Goal: Task Accomplishment & Management: Complete application form

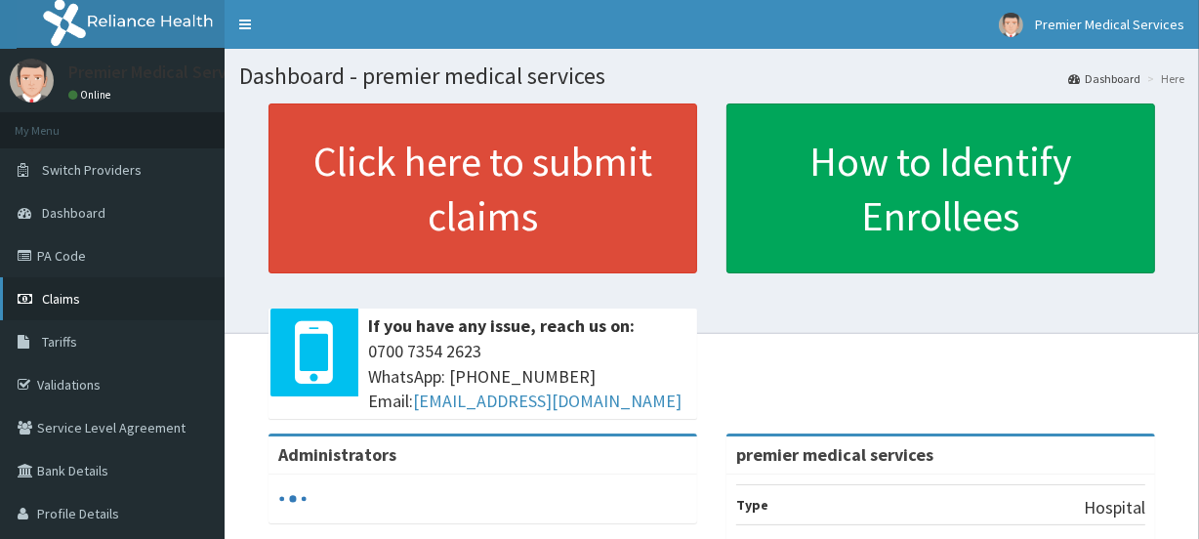
click at [48, 293] on span "Claims" at bounding box center [61, 299] width 38 height 18
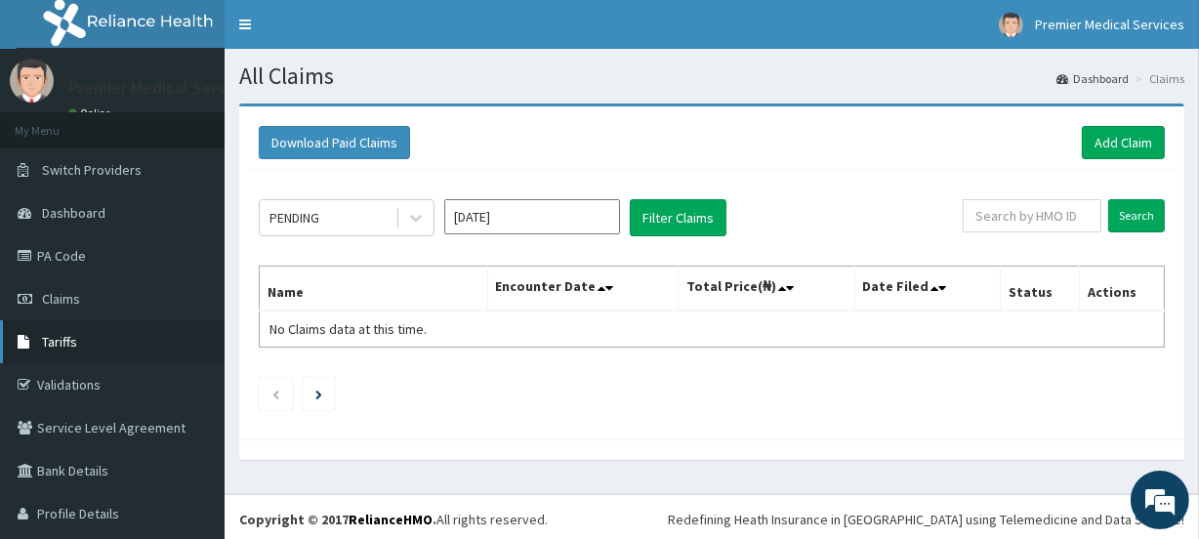
click at [94, 342] on link "Tariffs" at bounding box center [112, 341] width 224 height 43
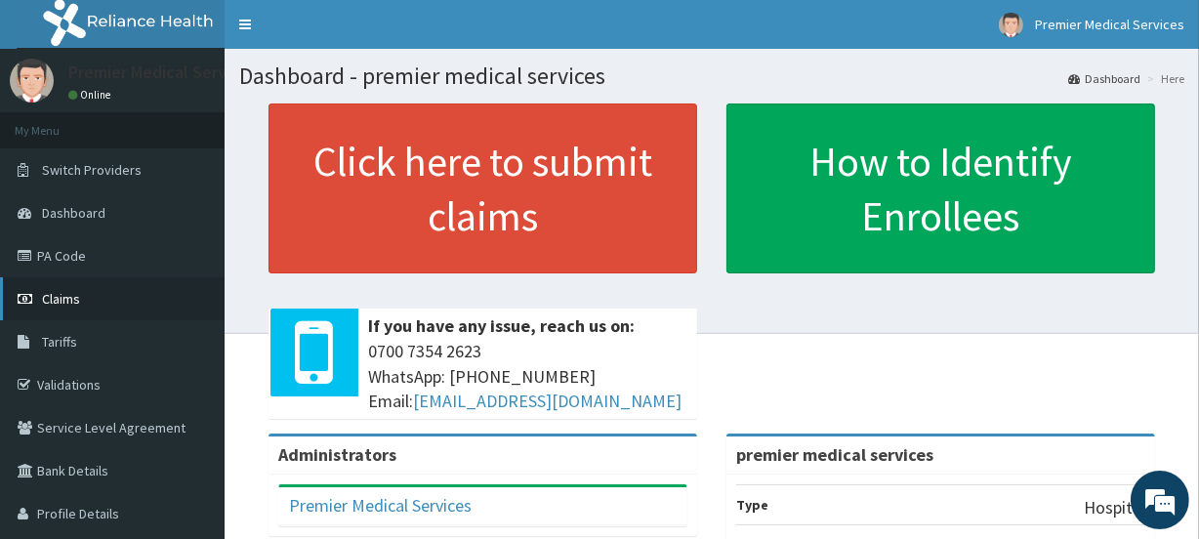
click at [49, 300] on span "Claims" at bounding box center [61, 299] width 38 height 18
click at [71, 255] on link "PA Code" at bounding box center [112, 255] width 224 height 43
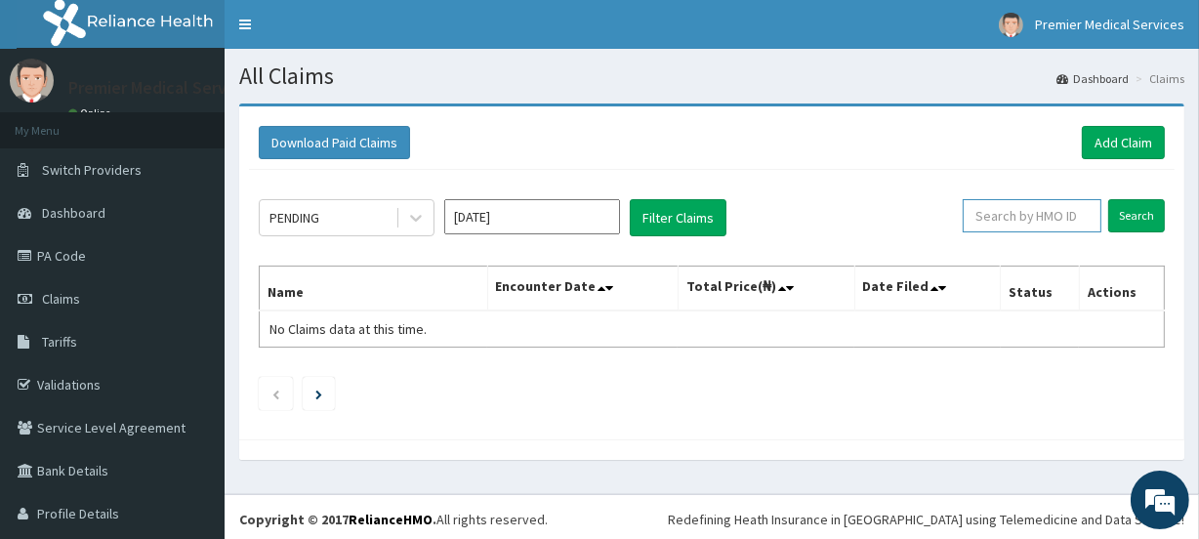
click at [1032, 209] on input "text" at bounding box center [1031, 215] width 139 height 33
type input "ksb/10950/a"
click at [1108, 211] on input "Search" at bounding box center [1136, 215] width 57 height 33
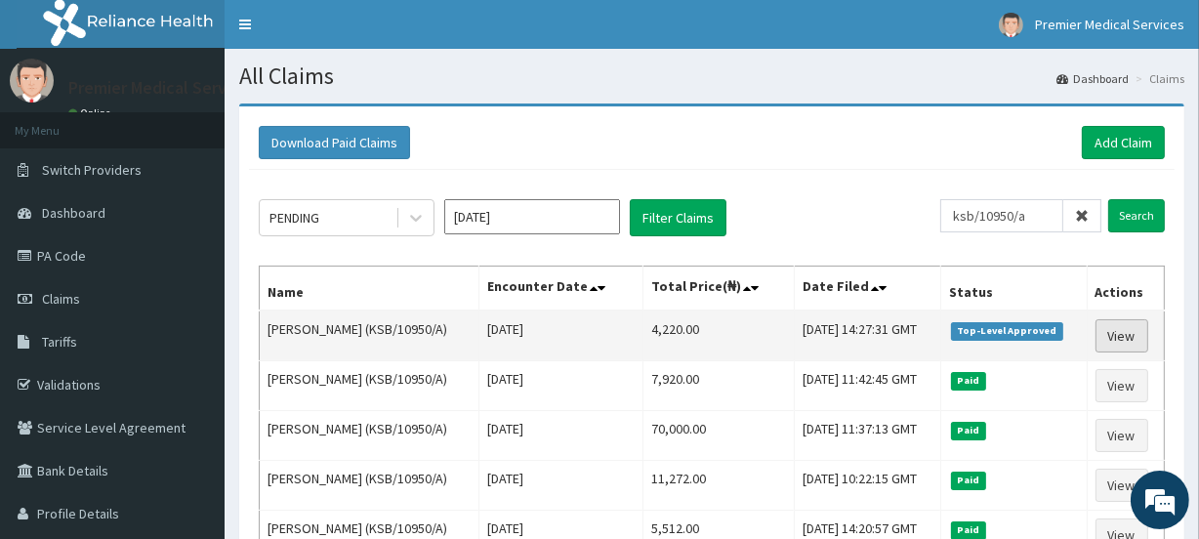
click at [1095, 332] on link "View" at bounding box center [1121, 335] width 53 height 33
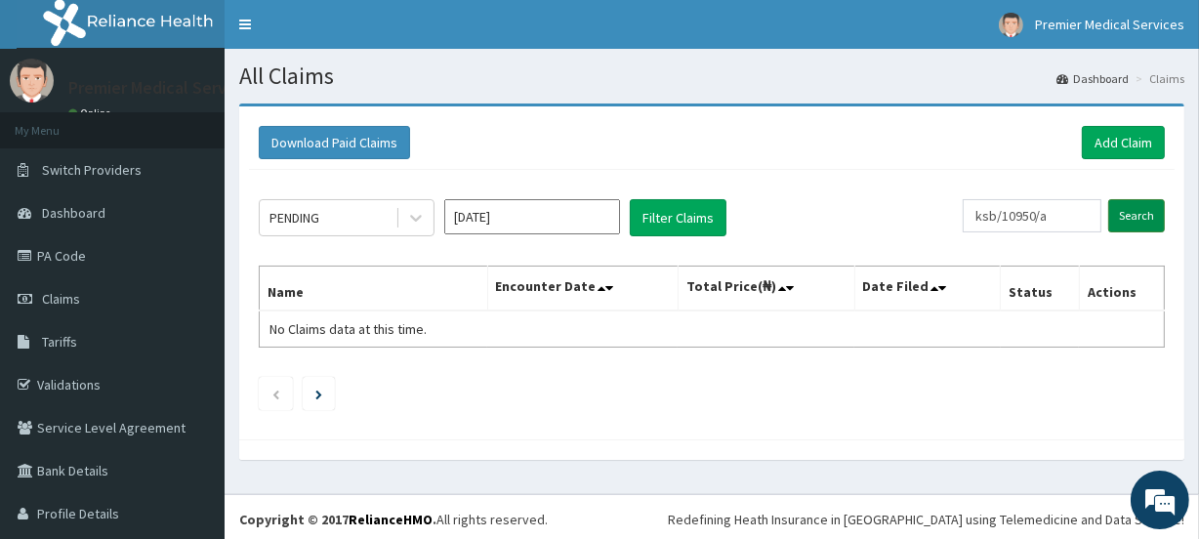
click at [1126, 217] on input "Search" at bounding box center [1136, 215] width 57 height 33
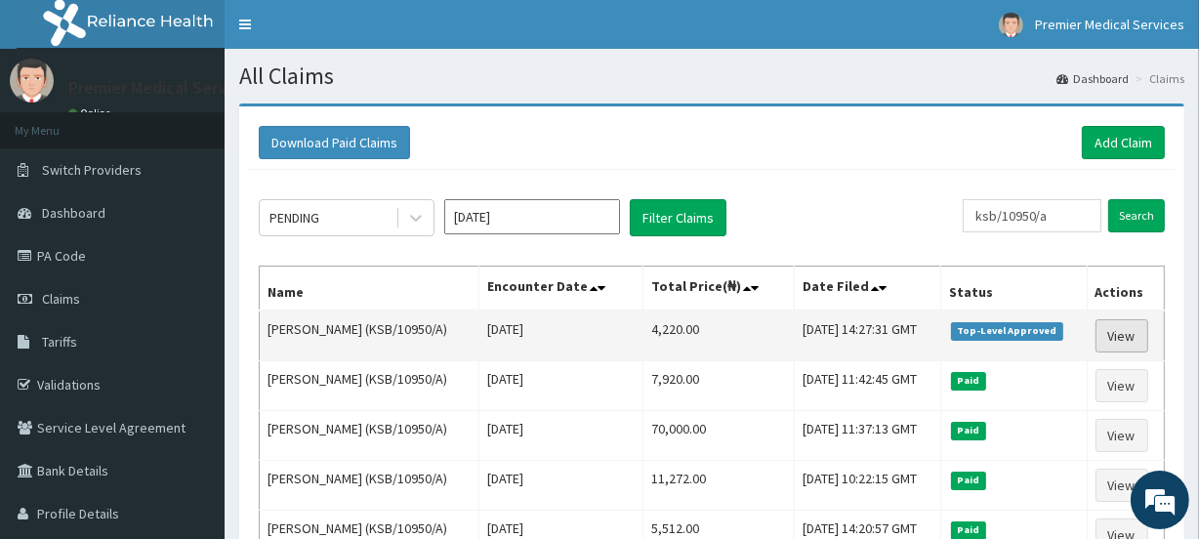
click at [1129, 338] on link "View" at bounding box center [1121, 335] width 53 height 33
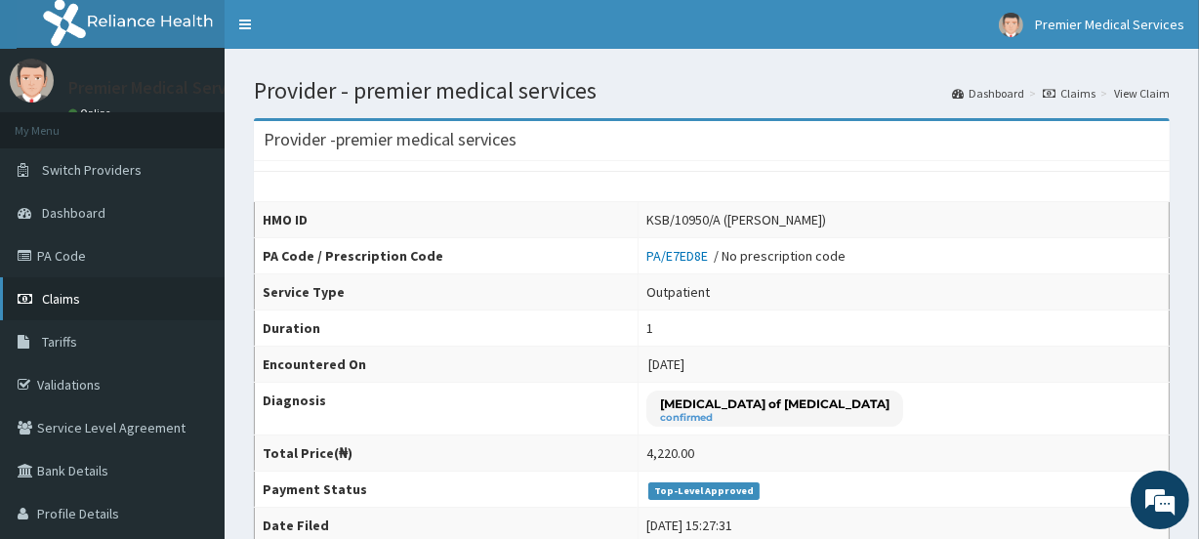
click at [68, 293] on span "Claims" at bounding box center [61, 299] width 38 height 18
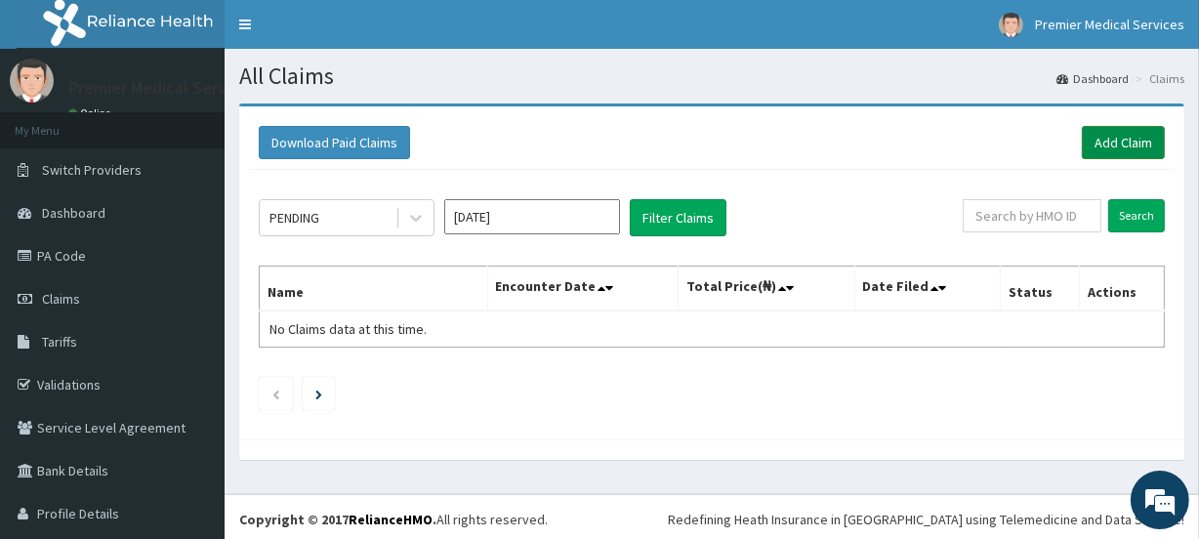
click at [1113, 142] on link "Add Claim" at bounding box center [1122, 142] width 83 height 33
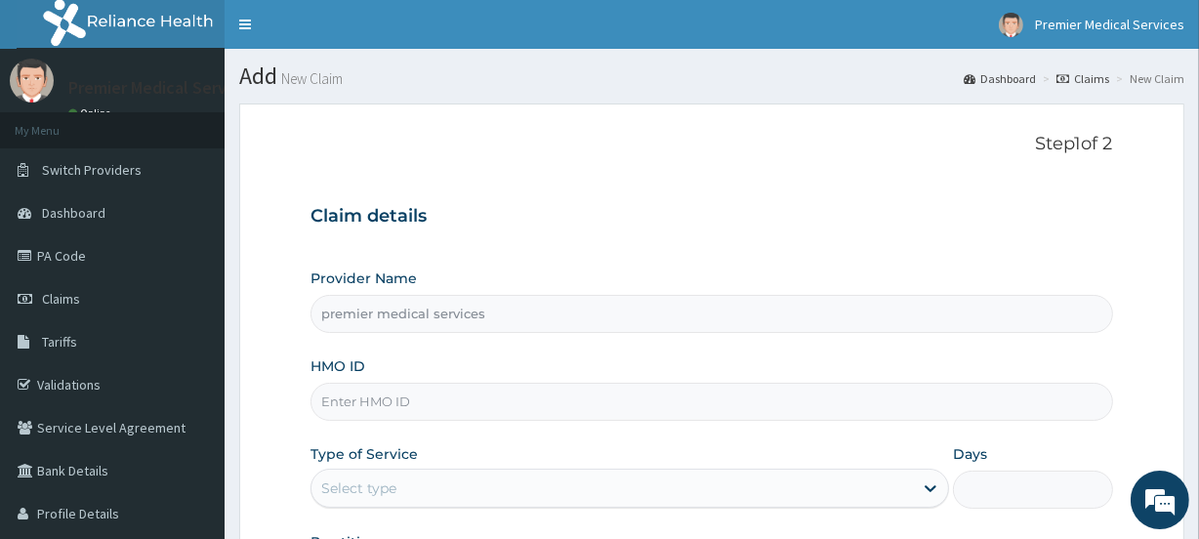
type input "premier medical services"
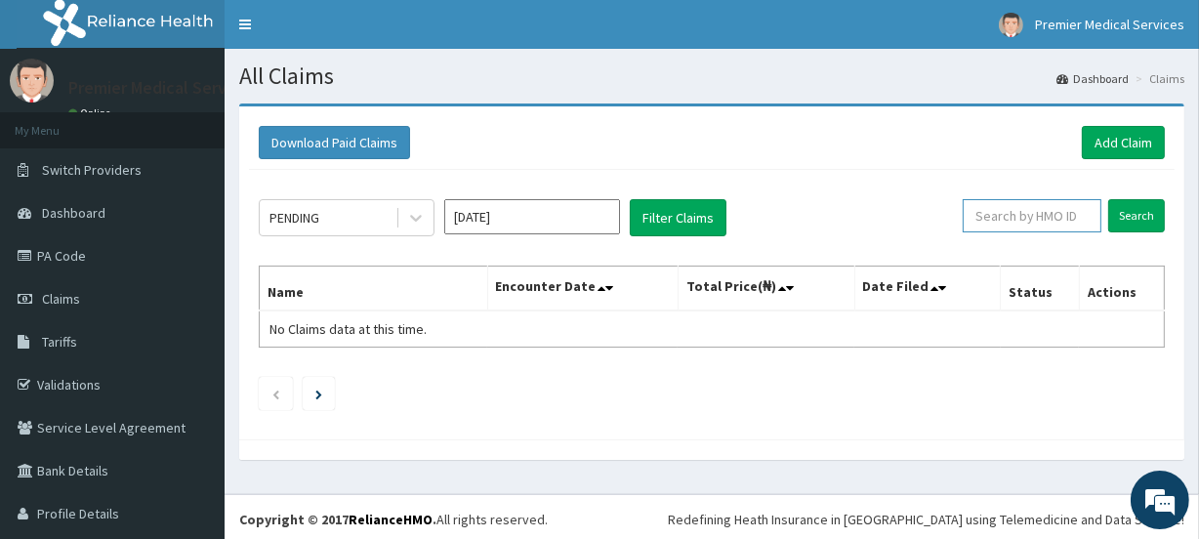
click at [1051, 217] on input "text" at bounding box center [1031, 215] width 139 height 33
click at [1108, 199] on input "Search" at bounding box center [1136, 215] width 57 height 33
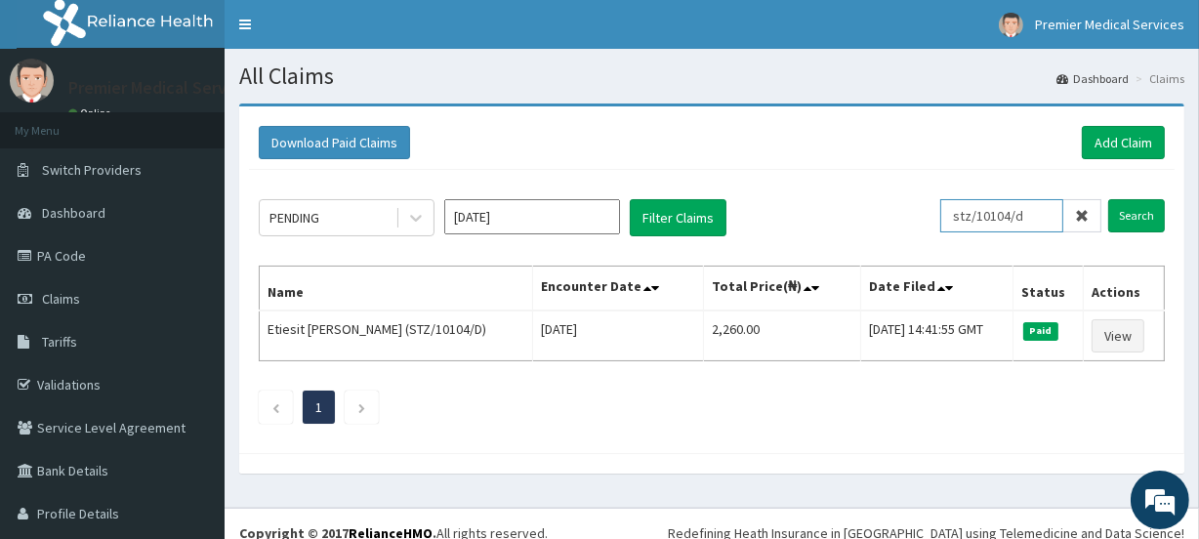
drag, startPoint x: 1035, startPoint y: 221, endPoint x: 916, endPoint y: 221, distance: 118.1
click at [916, 221] on div "PENDING Aug 2025 Filter Claims stz/10104/d Search" at bounding box center [712, 217] width 906 height 37
type input "s"
type input "n"
click at [1058, 209] on input "text" at bounding box center [1031, 215] width 139 height 33
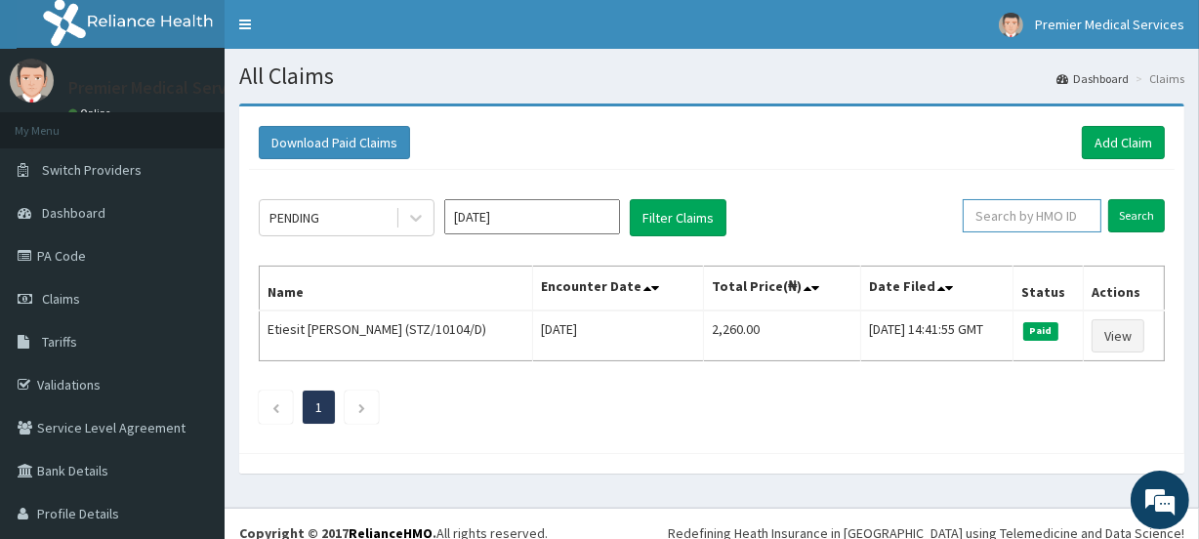
paste input "ksb/10950/a"
drag, startPoint x: 1049, startPoint y: 218, endPoint x: 1015, endPoint y: 213, distance: 34.5
click at [1015, 213] on input "ksb/10950/aksb/10950/aksb/10950/a" at bounding box center [1001, 215] width 123 height 33
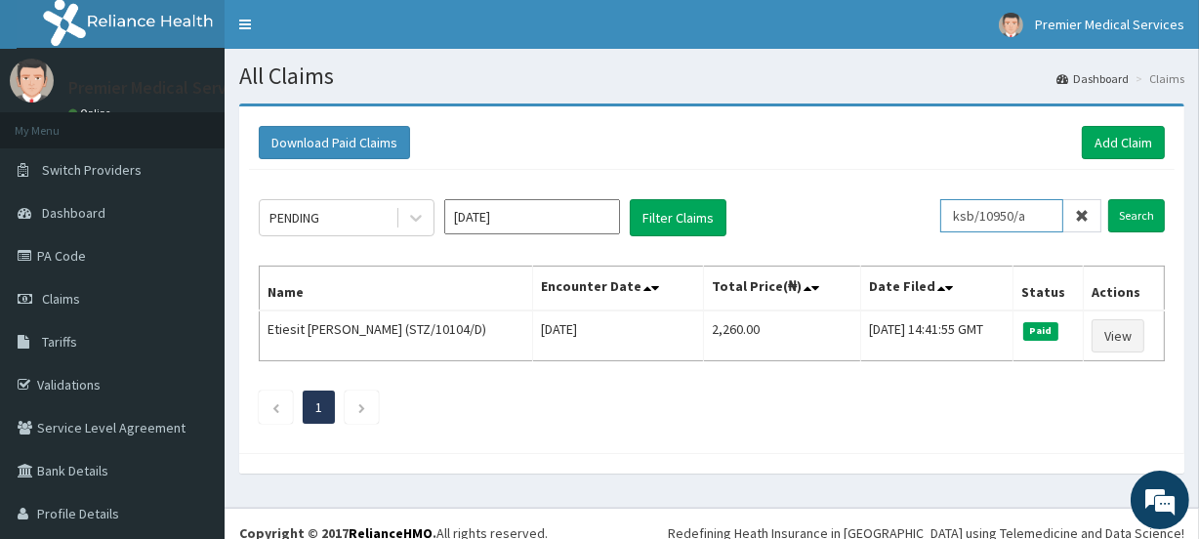
type input "ksb/10950/a"
click at [1108, 199] on input "Search" at bounding box center [1136, 215] width 57 height 33
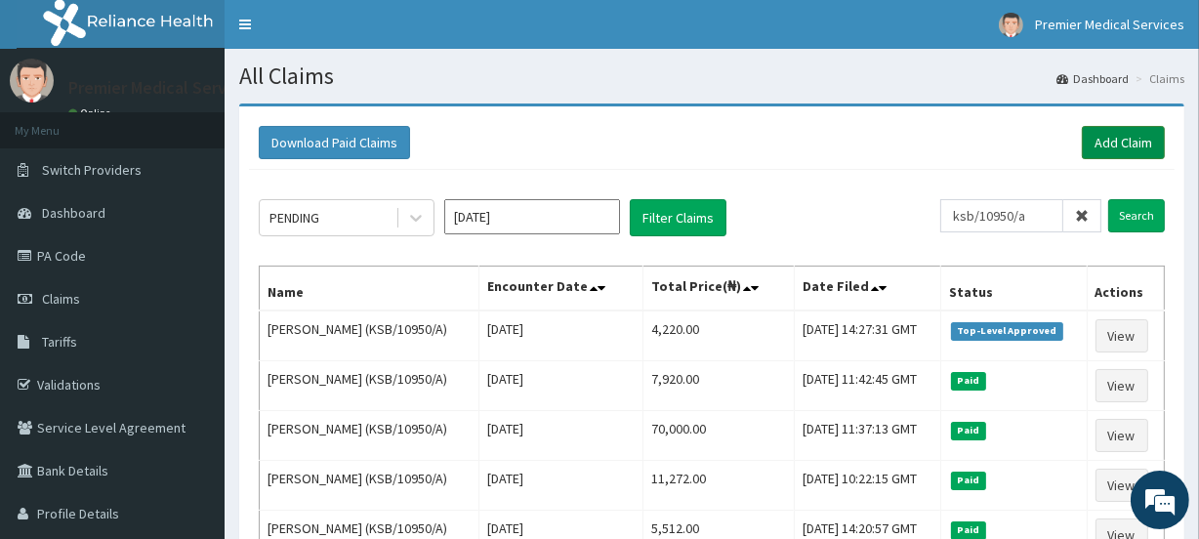
click at [1132, 133] on link "Add Claim" at bounding box center [1122, 142] width 83 height 33
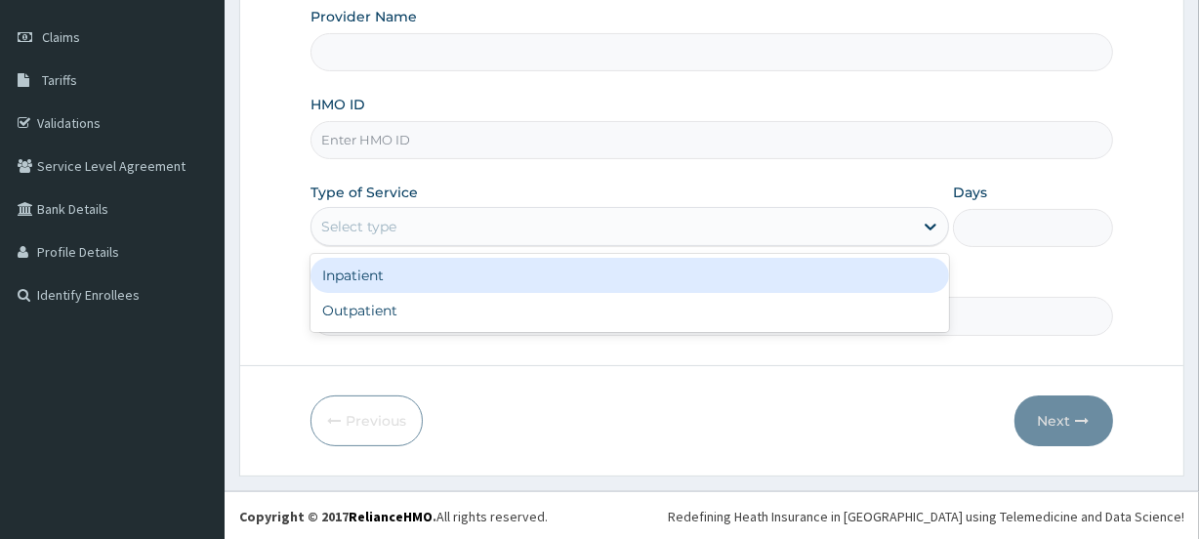
click at [556, 224] on div "Select type" at bounding box center [611, 226] width 601 height 31
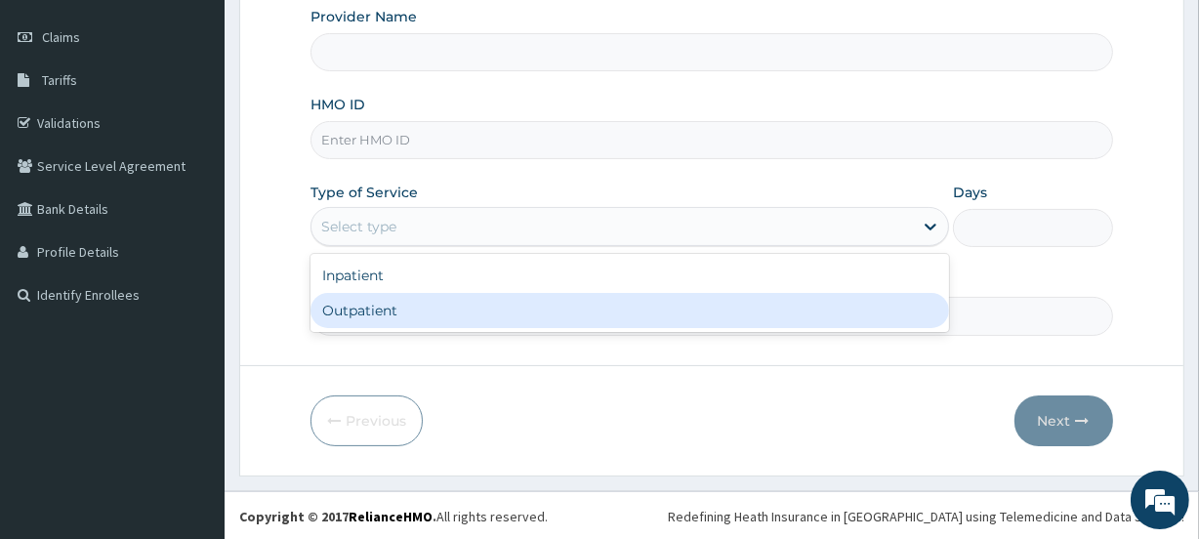
click at [367, 306] on div "Outpatient" at bounding box center [629, 310] width 638 height 35
type input "1"
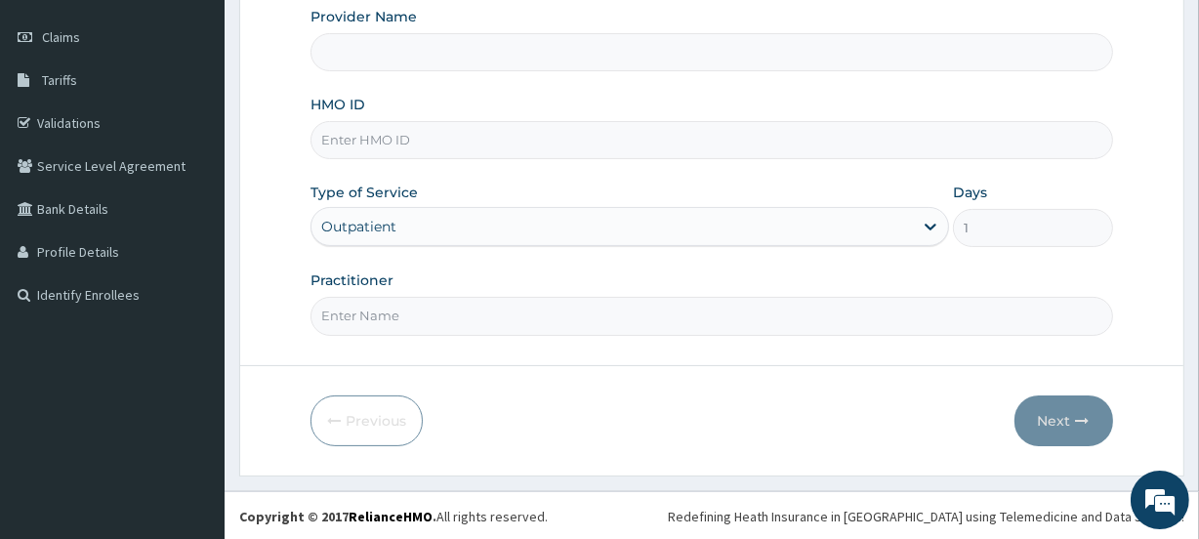
click at [411, 143] on input "HMO ID" at bounding box center [710, 140] width 801 height 38
type input "premier medical services"
paste input "ksb/10950/a"
type input "ksb/10950/a"
click at [497, 316] on input "Practitioner" at bounding box center [710, 316] width 801 height 38
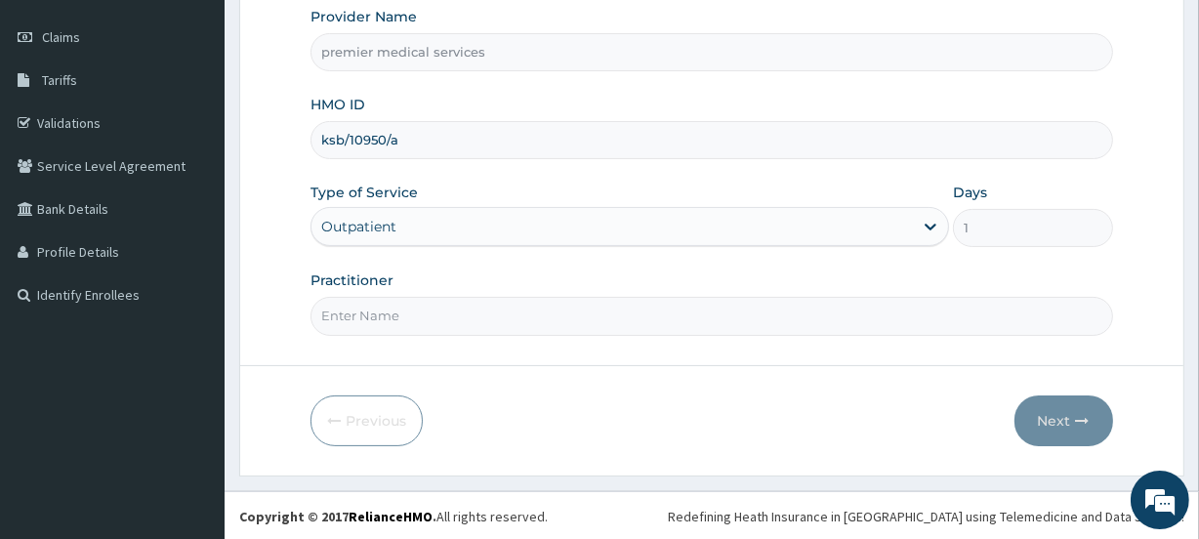
type input "DR NSIKAK UDOKANG"
click at [1085, 428] on button "Next" at bounding box center [1063, 420] width 99 height 51
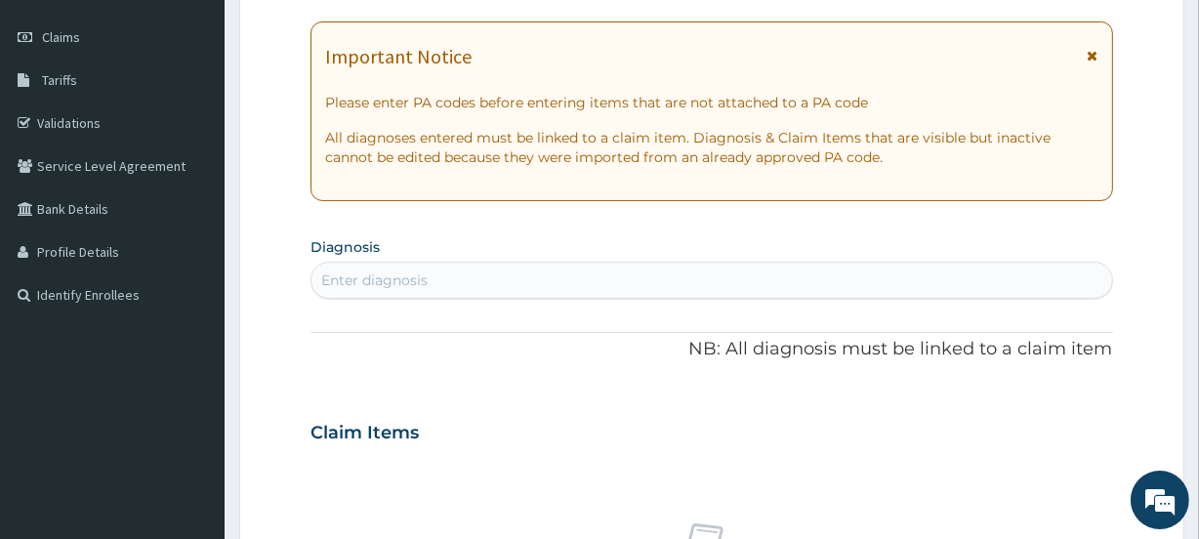
click at [523, 271] on div "Enter diagnosis" at bounding box center [710, 279] width 799 height 31
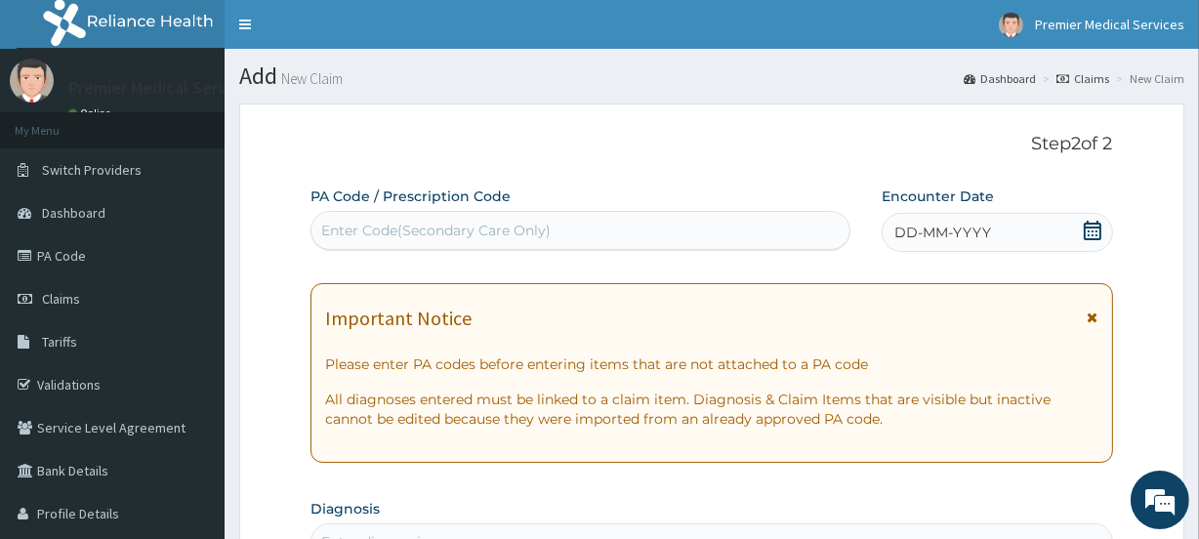
click at [1079, 228] on div "DD-MM-YYYY" at bounding box center [996, 232] width 231 height 39
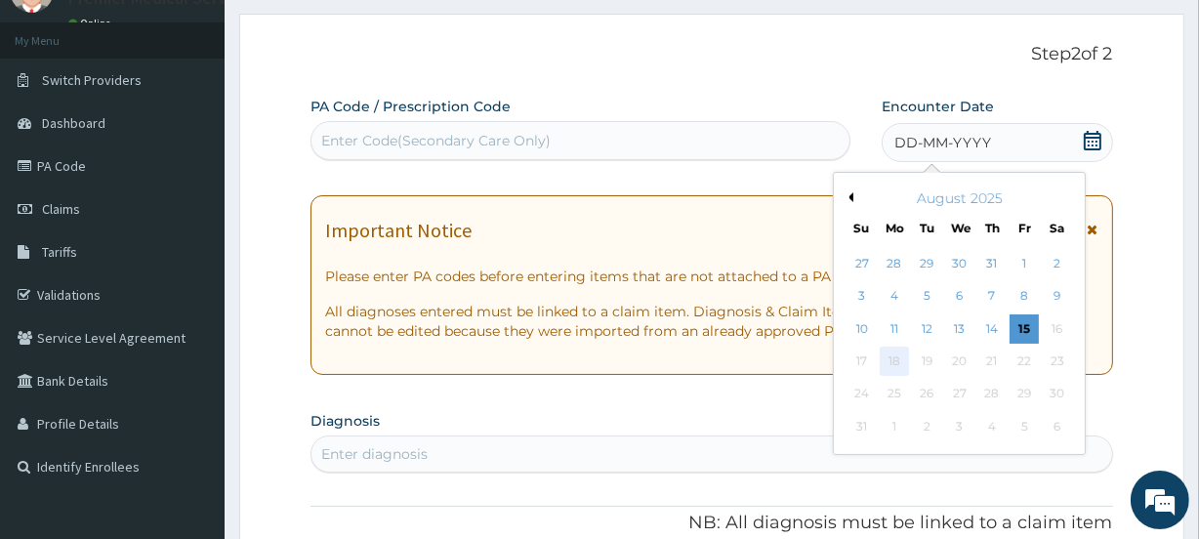
scroll to position [88, 0]
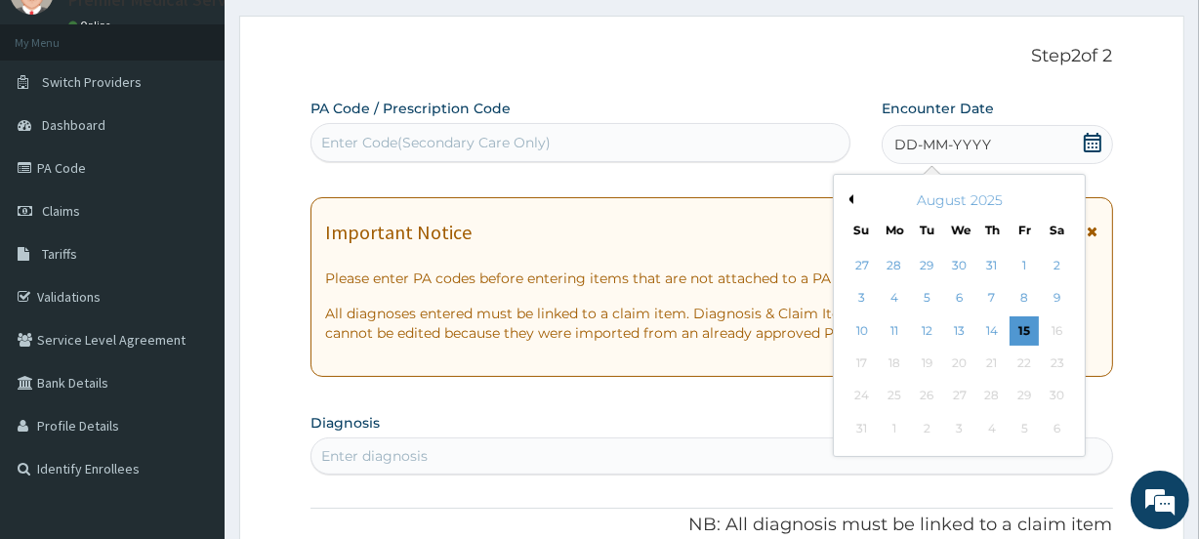
click at [843, 197] on button "Previous Month" at bounding box center [848, 199] width 10 height 10
click at [995, 361] on div "24" at bounding box center [991, 362] width 29 height 29
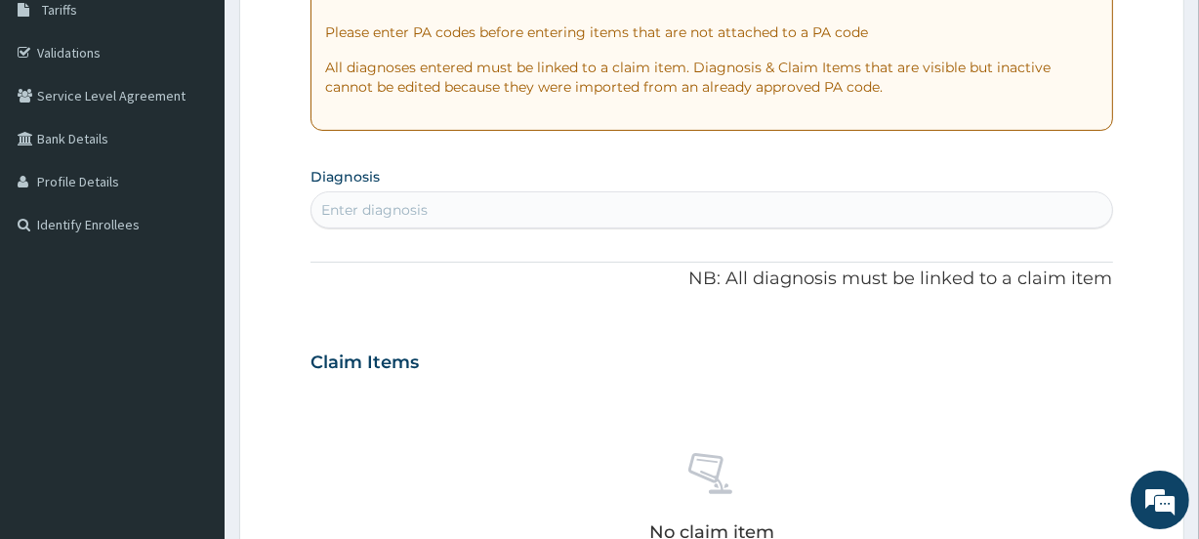
scroll to position [354, 0]
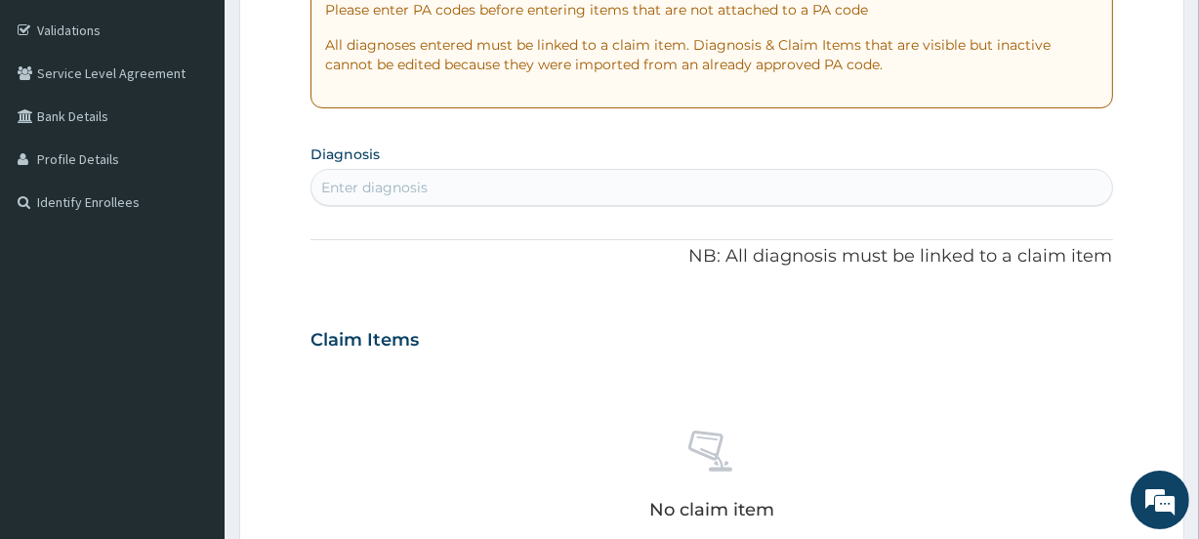
click at [771, 189] on div "Enter diagnosis" at bounding box center [710, 187] width 799 height 31
type input "candid"
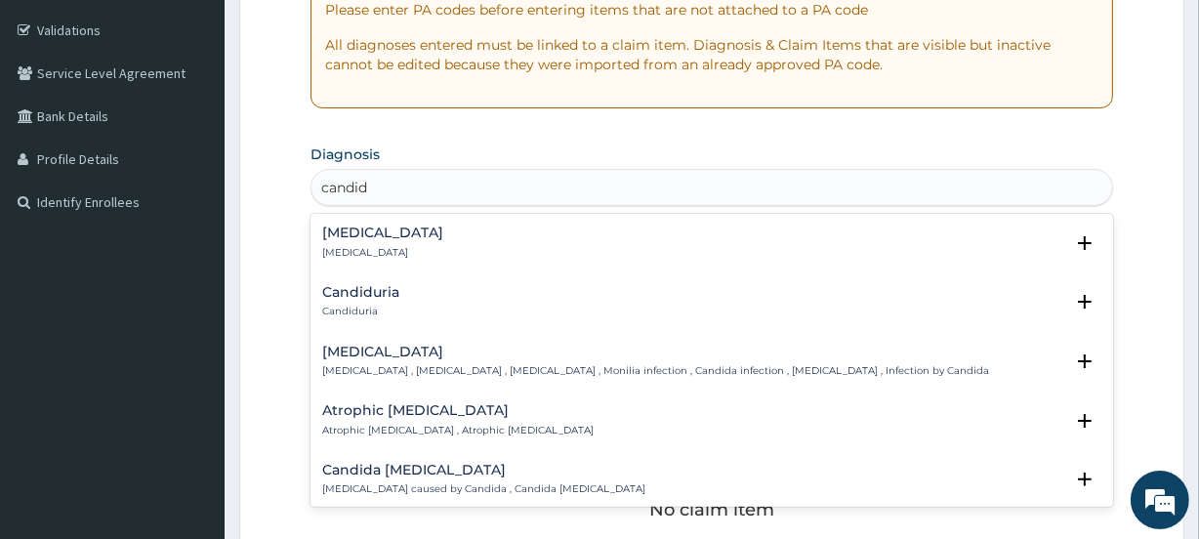
click at [456, 375] on p "Candidiasis , Moniliasis , Candidosis , Monilia infection , Candida infection ,…" at bounding box center [655, 371] width 667 height 14
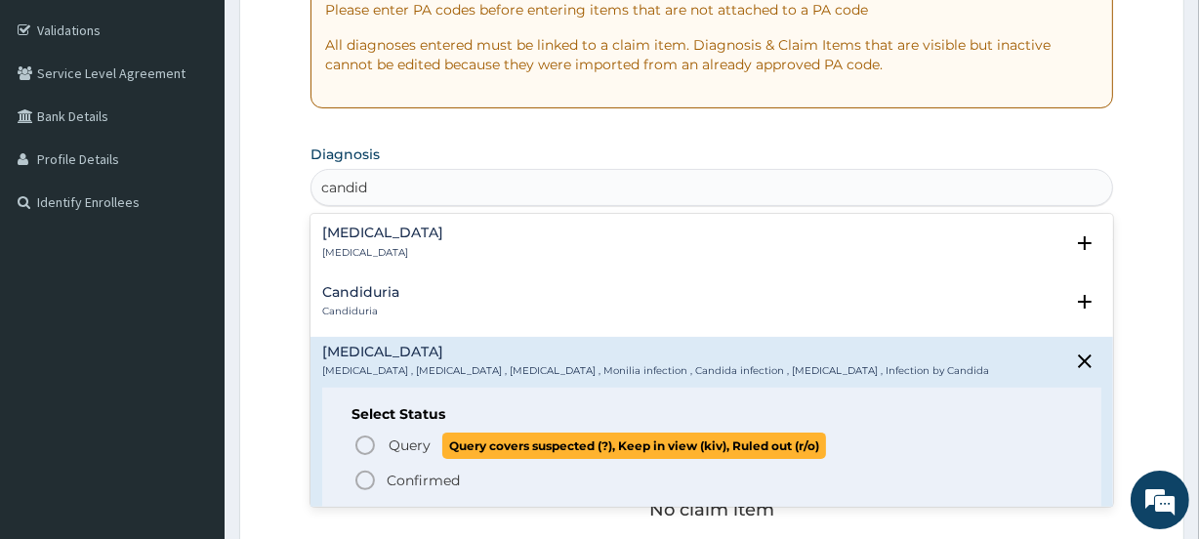
click at [447, 442] on span "Query covers suspected (?), Keep in view (kiv), Ruled out (r/o)" at bounding box center [634, 445] width 384 height 26
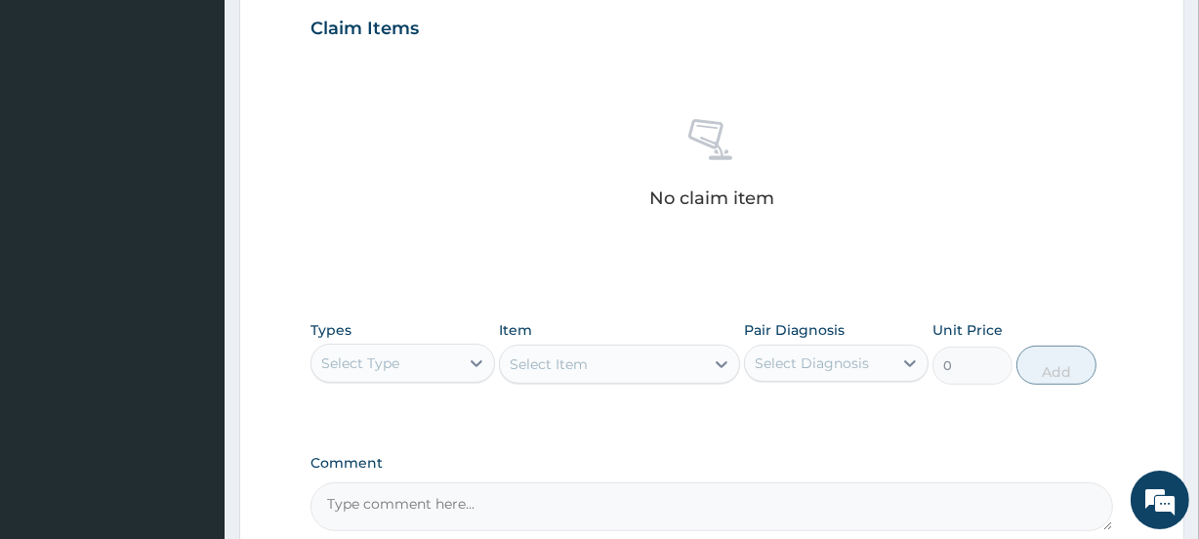
scroll to position [710, 0]
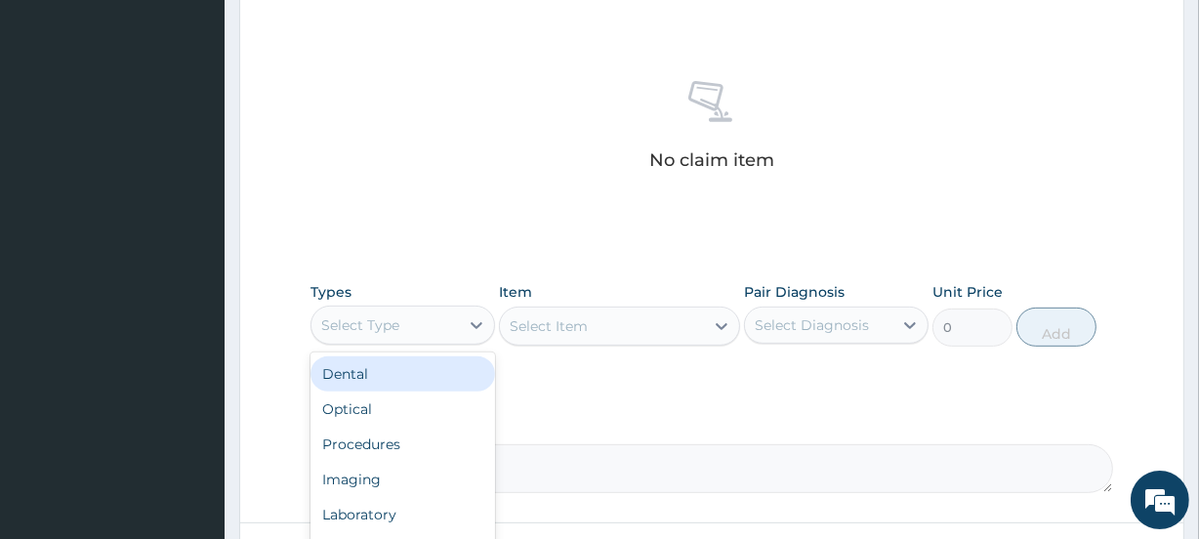
click at [401, 335] on div "Select Type" at bounding box center [384, 324] width 147 height 31
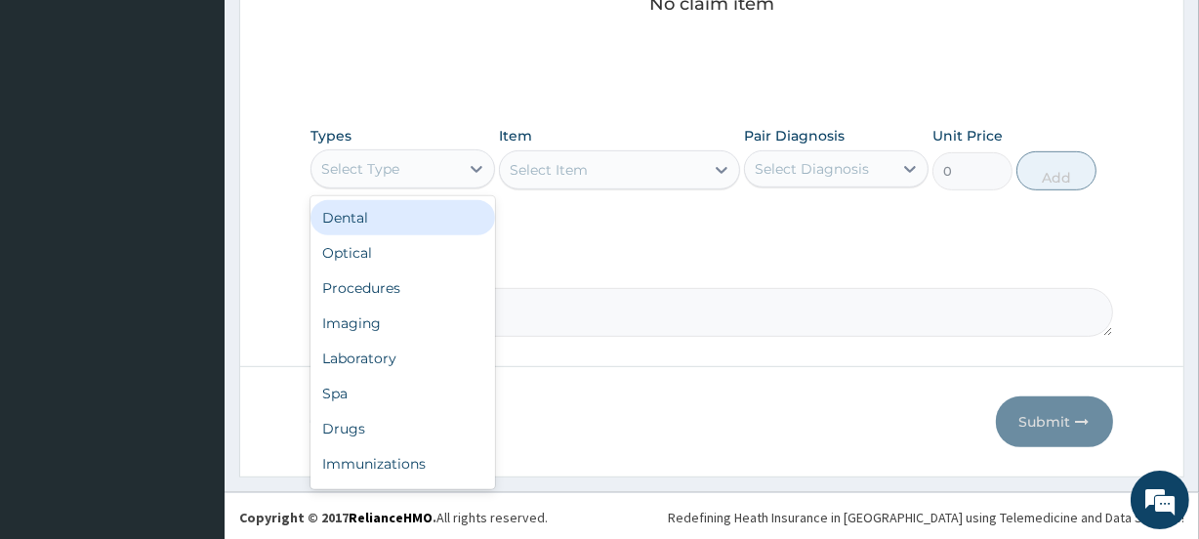
scroll to position [868, 0]
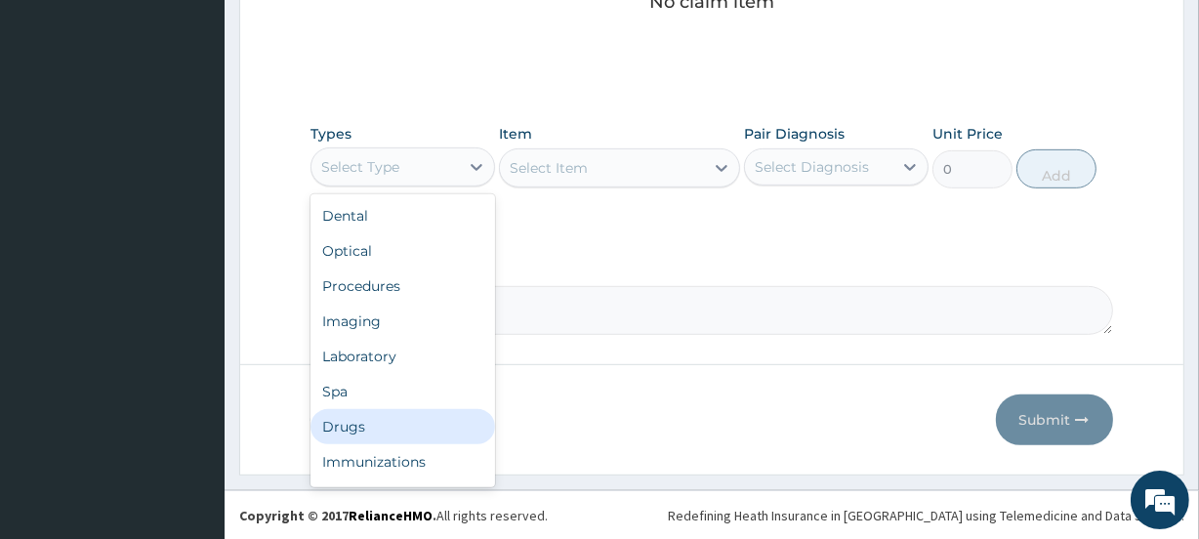
click at [327, 428] on div "Drugs" at bounding box center [402, 426] width 184 height 35
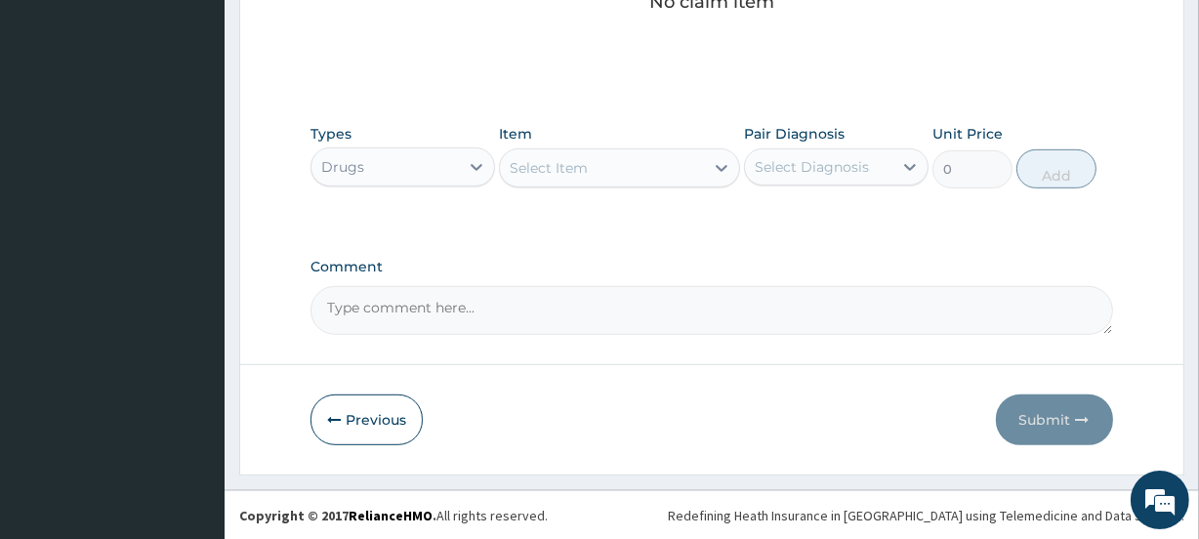
click at [590, 159] on div "Select Item" at bounding box center [601, 167] width 203 height 31
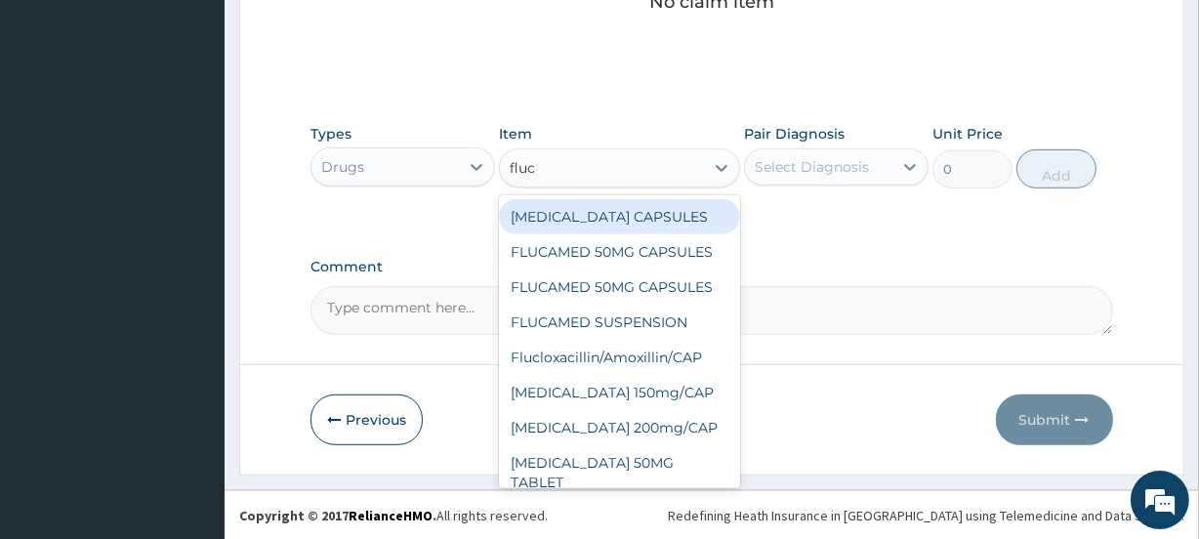
type input "fluco"
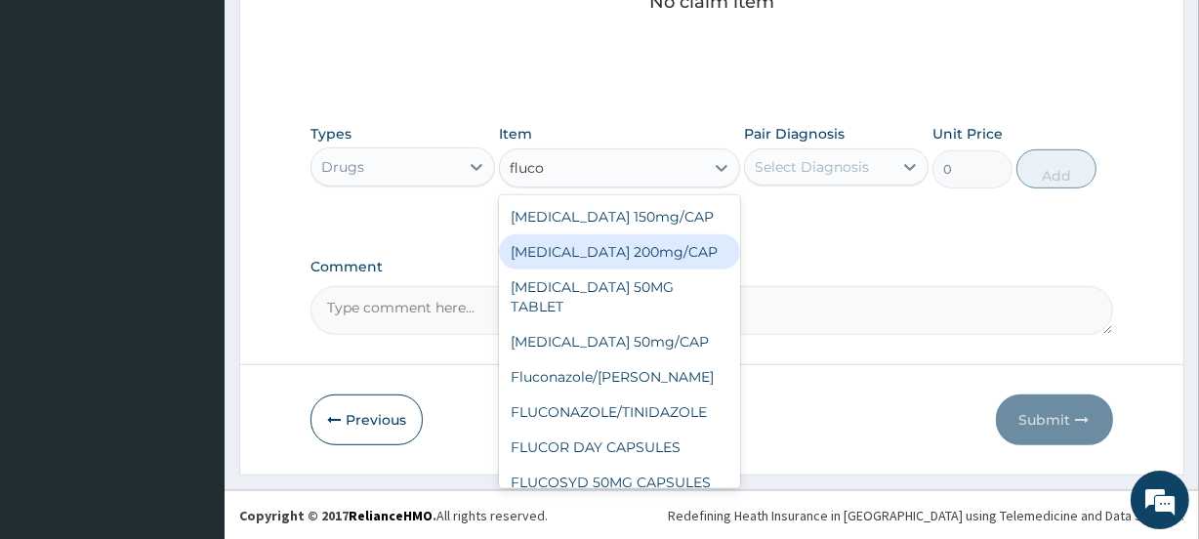
click at [567, 260] on div "Fluconazole 200mg/CAP" at bounding box center [619, 251] width 240 height 35
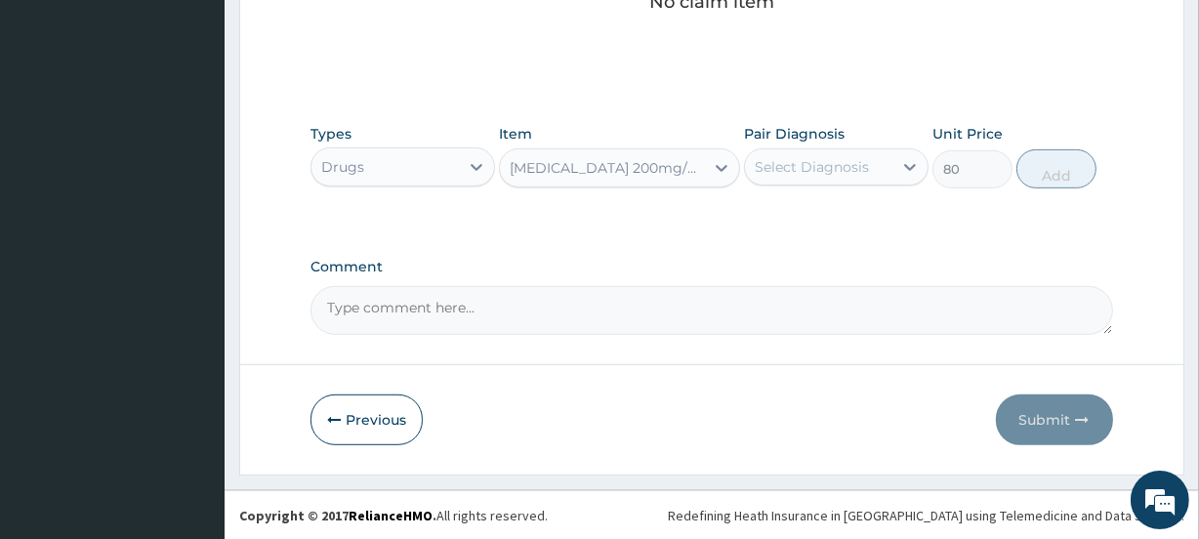
click at [703, 166] on div "Fluconazole 200mg/CAP" at bounding box center [601, 167] width 203 height 31
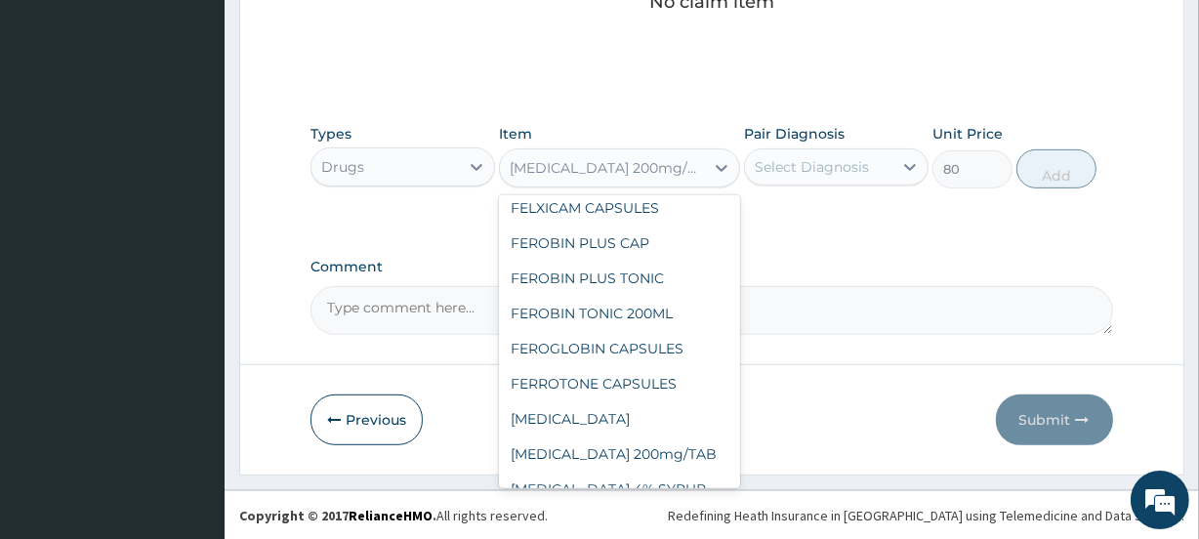
scroll to position [25869, 0]
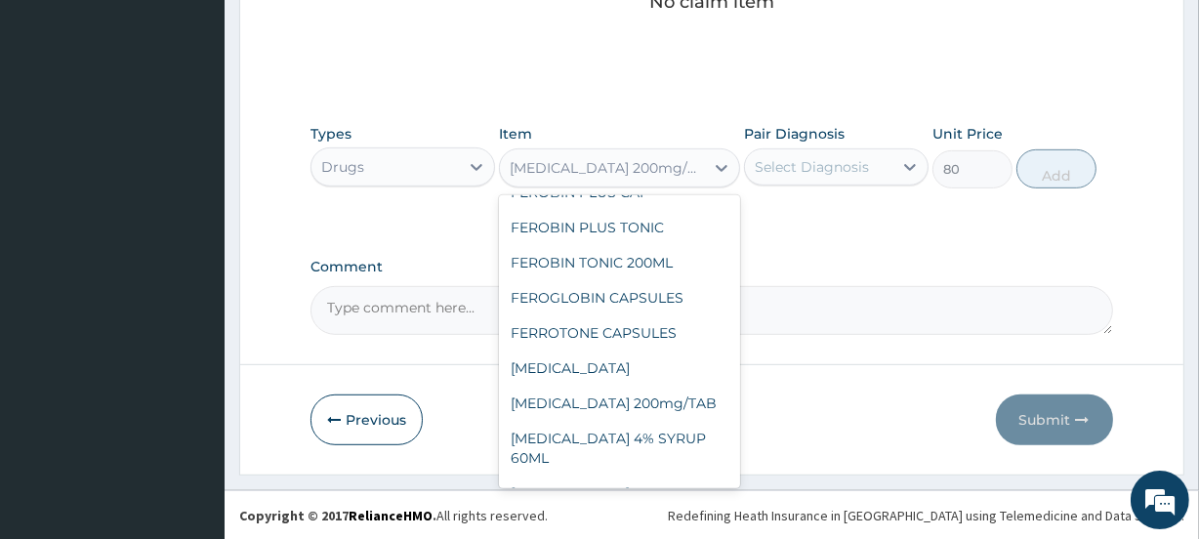
type input "100"
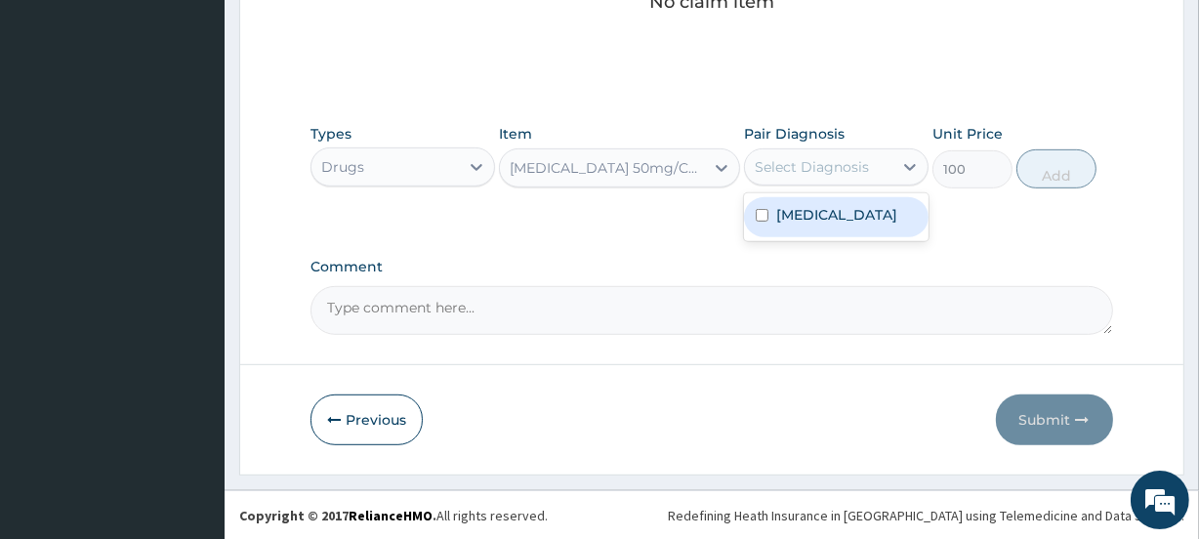
click at [867, 176] on div "Select Diagnosis" at bounding box center [818, 166] width 147 height 31
click at [838, 227] on div "Candidiasis" at bounding box center [836, 217] width 184 height 40
checkbox input "true"
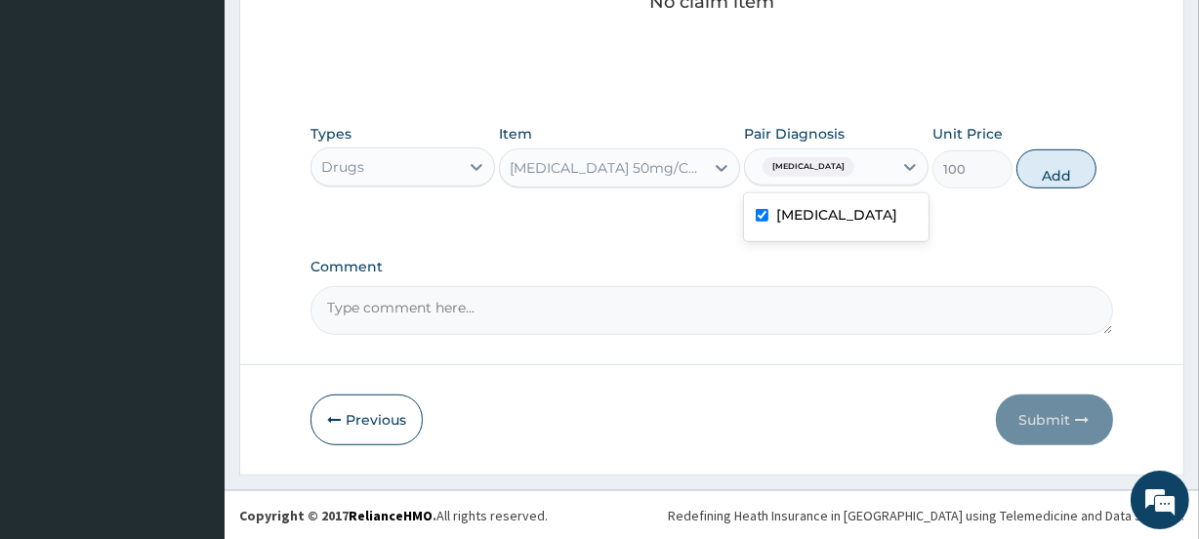
click at [1067, 175] on button "Add" at bounding box center [1056, 168] width 80 height 39
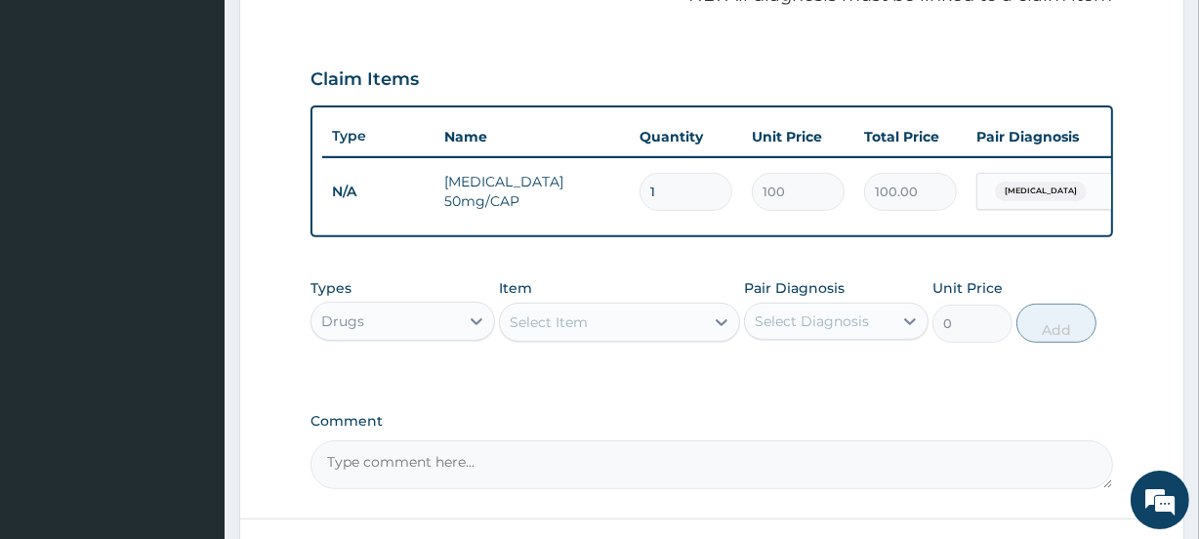
scroll to position [610, 0]
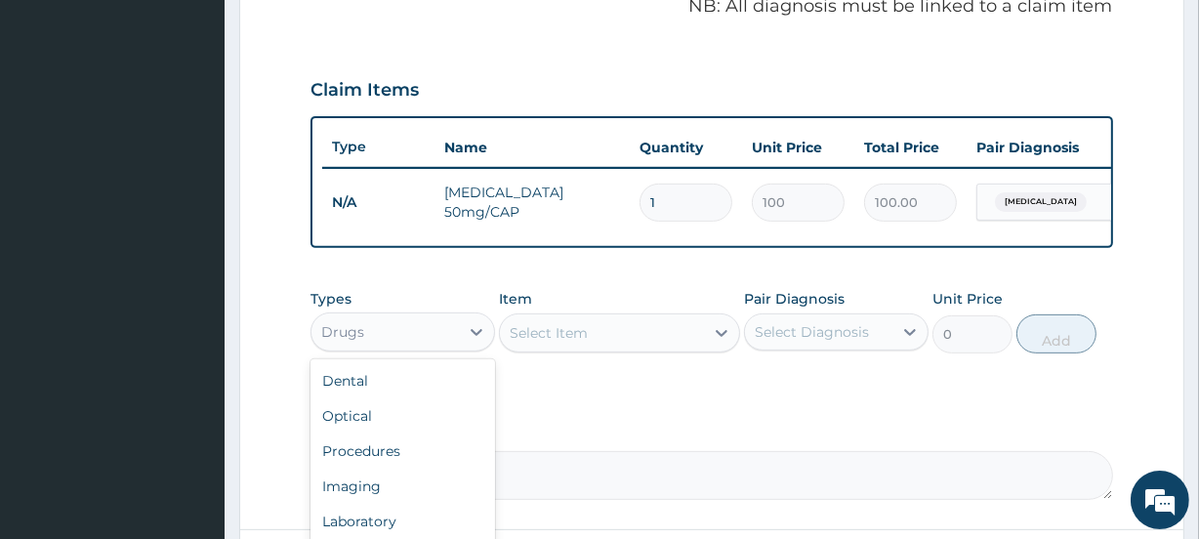
click at [426, 340] on div "Drugs" at bounding box center [384, 331] width 147 height 31
click at [398, 461] on div "Procedures" at bounding box center [402, 450] width 184 height 35
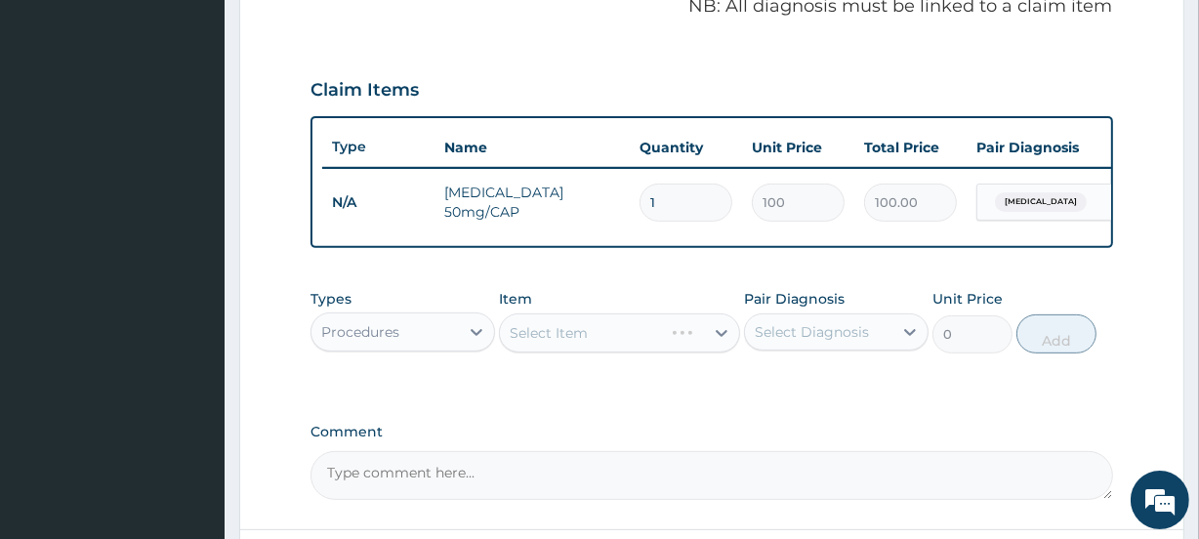
click at [598, 352] on div "Select Item" at bounding box center [619, 332] width 240 height 39
click at [595, 348] on div "Select Item" at bounding box center [601, 332] width 203 height 31
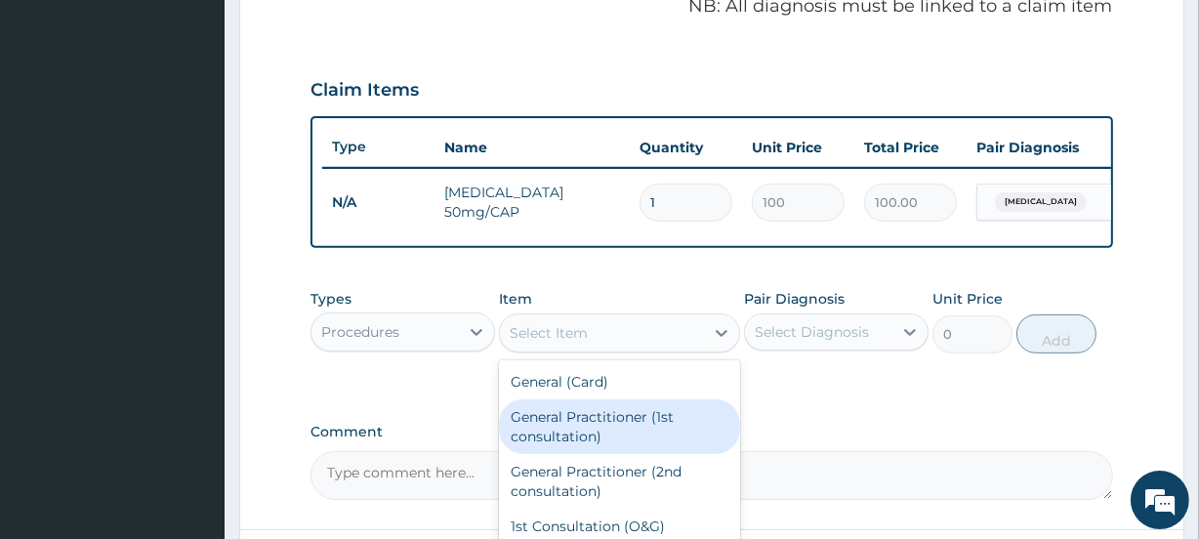
click at [575, 435] on div "General Practitioner (1st consultation)" at bounding box center [619, 426] width 240 height 55
type input "1500"
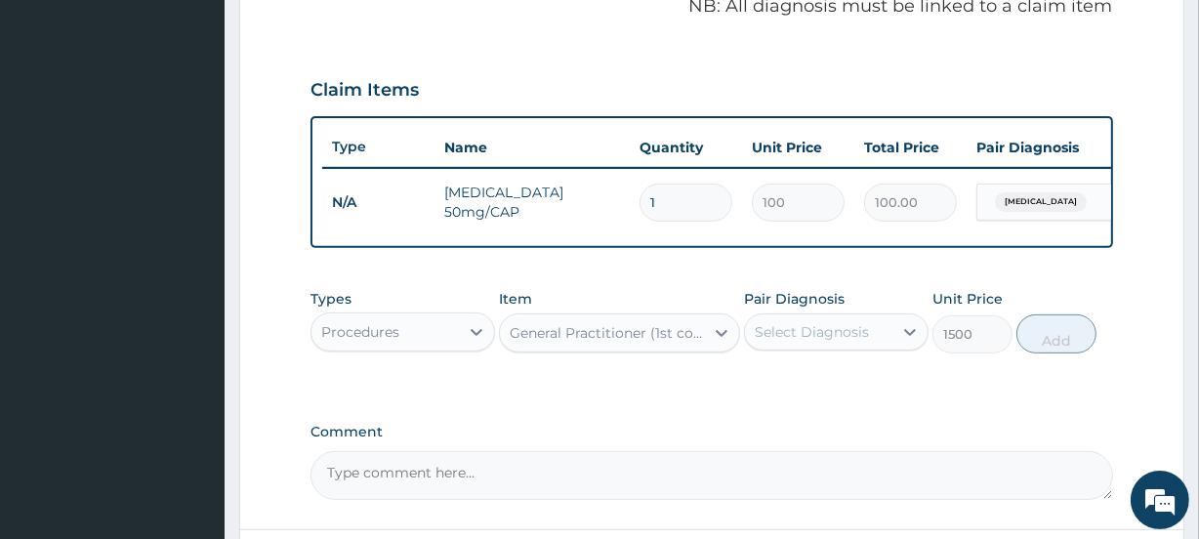
click at [830, 347] on div "Select Diagnosis" at bounding box center [818, 331] width 147 height 31
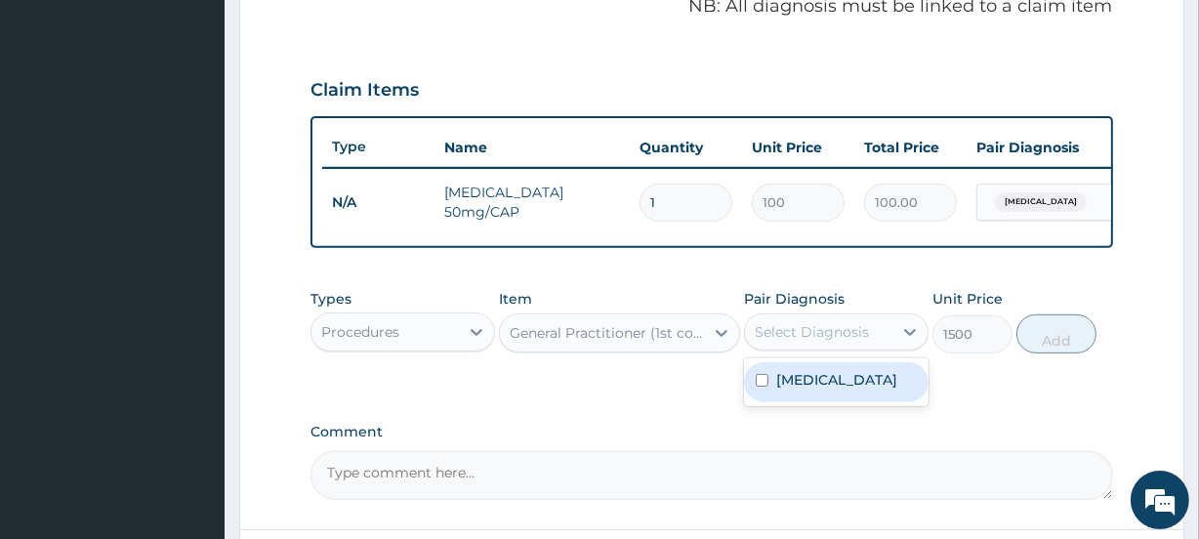
click at [810, 402] on div "Candidiasis" at bounding box center [836, 382] width 184 height 40
checkbox input "true"
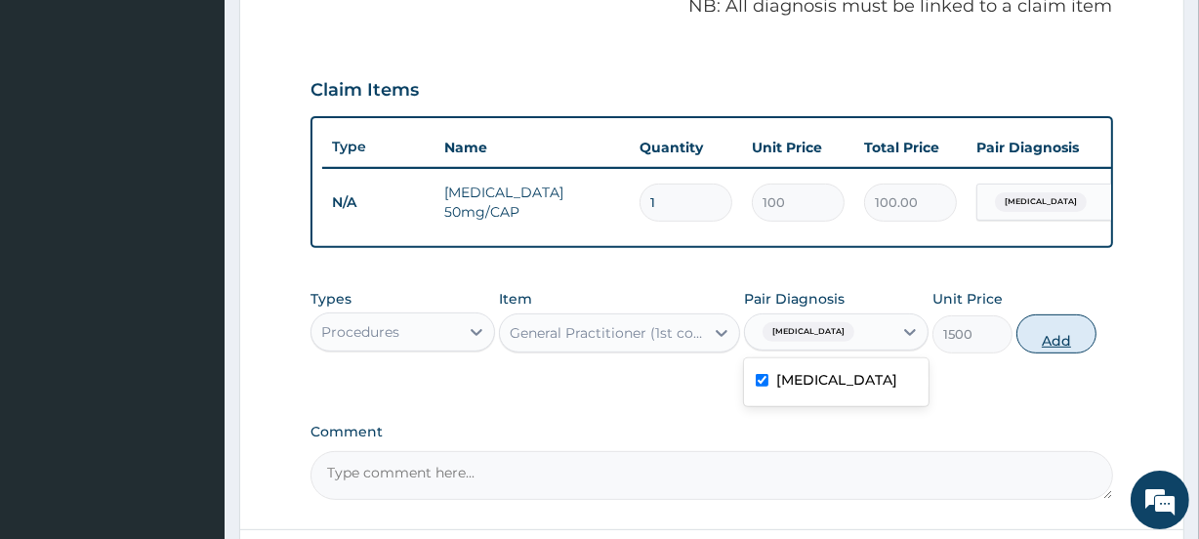
click at [1054, 351] on button "Add" at bounding box center [1056, 333] width 80 height 39
type input "0"
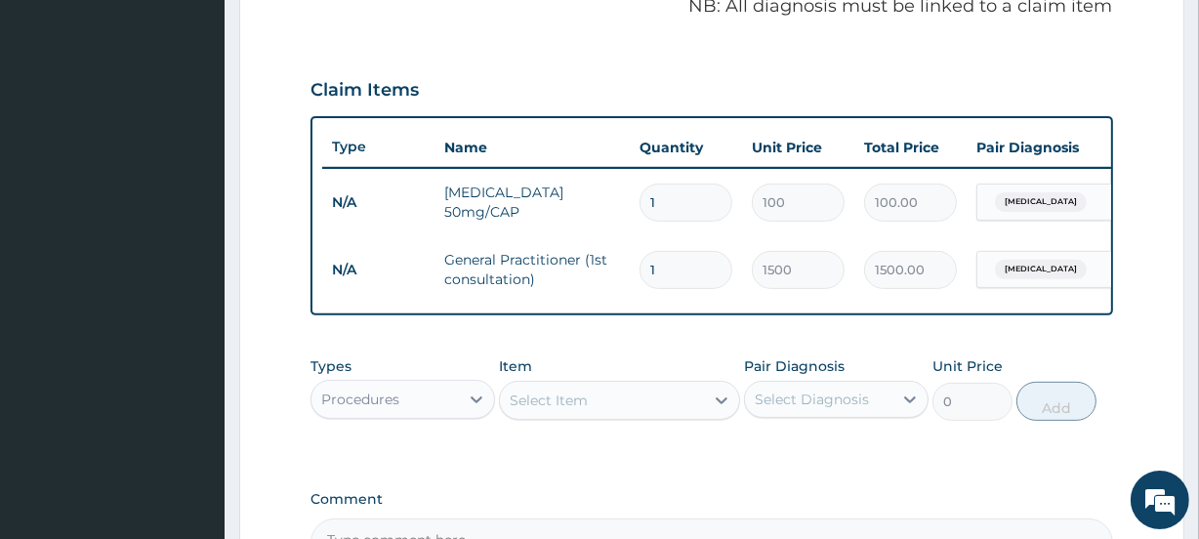
type input "1"
type input "1500.00"
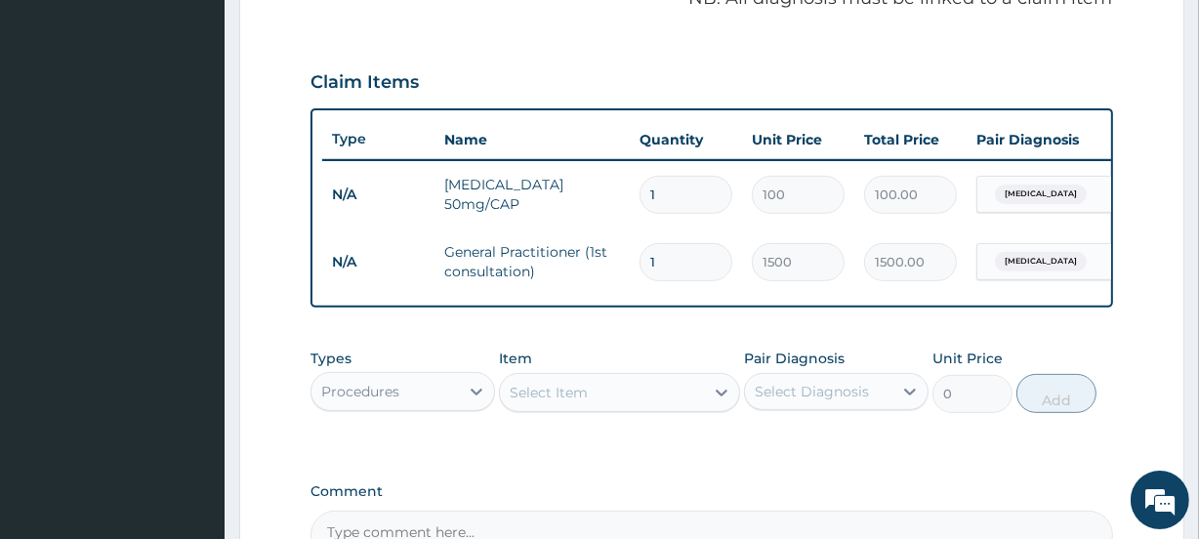
scroll to position [590, 0]
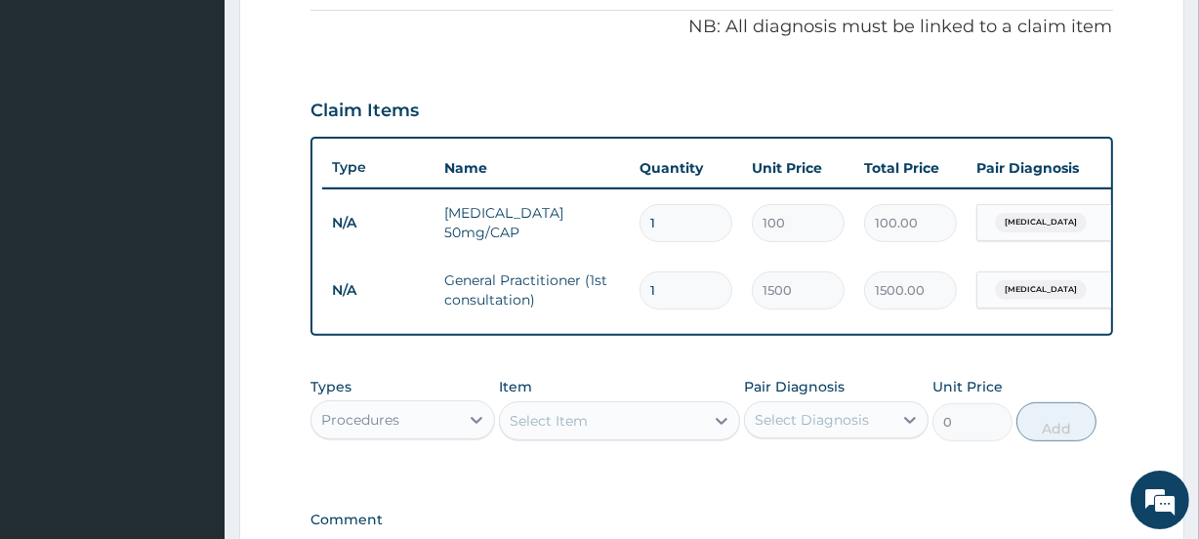
click at [681, 228] on input "1" at bounding box center [685, 223] width 93 height 38
type input "14"
type input "1400.00"
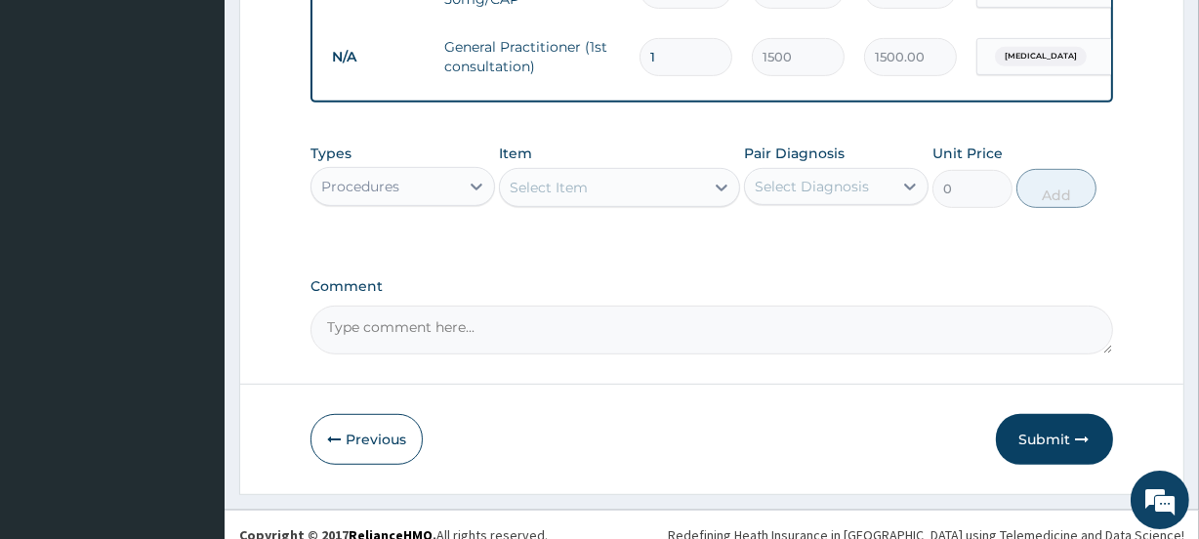
scroll to position [856, 0]
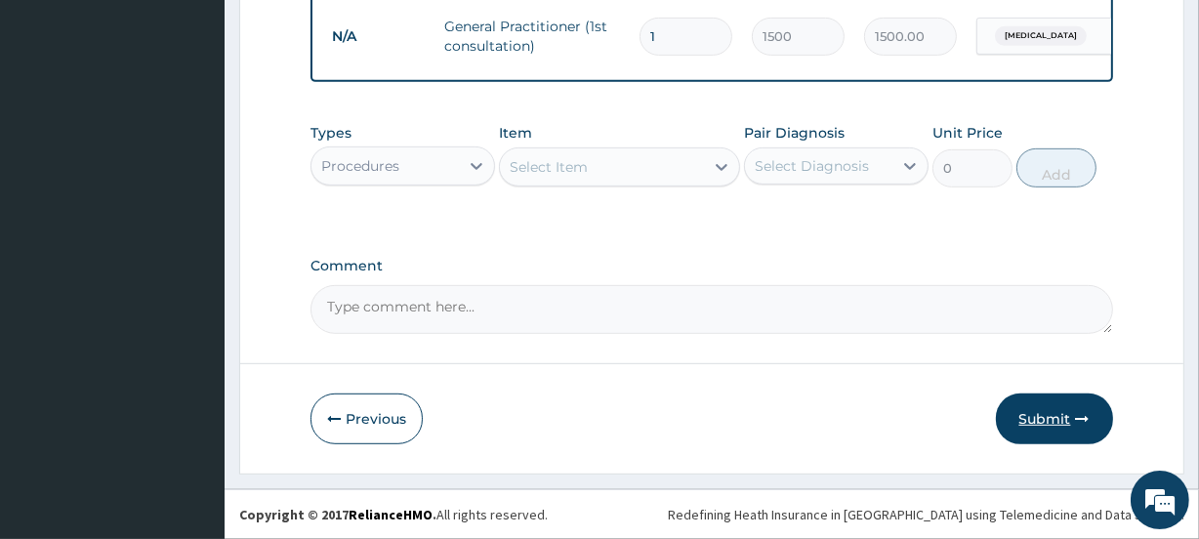
type input "14"
click at [1057, 433] on button "Submit" at bounding box center [1054, 418] width 117 height 51
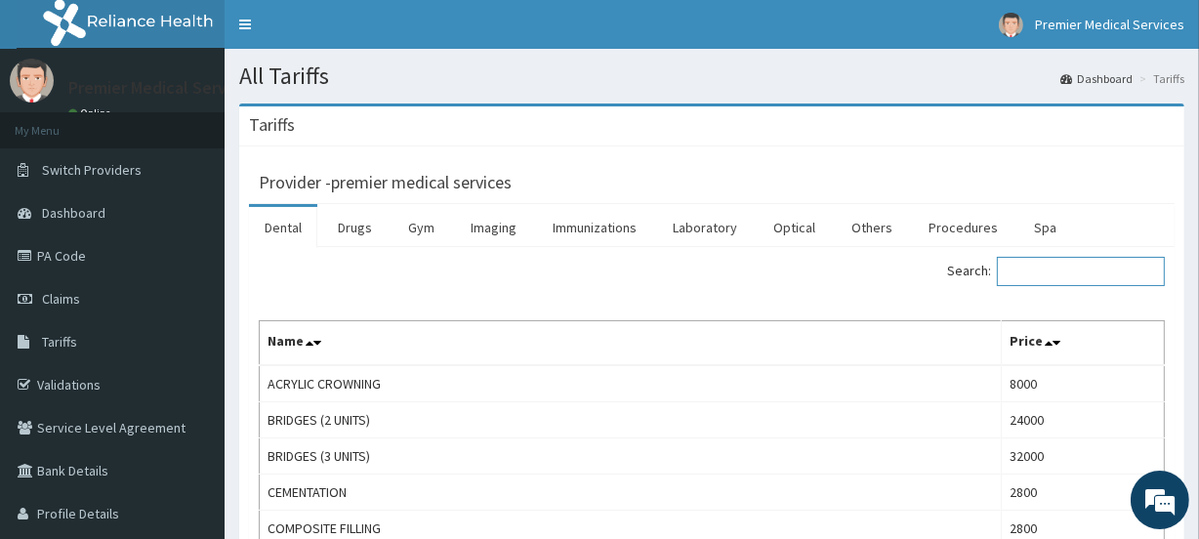
click at [1071, 270] on input "Search:" at bounding box center [1080, 271] width 168 height 29
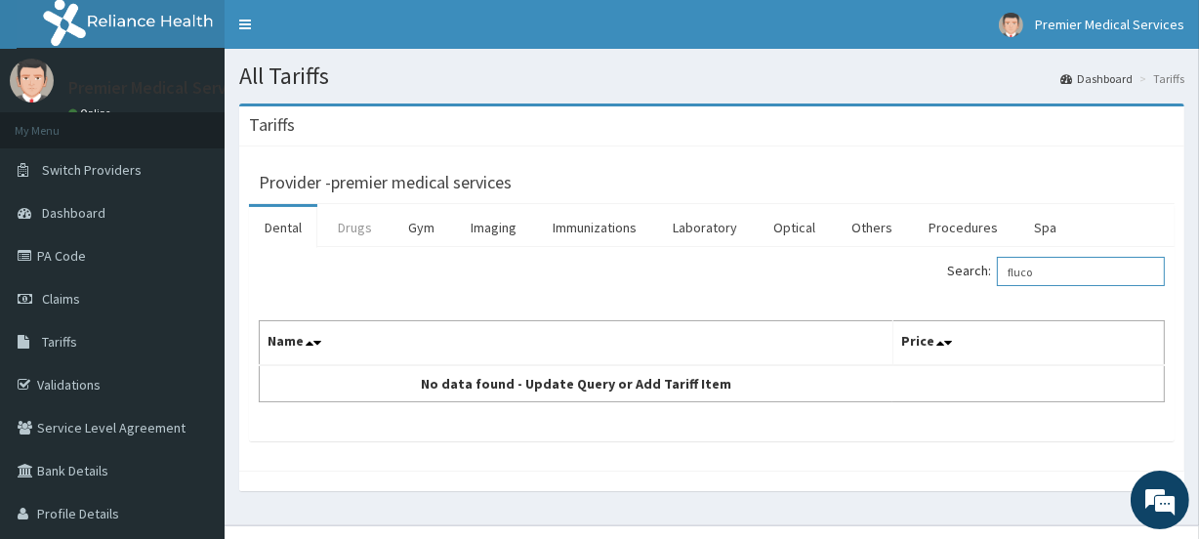
type input "fluco"
click at [335, 219] on link "Drugs" at bounding box center [354, 227] width 65 height 41
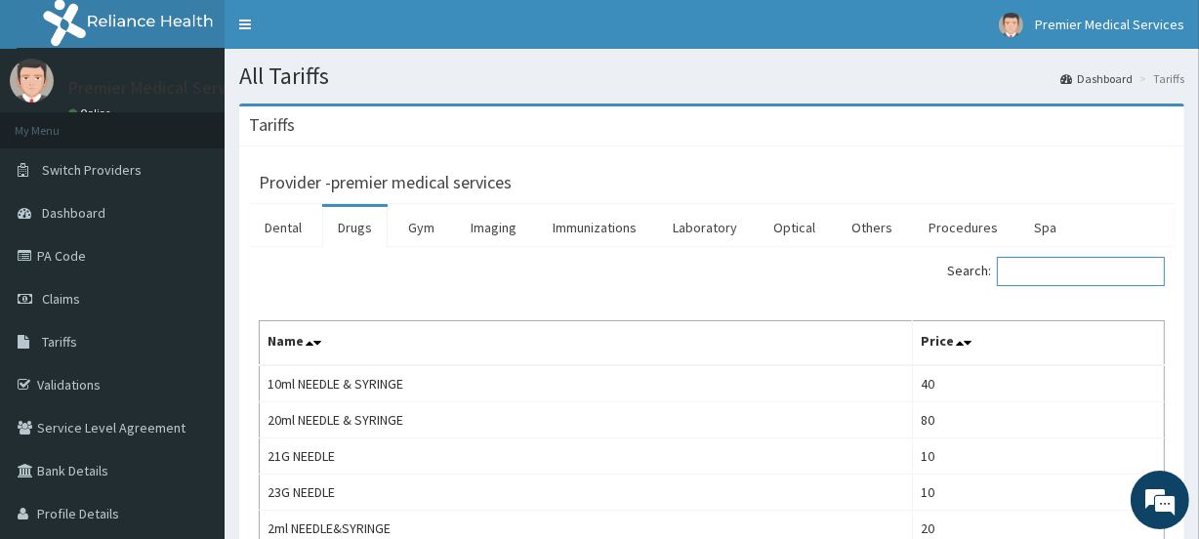
click at [1042, 275] on input "Search:" at bounding box center [1080, 271] width 168 height 29
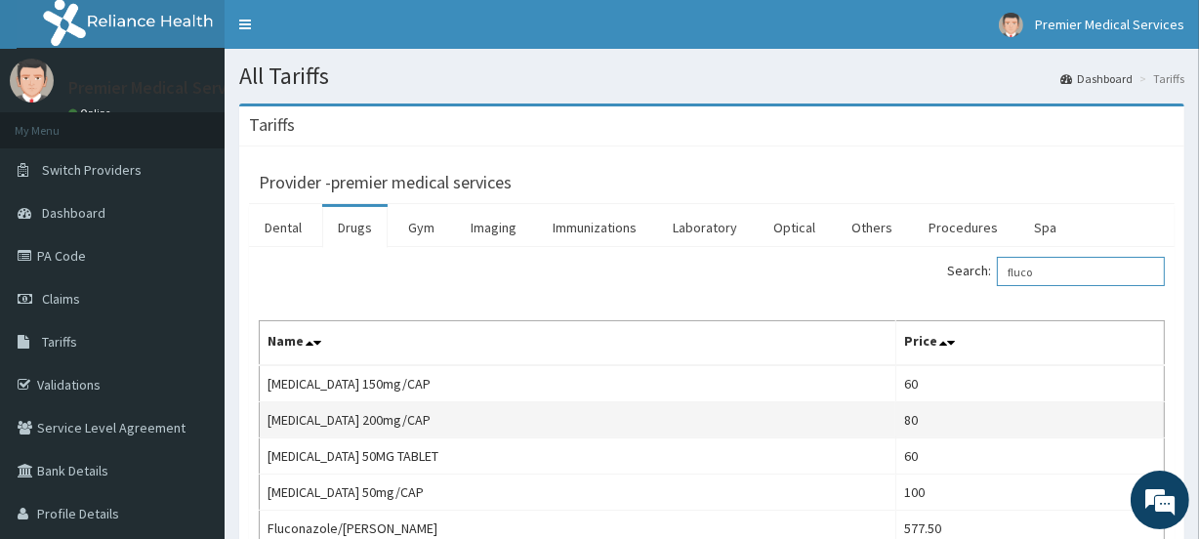
type input "fluco"
click at [463, 411] on td "Fluconazole 200mg/CAP" at bounding box center [578, 420] width 636 height 36
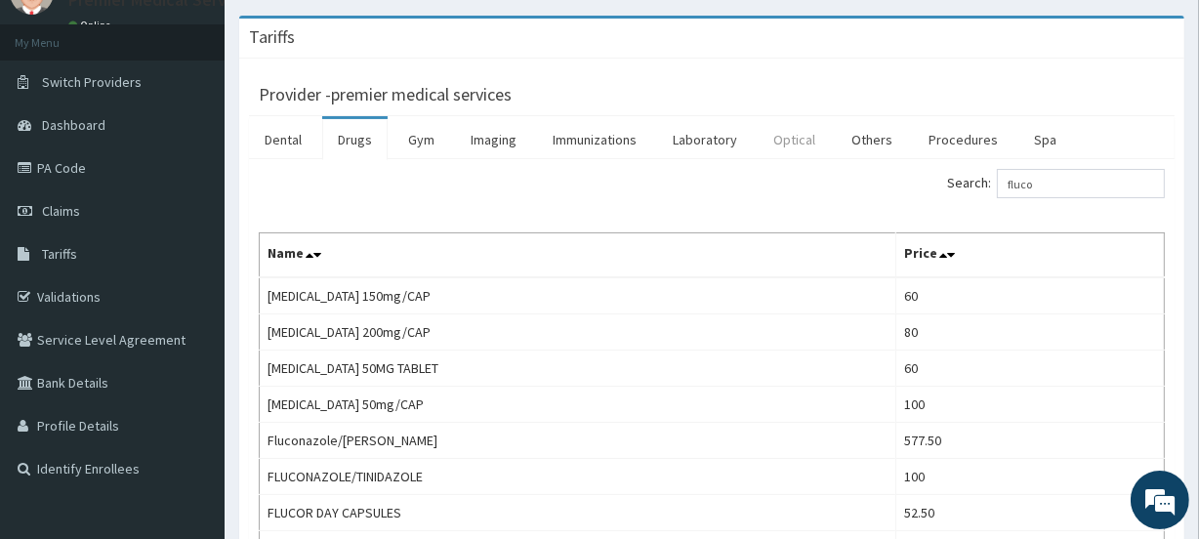
scroll to position [177, 0]
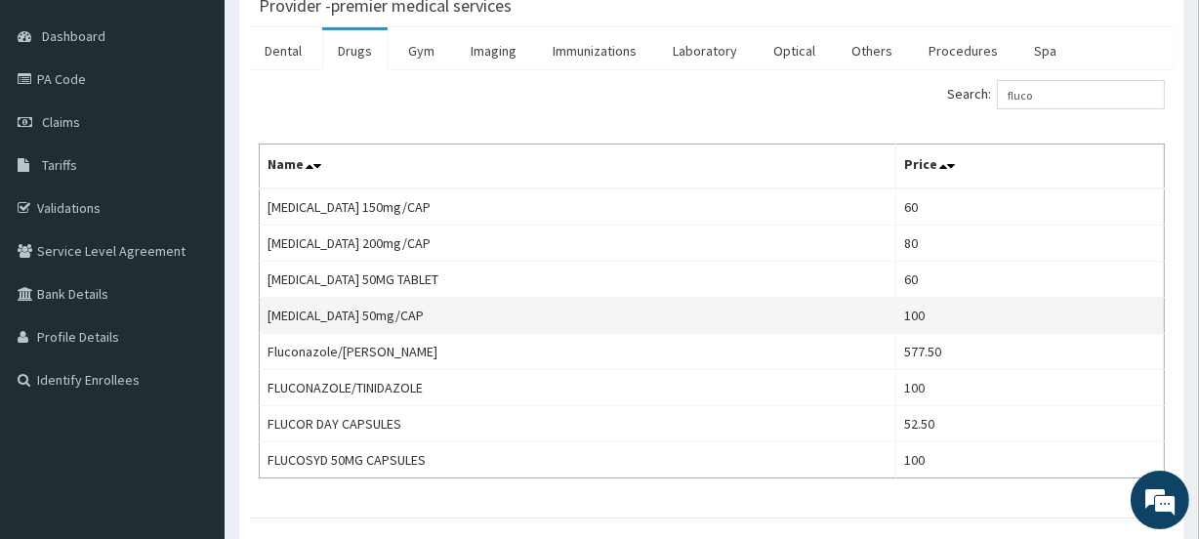
click at [796, 304] on td "Fluconazole 50mg/CAP" at bounding box center [578, 316] width 636 height 36
click at [791, 305] on td "Fluconazole 50mg/CAP" at bounding box center [578, 316] width 636 height 36
click at [790, 307] on td "Fluconazole 50mg/CAP" at bounding box center [578, 316] width 636 height 36
click at [396, 304] on td "Fluconazole 50mg/CAP" at bounding box center [578, 316] width 636 height 36
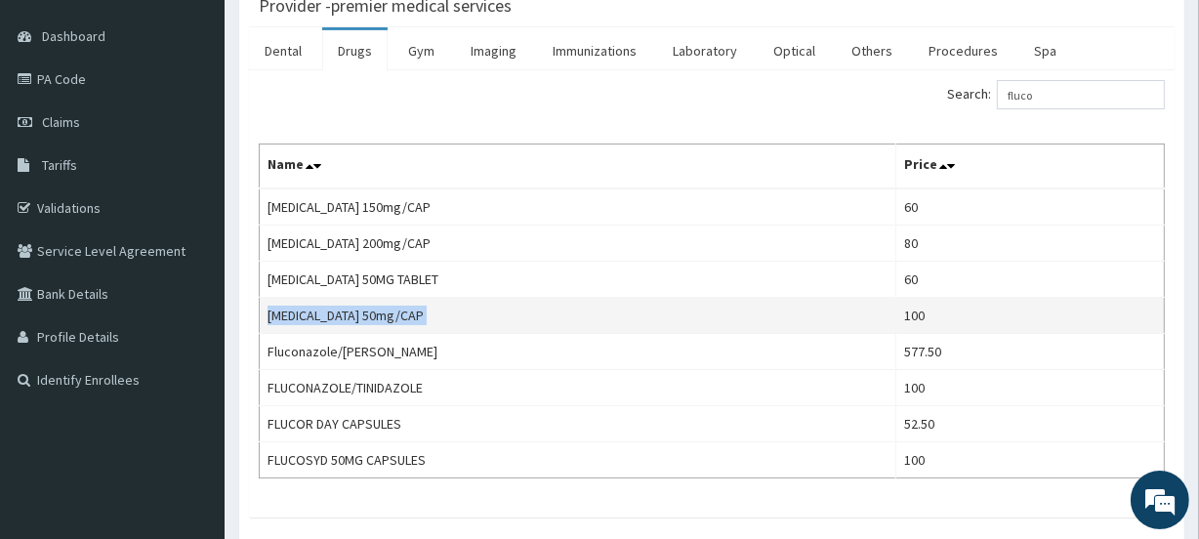
click at [396, 304] on td "Fluconazole 50mg/CAP" at bounding box center [578, 316] width 636 height 36
copy td "Fluconazole 50mg/CAP"
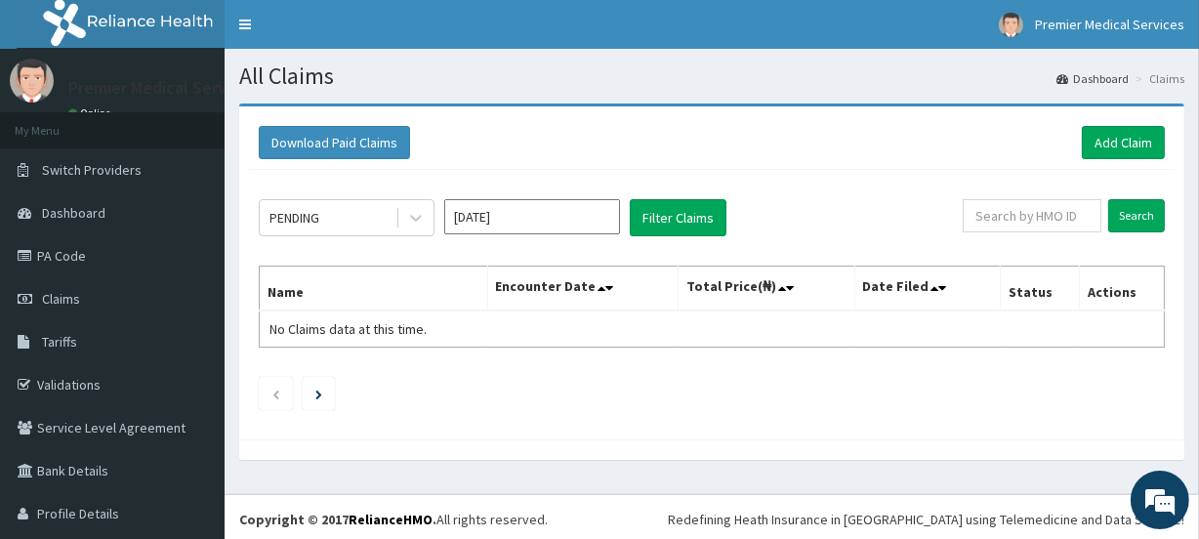
drag, startPoint x: 312, startPoint y: 215, endPoint x: 452, endPoint y: 258, distance: 146.0
click at [312, 215] on div "PENDING" at bounding box center [294, 218] width 50 height 20
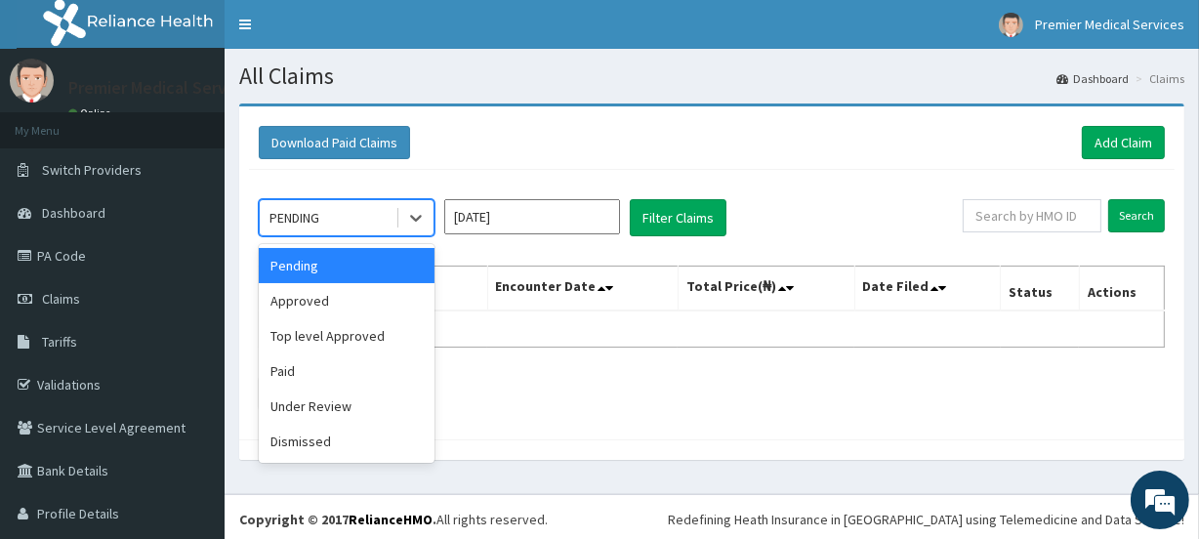
click at [551, 207] on input "[DATE]" at bounding box center [532, 216] width 176 height 35
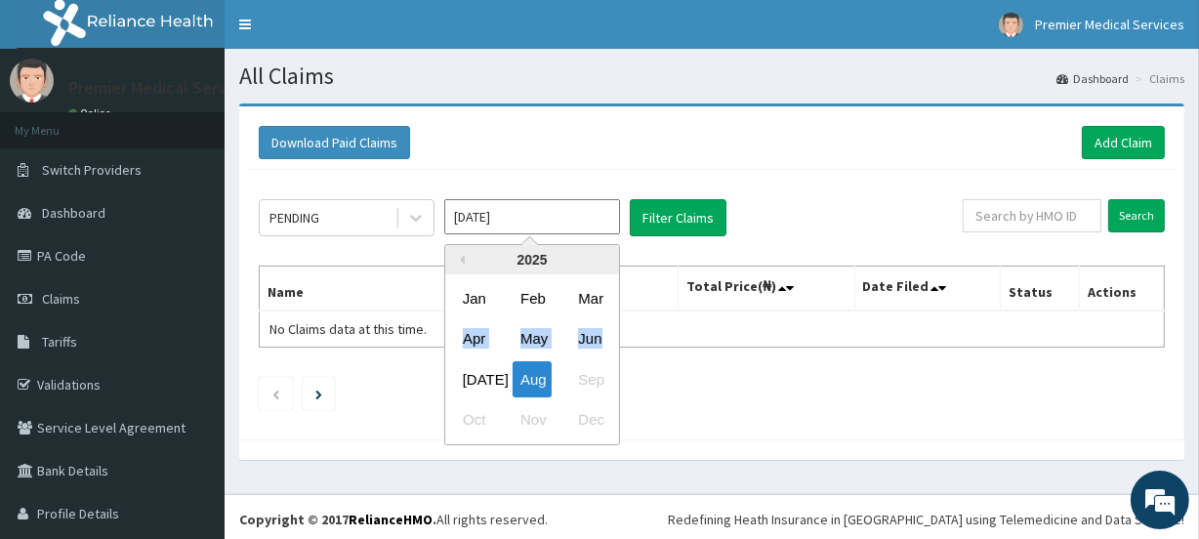
drag, startPoint x: 609, startPoint y: 316, endPoint x: 587, endPoint y: 332, distance: 27.3
click at [592, 331] on div "Jan Feb Mar Apr May Jun [DATE] Aug Sep Oct Nov Dec" at bounding box center [532, 359] width 174 height 162
click at [590, 332] on div "Jun" at bounding box center [589, 339] width 39 height 36
type input "[DATE]"
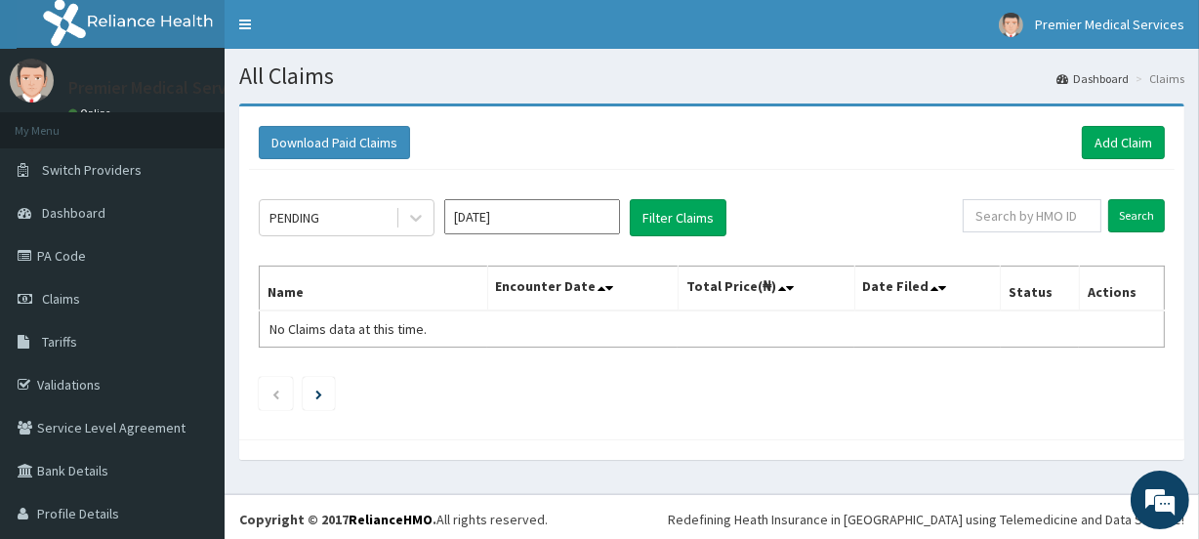
click at [586, 334] on table "Name Encounter Date Total Price(₦) Date Filed Status Actions No Claims data at …" at bounding box center [712, 306] width 906 height 82
click at [669, 218] on button "Filter Claims" at bounding box center [678, 217] width 97 height 37
click at [656, 216] on button "Filter Claims" at bounding box center [678, 217] width 97 height 37
click at [655, 215] on button "Filter Claims" at bounding box center [678, 217] width 97 height 37
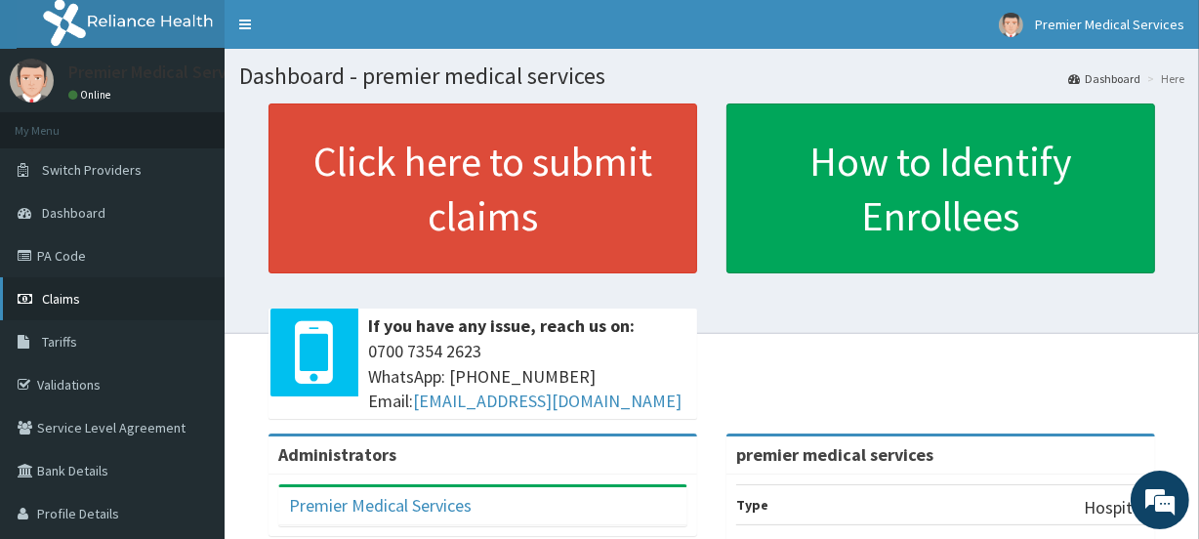
click at [54, 307] on link "Claims" at bounding box center [112, 298] width 224 height 43
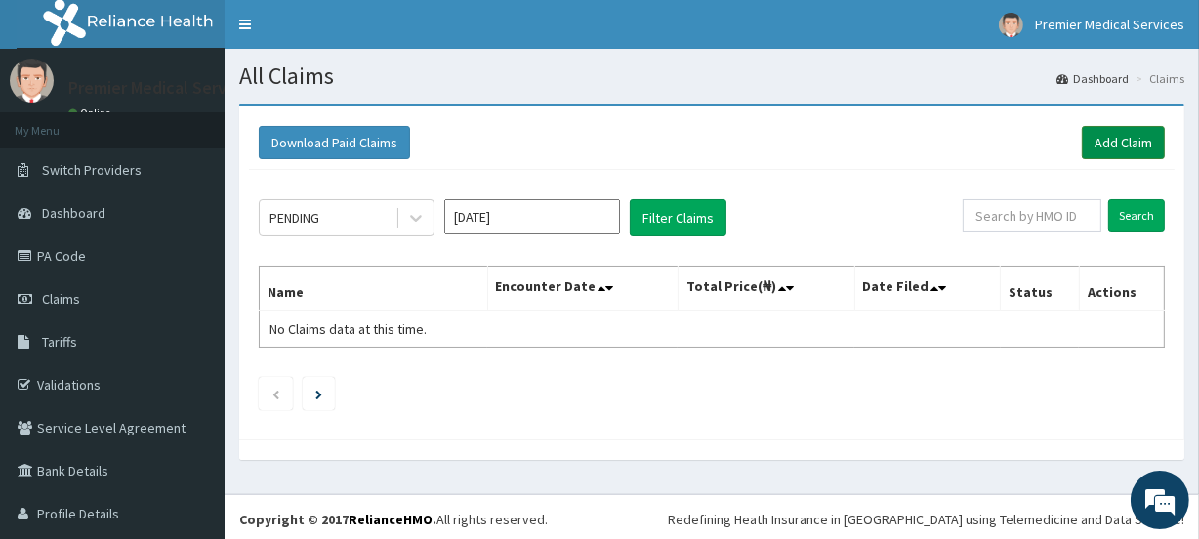
click at [1134, 133] on link "Add Claim" at bounding box center [1122, 142] width 83 height 33
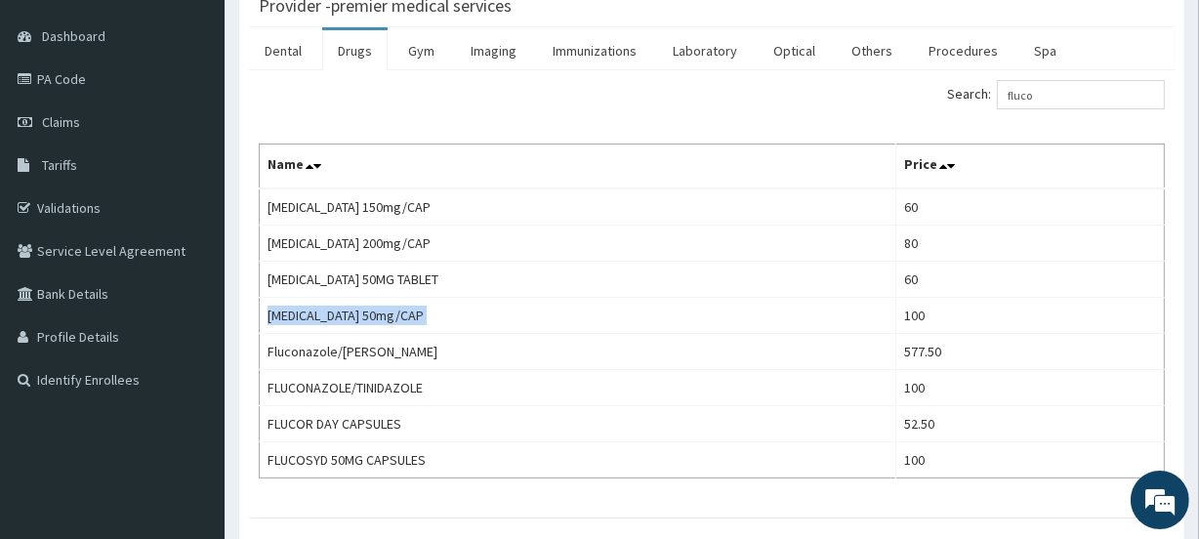
scroll to position [177, 0]
drag, startPoint x: 936, startPoint y: 93, endPoint x: 856, endPoint y: 83, distance: 80.6
click at [856, 83] on div "Search: fluco" at bounding box center [945, 97] width 438 height 34
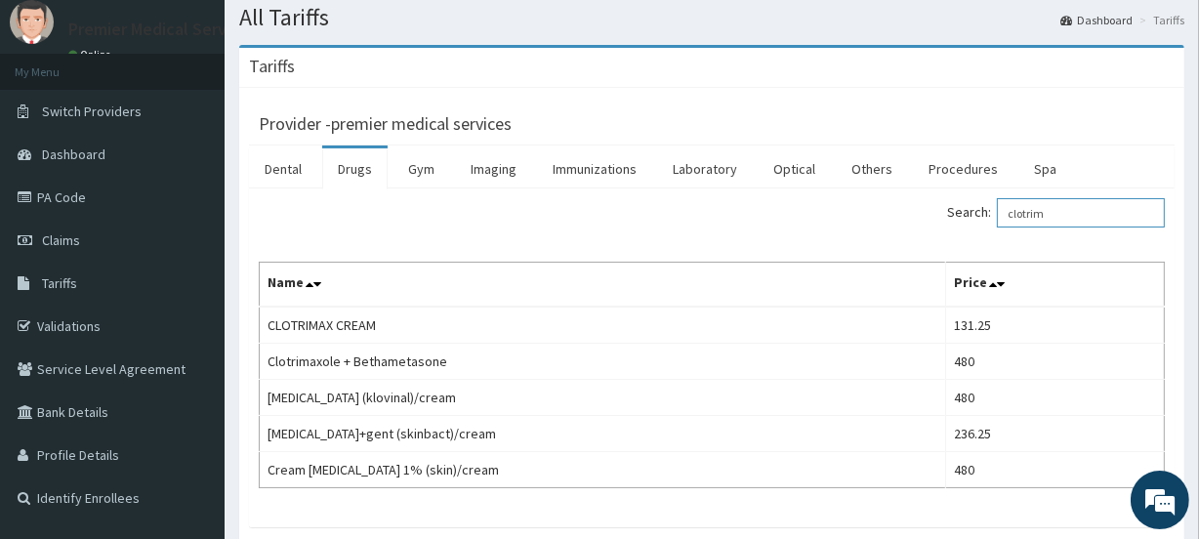
scroll to position [88, 0]
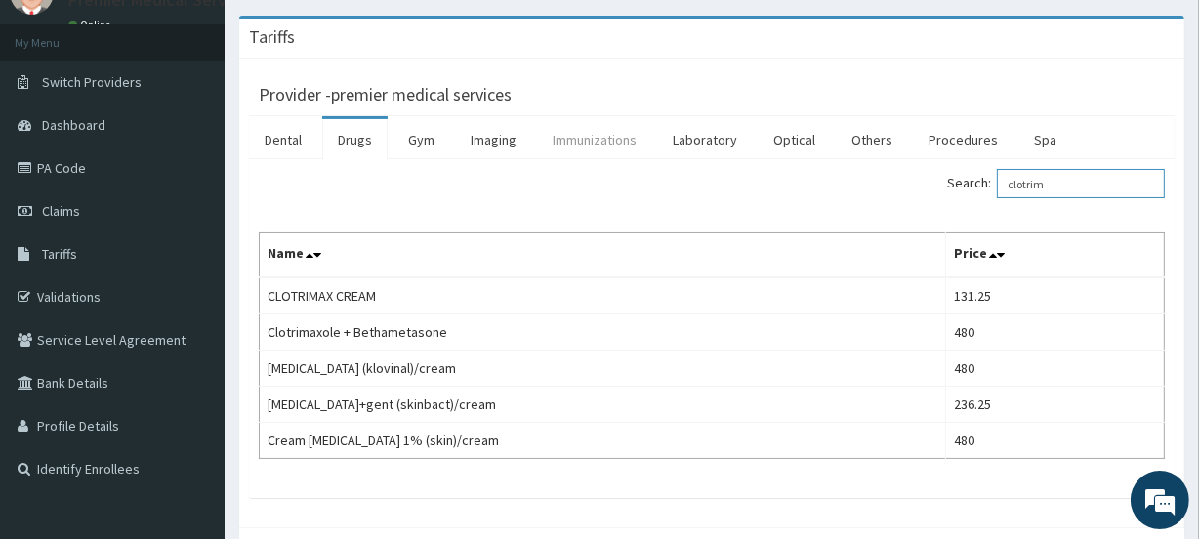
type input "clotrim"
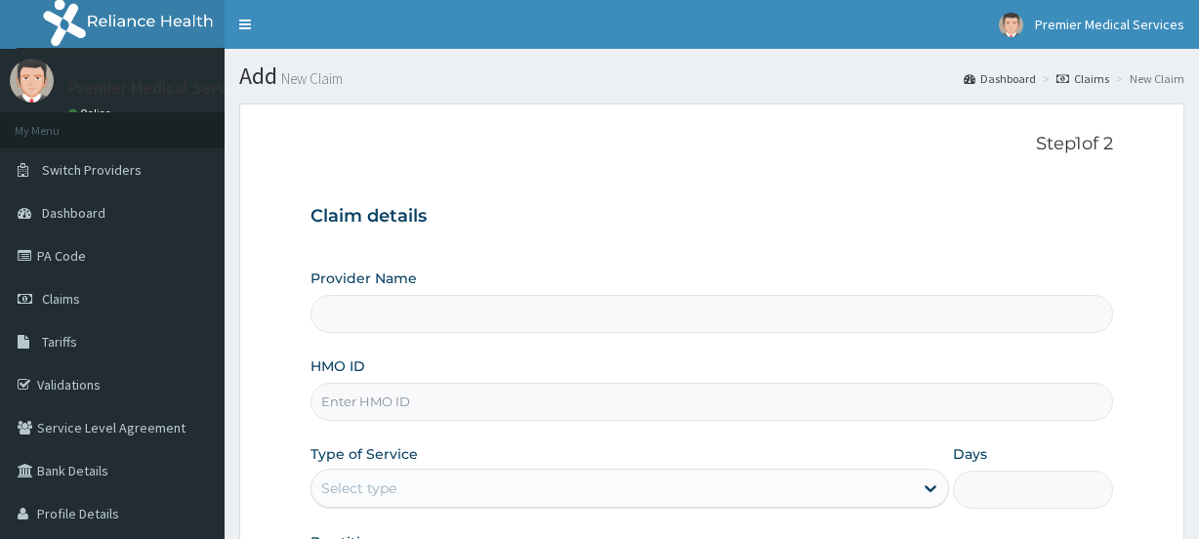
click at [522, 472] on div "Select type" at bounding box center [611, 487] width 601 height 31
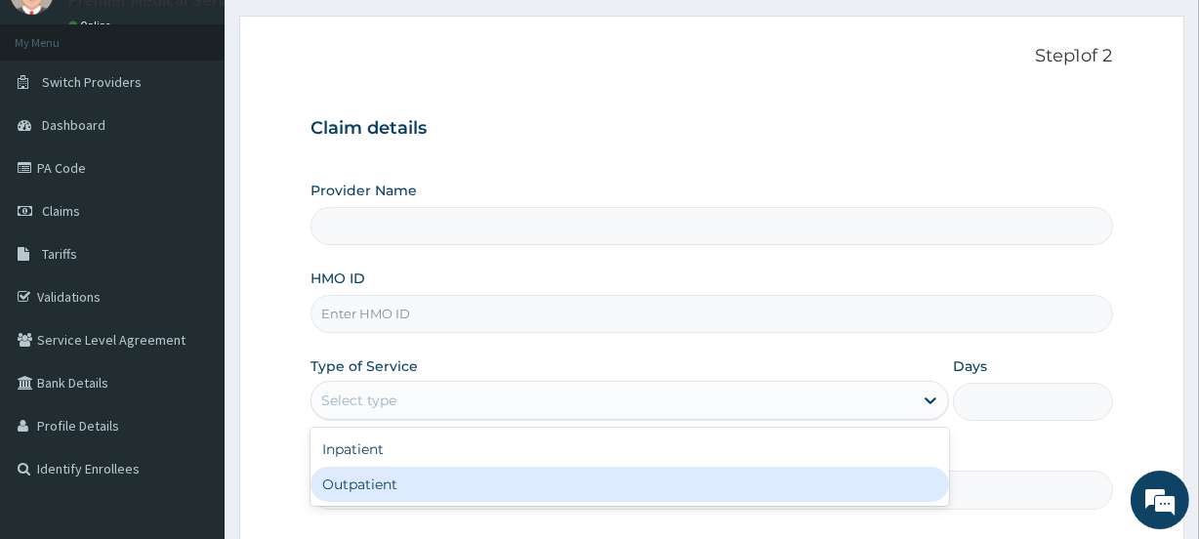
click at [463, 487] on div "Outpatient" at bounding box center [629, 484] width 638 height 35
type input "1"
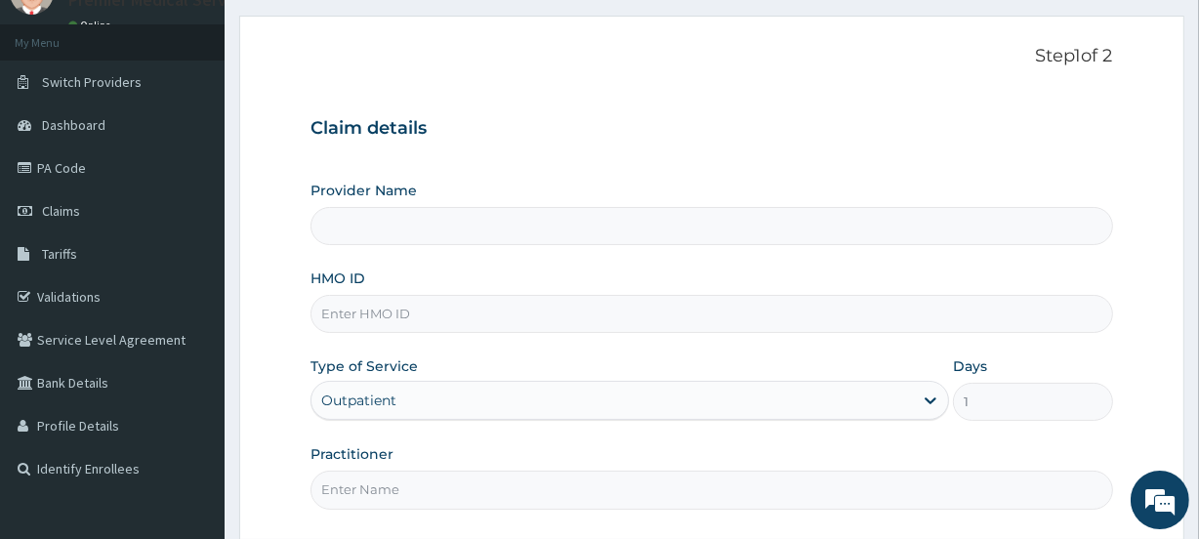
click at [520, 310] on input "HMO ID" at bounding box center [710, 314] width 801 height 38
type input "premier medical services"
paste input "sfa/14703/a"
type input "SFA/14703/A"
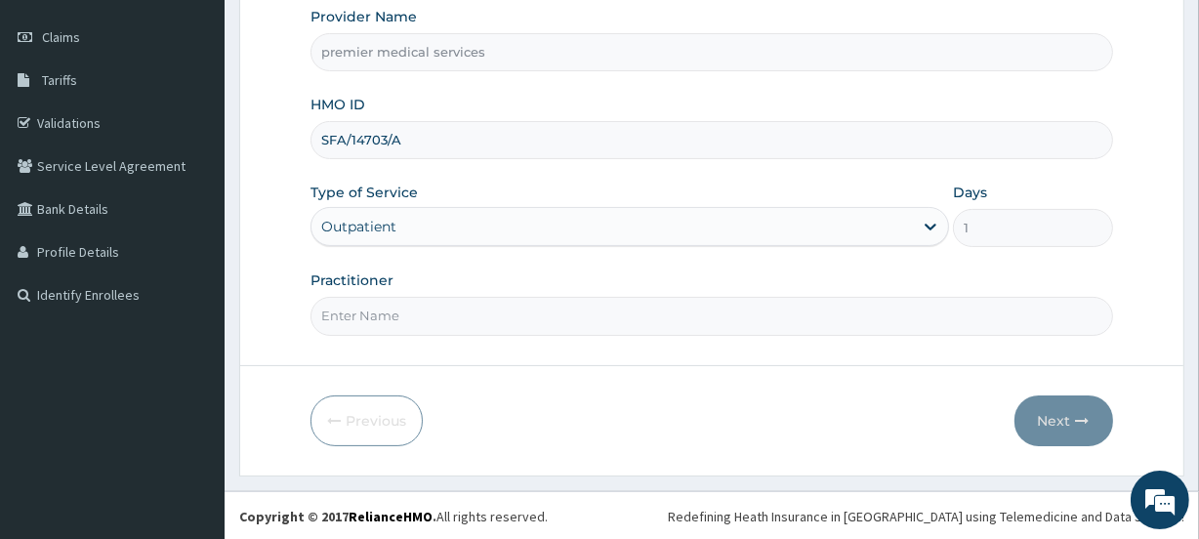
click at [440, 310] on input "Practitioner" at bounding box center [710, 316] width 801 height 38
type input "DR NSIKAK UDOKANG"
click at [1057, 418] on button "Next" at bounding box center [1063, 420] width 99 height 51
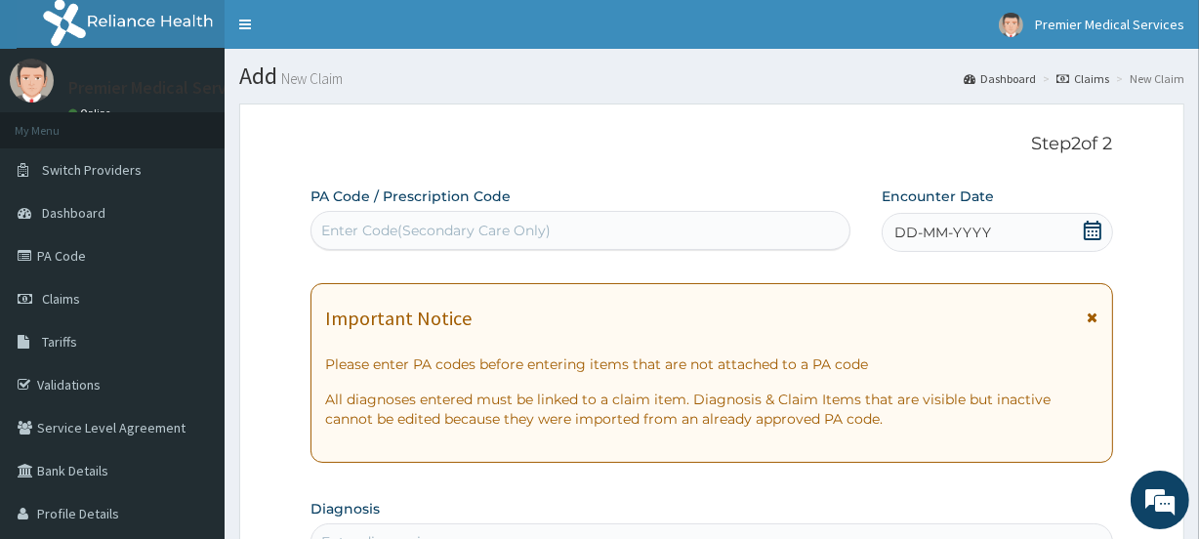
click at [554, 233] on div "Enter Code(Secondary Care Only)" at bounding box center [579, 230] width 537 height 31
paste input "SFA/14703/A"
type input "SFA/14703/A"
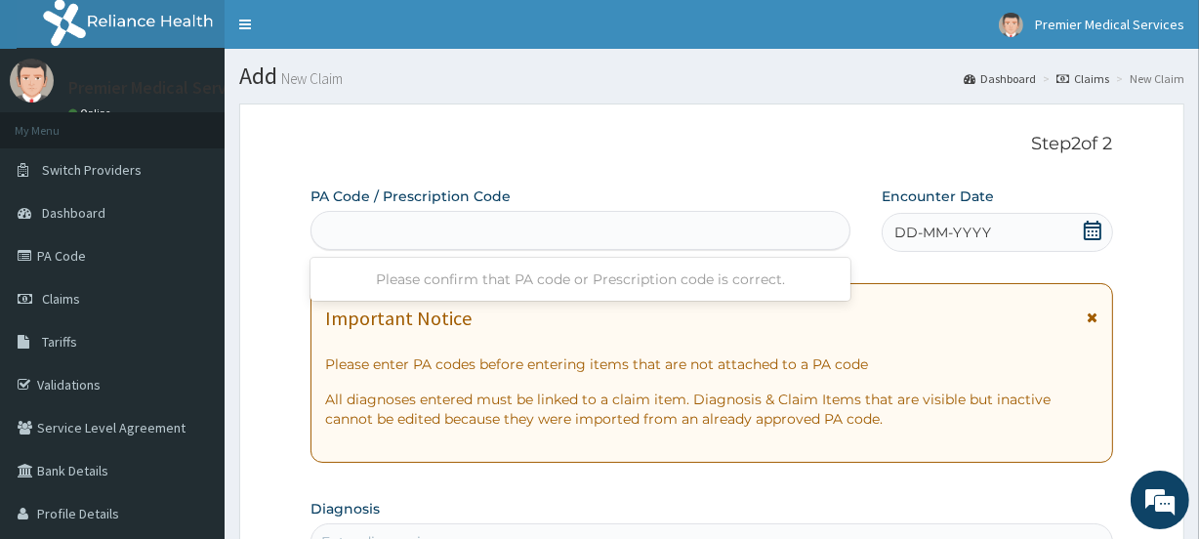
click at [489, 232] on div "SFA/14703/A" at bounding box center [579, 230] width 537 height 31
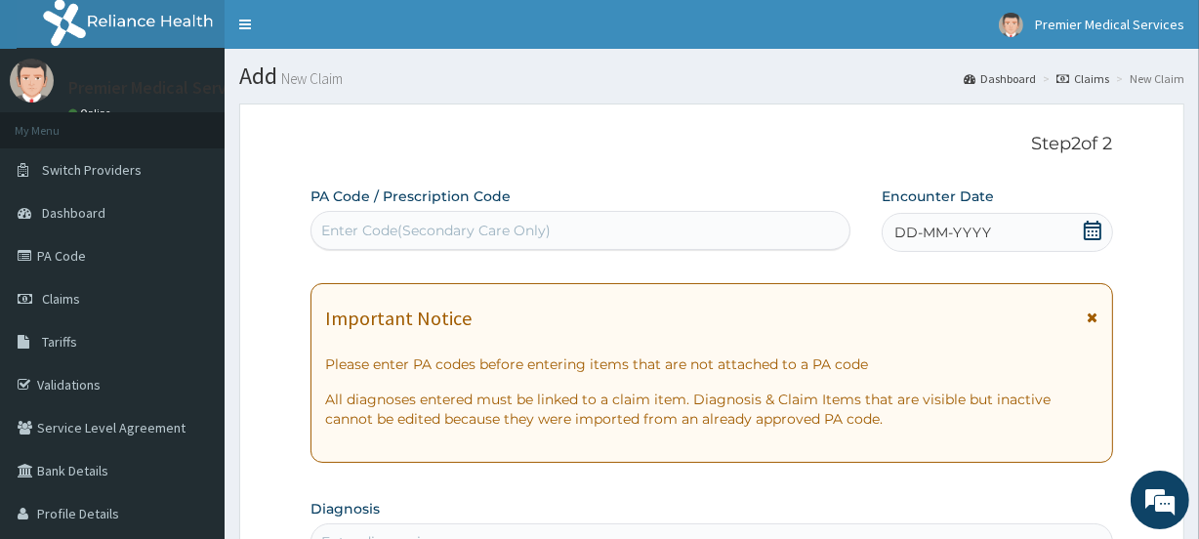
click at [496, 226] on div "Enter Code(Secondary Care Only)" at bounding box center [435, 231] width 229 height 20
paste input "SFA/14703/A"
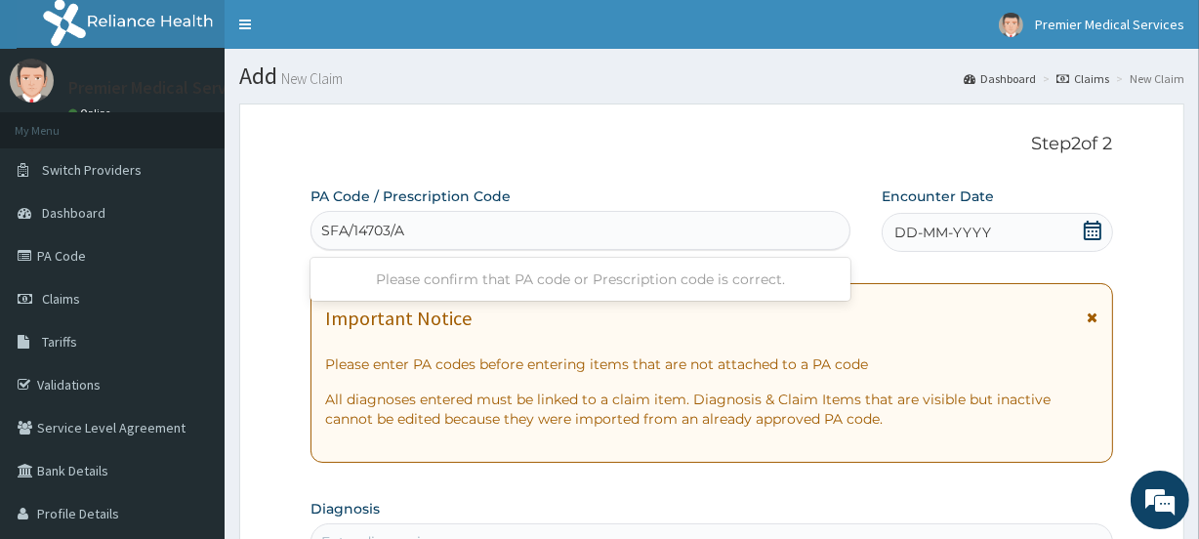
type input "SFA/14703/A"
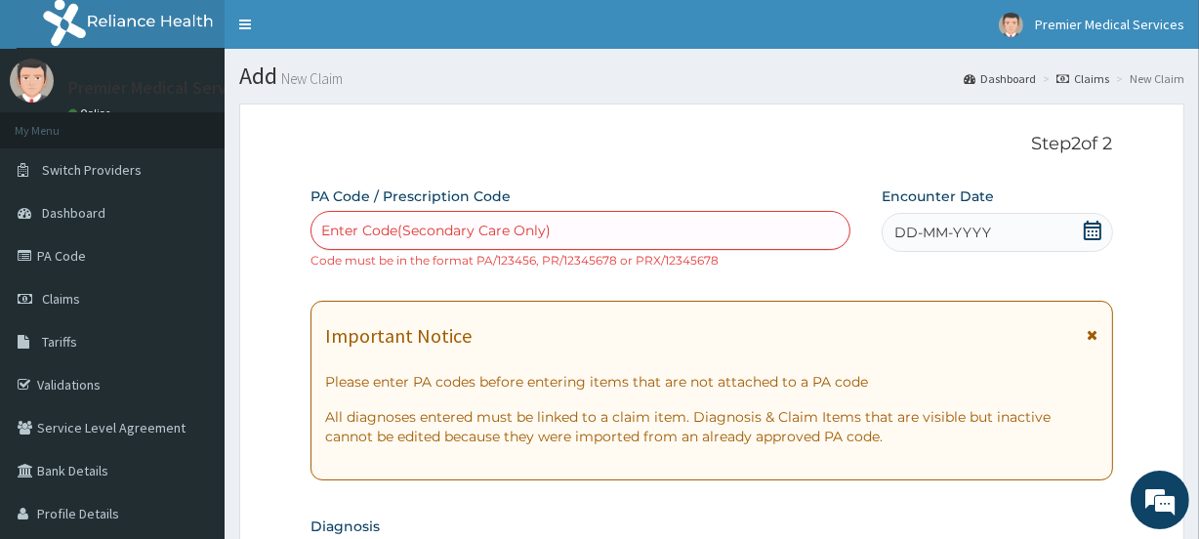
click at [381, 225] on div "Enter Code(Secondary Care Only)" at bounding box center [435, 231] width 229 height 20
paste input "PA/D33CFE"
type input "PA/D33CFE"
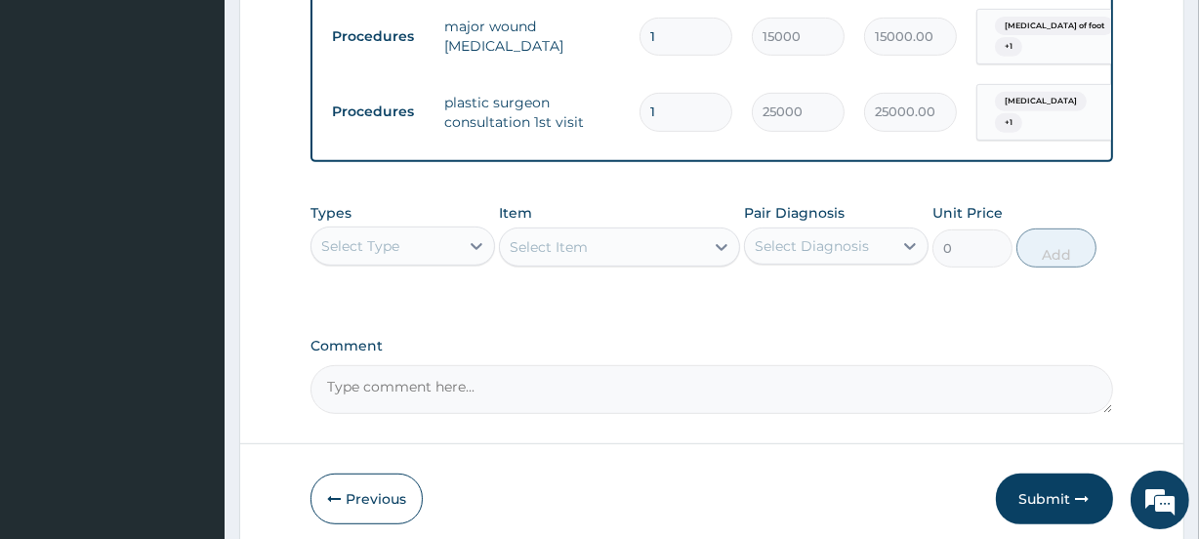
scroll to position [787, 0]
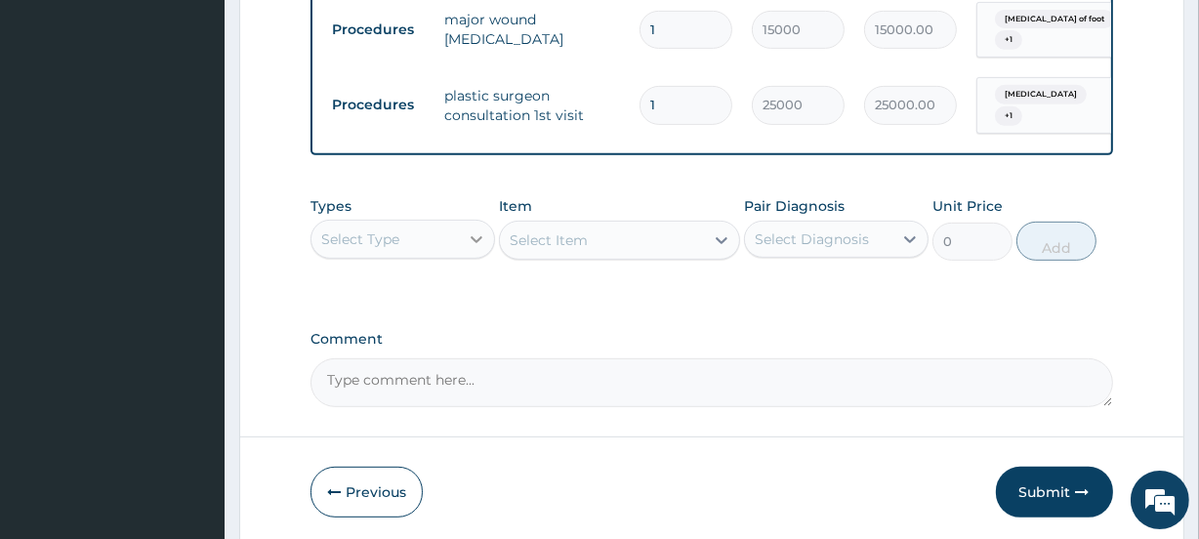
click at [464, 231] on div at bounding box center [476, 239] width 35 height 35
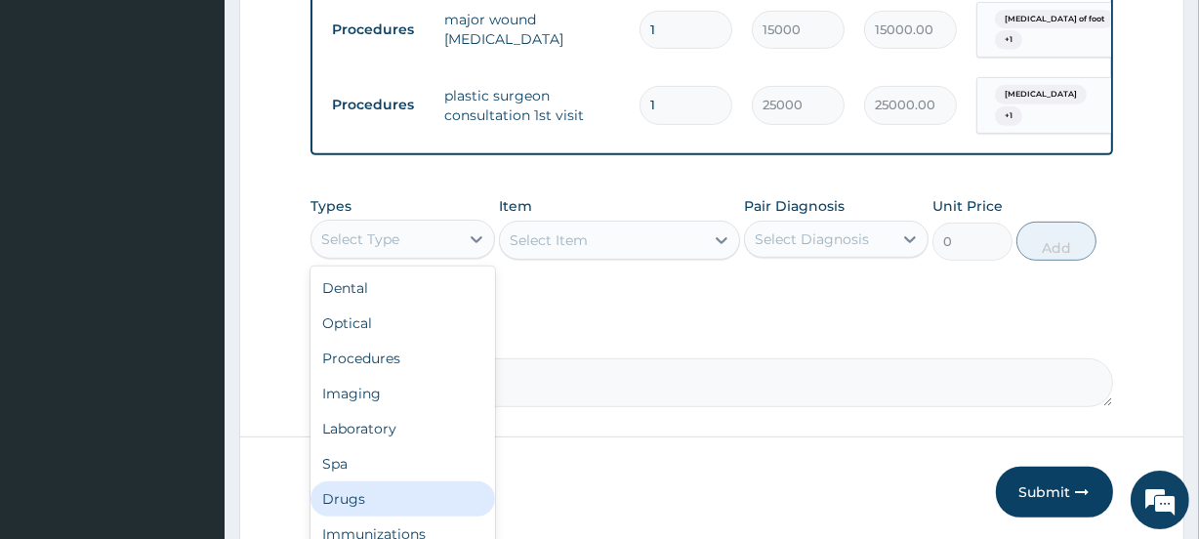
click at [369, 494] on div "Drugs" at bounding box center [402, 498] width 184 height 35
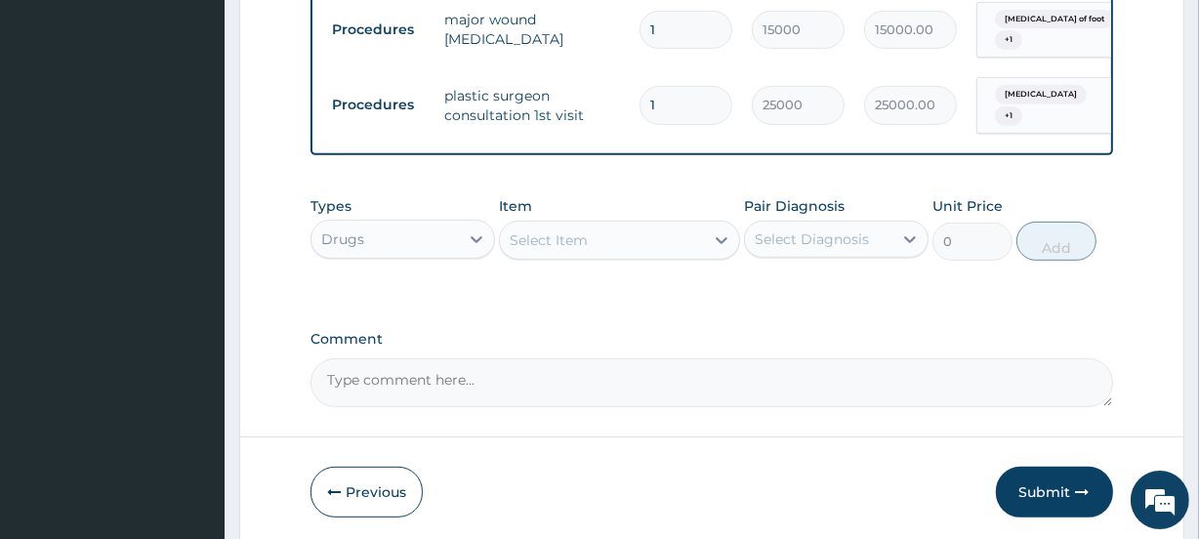
click at [557, 231] on div "Select Item" at bounding box center [548, 240] width 78 height 20
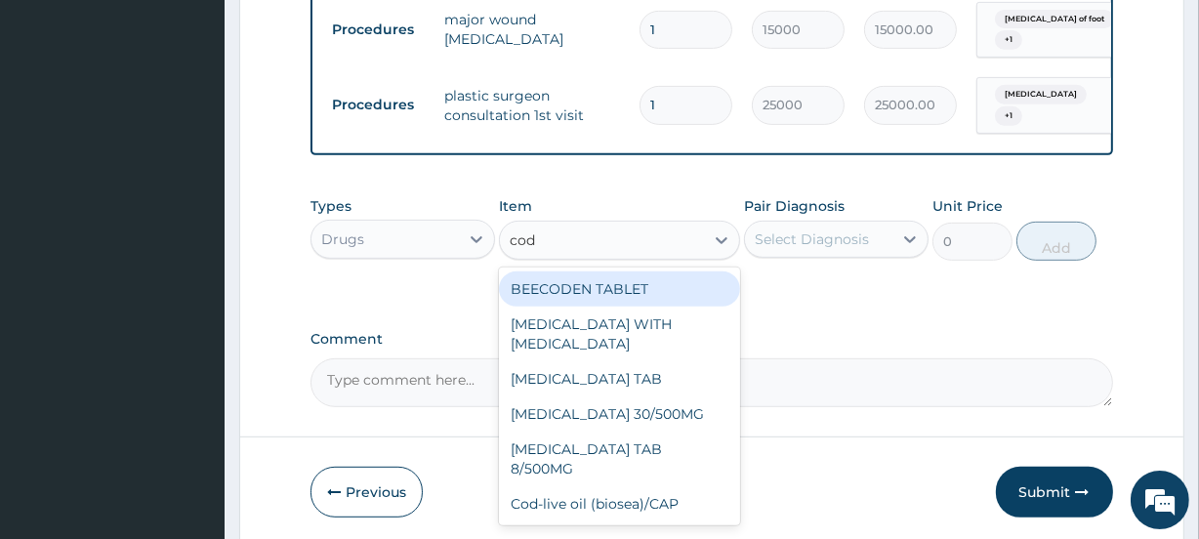
type input "coda"
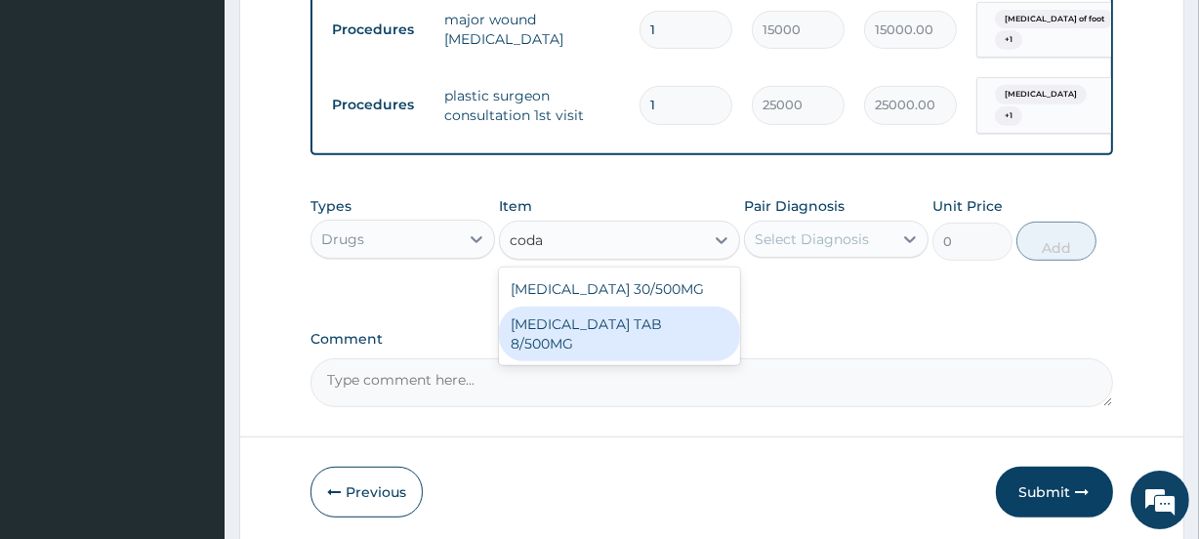
click at [639, 321] on div "CO-CODAMOL TAB 8/500MG" at bounding box center [619, 333] width 240 height 55
type input "60"
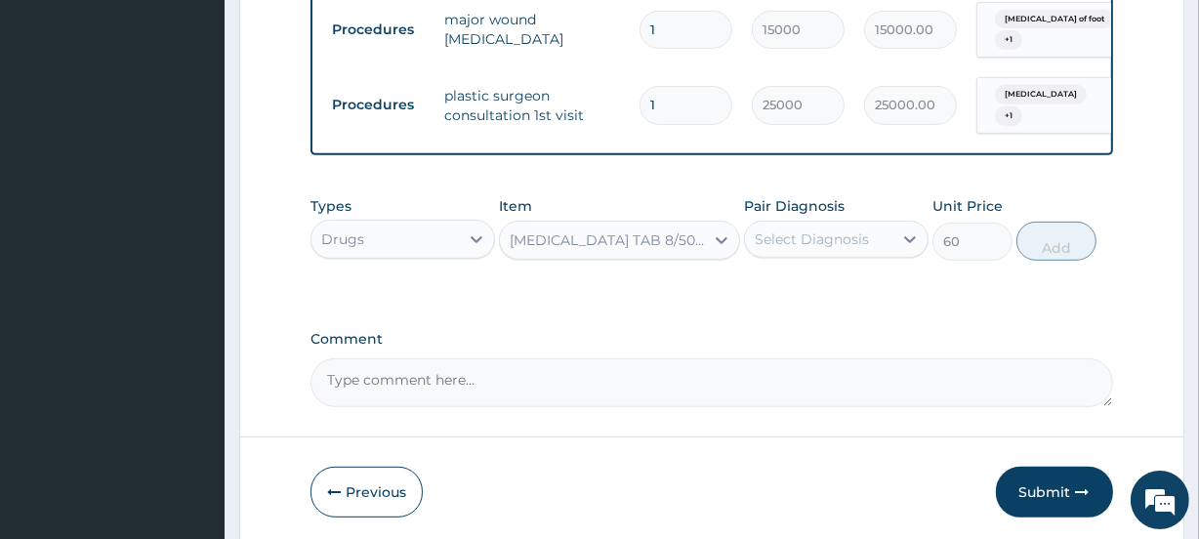
click at [678, 230] on div "CO-CODAMOL TAB 8/500MG" at bounding box center [606, 240] width 195 height 20
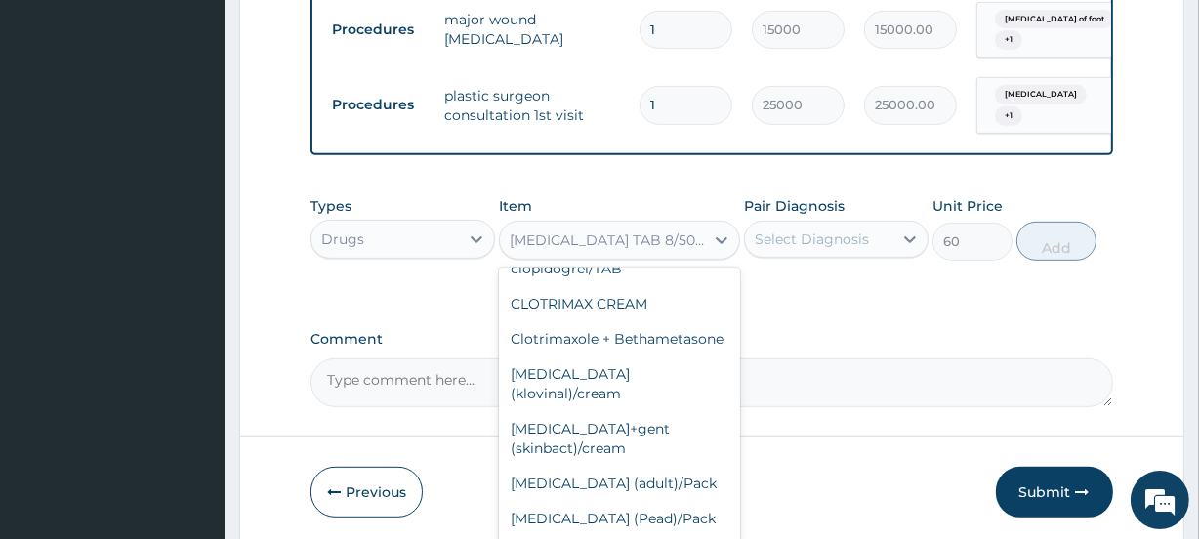
scroll to position [19624, 0]
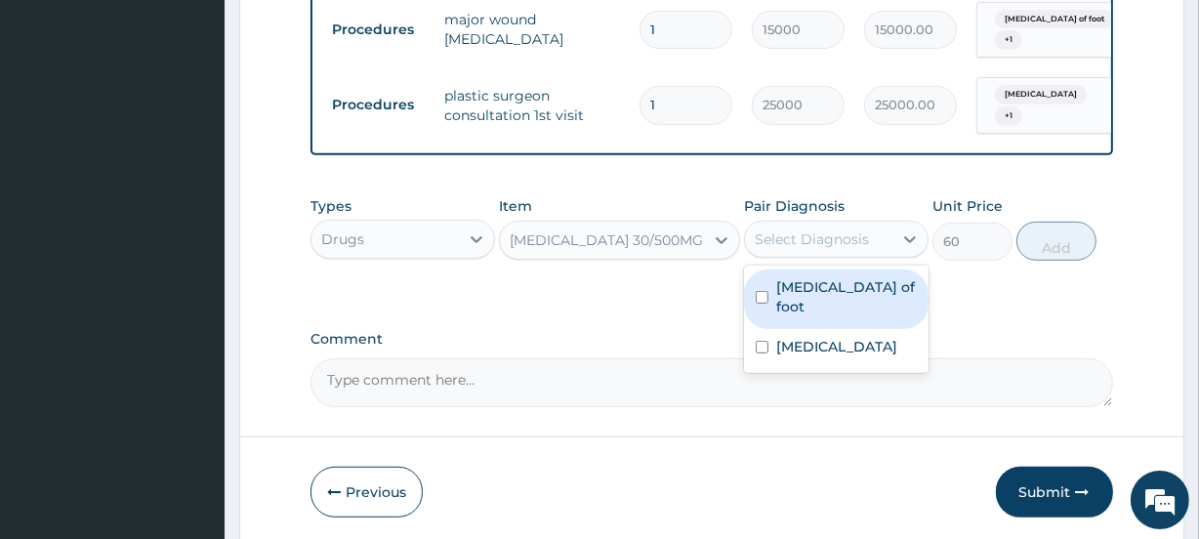
click at [796, 231] on div "Select Diagnosis" at bounding box center [811, 239] width 114 height 20
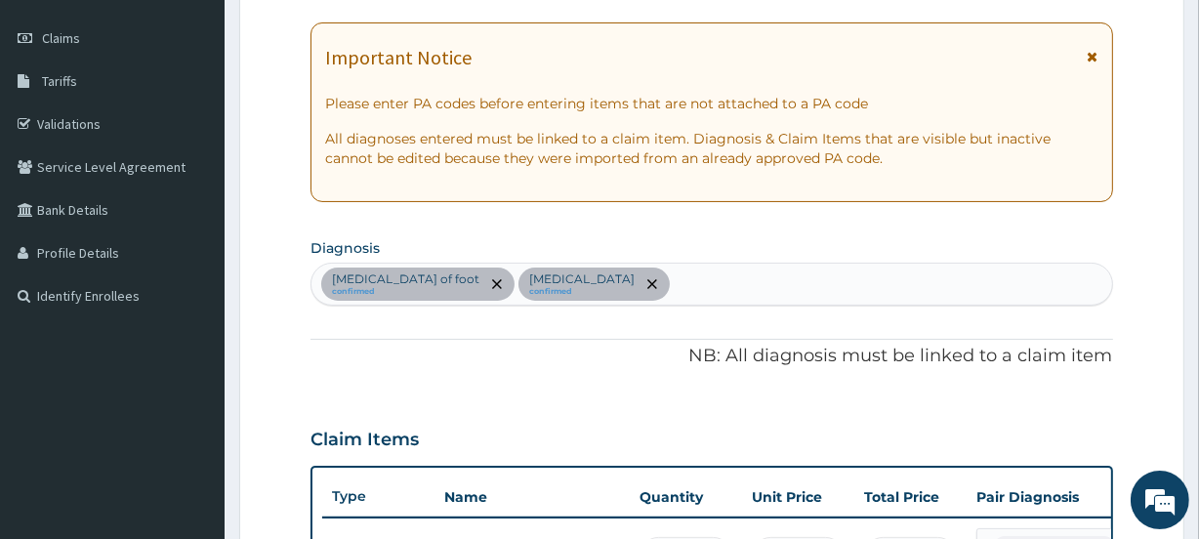
scroll to position [254, 0]
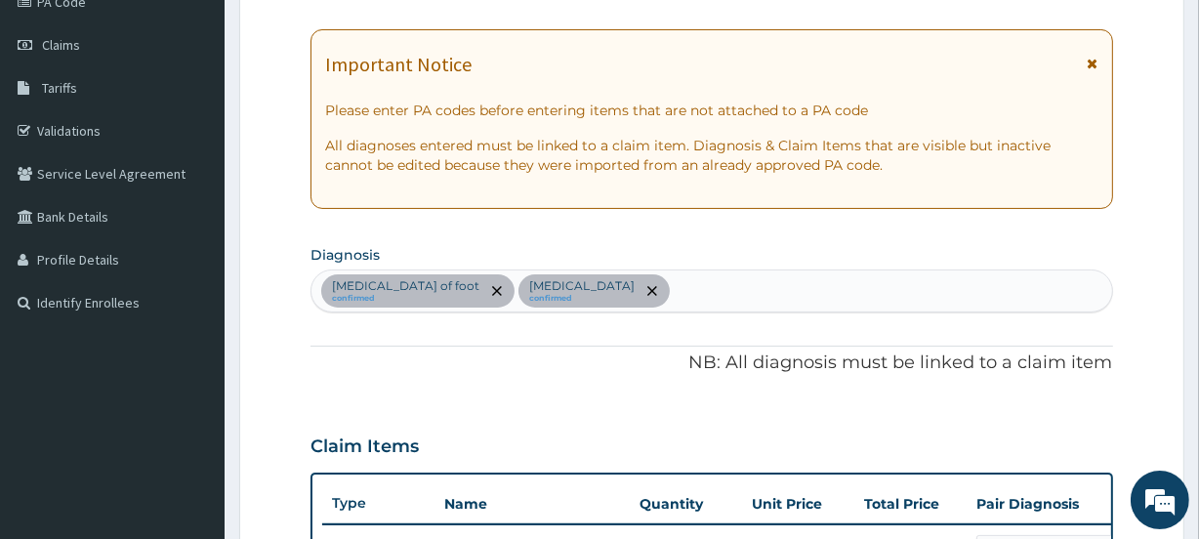
click at [721, 283] on div "Ulcer of foot confirmed Chronic wound confirmed" at bounding box center [710, 290] width 799 height 41
type input "pain"
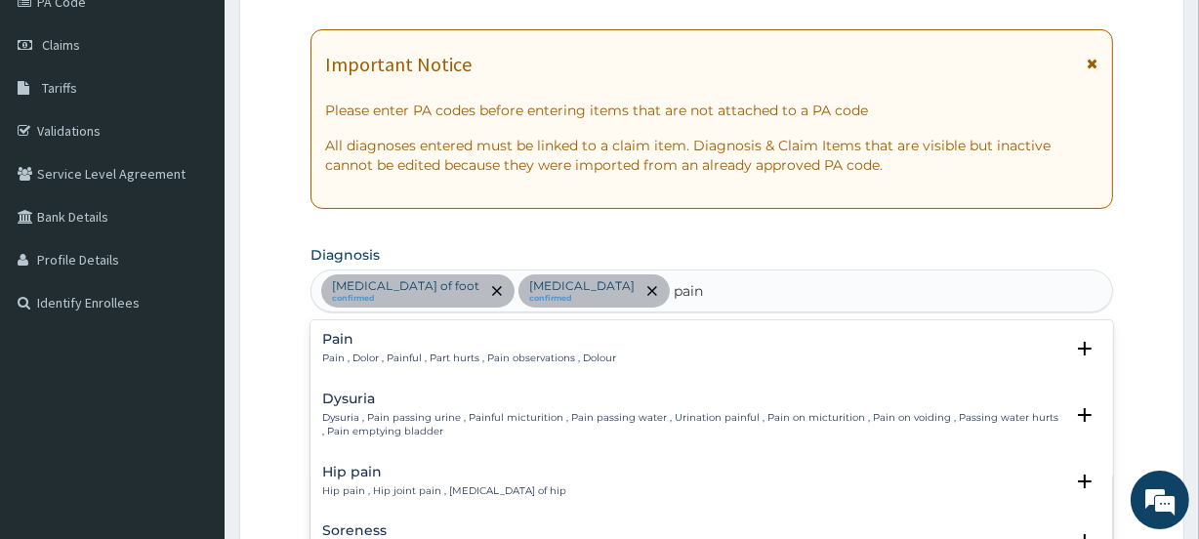
click at [612, 358] on div "Pain Pain , Dolor , Painful , Part hurts , Pain observations , Dolour" at bounding box center [711, 349] width 778 height 34
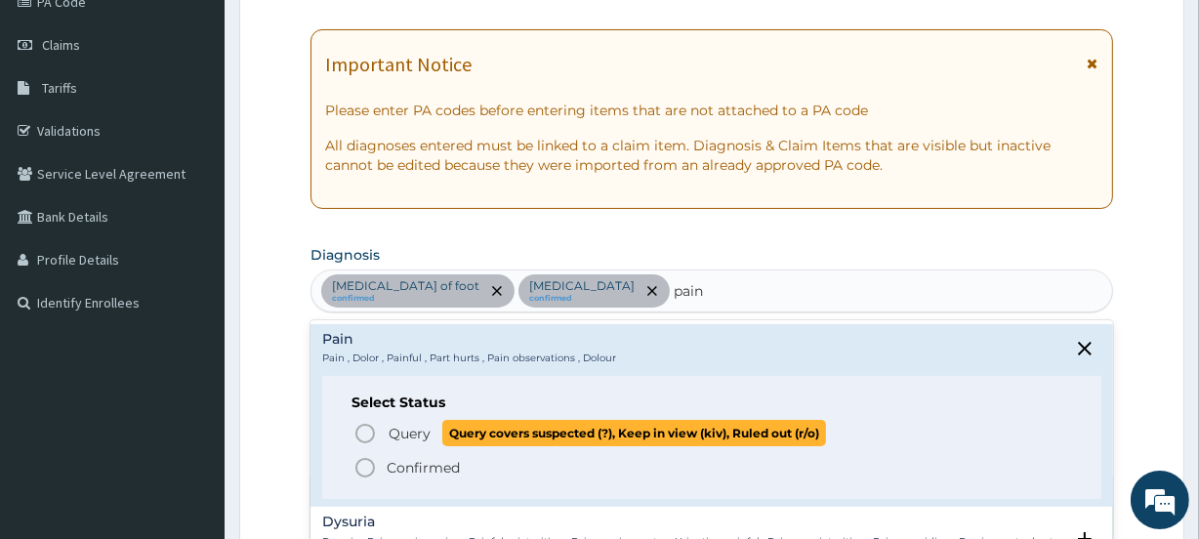
click at [602, 431] on span "Query covers suspected (?), Keep in view (kiv), Ruled out (r/o)" at bounding box center [634, 433] width 384 height 26
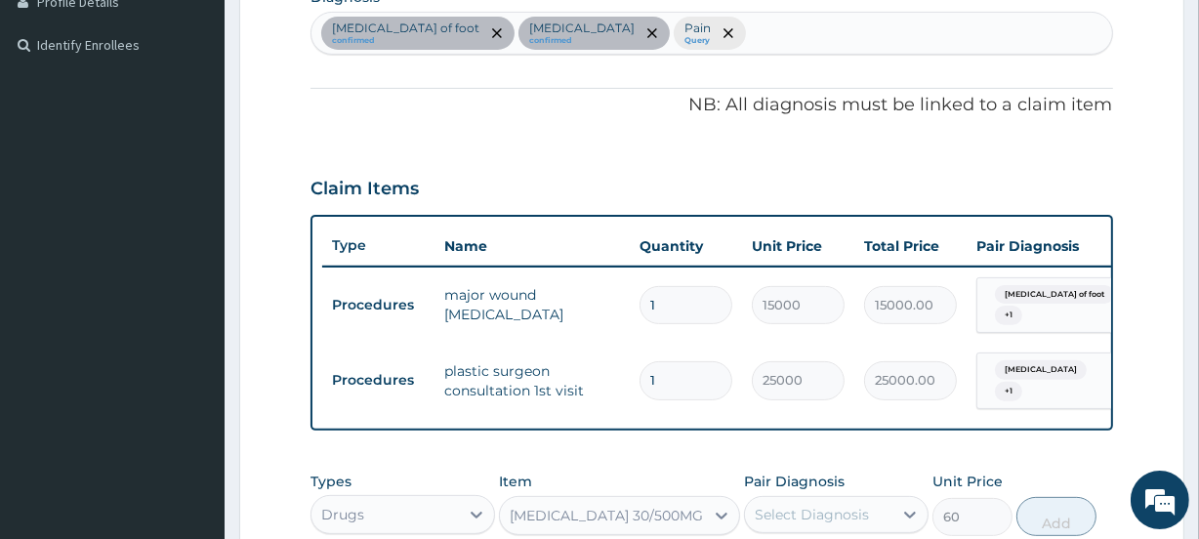
scroll to position [787, 0]
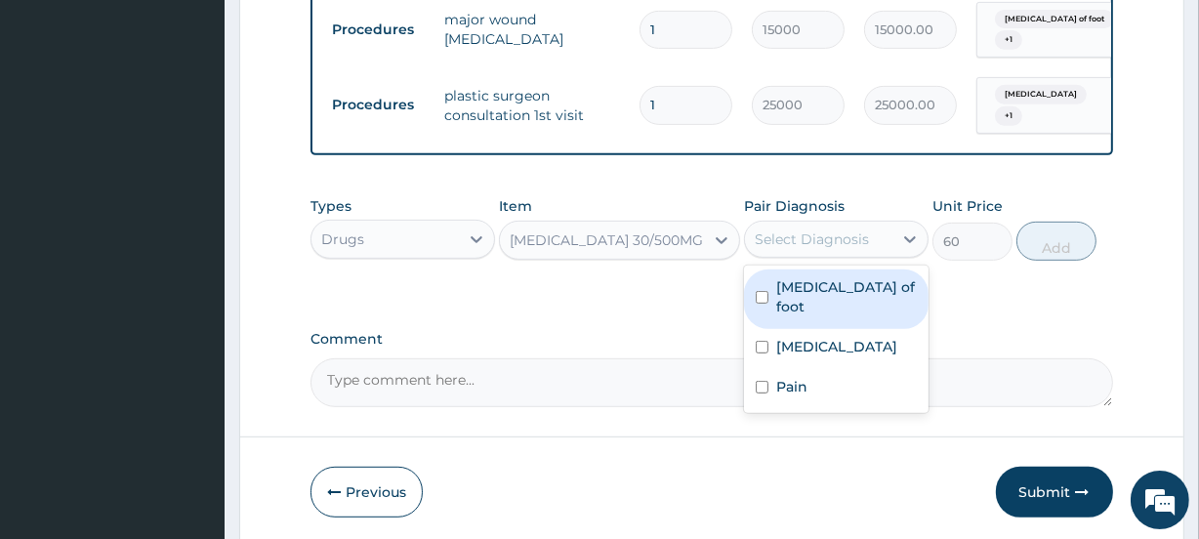
drag, startPoint x: 869, startPoint y: 221, endPoint x: 868, endPoint y: 242, distance: 21.5
click at [868, 234] on div "Select Diagnosis" at bounding box center [818, 239] width 147 height 31
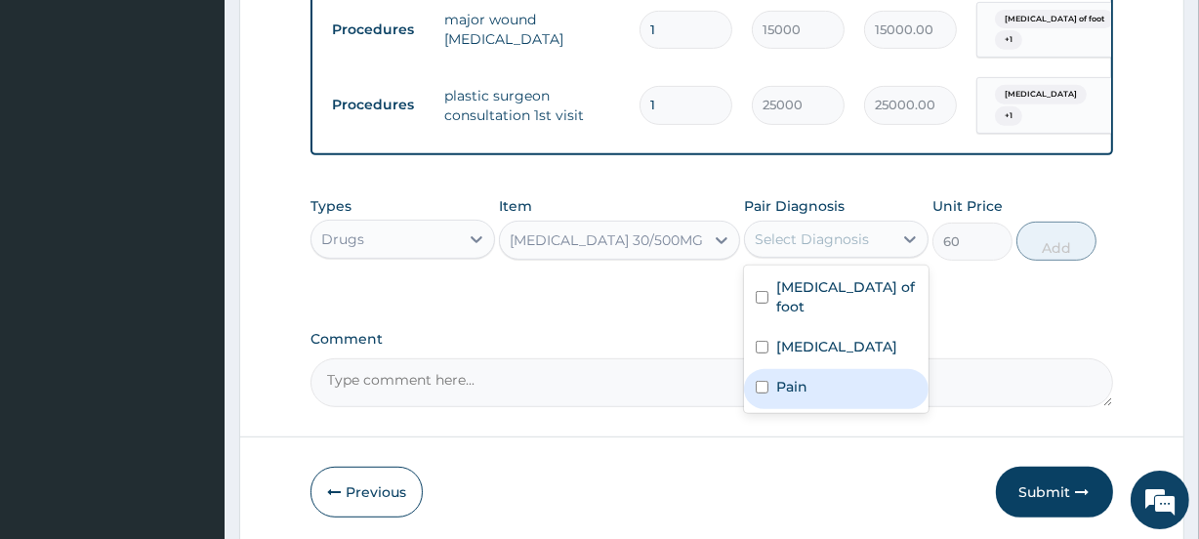
drag, startPoint x: 823, startPoint y: 351, endPoint x: 970, endPoint y: 336, distance: 148.2
click at [824, 369] on div "Pain" at bounding box center [836, 389] width 184 height 40
checkbox input "true"
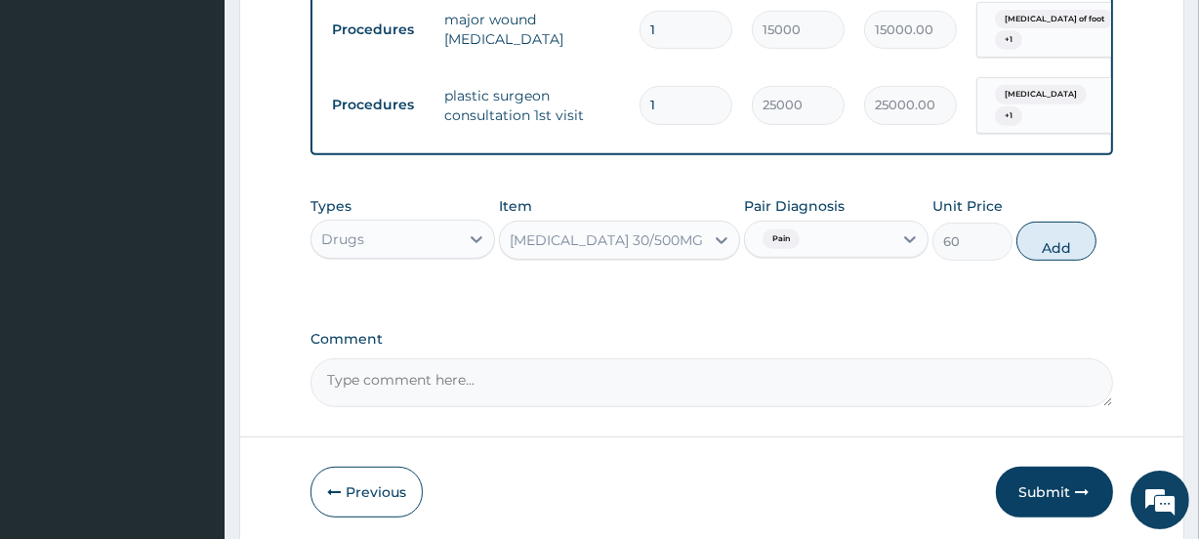
drag, startPoint x: 1073, startPoint y: 247, endPoint x: 1003, endPoint y: 246, distance: 69.3
click at [1069, 246] on button "Add" at bounding box center [1056, 241] width 80 height 39
type input "0"
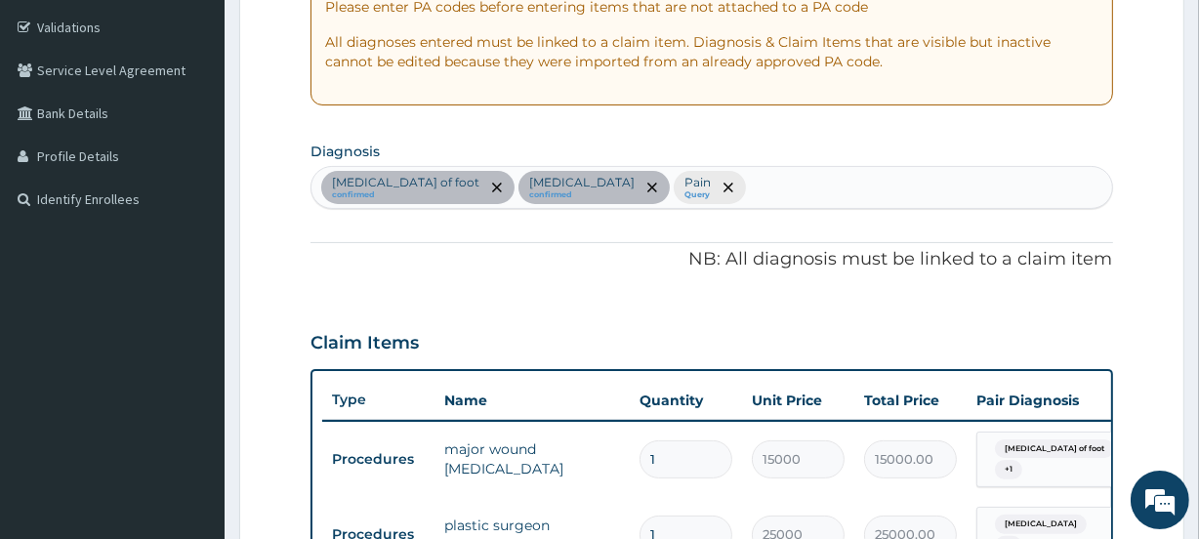
scroll to position [343, 0]
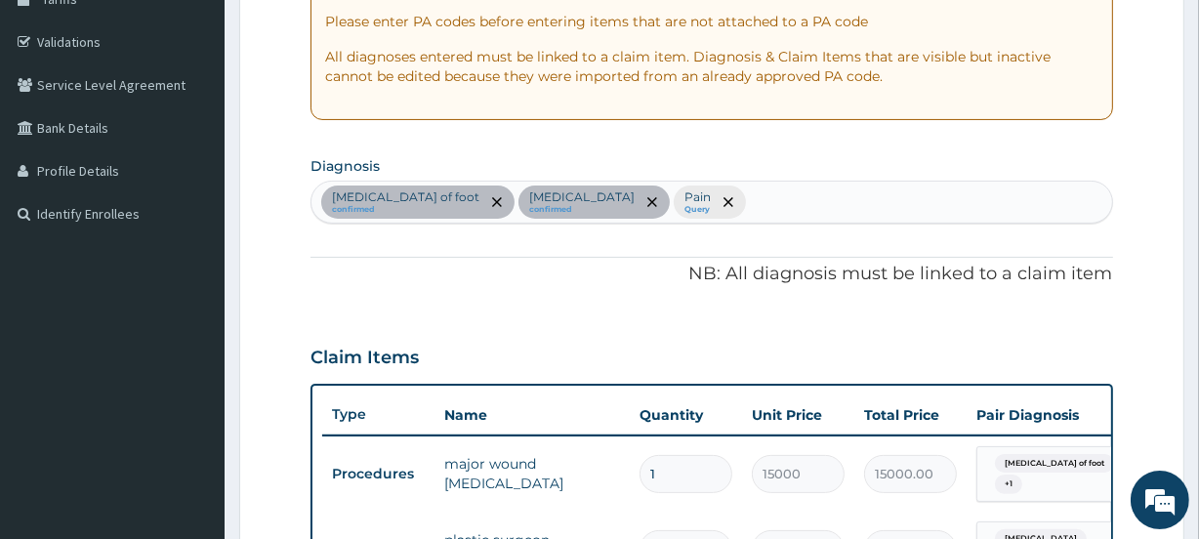
click at [722, 193] on div "Ulcer of foot confirmed Chronic wound confirmed Pain Query" at bounding box center [710, 202] width 799 height 41
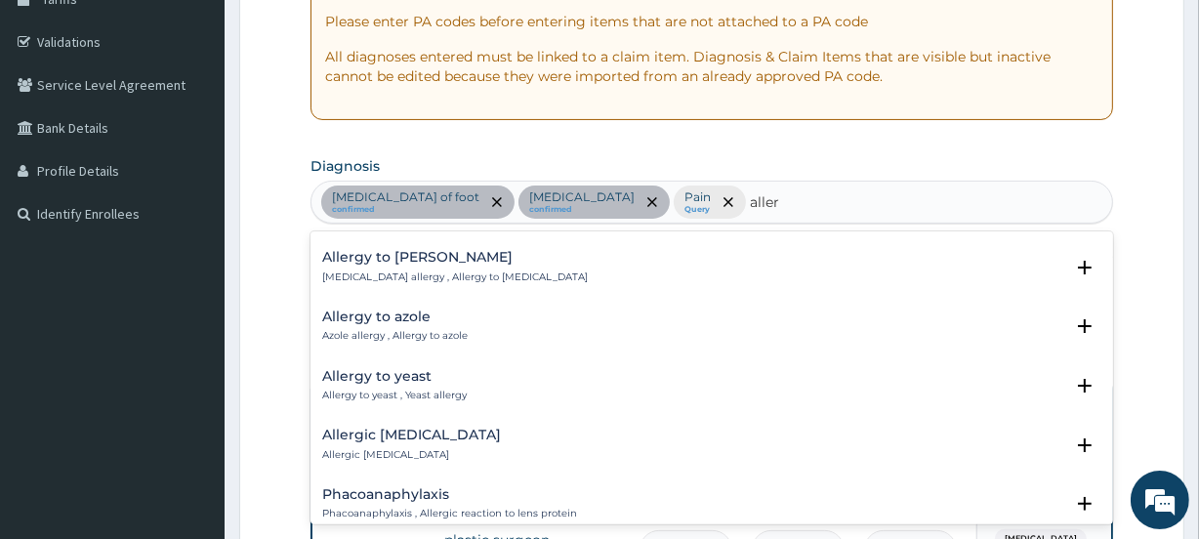
scroll to position [1774, 0]
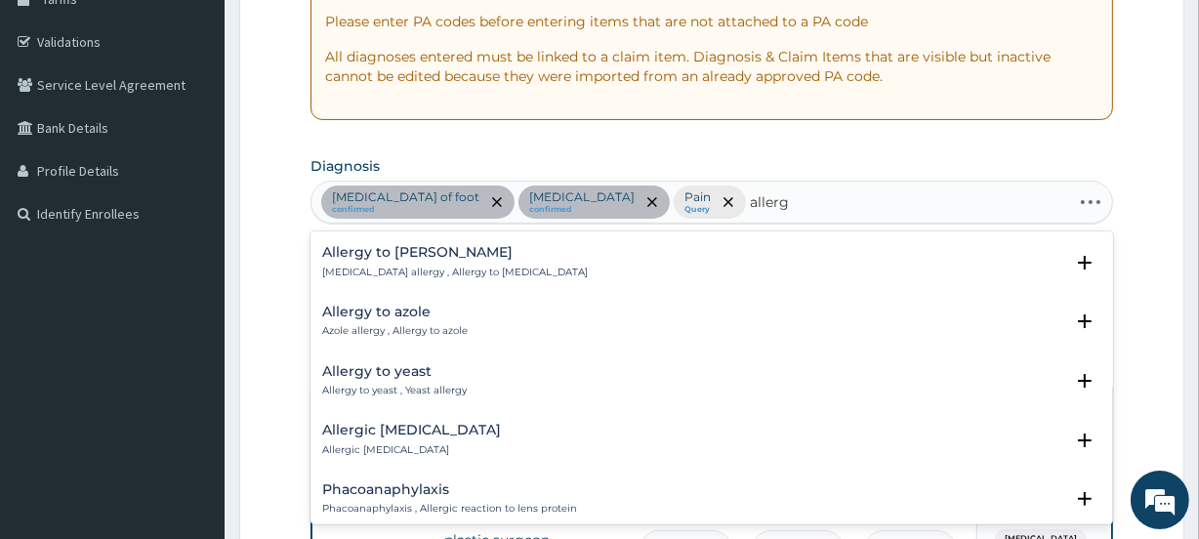
type input "allergy"
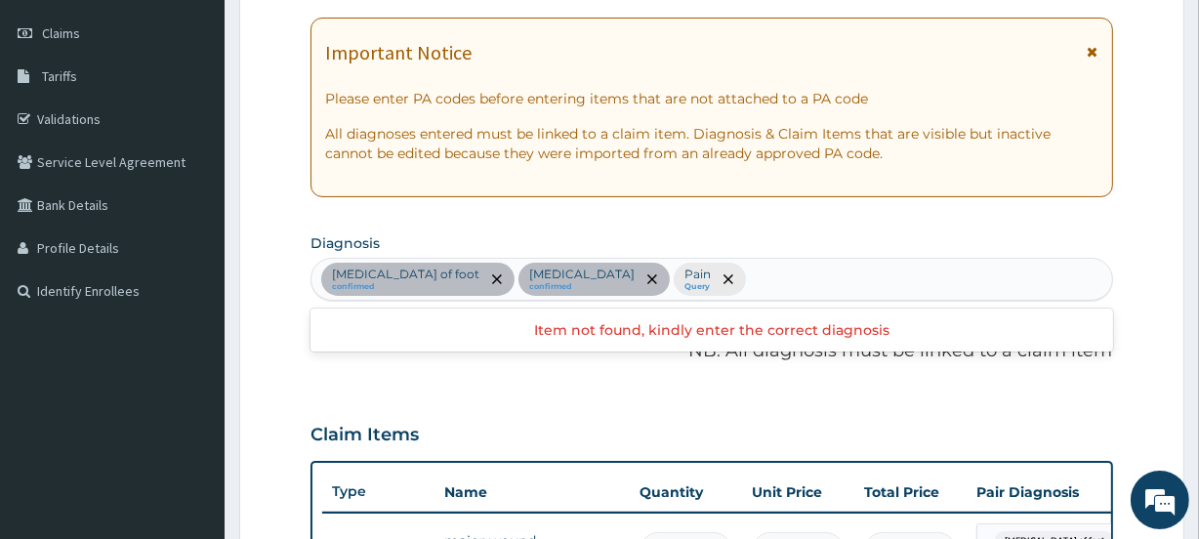
scroll to position [0, 0]
drag, startPoint x: 722, startPoint y: 278, endPoint x: 651, endPoint y: 280, distance: 71.3
click at [651, 280] on div "Ulcer of foot confirmed Chronic wound confirmed Pain Query" at bounding box center [710, 279] width 799 height 41
type input "u"
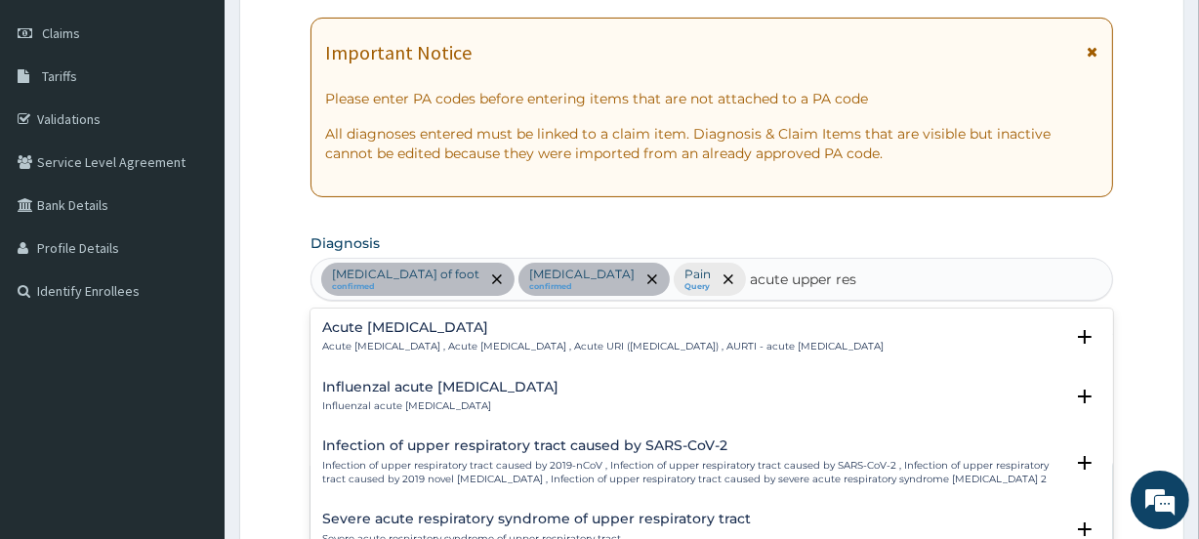
type input "acute upper resp"
click at [558, 394] on h4 "Influenzal acute upper respiratory infection" at bounding box center [440, 387] width 236 height 15
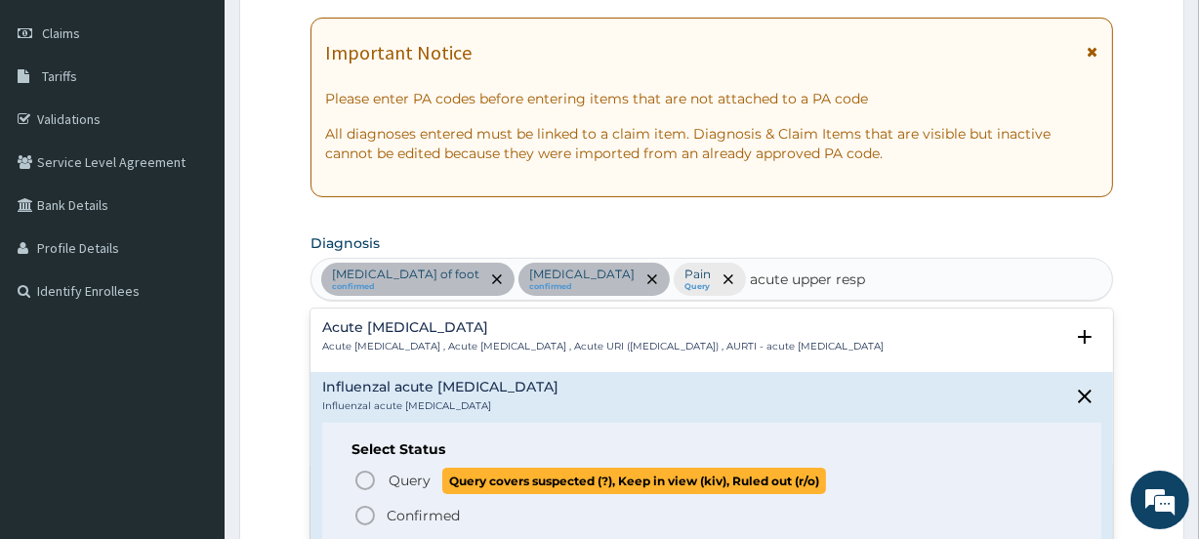
scroll to position [88, 0]
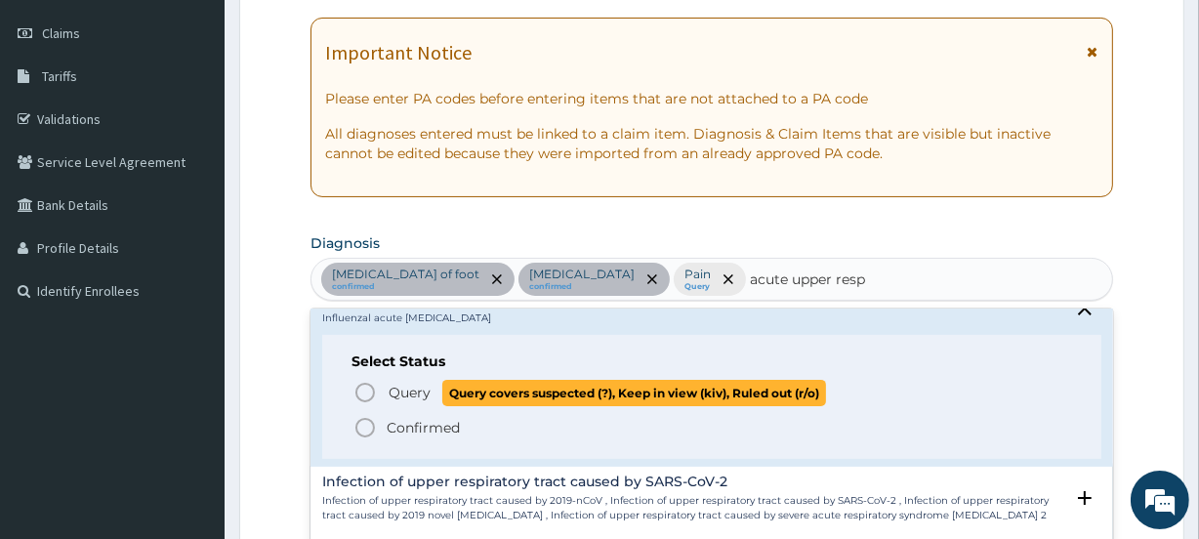
click at [620, 401] on span "Query covers suspected (?), Keep in view (kiv), Ruled out (r/o)" at bounding box center [634, 393] width 384 height 26
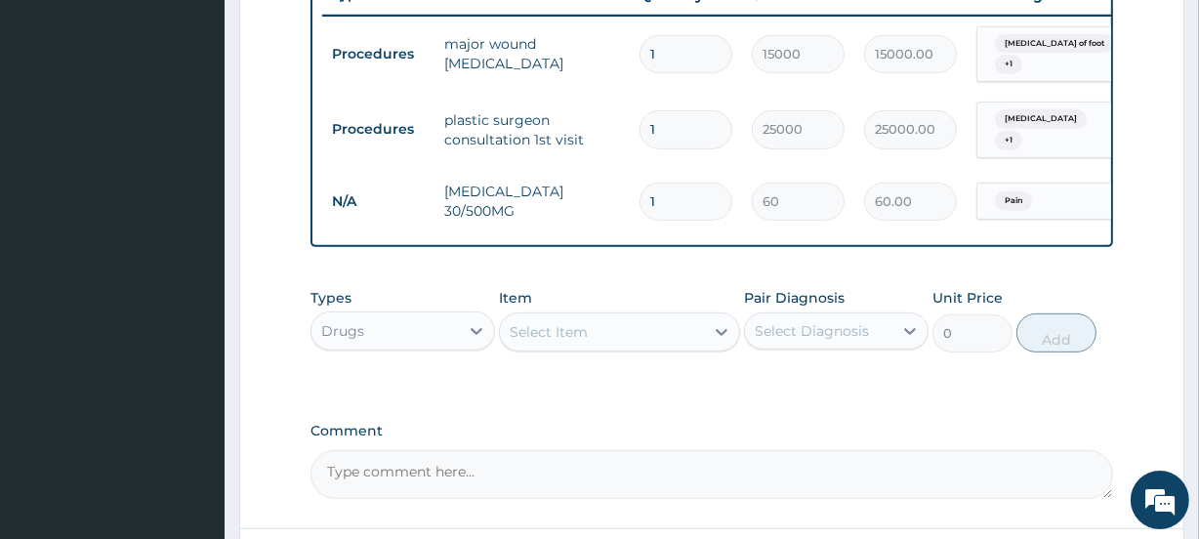
scroll to position [798, 0]
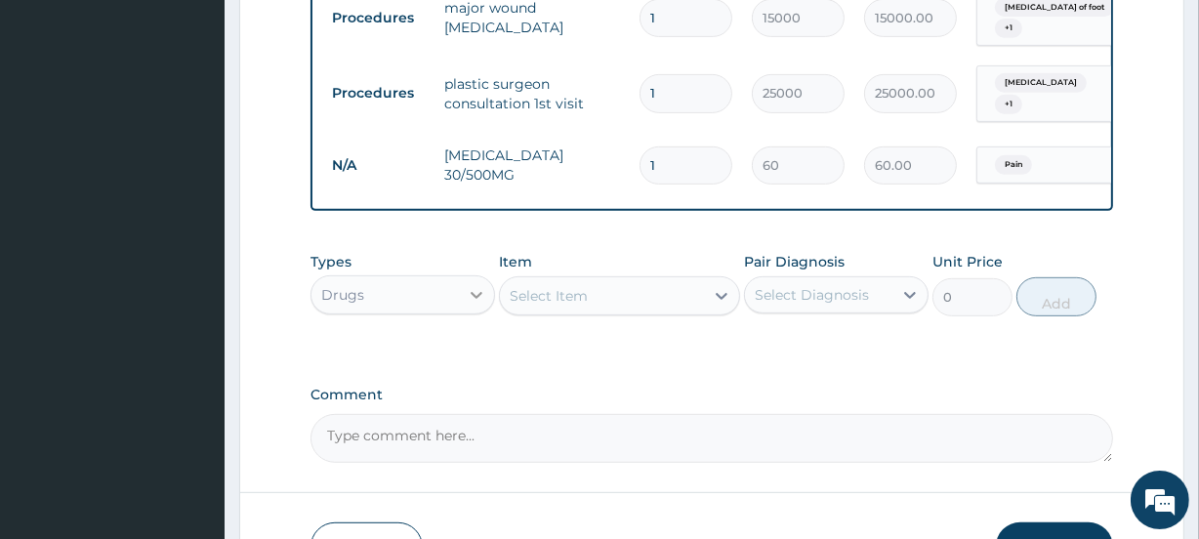
click at [468, 297] on icon at bounding box center [477, 295] width 20 height 20
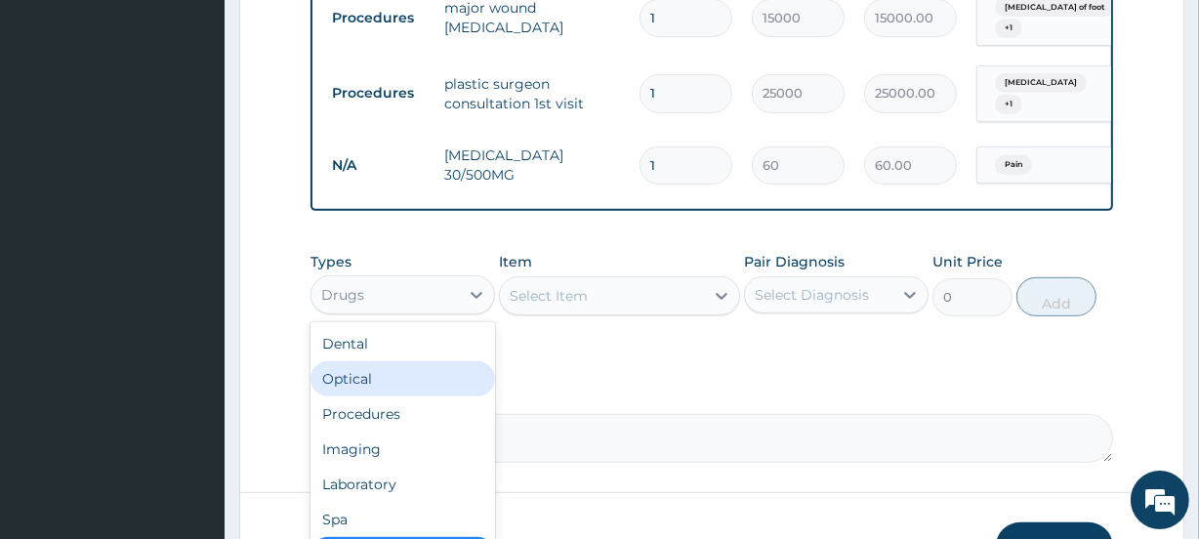
click at [560, 290] on div "Select Item" at bounding box center [548, 296] width 78 height 20
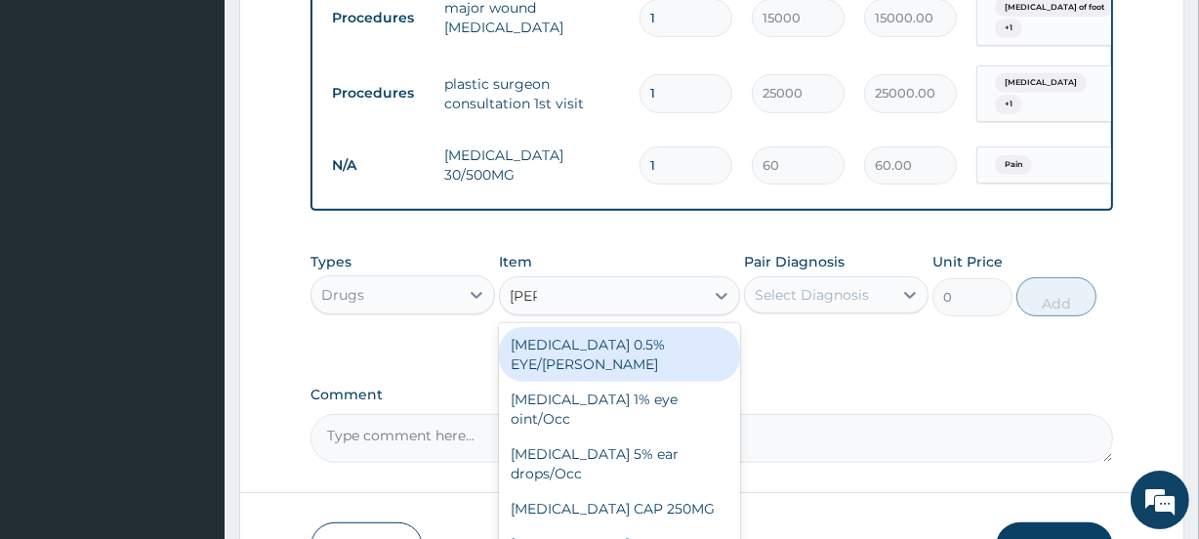
type input "lorat"
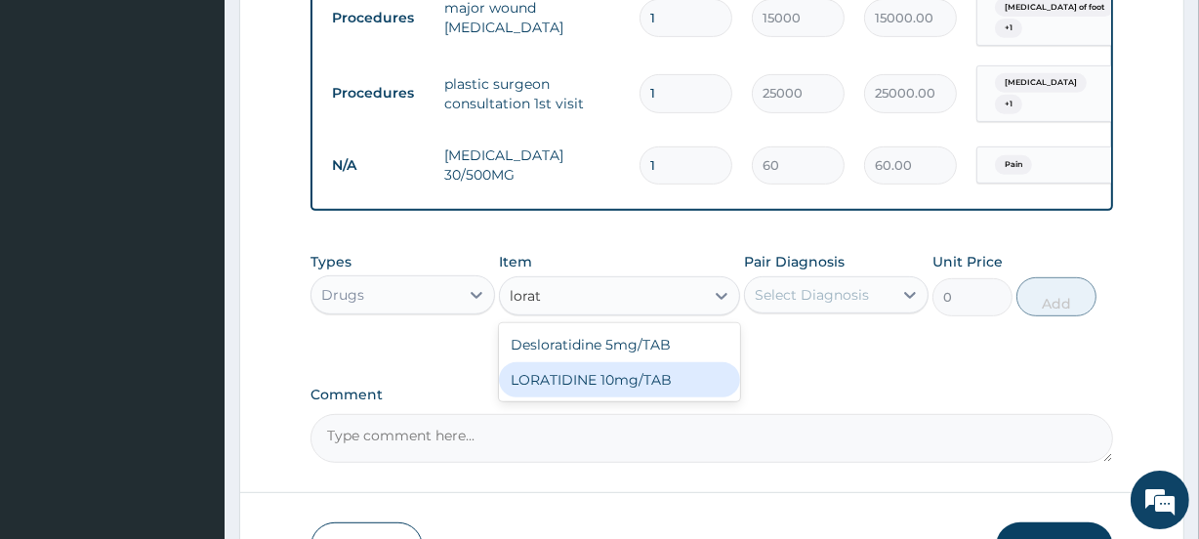
click at [625, 378] on div "LORATIDINE 10mg/TAB" at bounding box center [619, 379] width 240 height 35
type input "40"
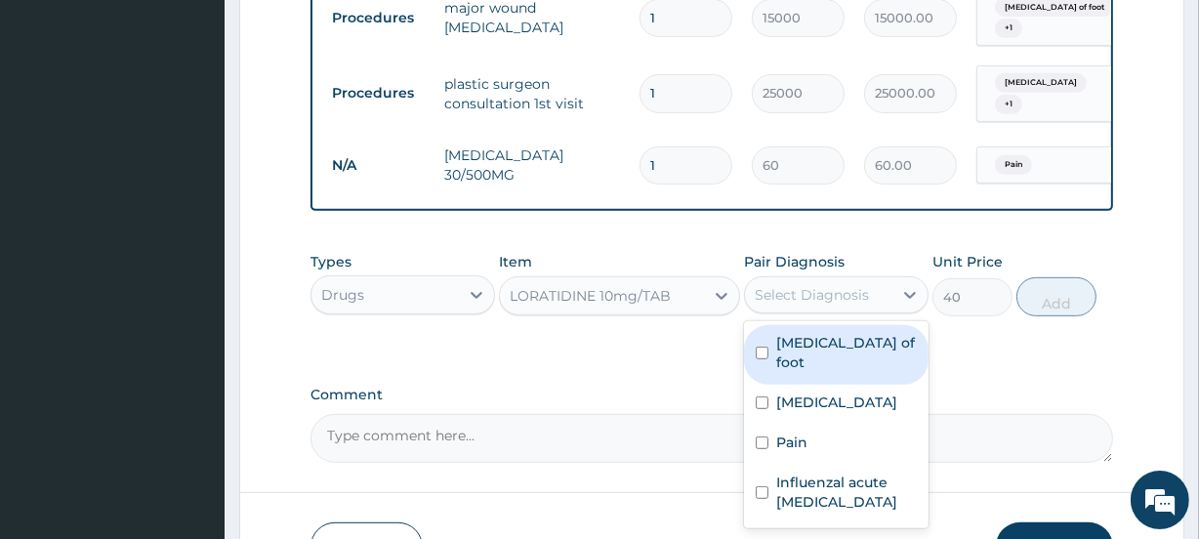
click at [800, 297] on div "Select Diagnosis" at bounding box center [811, 295] width 114 height 20
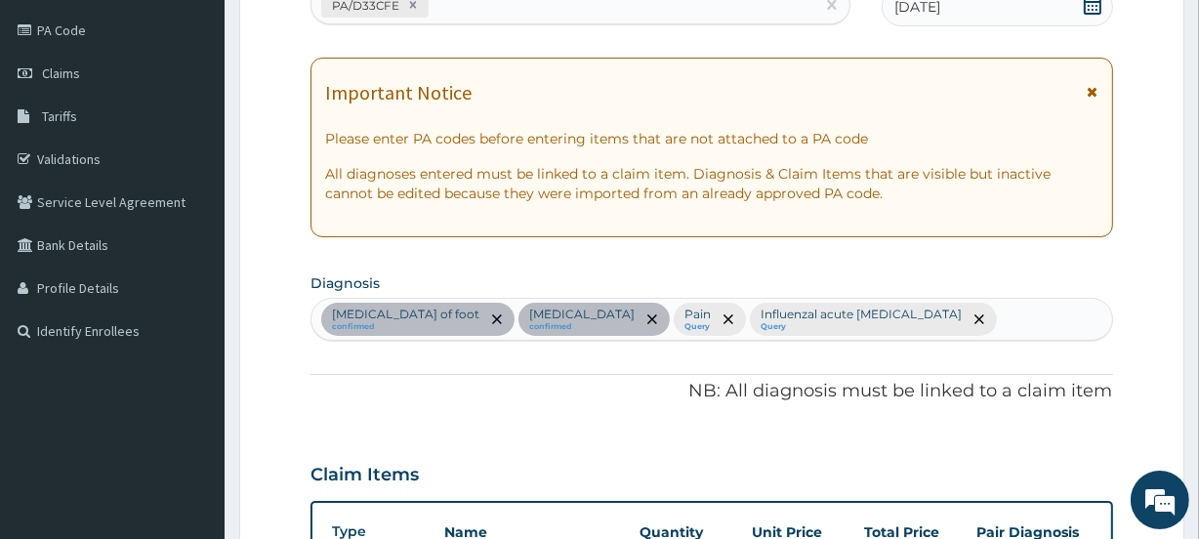
scroll to position [177, 0]
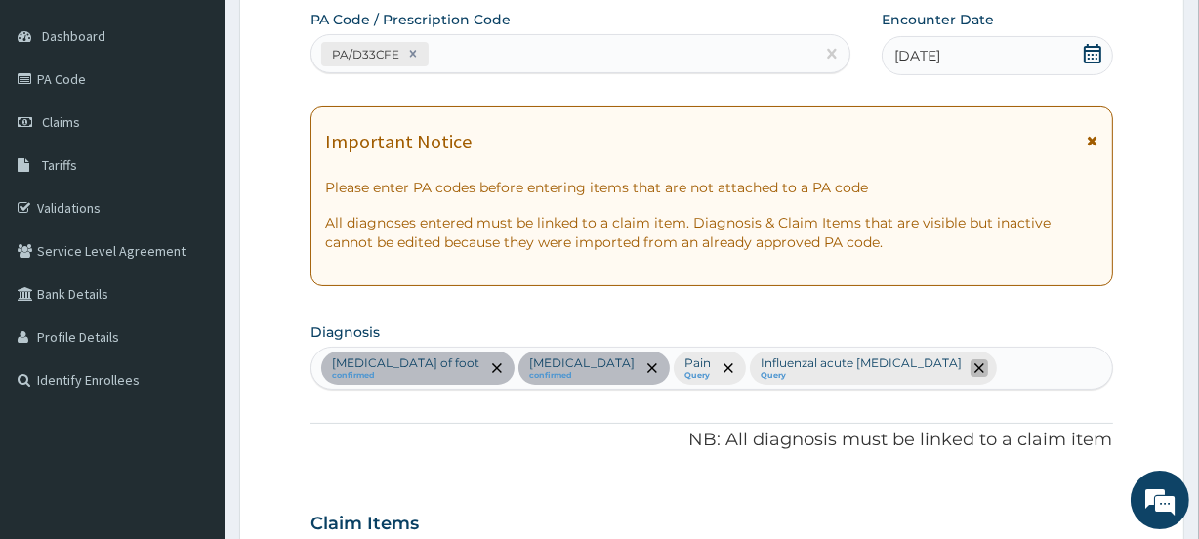
click at [974, 367] on icon "remove selection option" at bounding box center [979, 368] width 10 height 10
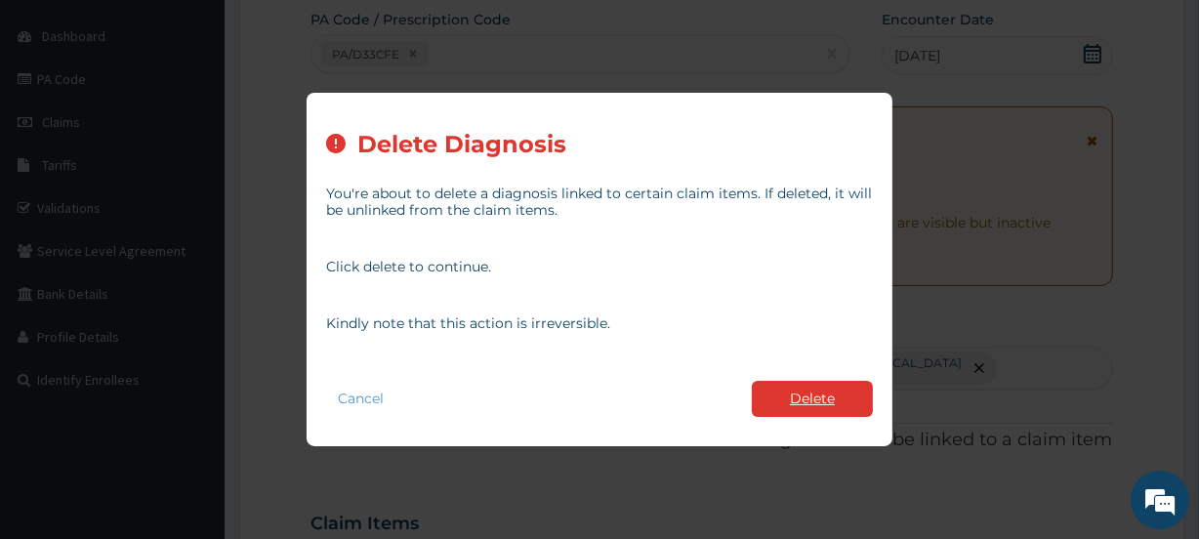
click at [823, 390] on button "Delete" at bounding box center [812, 399] width 121 height 36
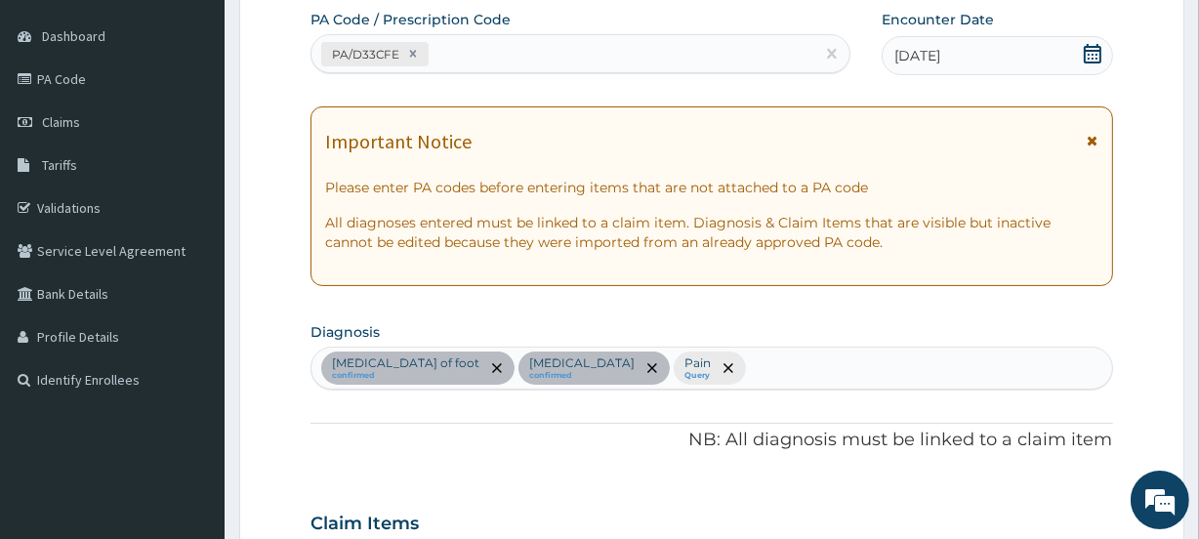
click at [764, 348] on div "Ulcer of foot confirmed Chronic wound confirmed Pain Query" at bounding box center [710, 367] width 799 height 41
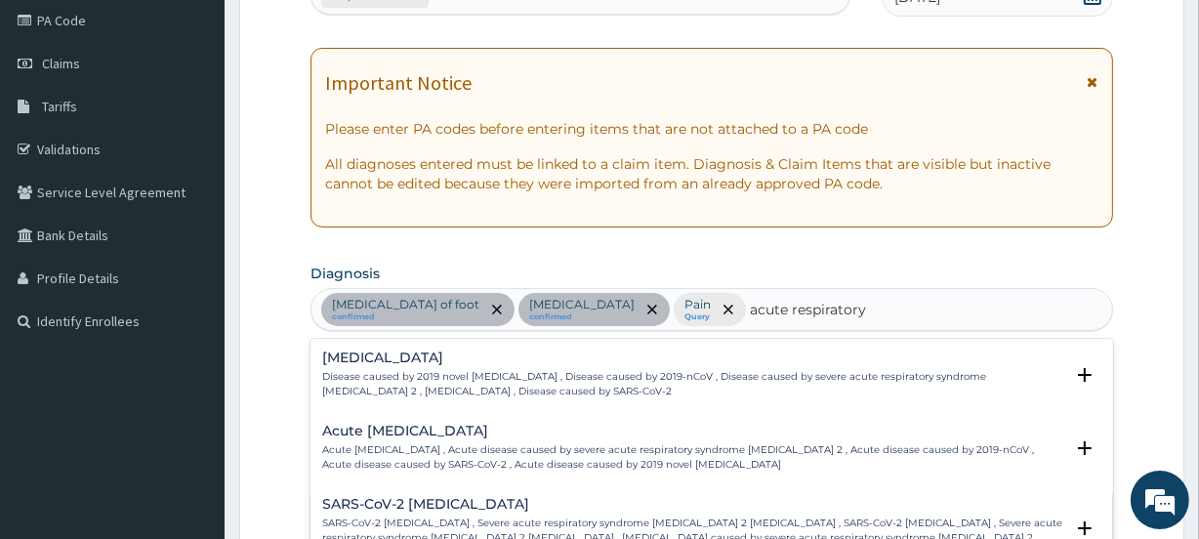
scroll to position [265, 0]
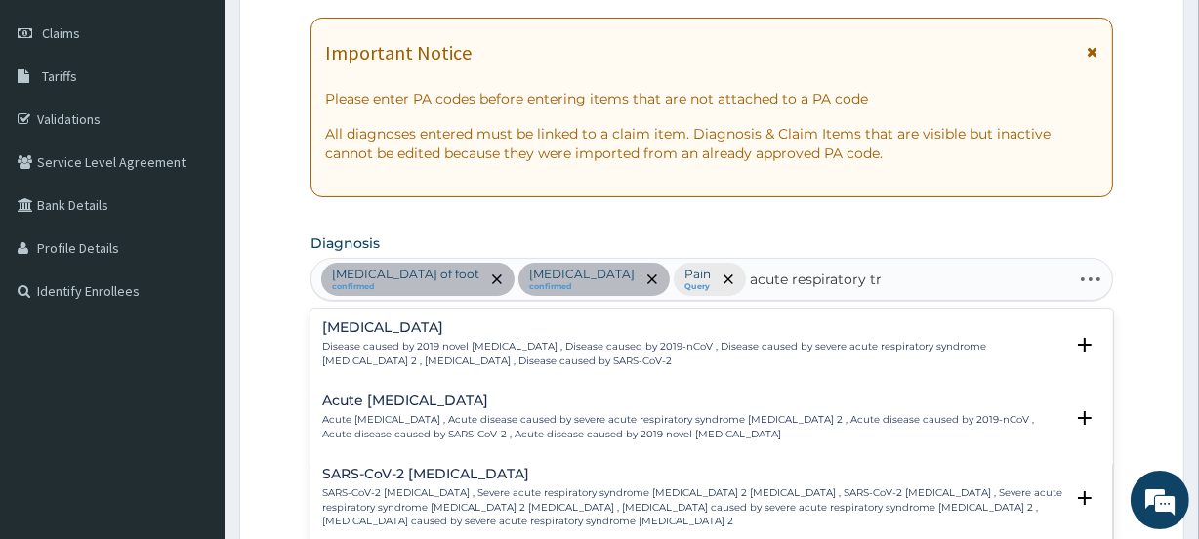
type input "acute respiratory tra"
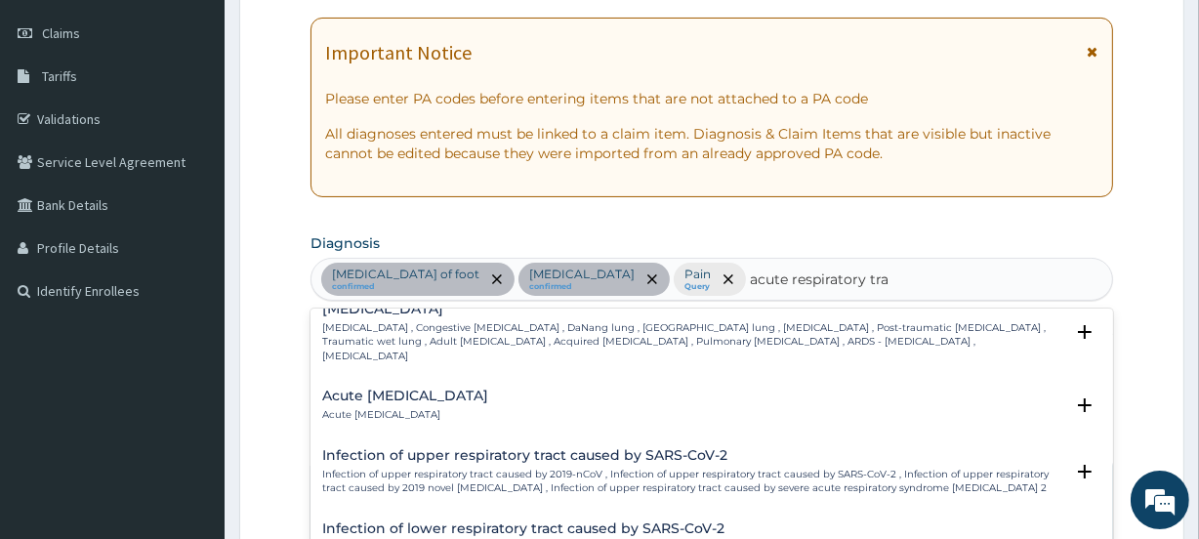
scroll to position [0, 0]
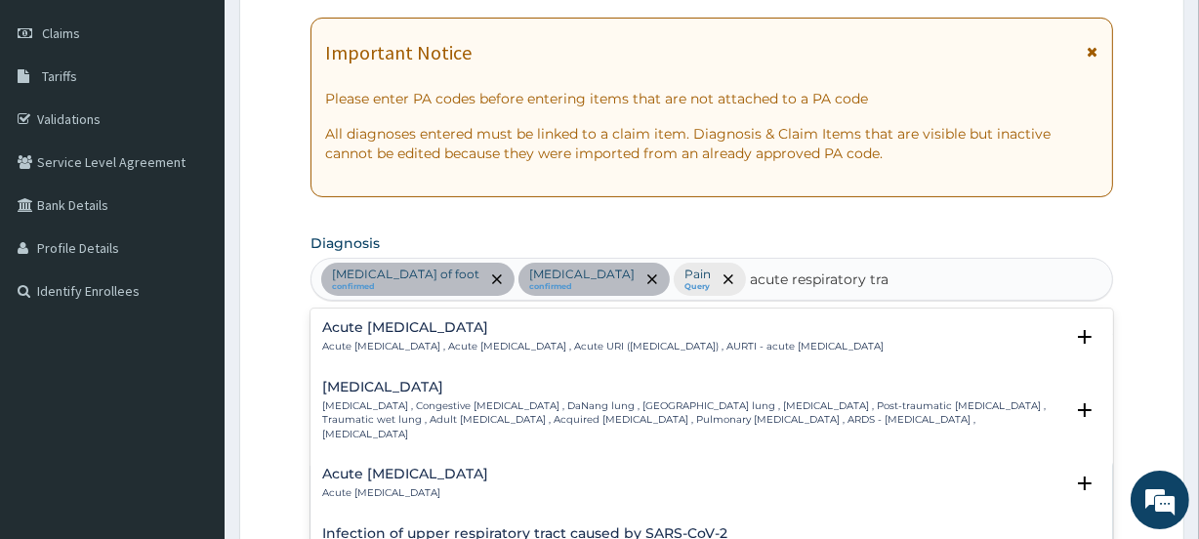
click at [522, 340] on p "Acute upper respiratory infection , Acute upper respiratory tract infection , A…" at bounding box center [602, 347] width 561 height 14
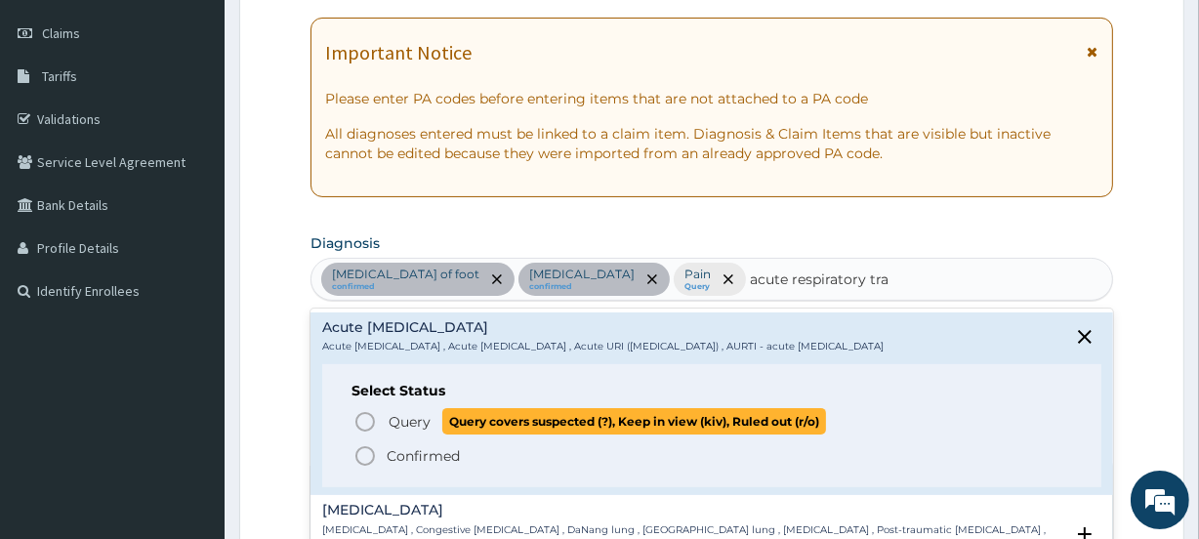
click at [515, 427] on span "Query covers suspected (?), Keep in view (kiv), Ruled out (r/o)" at bounding box center [634, 421] width 384 height 26
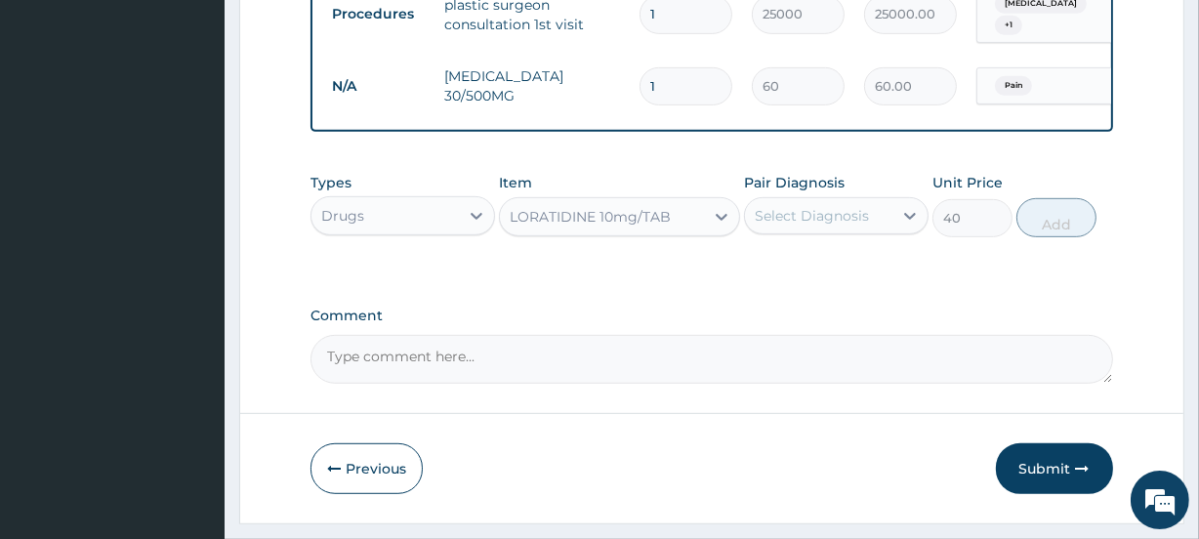
scroll to position [887, 0]
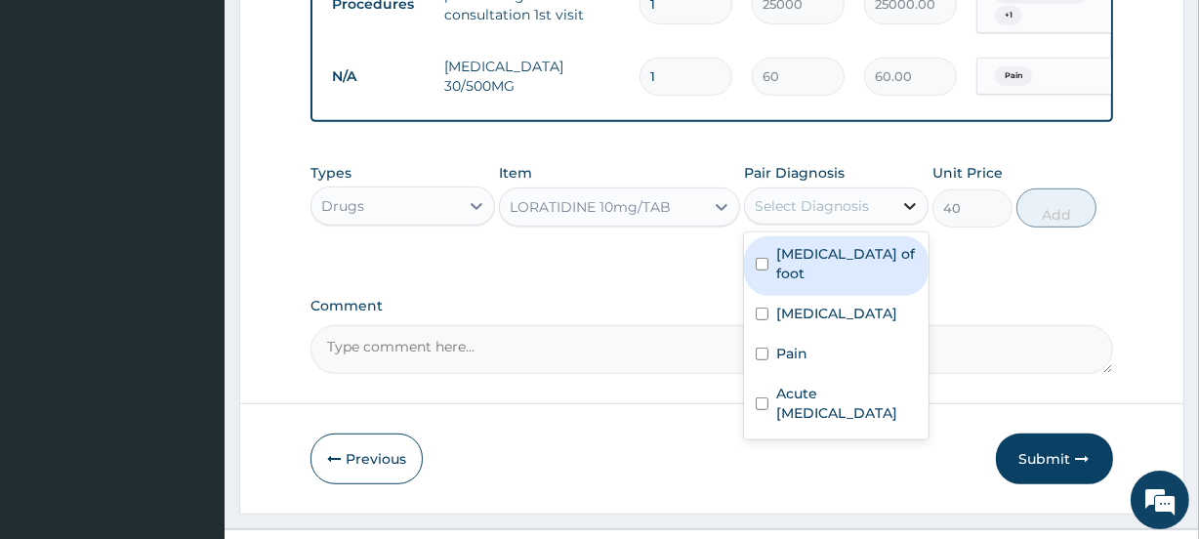
click at [910, 207] on icon at bounding box center [910, 206] width 20 height 20
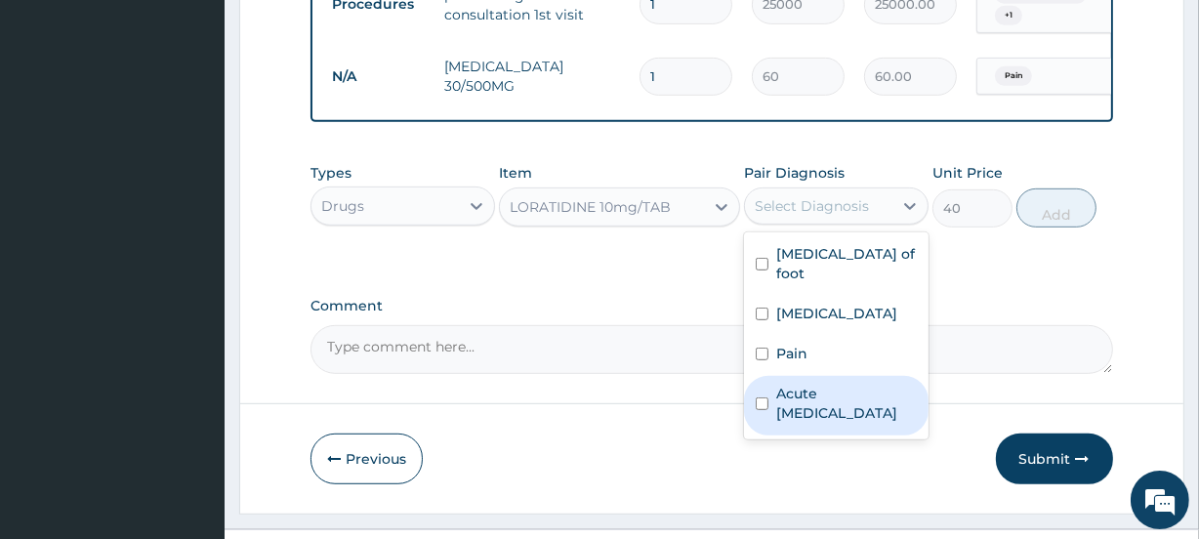
drag, startPoint x: 751, startPoint y: 367, endPoint x: 756, endPoint y: 355, distance: 13.1
click at [751, 376] on div "Acute upper respiratory infection" at bounding box center [836, 406] width 184 height 60
checkbox input "true"
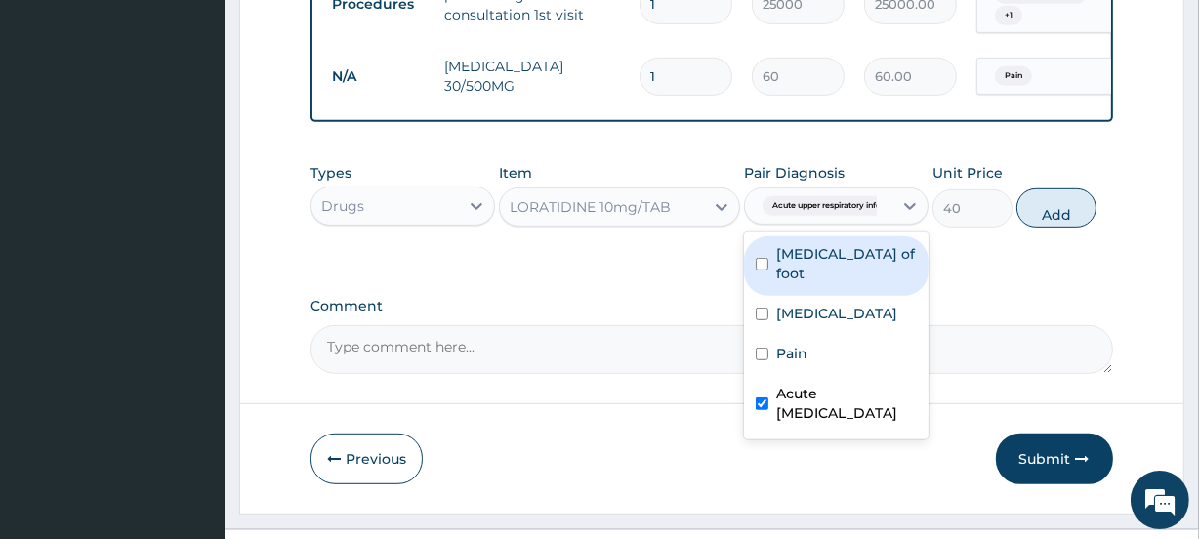
drag, startPoint x: 1071, startPoint y: 214, endPoint x: 668, endPoint y: 183, distance: 404.3
click at [1072, 215] on button "Add" at bounding box center [1056, 207] width 80 height 39
type input "0"
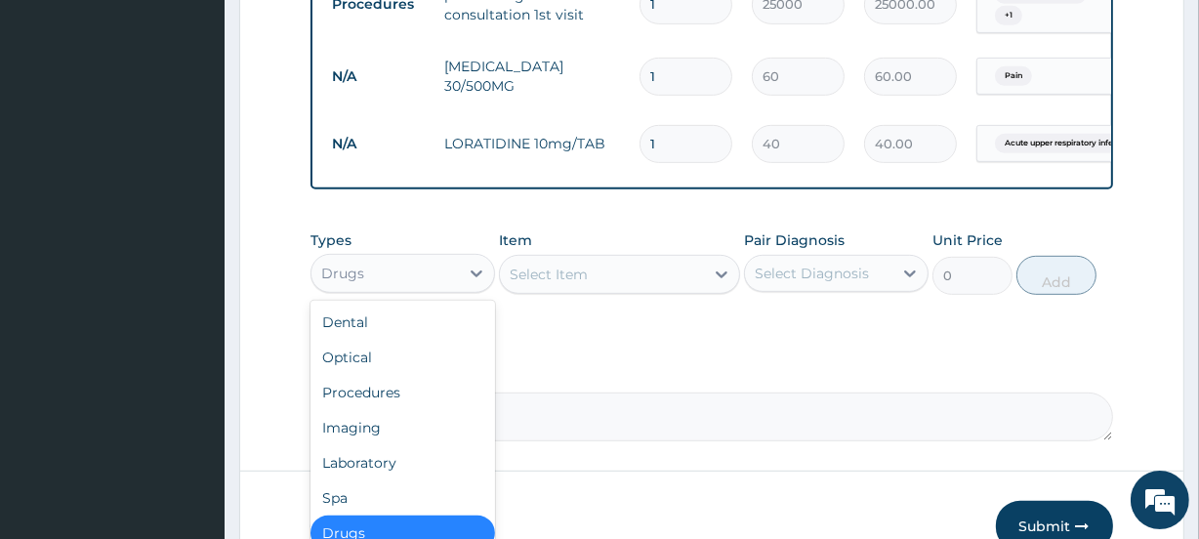
click at [371, 279] on div "Drugs" at bounding box center [384, 273] width 147 height 31
click at [591, 265] on div "Select Item" at bounding box center [601, 274] width 203 height 31
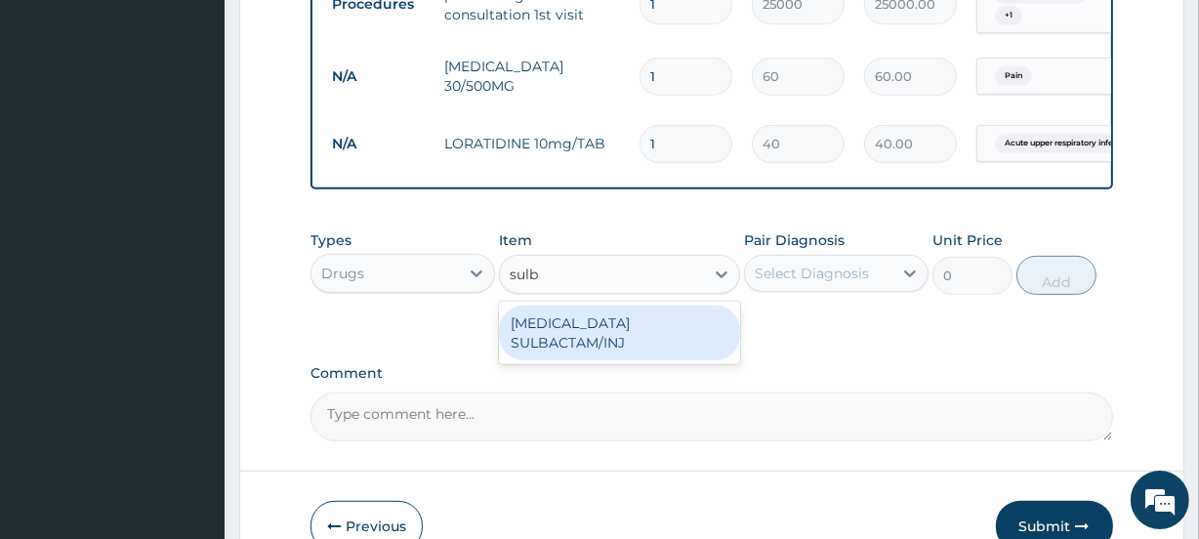
type input "sulba"
click at [614, 323] on div "CEFTRIAXONE SULBACTAM/INJ" at bounding box center [619, 332] width 240 height 55
type input "1000"
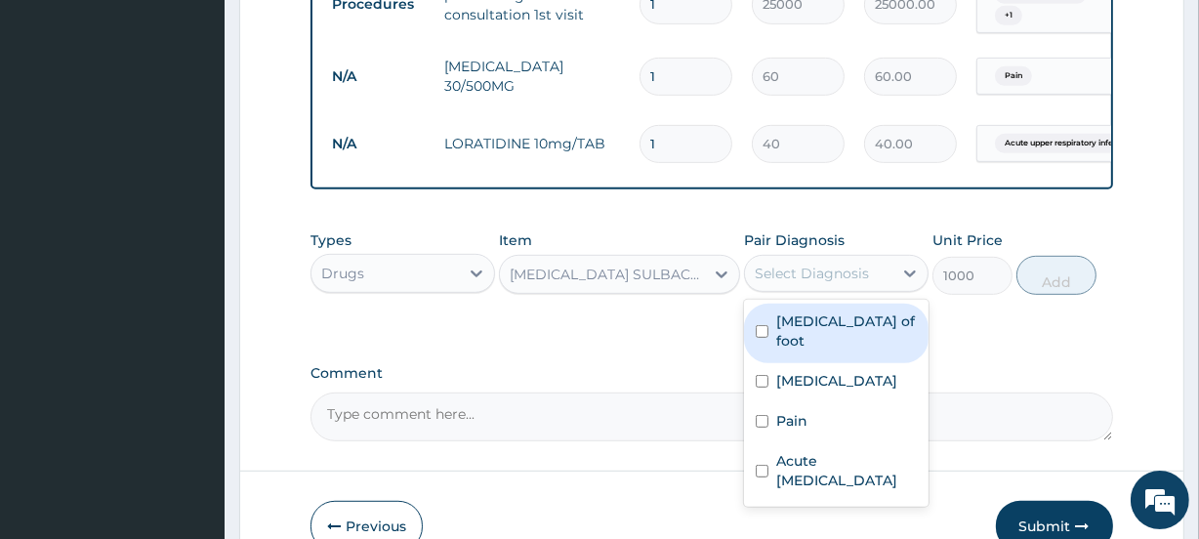
click at [882, 263] on div "Select Diagnosis" at bounding box center [818, 273] width 147 height 31
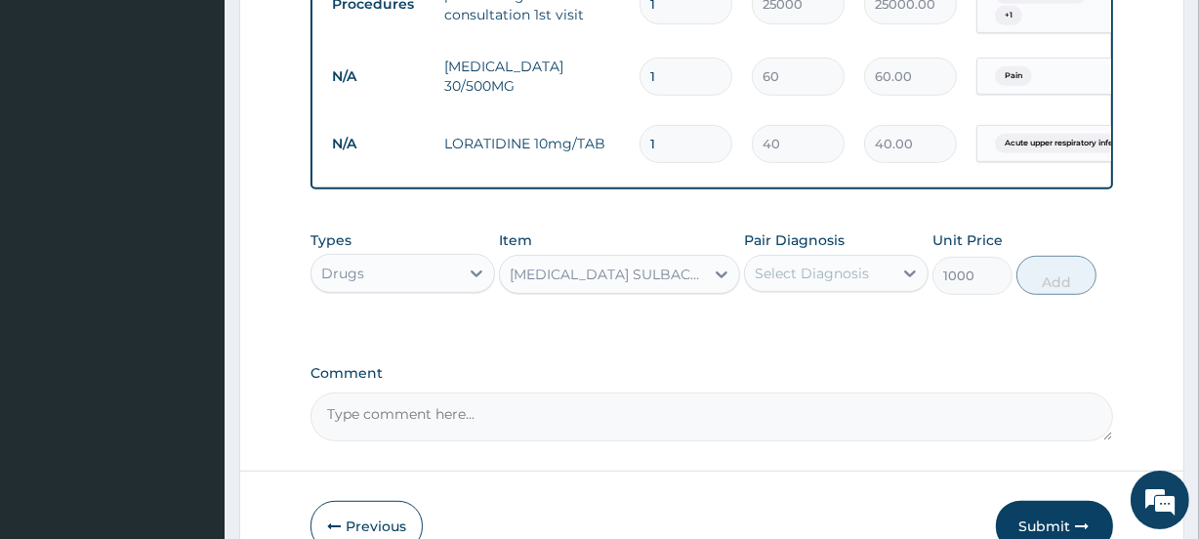
click at [806, 264] on div "Select Diagnosis" at bounding box center [811, 274] width 114 height 20
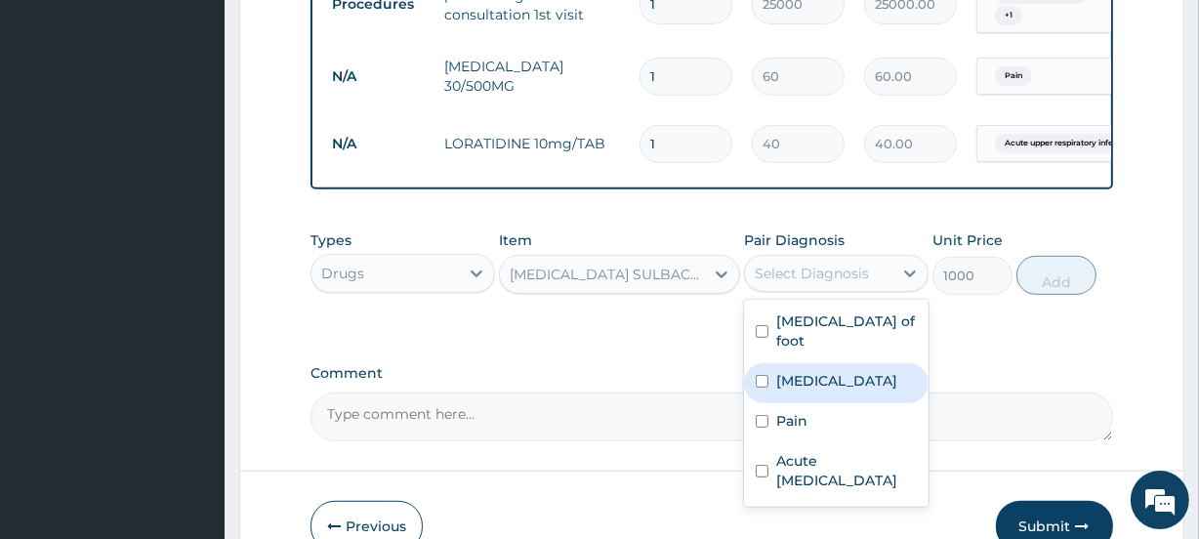
click at [819, 371] on label "Chronic wound" at bounding box center [836, 381] width 121 height 20
checkbox input "true"
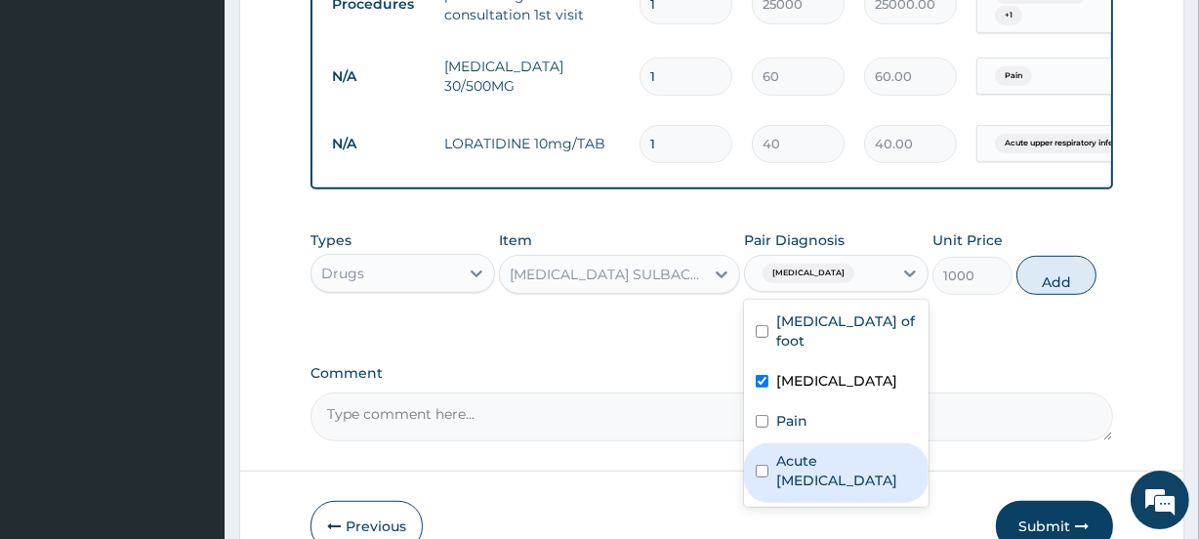
click at [802, 451] on label "Acute upper respiratory infection" at bounding box center [846, 470] width 141 height 39
checkbox input "true"
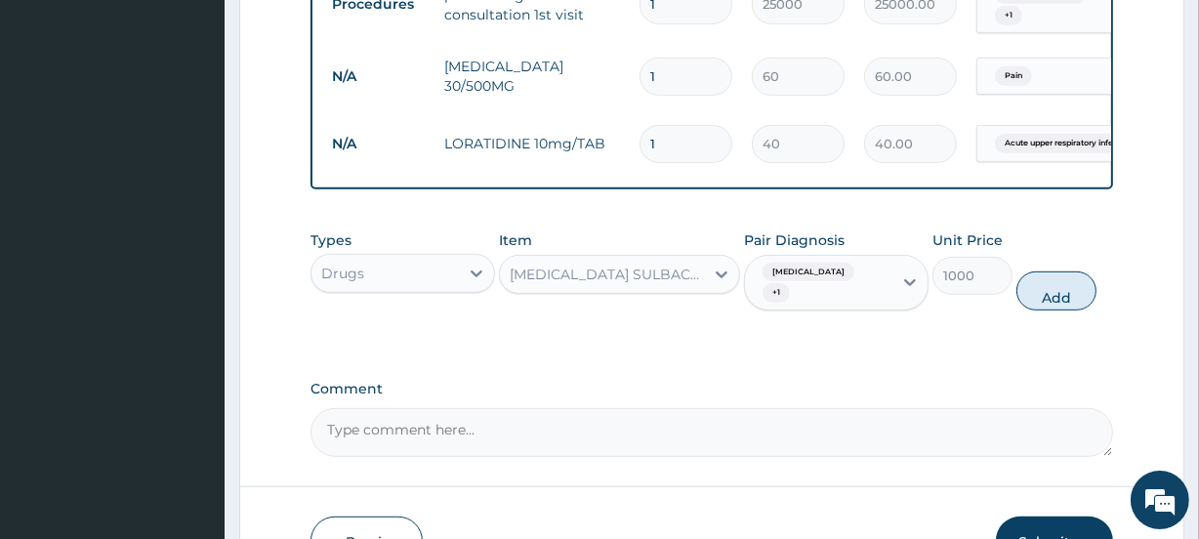
drag, startPoint x: 1051, startPoint y: 288, endPoint x: 1005, endPoint y: 270, distance: 49.1
click at [1053, 288] on button "Add" at bounding box center [1056, 290] width 80 height 39
type input "0"
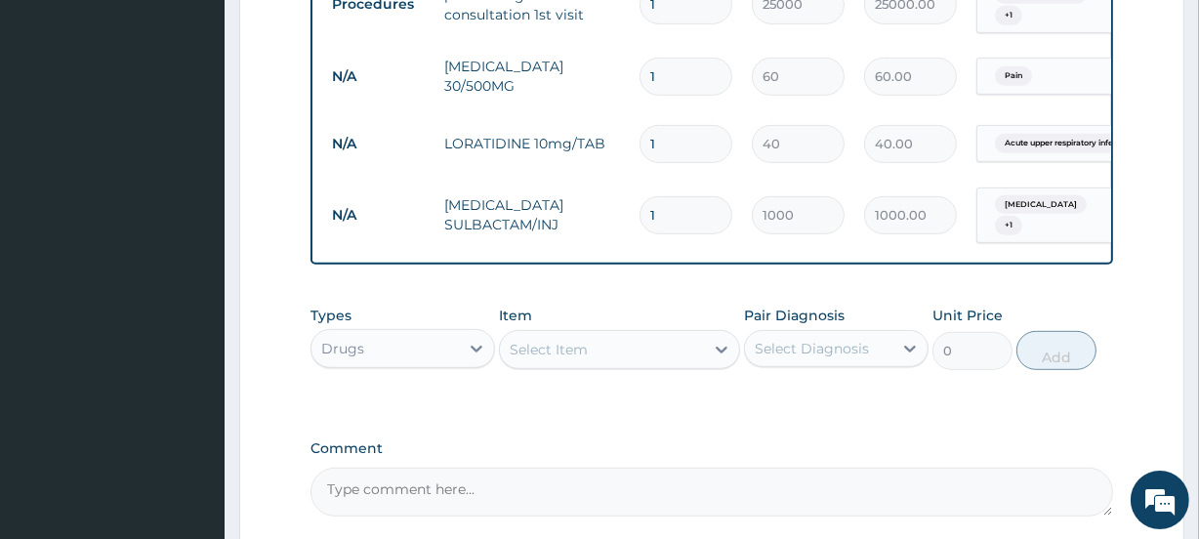
type input "2"
type input "2000.00"
type input "3"
type input "3000.00"
type input "4"
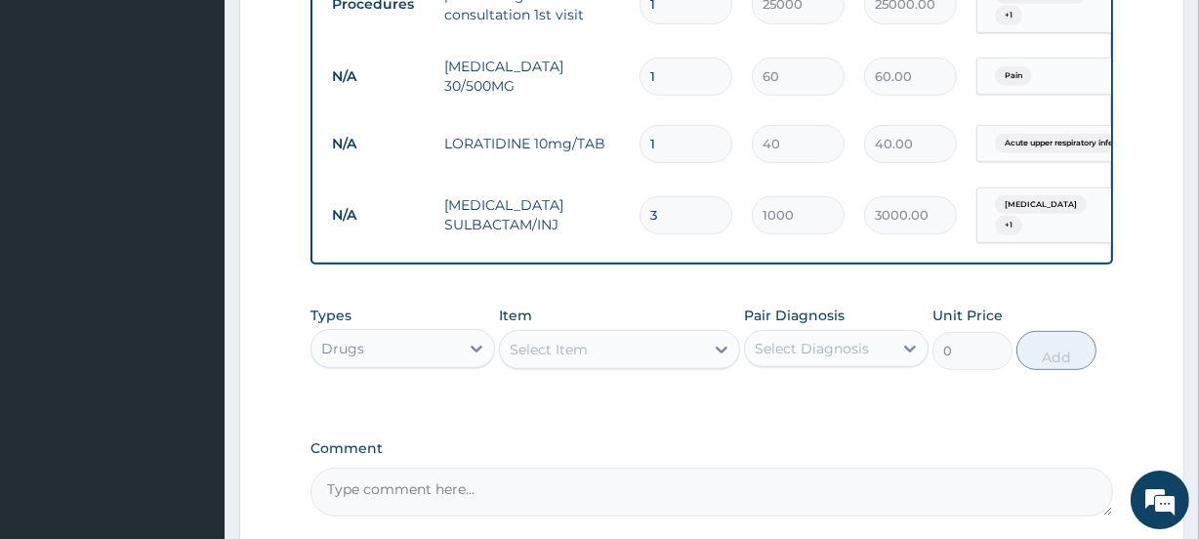
type input "4000.00"
type input "5"
type input "5000.00"
type input "4"
type input "4000.00"
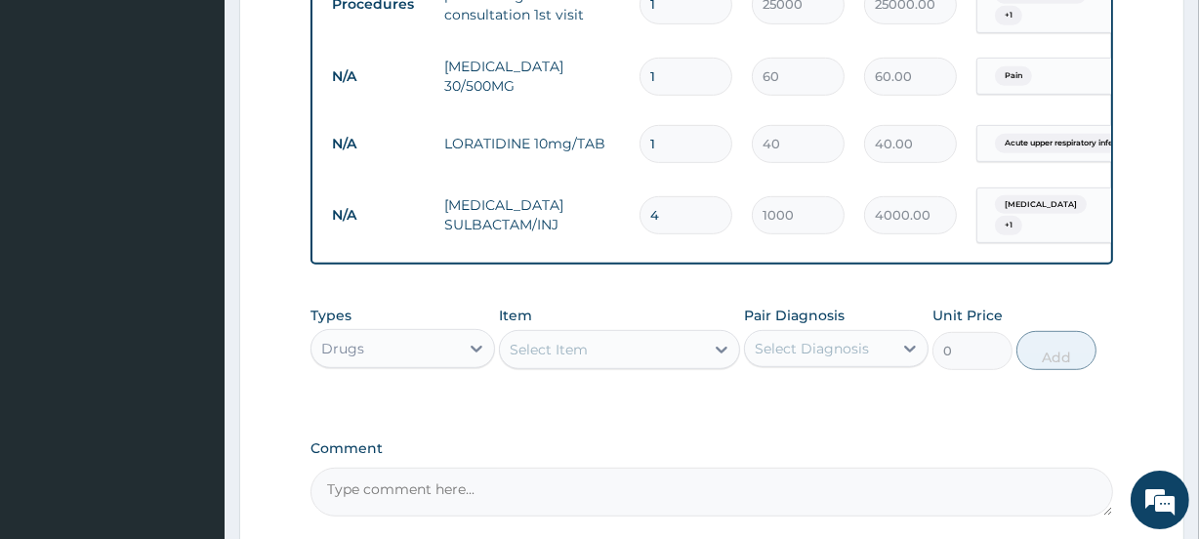
type input "3"
type input "3000.00"
type input "2"
type input "2000.00"
type input "1"
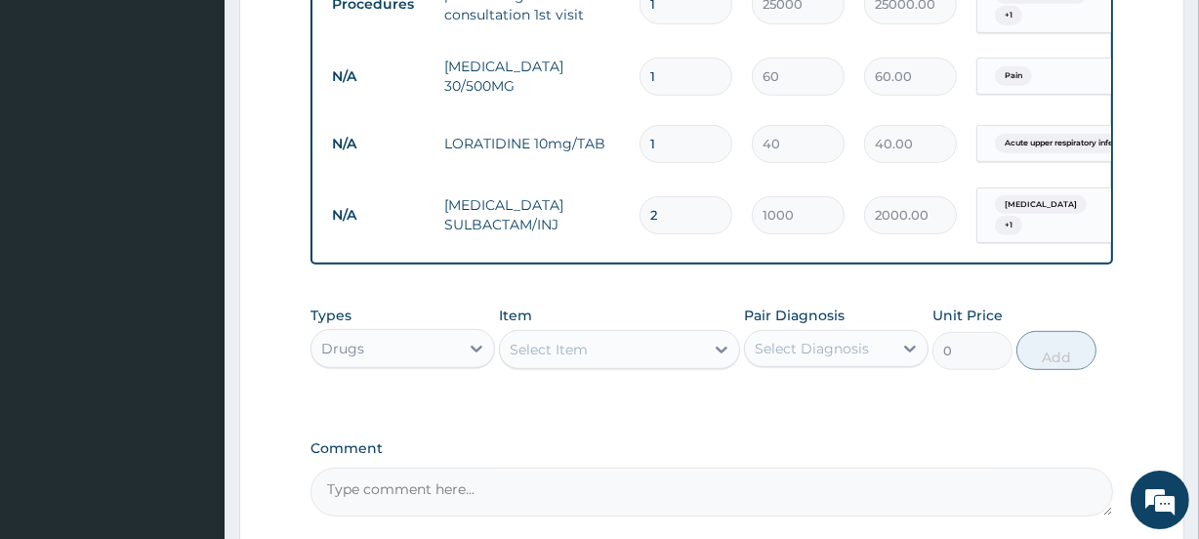
type input "1000.00"
type input "0"
type input "0.00"
type input "1"
type input "1000.00"
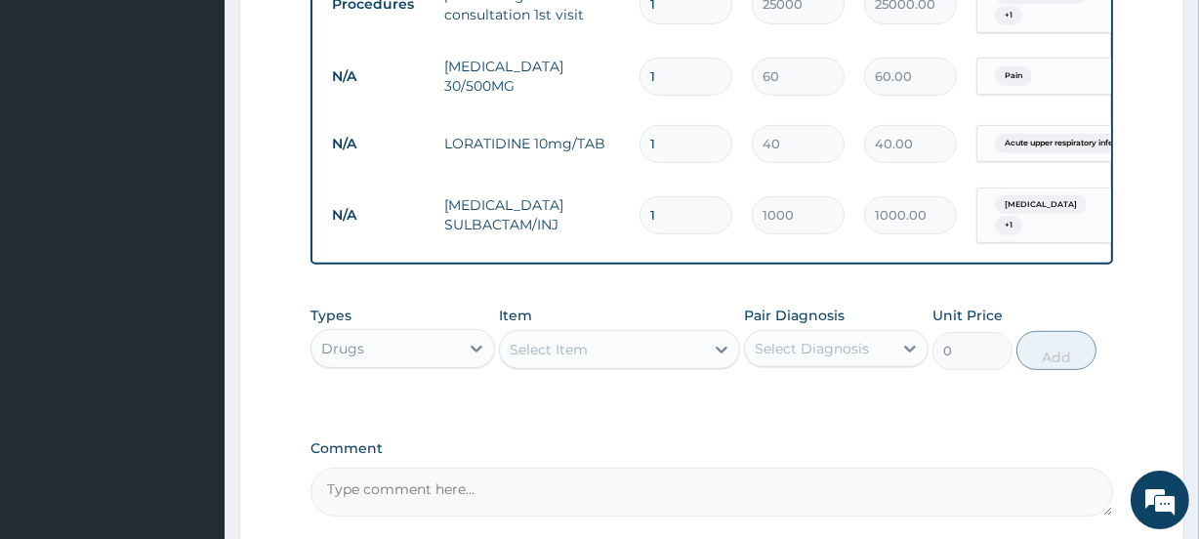
type input "2"
type input "2000.00"
type input "3"
type input "3000.00"
type input "2"
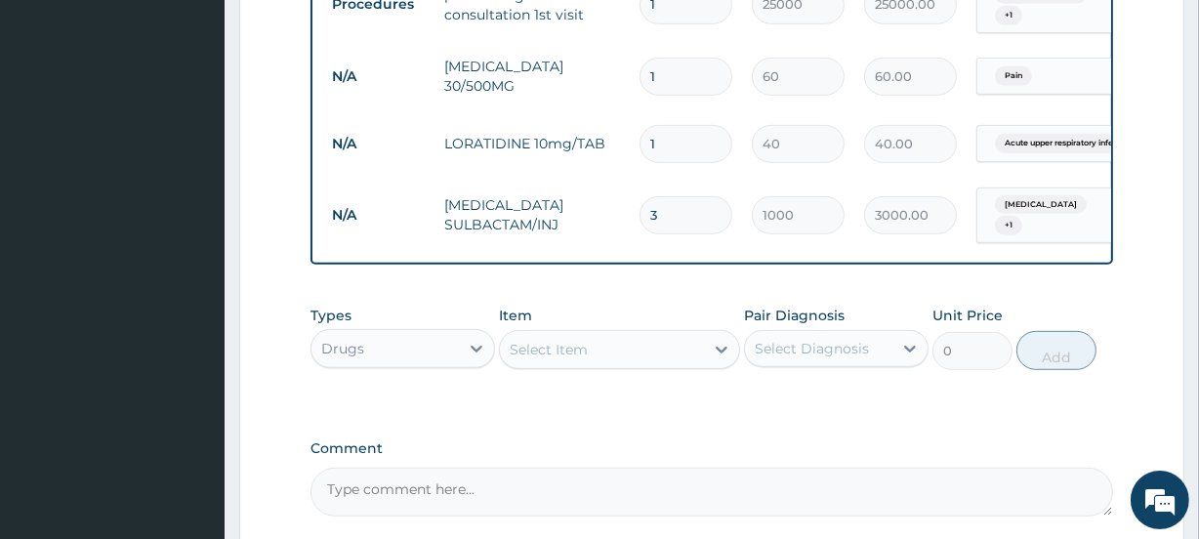
type input "2000.00"
type input "1"
type input "1000.00"
type input "0"
type input "0.00"
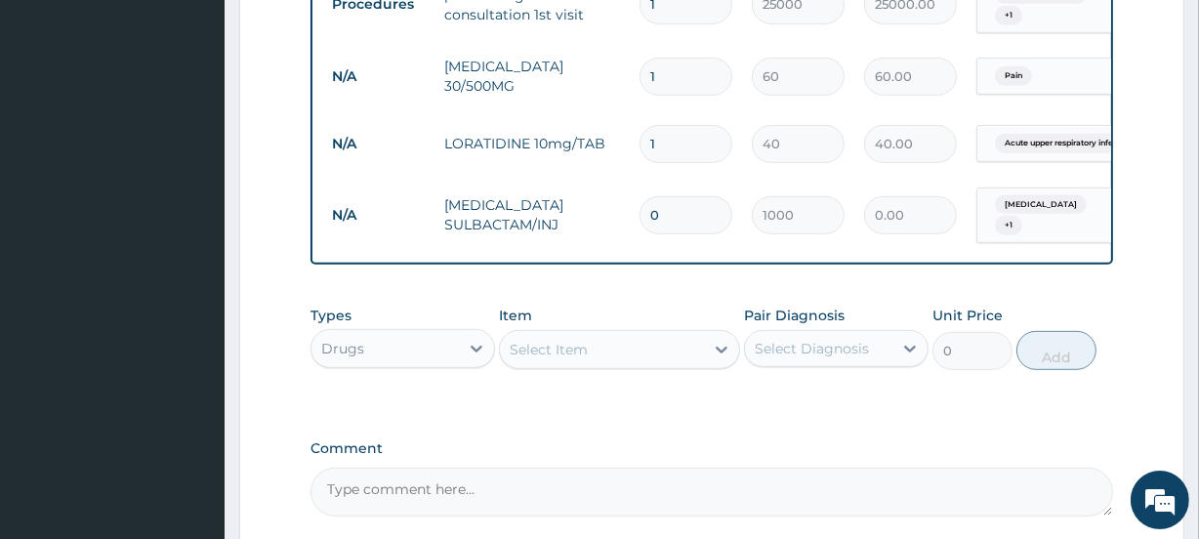
type input "1"
type input "1000.00"
drag, startPoint x: 580, startPoint y: 338, endPoint x: 586, endPoint y: 312, distance: 26.0
click at [581, 340] on div "Select Item" at bounding box center [548, 350] width 78 height 20
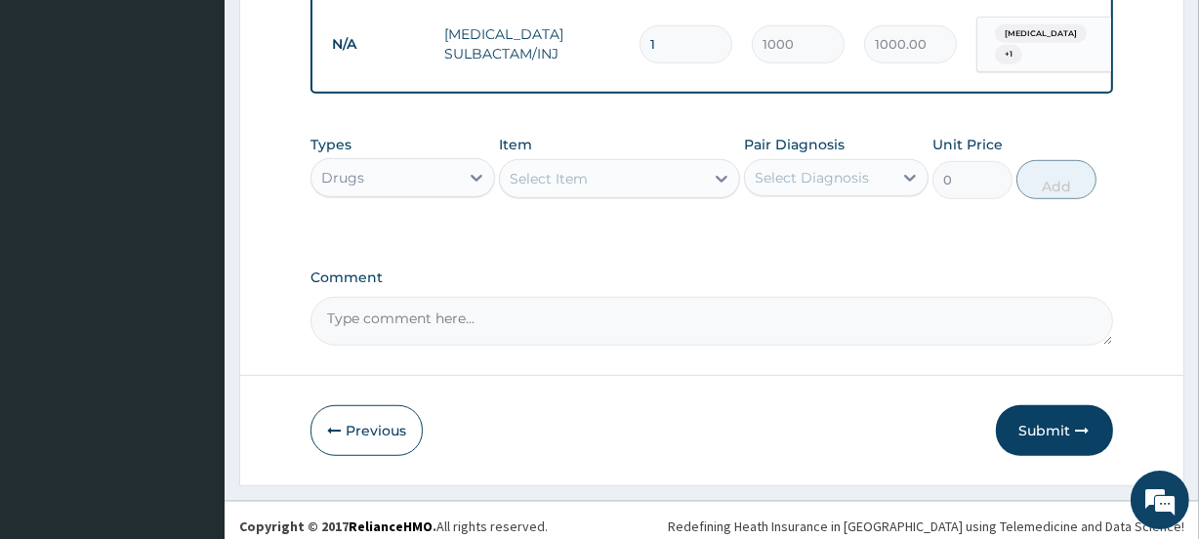
scroll to position [1059, 0]
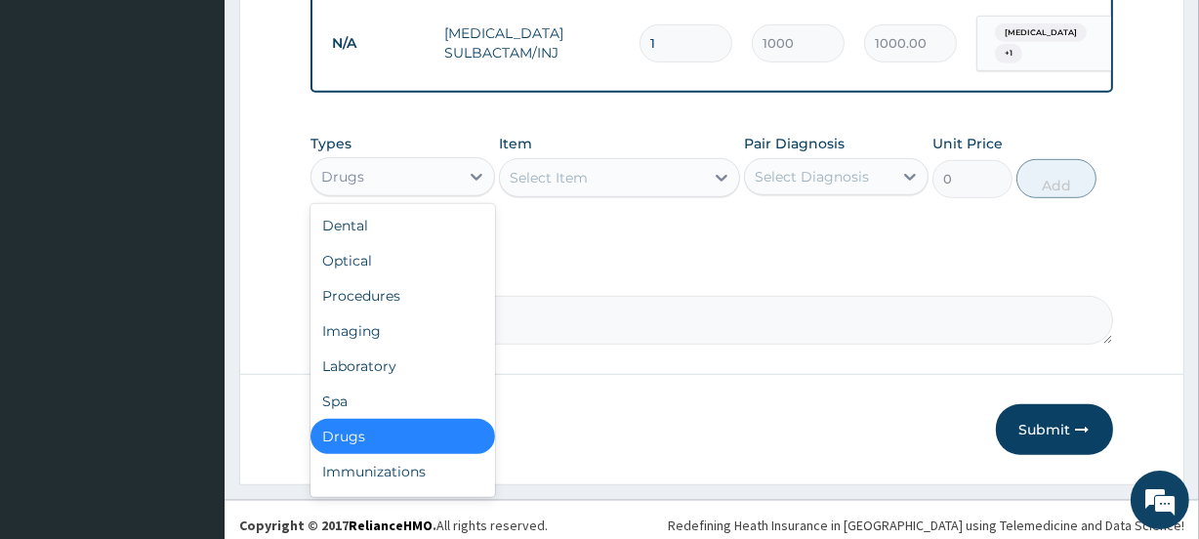
click at [439, 161] on div "Drugs" at bounding box center [384, 176] width 147 height 31
click at [566, 168] on div "Select Item" at bounding box center [548, 178] width 78 height 20
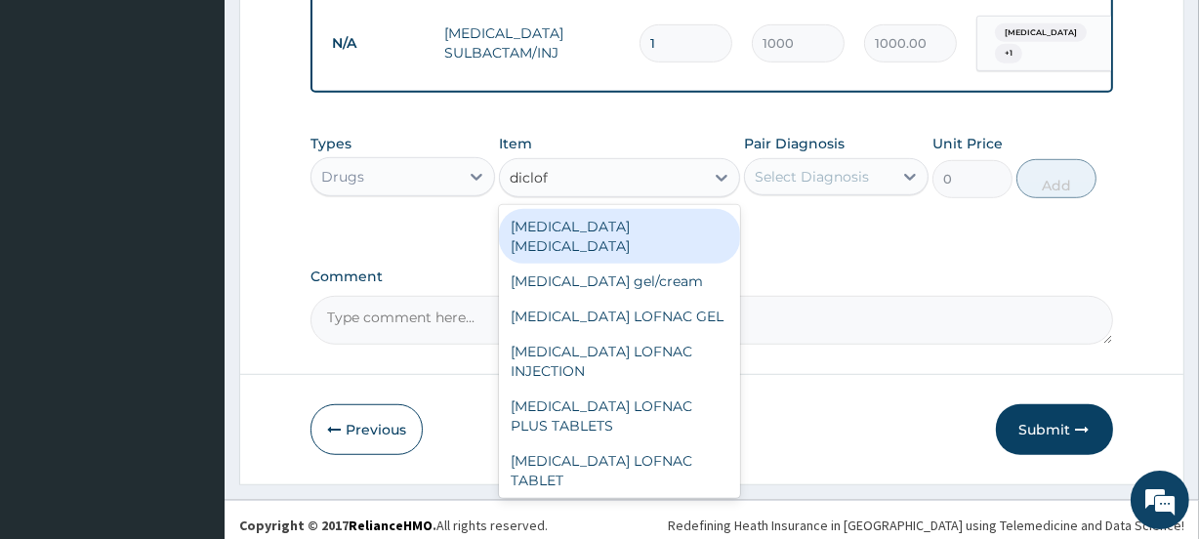
type input "diclofe"
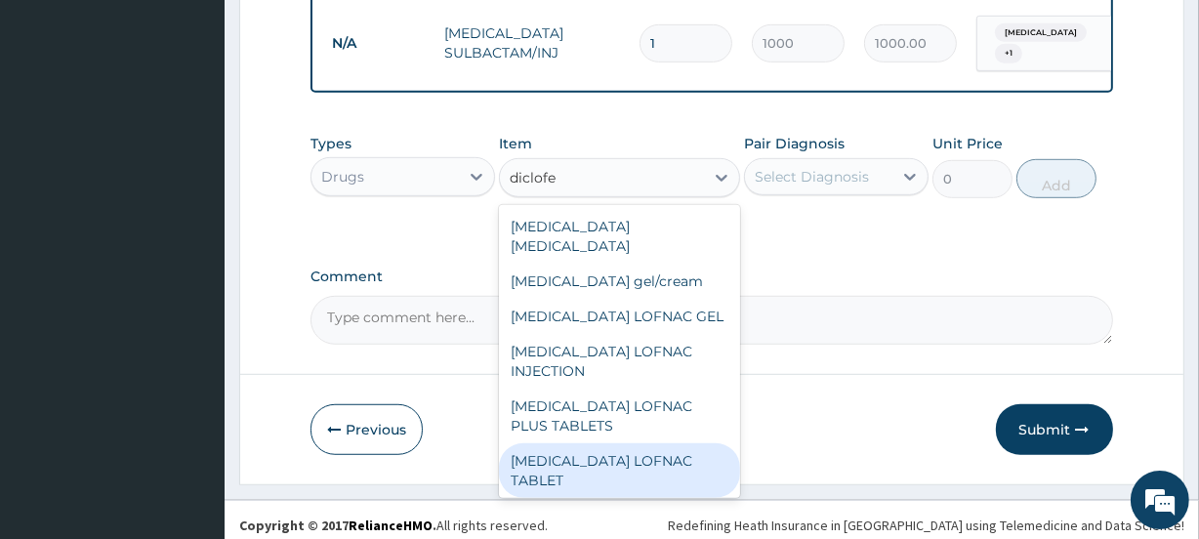
scroll to position [88, 0]
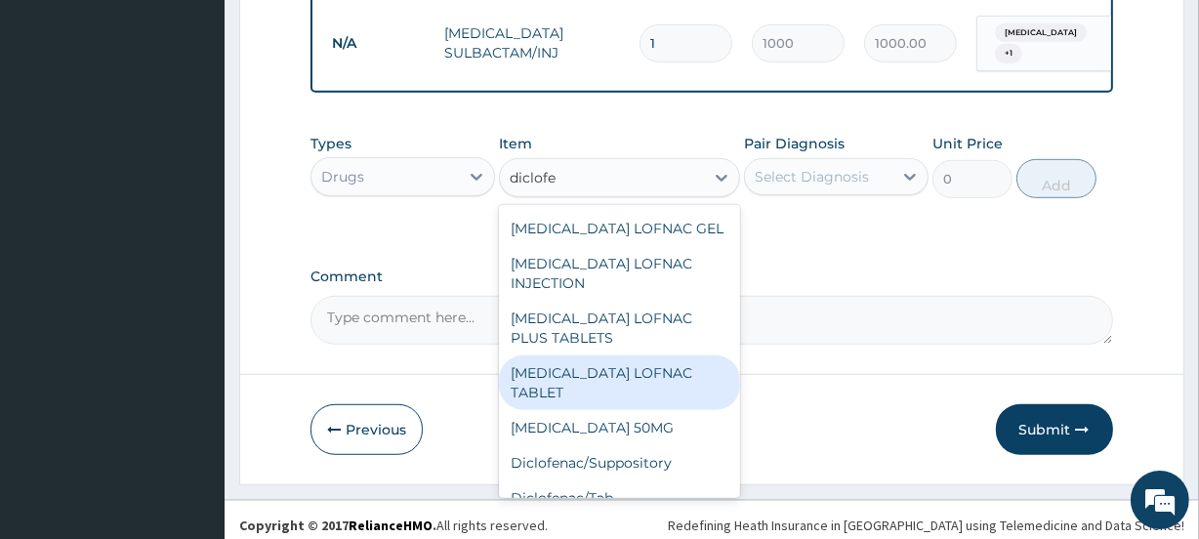
click at [605, 355] on div "Diclofenac LOFNAC TABLET" at bounding box center [619, 382] width 240 height 55
type input "40"
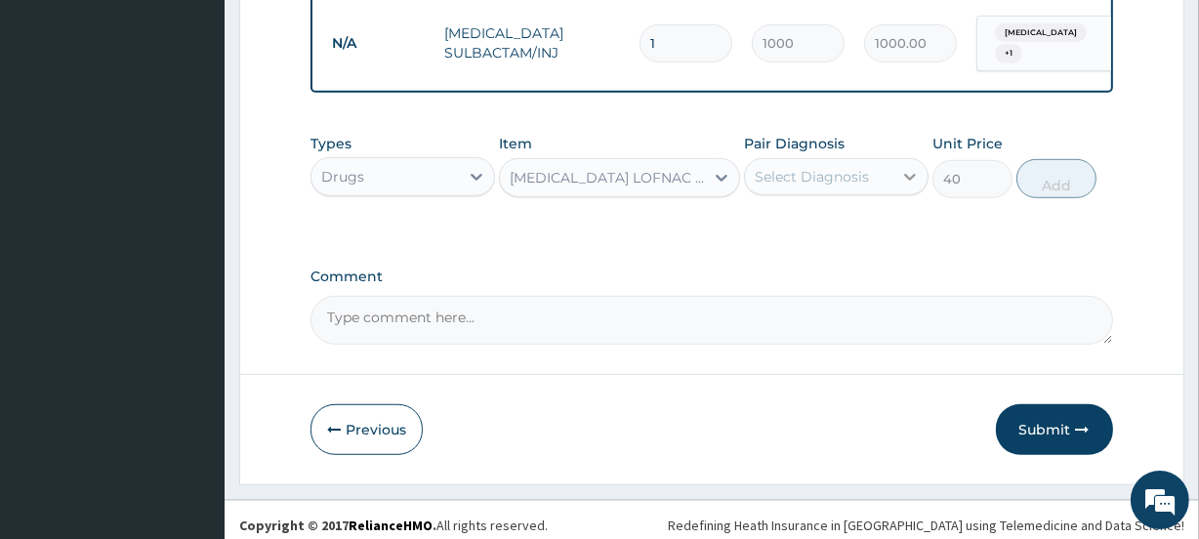
click at [905, 173] on icon at bounding box center [910, 177] width 20 height 20
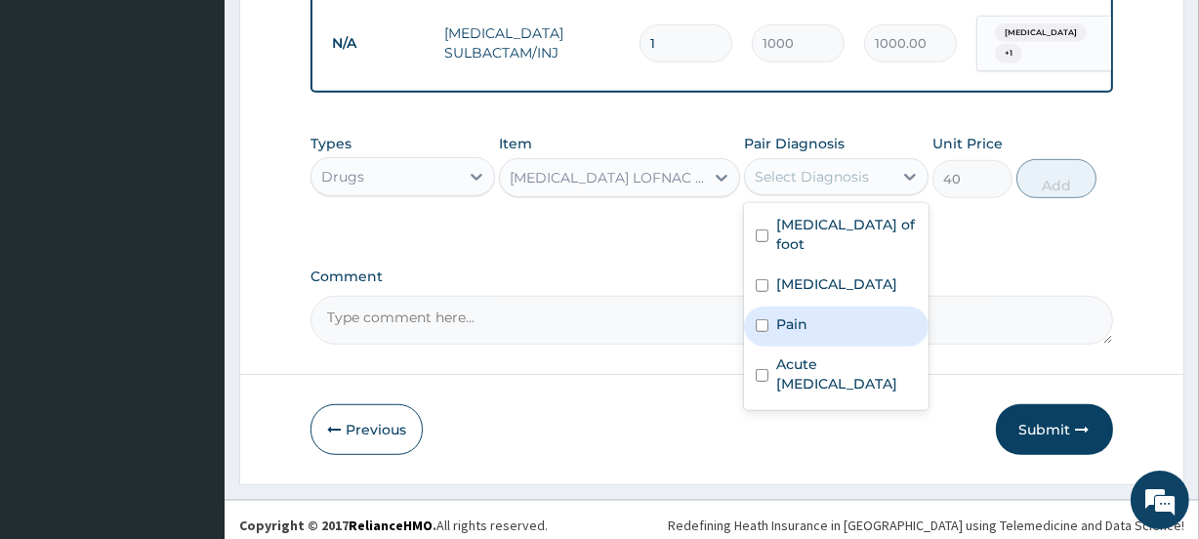
click at [793, 314] on label "Pain" at bounding box center [791, 324] width 31 height 20
checkbox input "true"
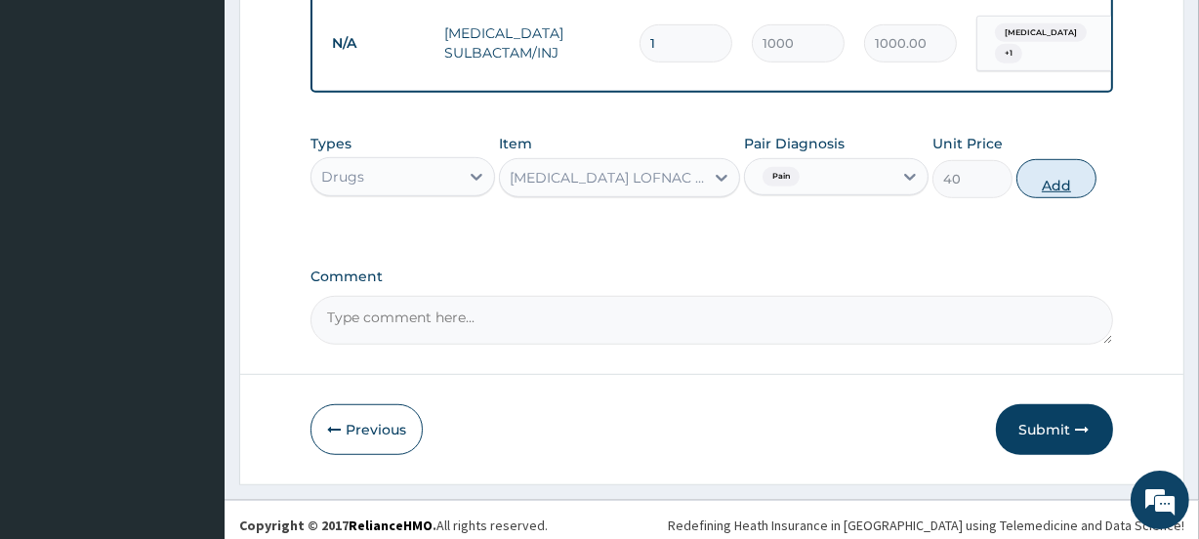
click at [1092, 166] on button "Add" at bounding box center [1056, 178] width 80 height 39
type input "0"
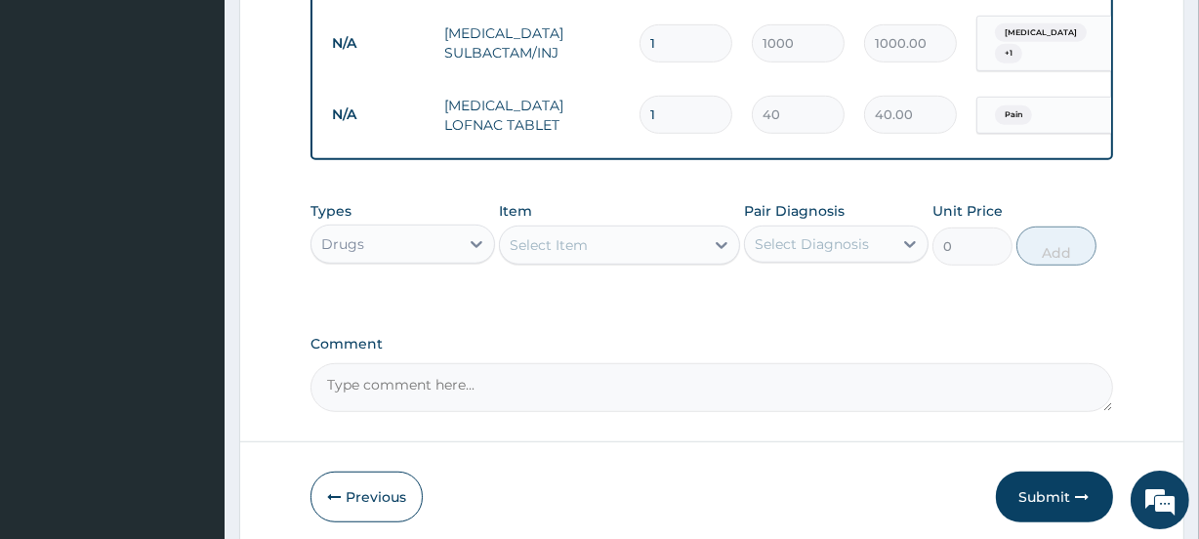
click at [676, 100] on input "1" at bounding box center [685, 115] width 93 height 38
type input "10"
type input "400.00"
type input "11"
type input "440.00"
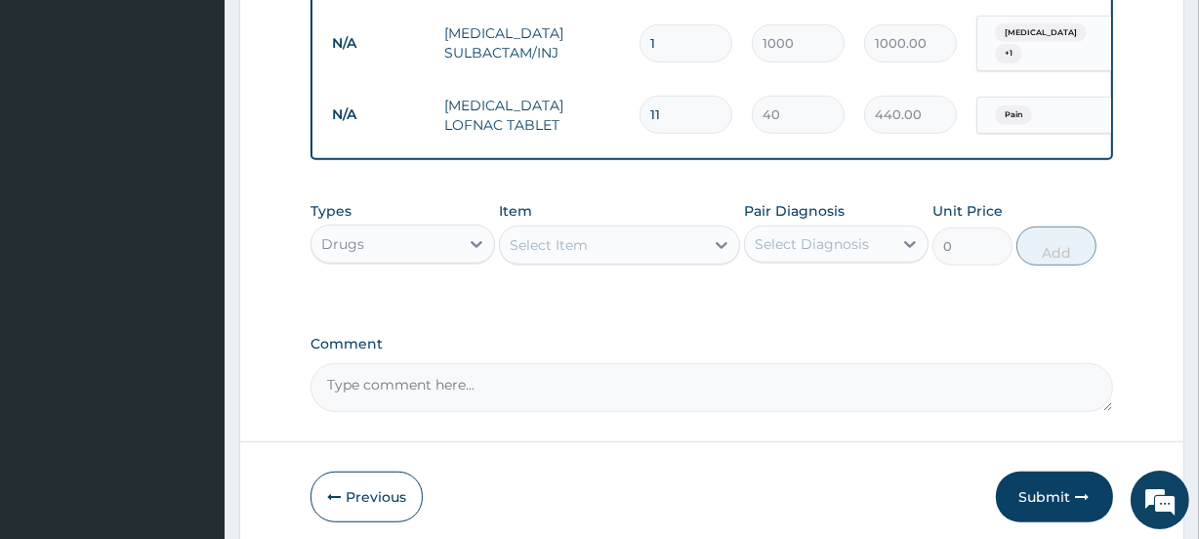
type input "12"
type input "480.00"
type input "11"
type input "440.00"
type input "10"
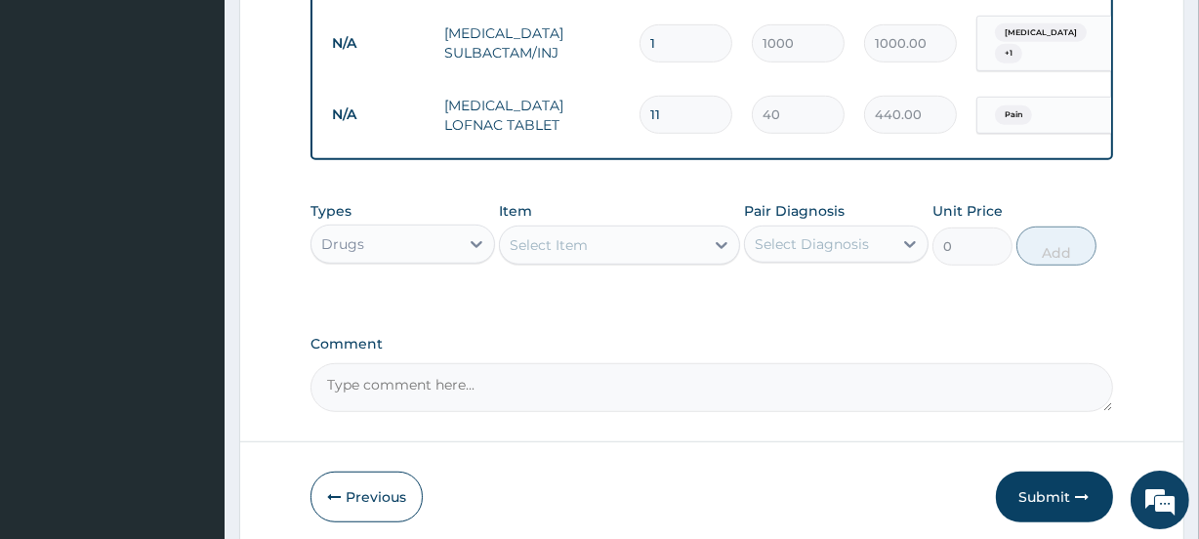
type input "400.00"
type input "10"
click at [525, 104] on td "Diclofenac LOFNAC TABLET" at bounding box center [531, 115] width 195 height 59
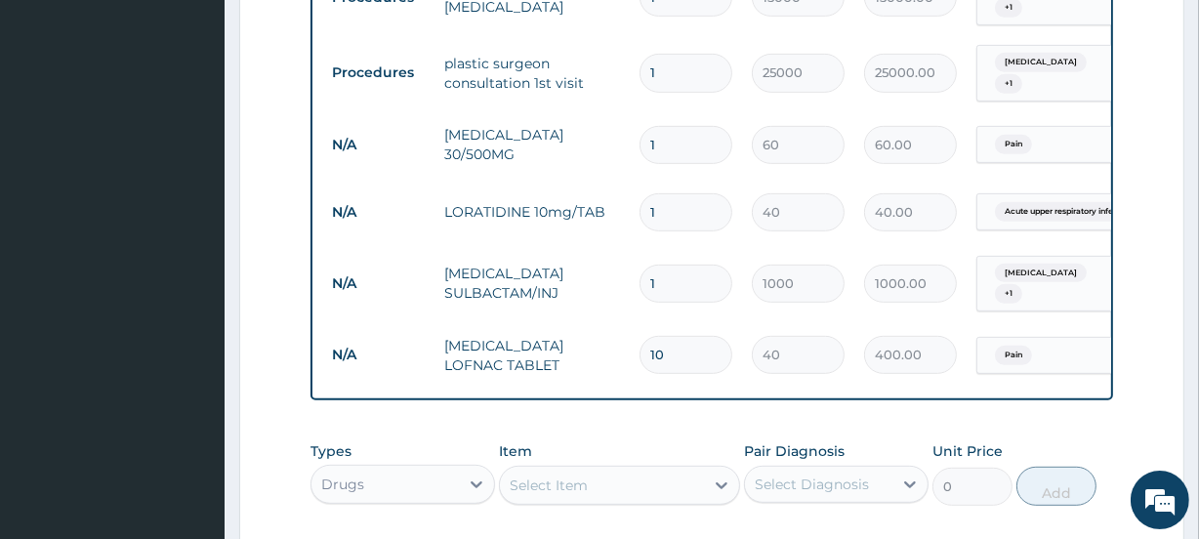
scroll to position [793, 0]
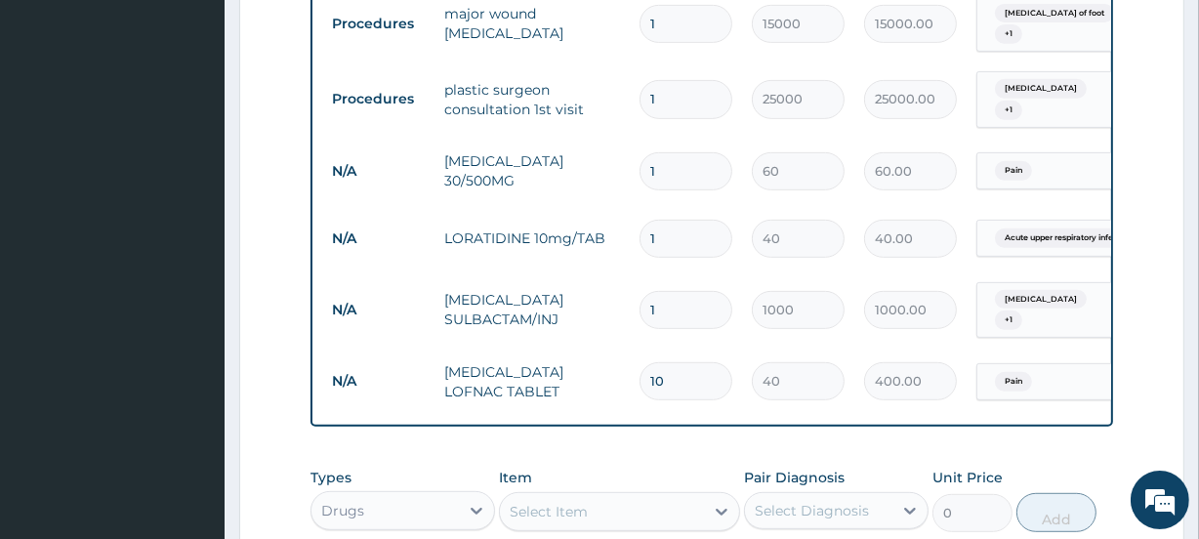
drag, startPoint x: 712, startPoint y: 157, endPoint x: 692, endPoint y: 146, distance: 23.1
click at [688, 152] on input "1" at bounding box center [685, 171] width 93 height 38
click at [691, 223] on input "1" at bounding box center [685, 239] width 93 height 38
type input "0.00"
type input "1"
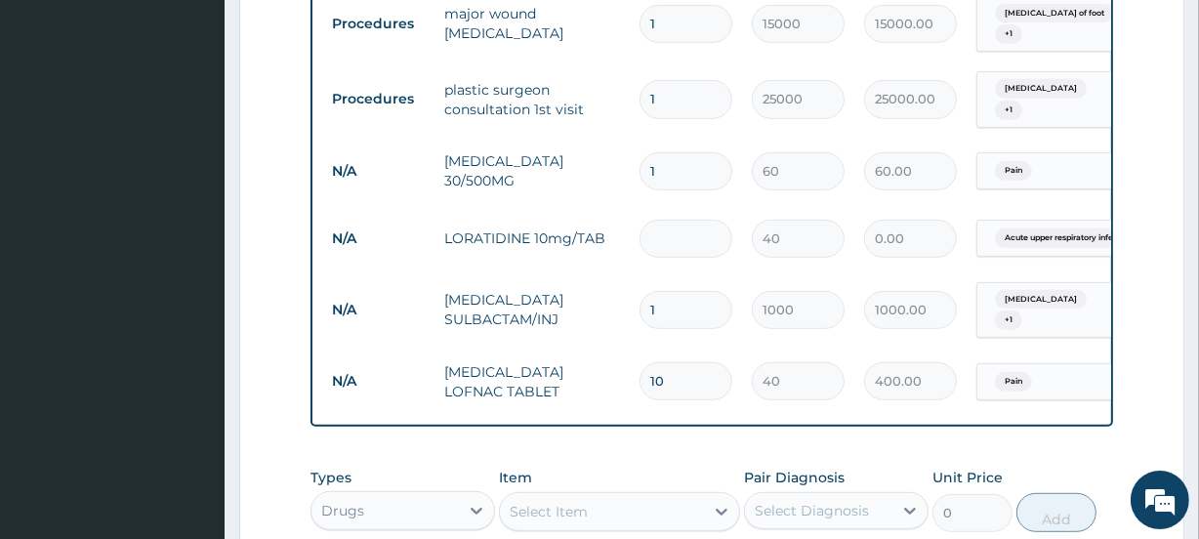
type input "40.00"
type input "15"
type input "600.00"
type input "15"
click at [667, 156] on input "1" at bounding box center [685, 171] width 93 height 38
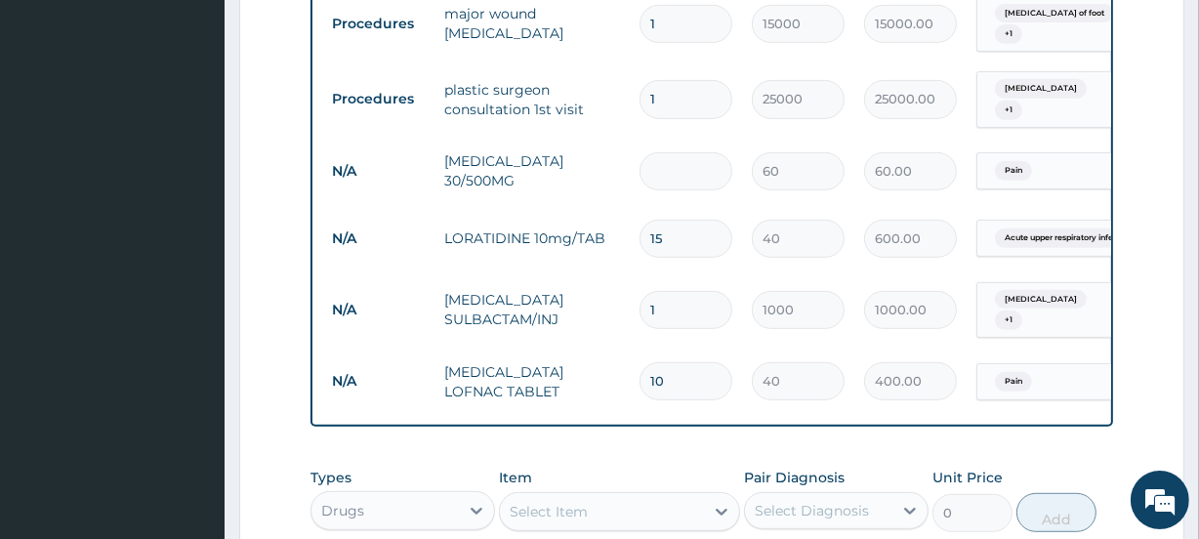
type input "0.00"
type input "2"
type input "120.00"
type input "20"
type input "1200.00"
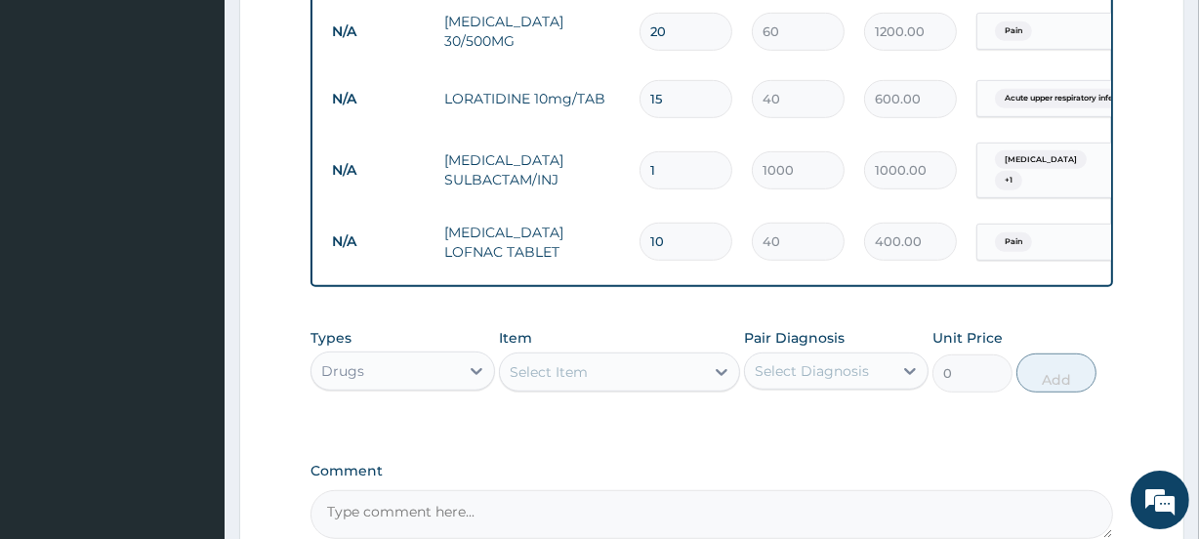
scroll to position [970, 0]
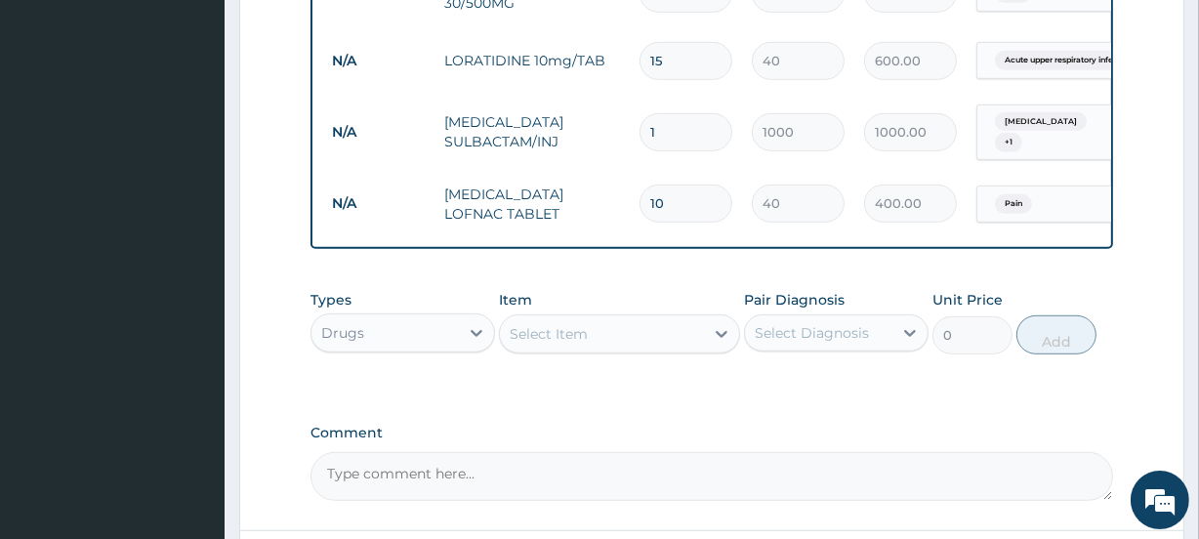
type input "20"
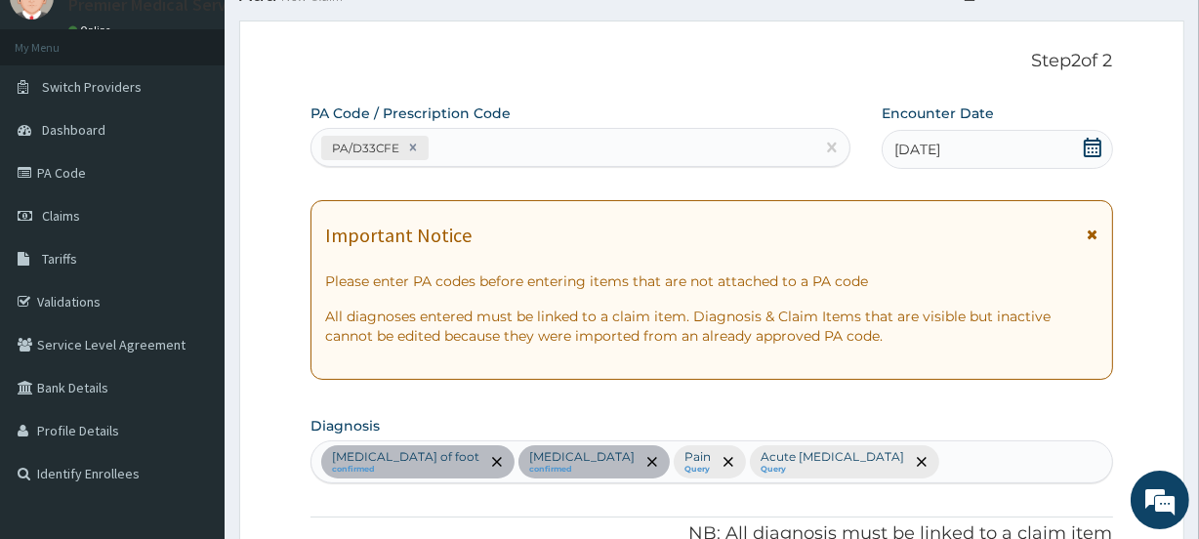
scroll to position [0, 0]
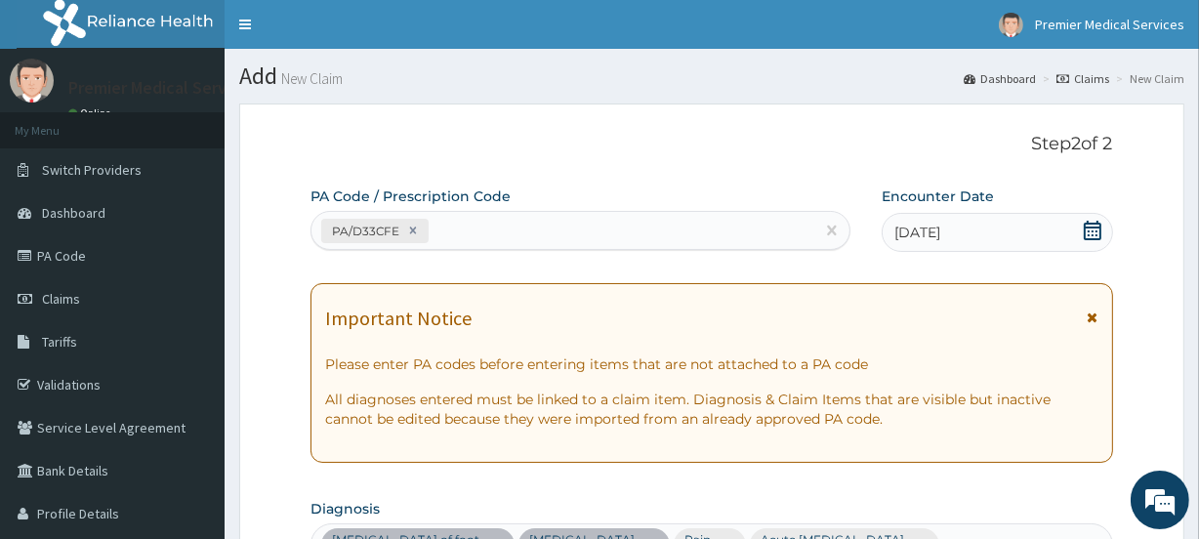
click at [1088, 226] on icon at bounding box center [1092, 231] width 18 height 20
click at [1099, 233] on icon at bounding box center [1092, 231] width 18 height 20
click at [913, 227] on span "09-06-2025" at bounding box center [917, 233] width 46 height 20
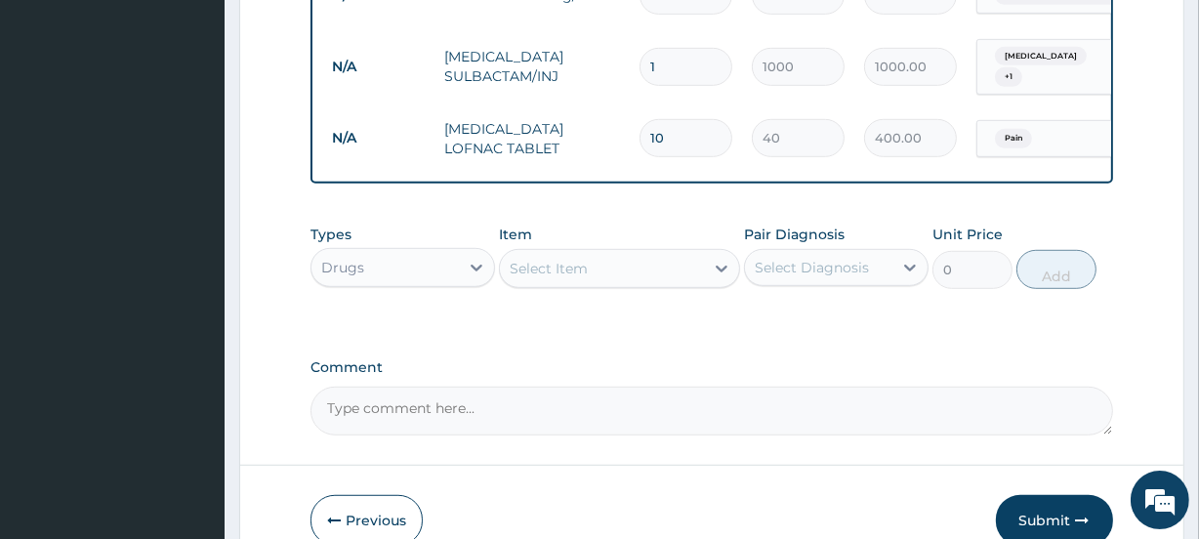
scroll to position [1037, 0]
click at [1034, 510] on button "Submit" at bounding box center [1054, 518] width 117 height 51
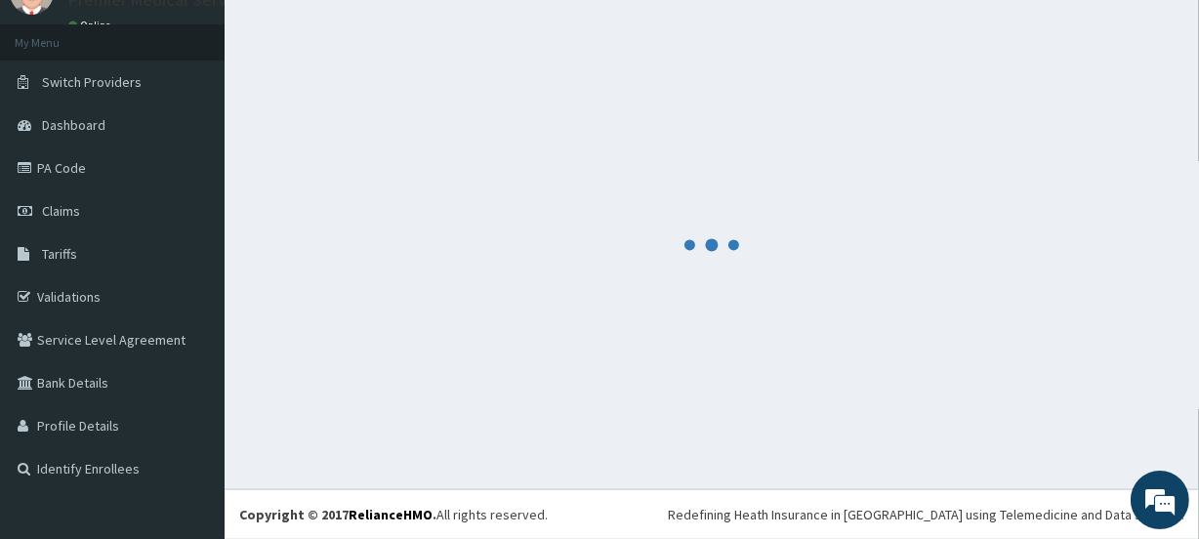
scroll to position [87, 0]
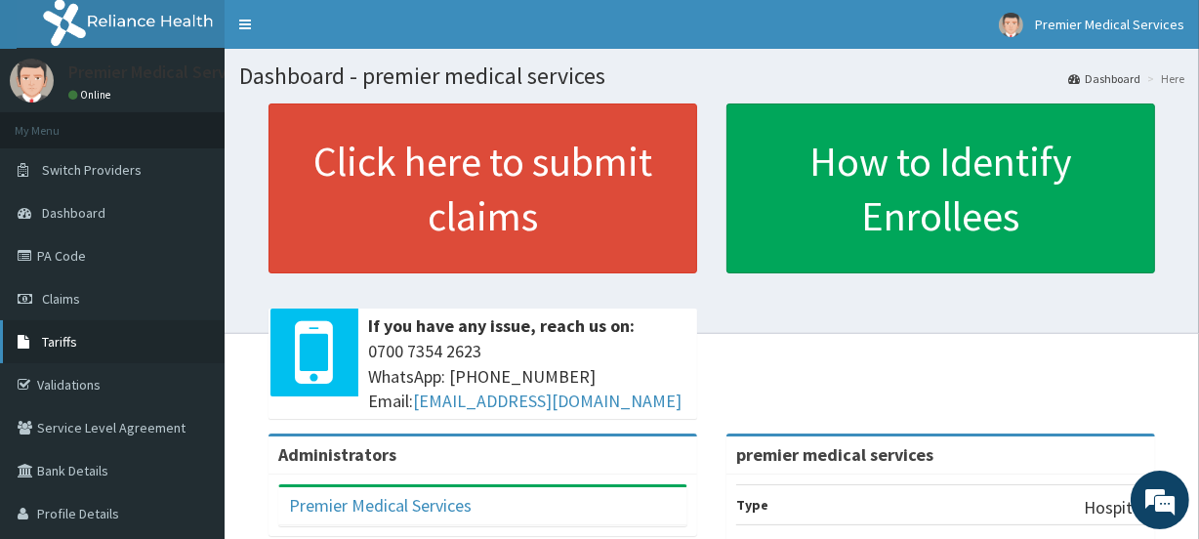
click at [122, 349] on link "Tariffs" at bounding box center [112, 341] width 224 height 43
click at [70, 255] on link "PA Code" at bounding box center [112, 255] width 224 height 43
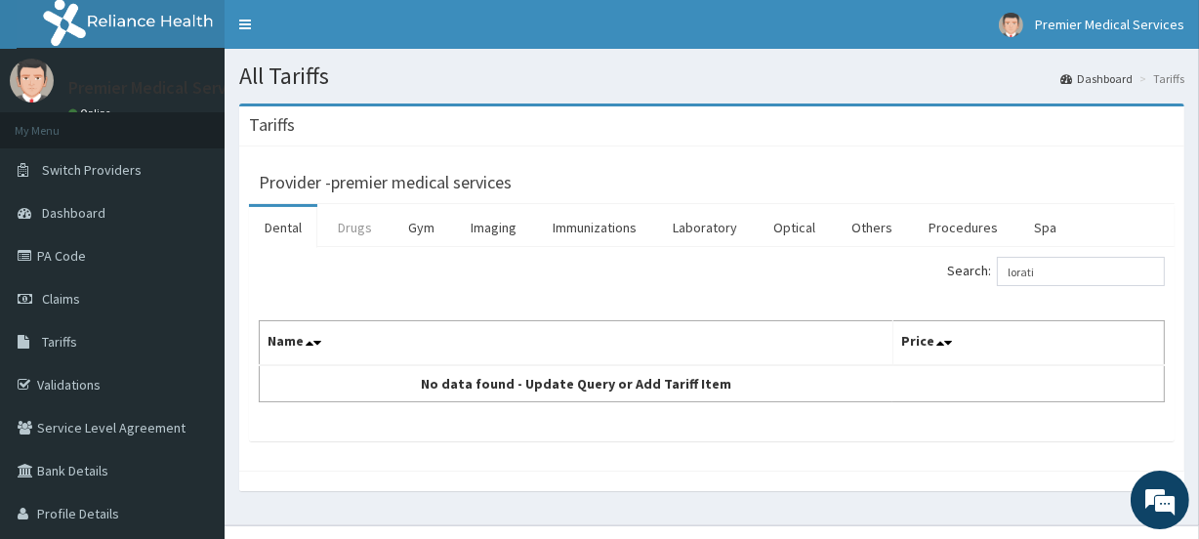
type input "lorati"
click at [351, 224] on link "Drugs" at bounding box center [354, 227] width 65 height 41
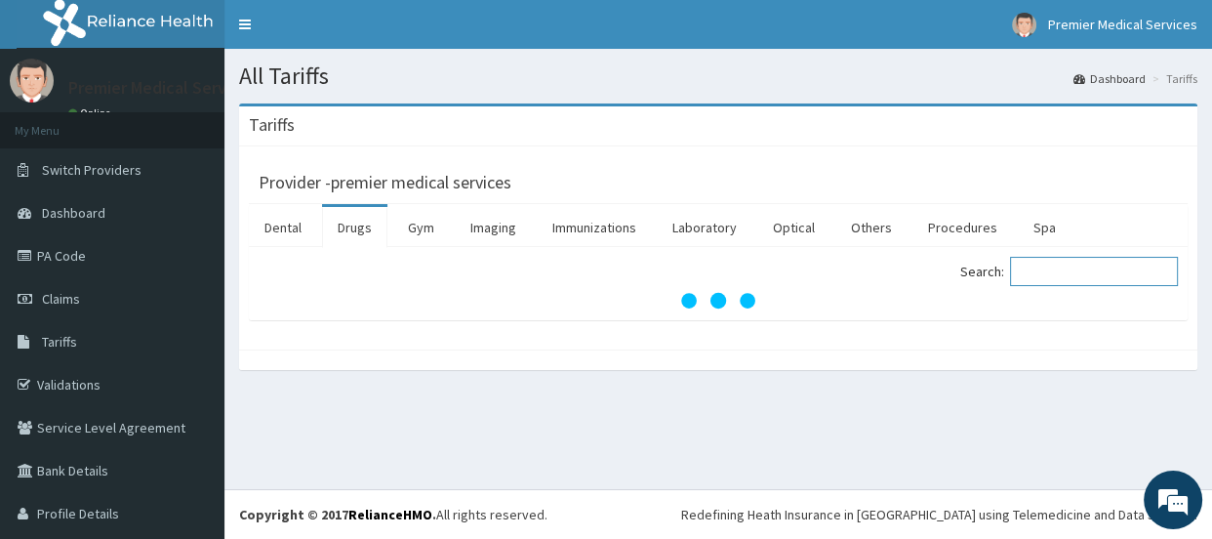
click at [1059, 278] on input "Search:" at bounding box center [1094, 271] width 168 height 29
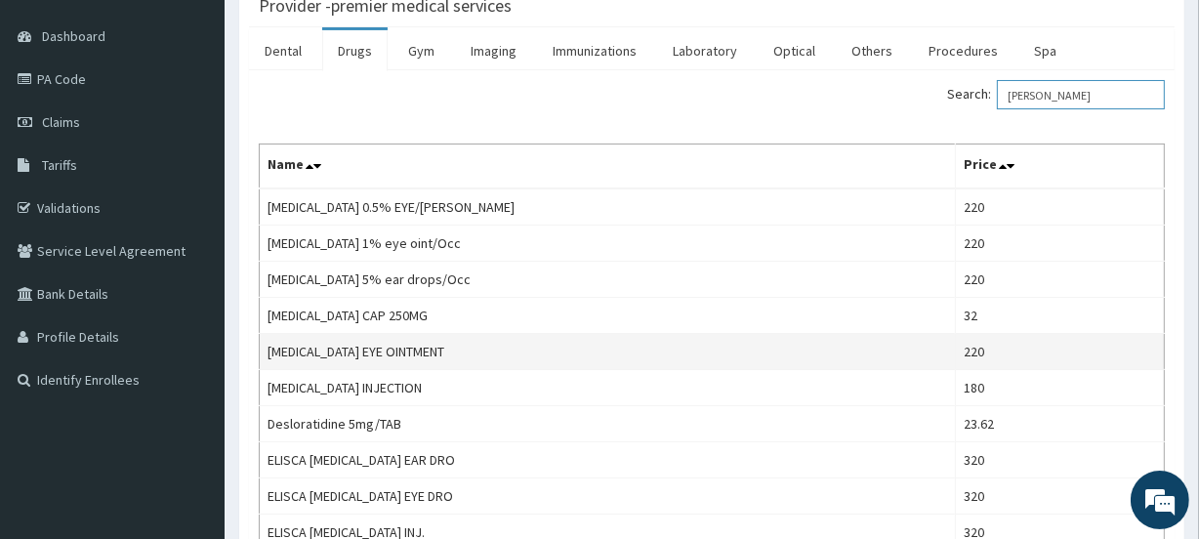
scroll to position [265, 0]
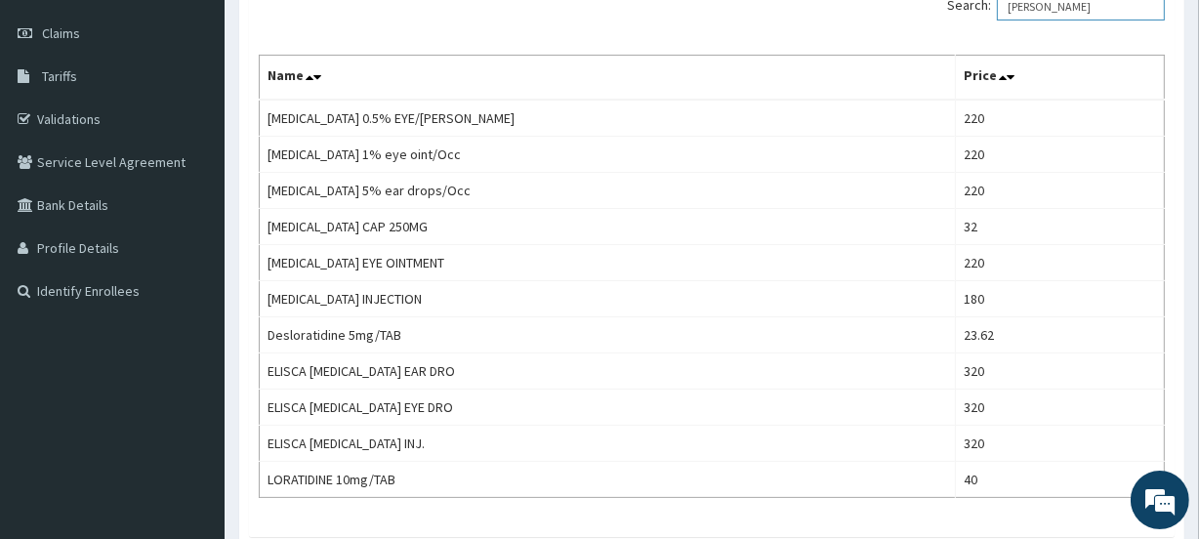
type input "lora"
click at [87, 47] on link "Claims" at bounding box center [112, 33] width 224 height 43
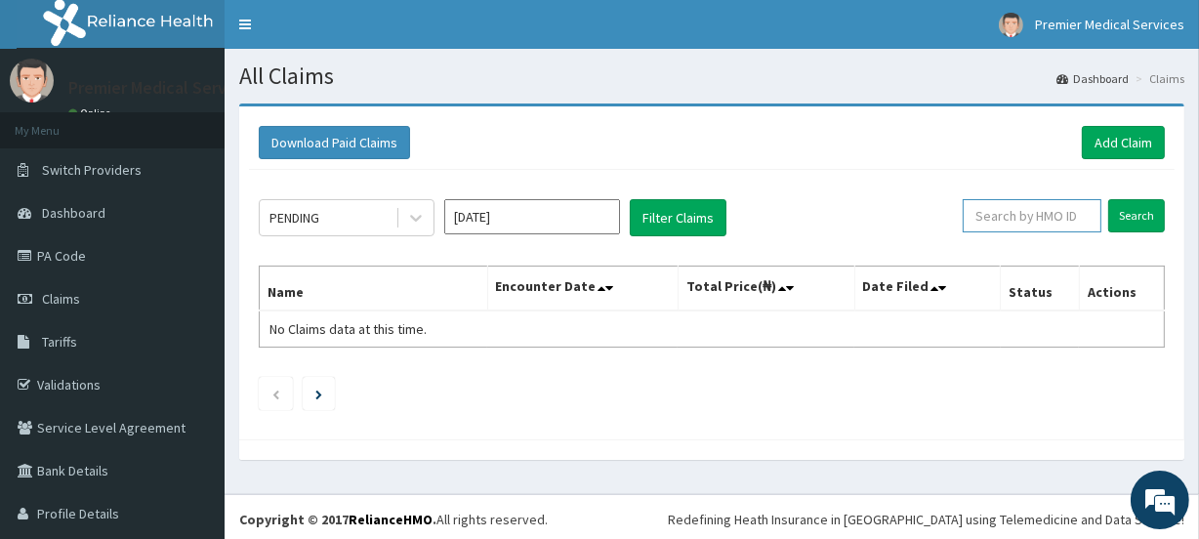
click at [1061, 214] on input "text" at bounding box center [1031, 215] width 139 height 33
paste input "sfa/14703/a"
type input "sfa/14703/a"
drag, startPoint x: 1115, startPoint y: 200, endPoint x: 1171, endPoint y: 228, distance: 63.3
click at [1171, 228] on div "Download Paid Claims Add Claim × Note you can only download claims within a max…" at bounding box center [711, 291] width 974 height 376
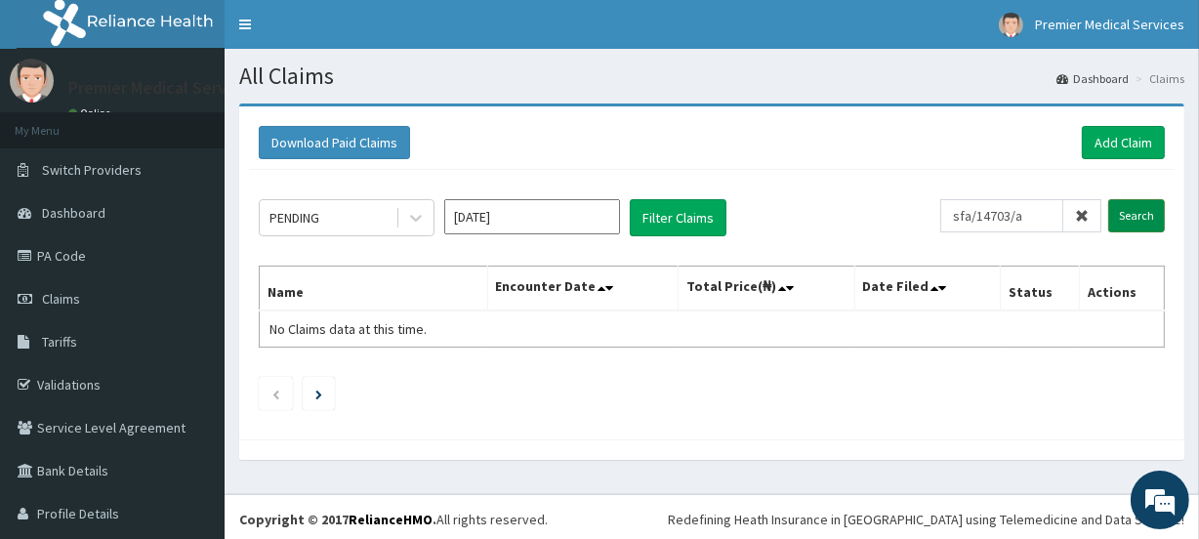
click at [1139, 217] on input "Search" at bounding box center [1136, 215] width 57 height 33
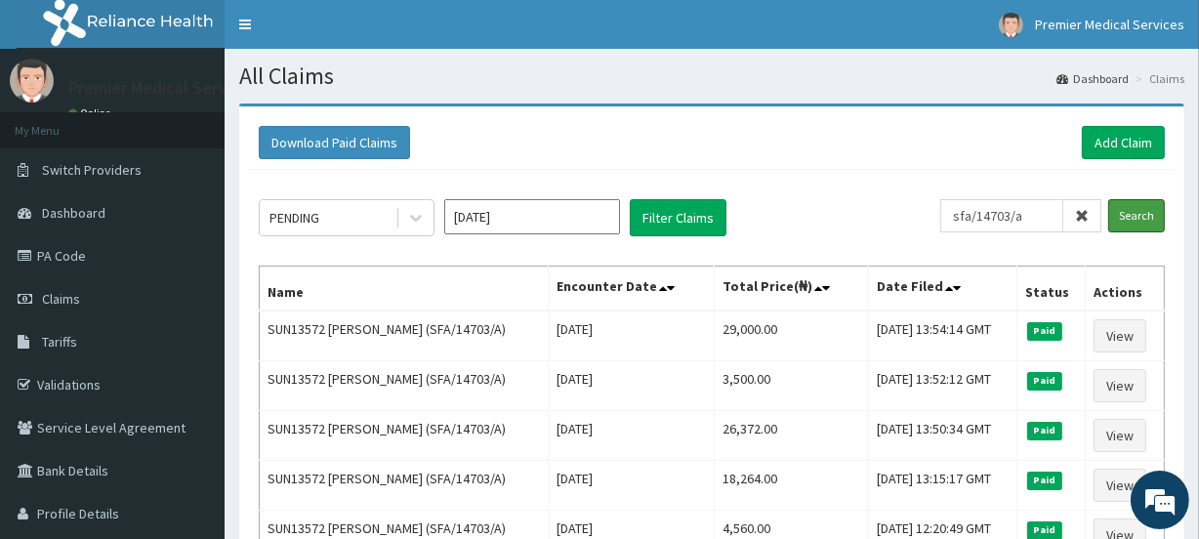
scroll to position [88, 0]
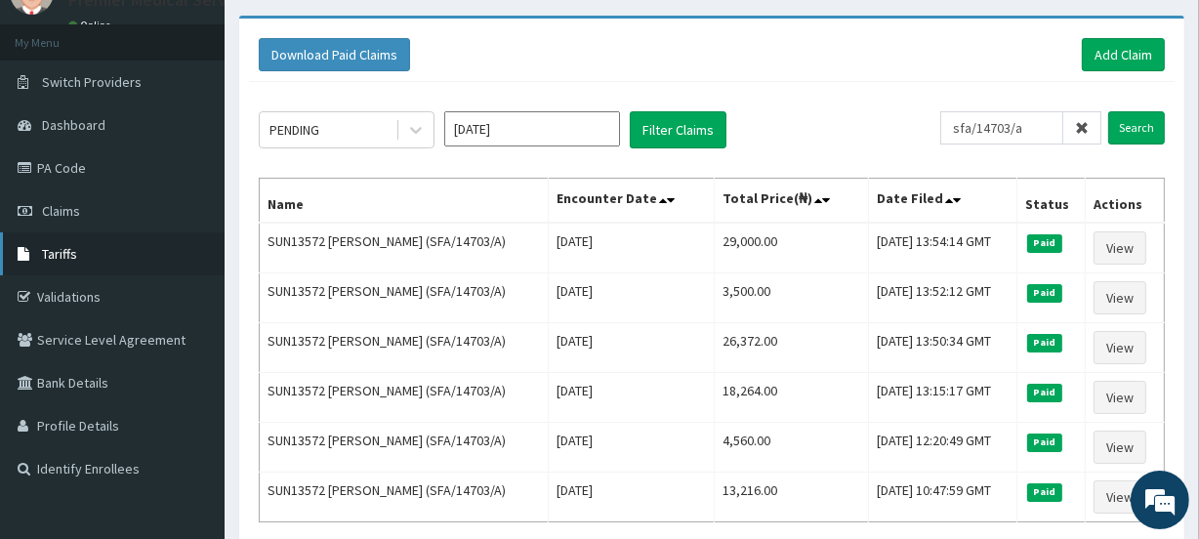
click at [54, 252] on span "Tariffs" at bounding box center [59, 254] width 35 height 18
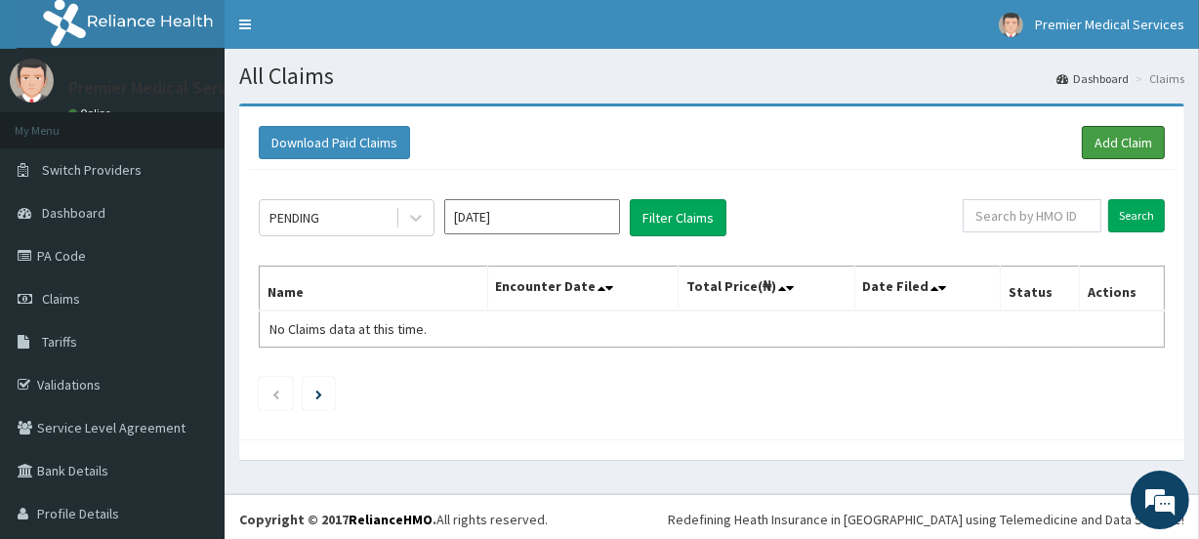
drag, startPoint x: 1098, startPoint y: 148, endPoint x: 1074, endPoint y: 159, distance: 26.7
click at [1098, 147] on link "Add Claim" at bounding box center [1122, 142] width 83 height 33
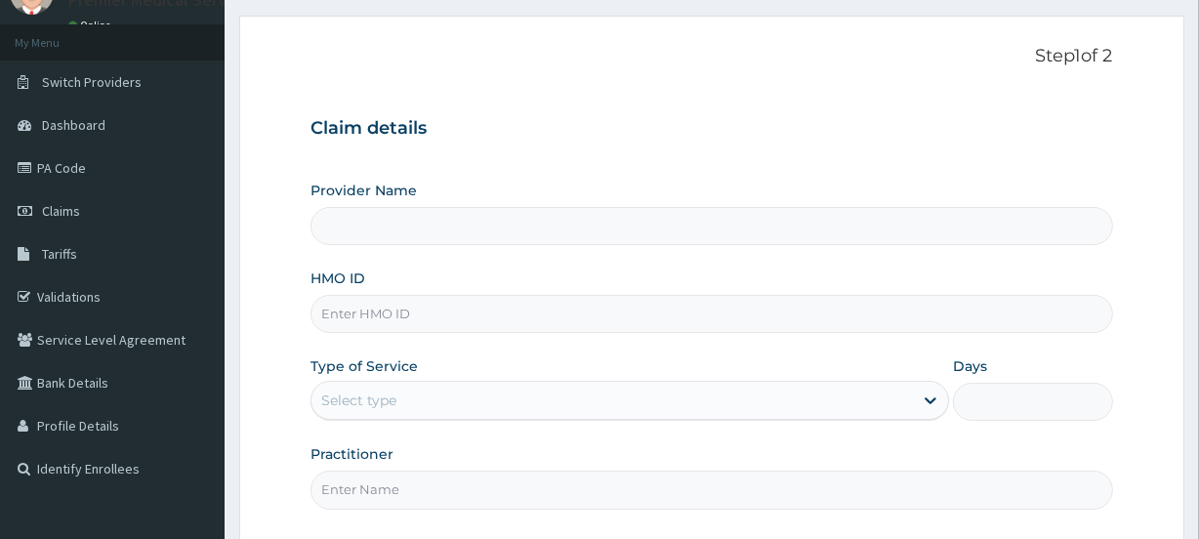
scroll to position [88, 0]
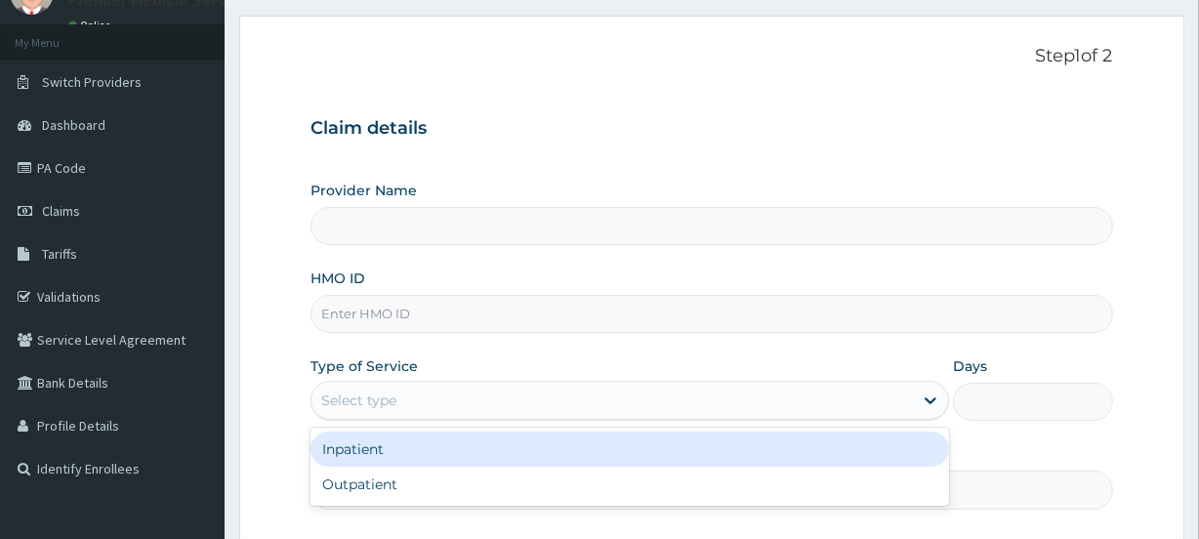
click at [342, 397] on div "Select type" at bounding box center [358, 400] width 75 height 20
type input "premier medical services"
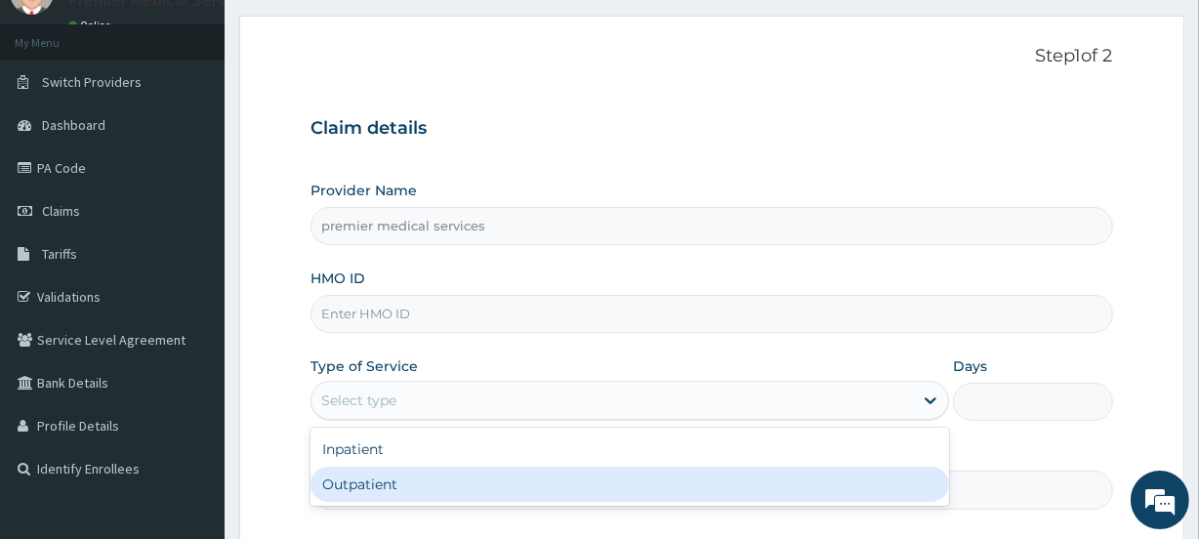
click at [408, 486] on div "Outpatient" at bounding box center [629, 484] width 638 height 35
type input "1"
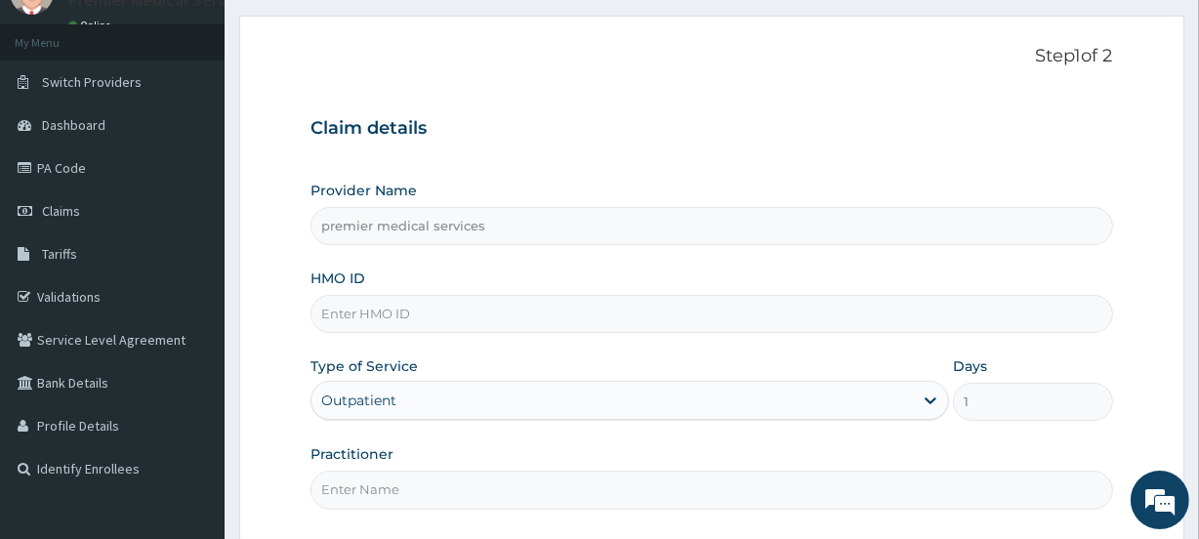
click at [456, 313] on input "HMO ID" at bounding box center [710, 314] width 801 height 38
paste input "sfa/14703/a"
type input "sfa/14703/a"
click at [410, 470] on input "Practitioner" at bounding box center [710, 489] width 801 height 38
type input "DR NSIKAK UDOKANG"
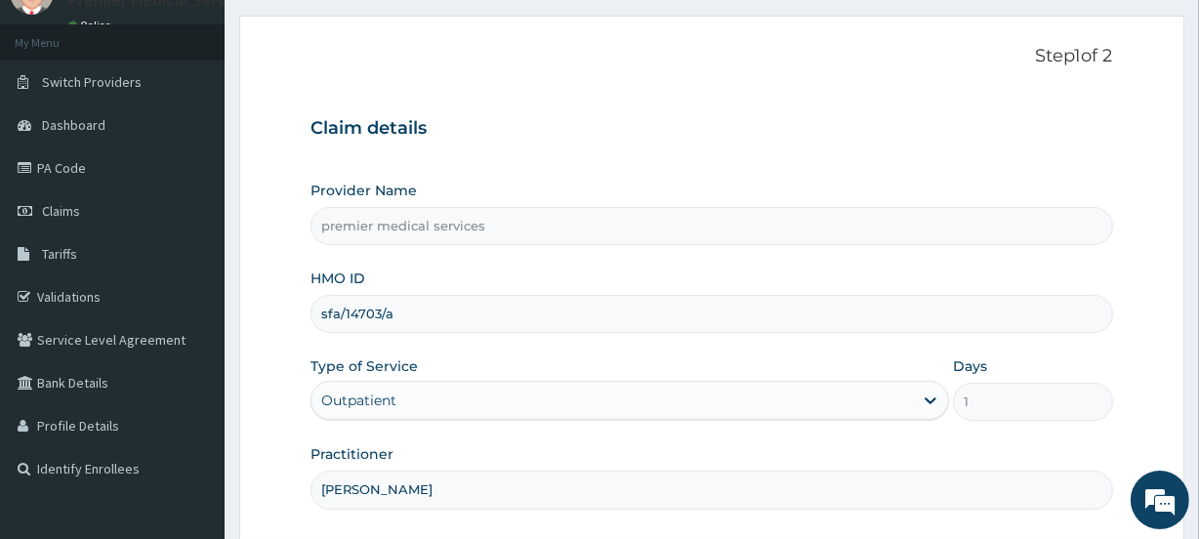
scroll to position [262, 0]
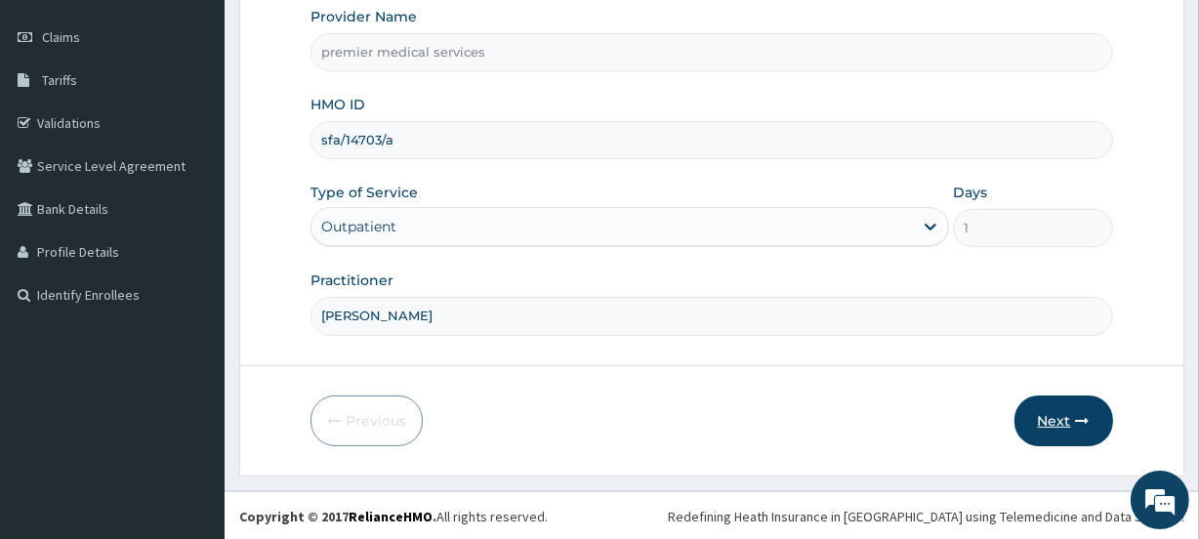
click at [1087, 428] on button "Next" at bounding box center [1063, 420] width 99 height 51
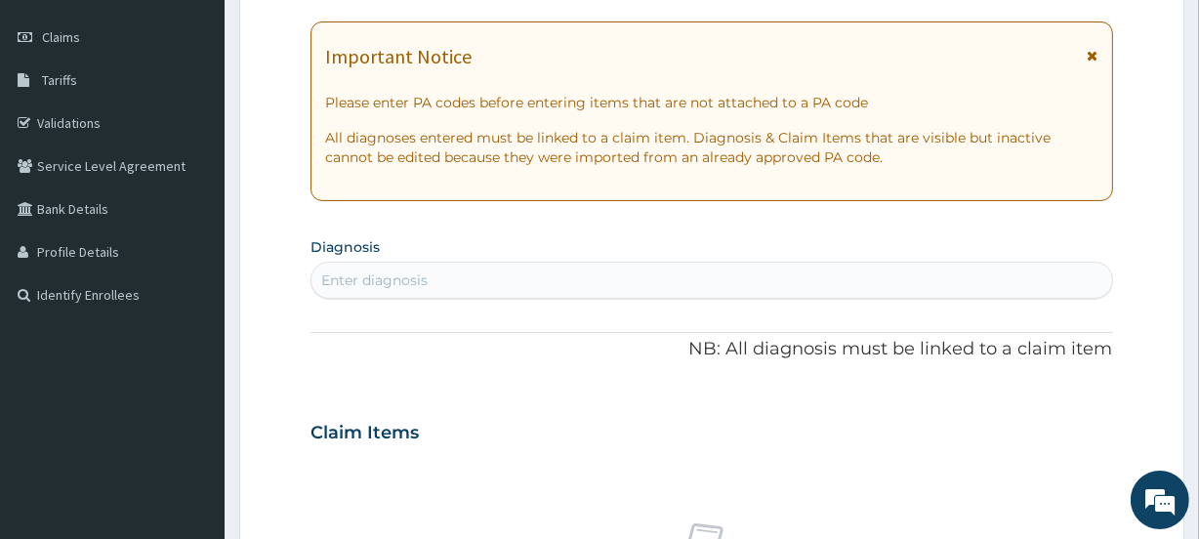
click at [605, 271] on div "Enter diagnosis" at bounding box center [710, 279] width 799 height 31
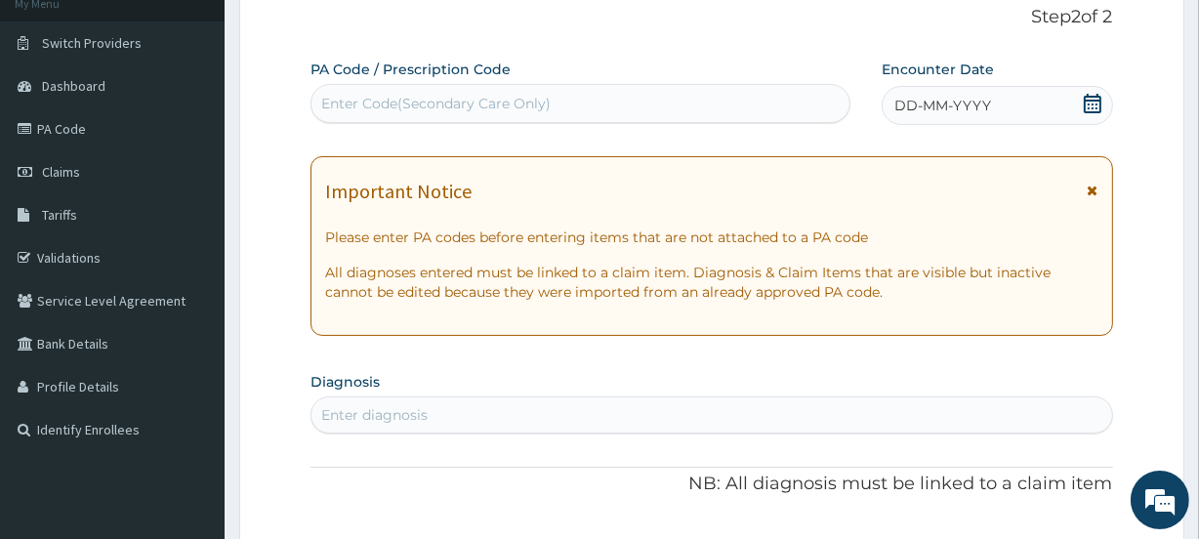
scroll to position [0, 0]
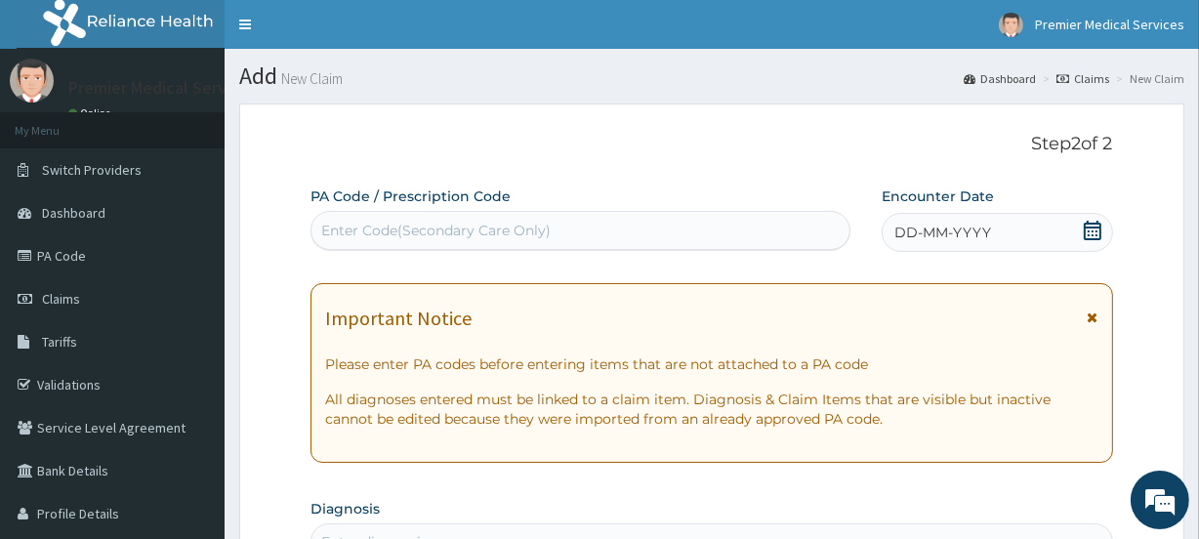
click at [637, 216] on div "Enter Code(Secondary Care Only)" at bounding box center [579, 230] width 537 height 31
click at [599, 233] on div "Enter Code(Secondary Care Only)" at bounding box center [579, 230] width 537 height 31
paste input "PA/A0532B"
type input "PA/A0532B"
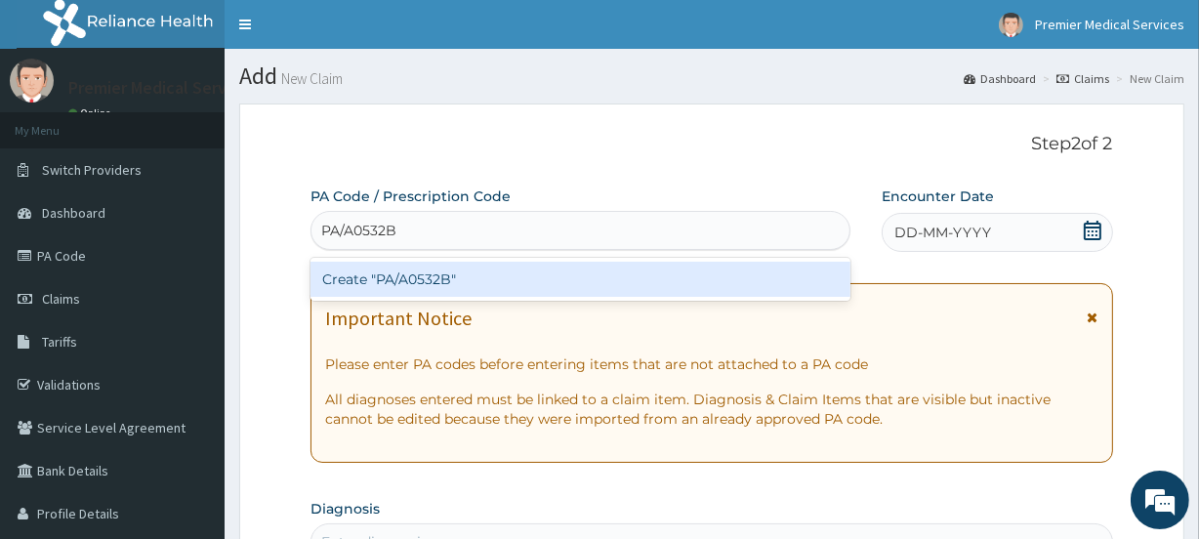
click at [394, 277] on div "Create "PA/A0532B"" at bounding box center [579, 279] width 539 height 35
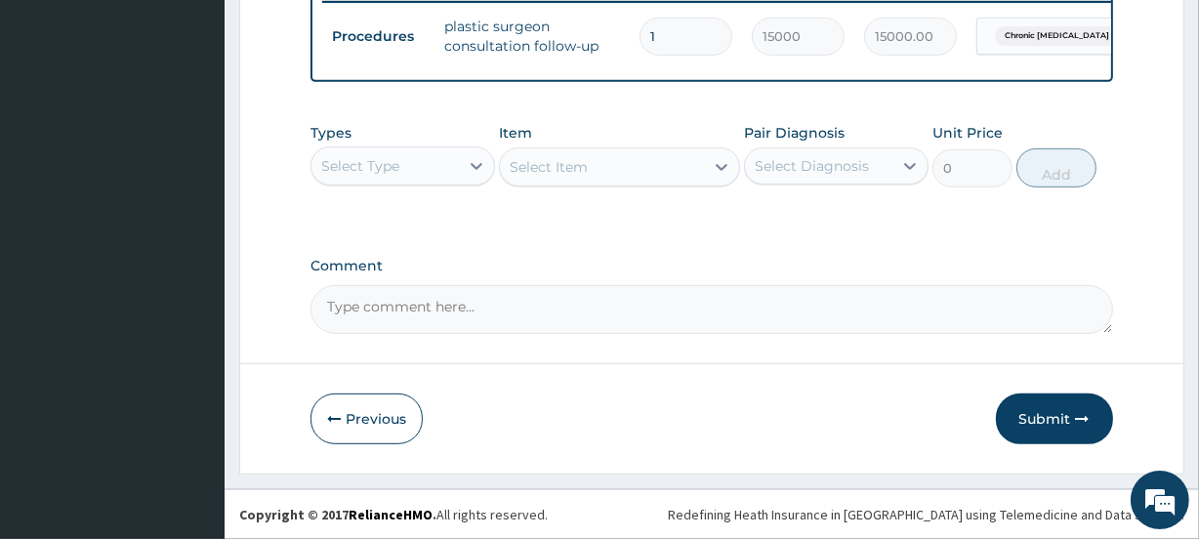
scroll to position [788, 0]
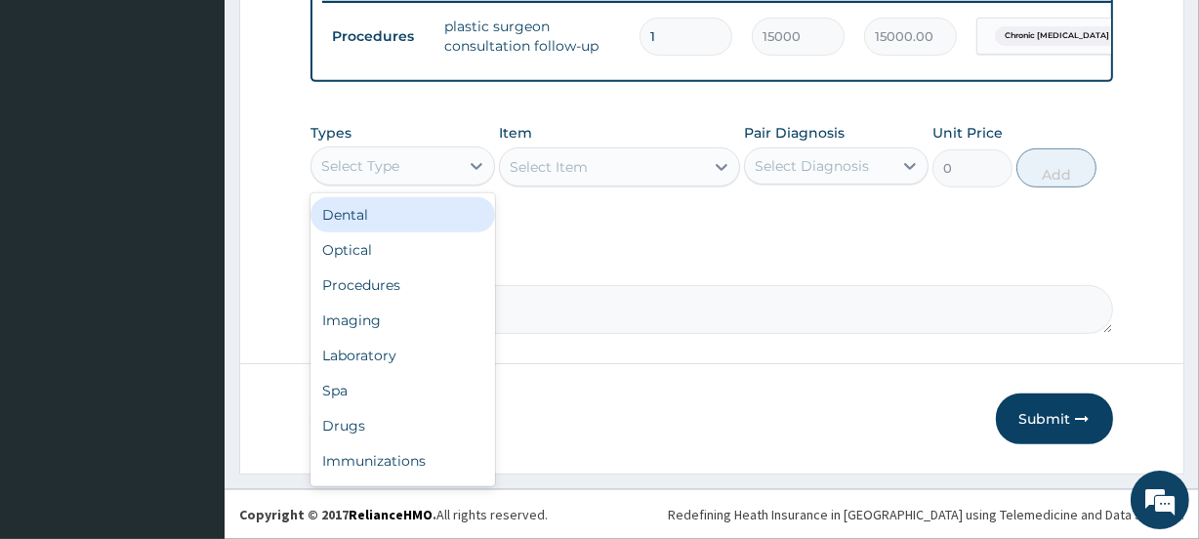
click at [441, 164] on div "Select Type" at bounding box center [384, 165] width 147 height 31
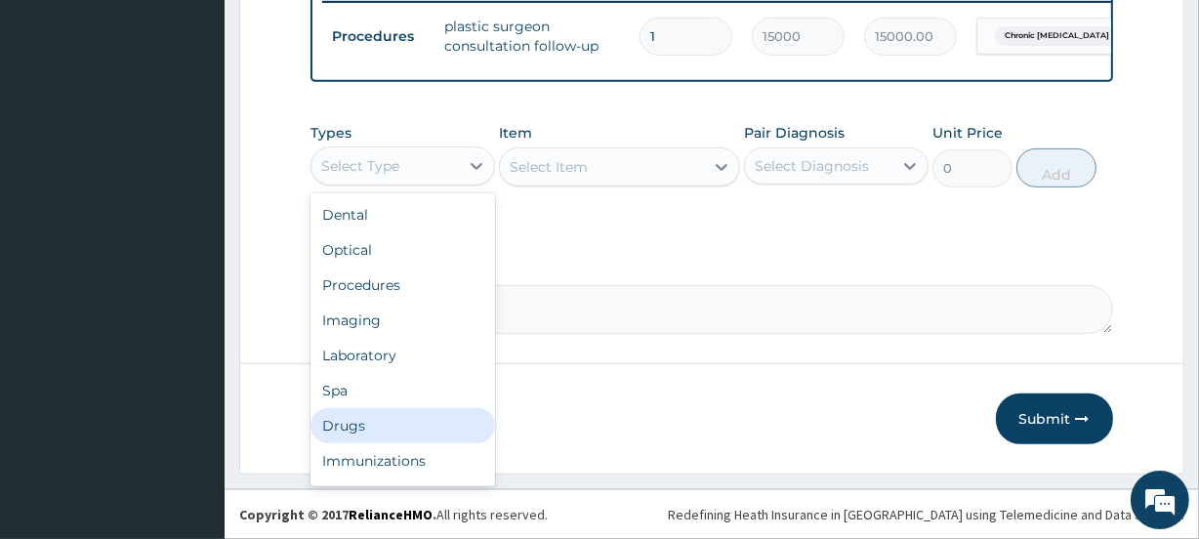
click at [346, 424] on div "Drugs" at bounding box center [402, 425] width 184 height 35
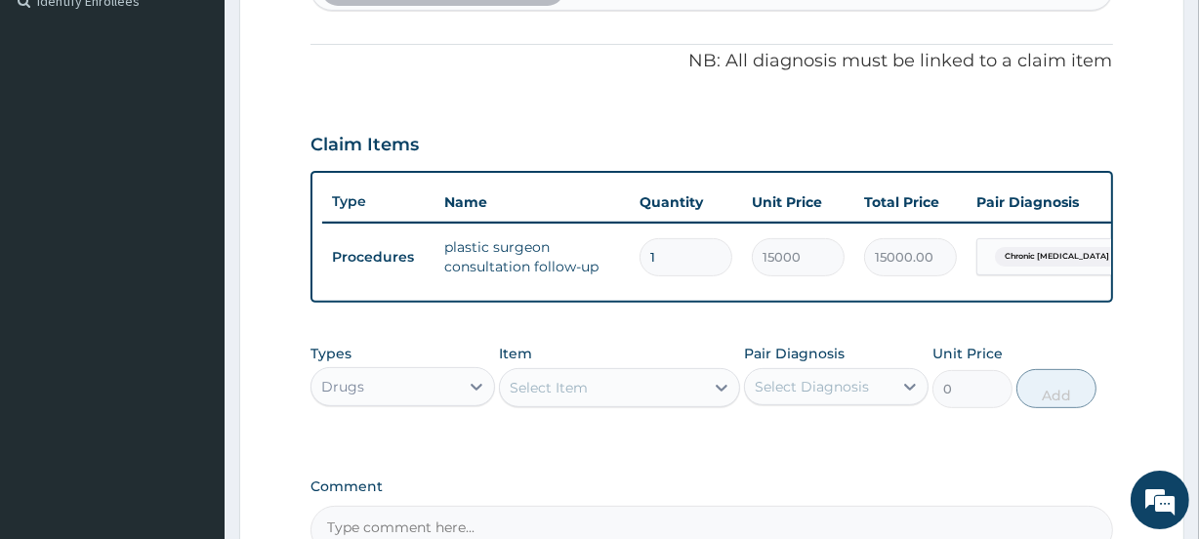
scroll to position [610, 0]
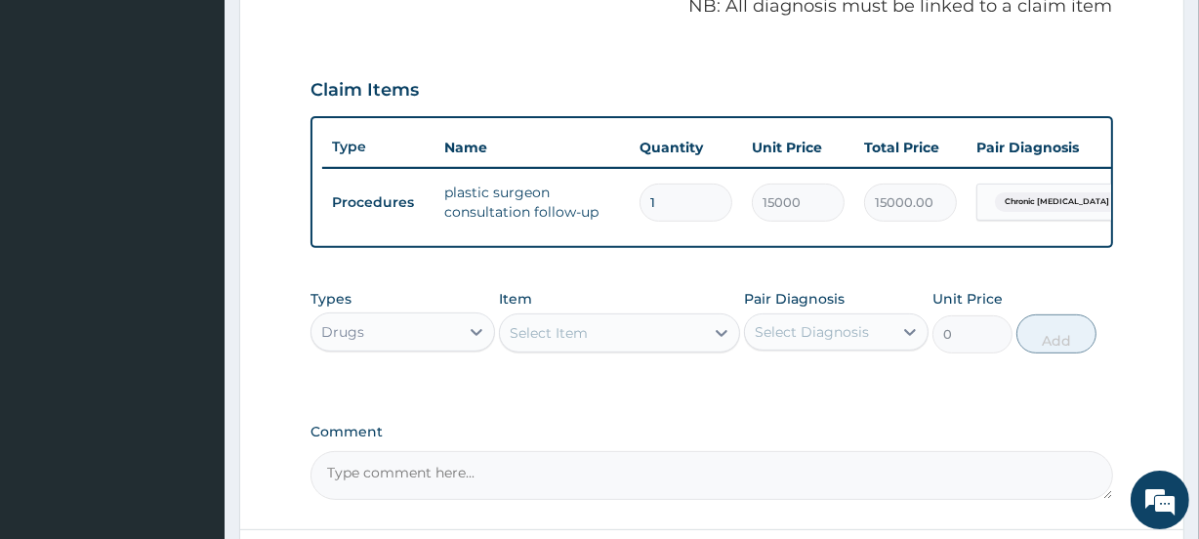
click at [617, 347] on div "Select Item" at bounding box center [601, 332] width 203 height 31
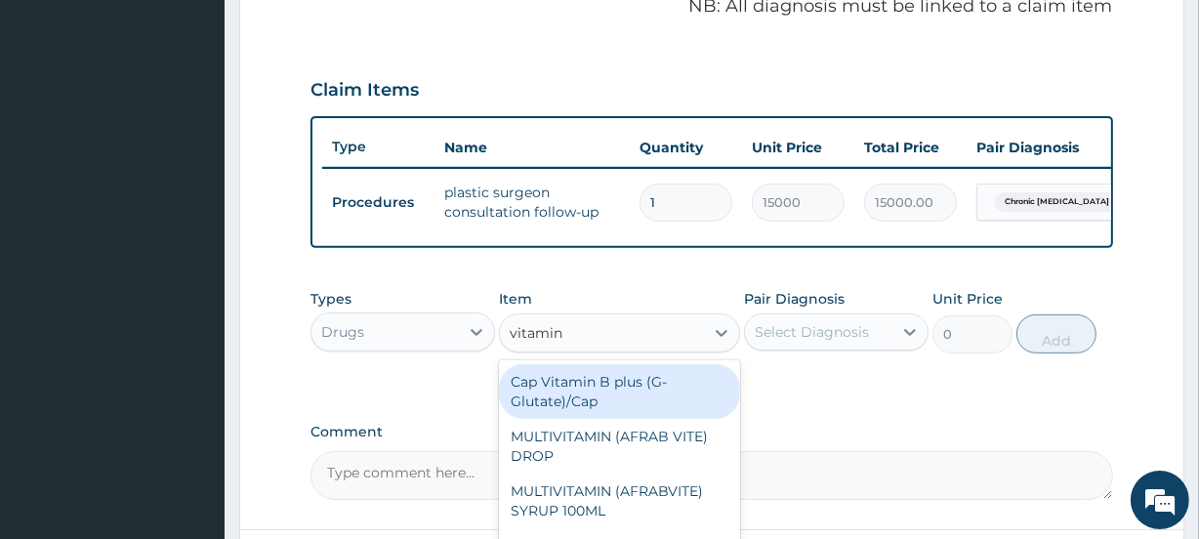
type input "vitamin c"
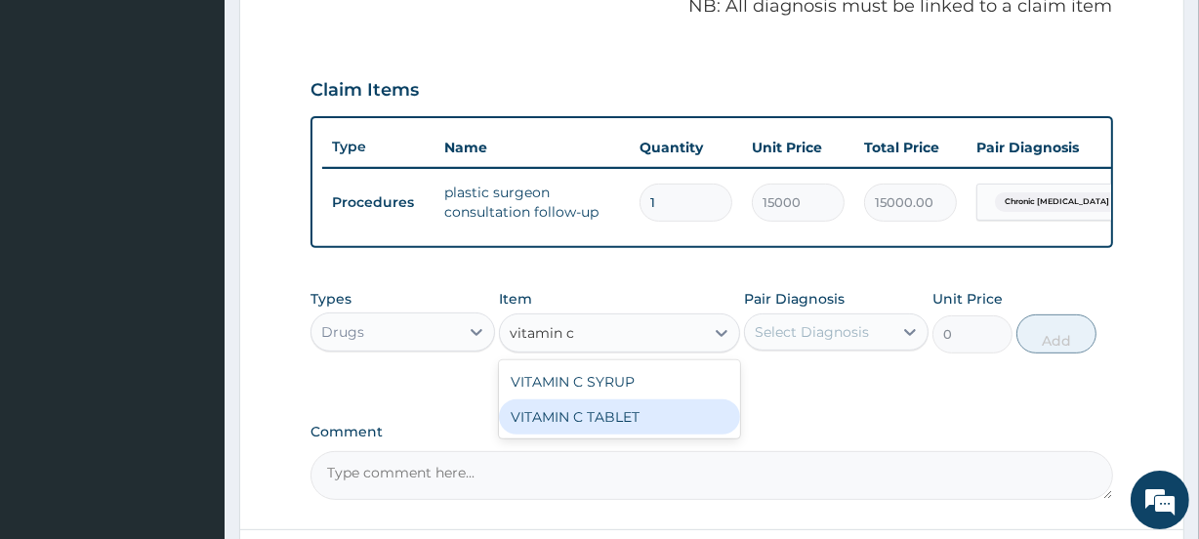
click at [712, 434] on div "VITAMIN C TABLET" at bounding box center [619, 416] width 240 height 35
type input "4"
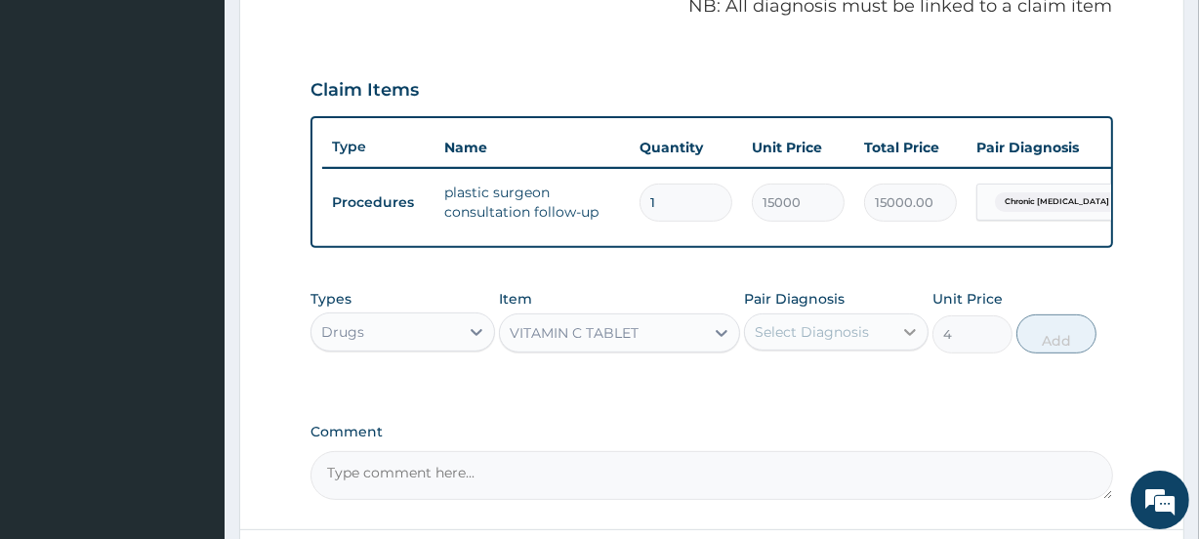
click at [910, 337] on icon at bounding box center [910, 332] width 20 height 20
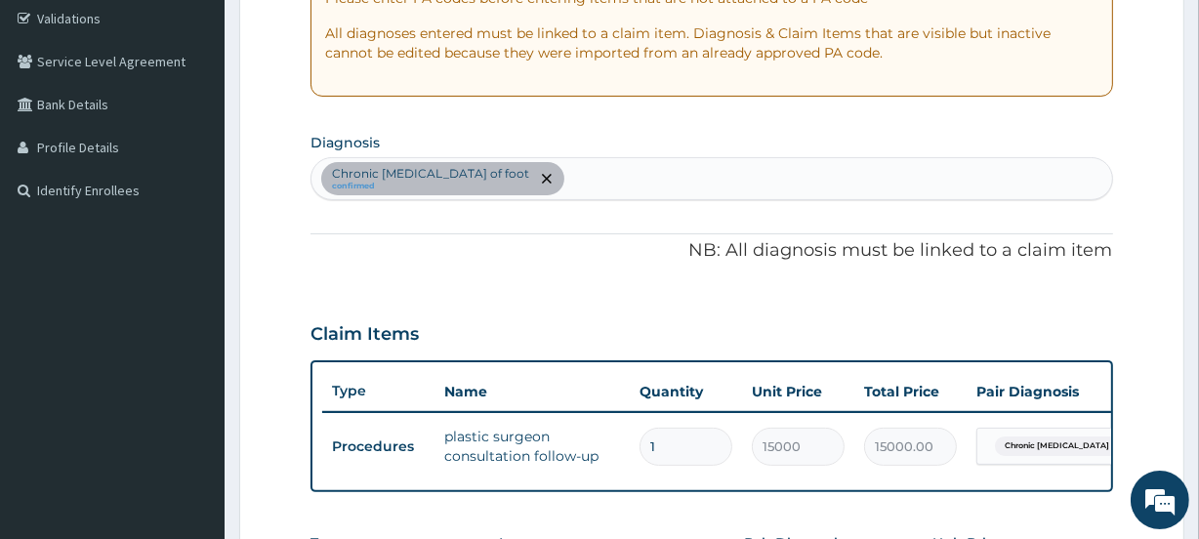
scroll to position [255, 0]
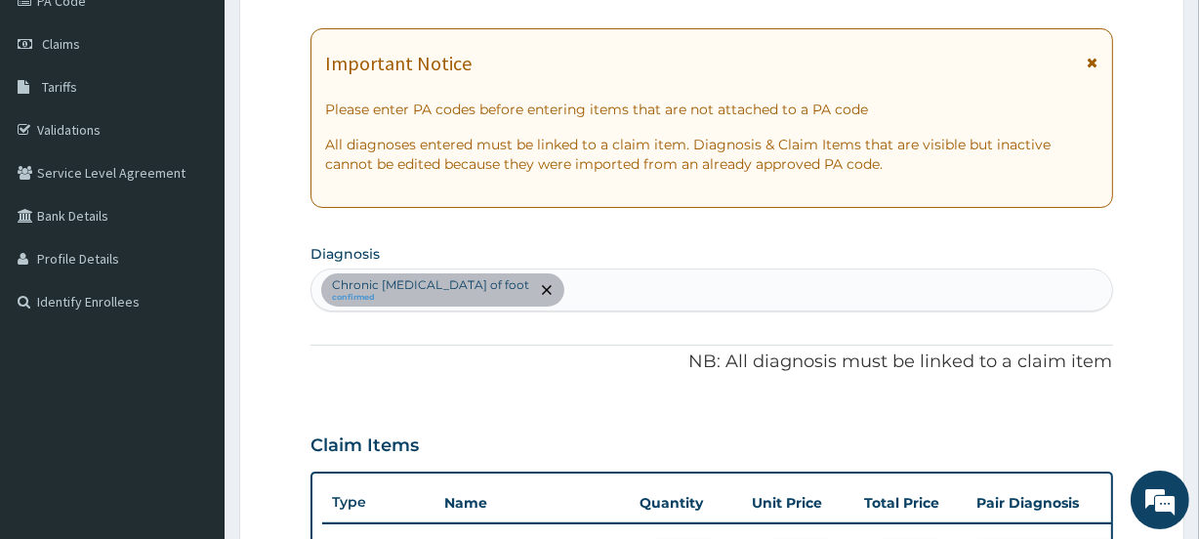
click at [568, 296] on div "Chronic ulcer of foot confirmed" at bounding box center [710, 289] width 799 height 41
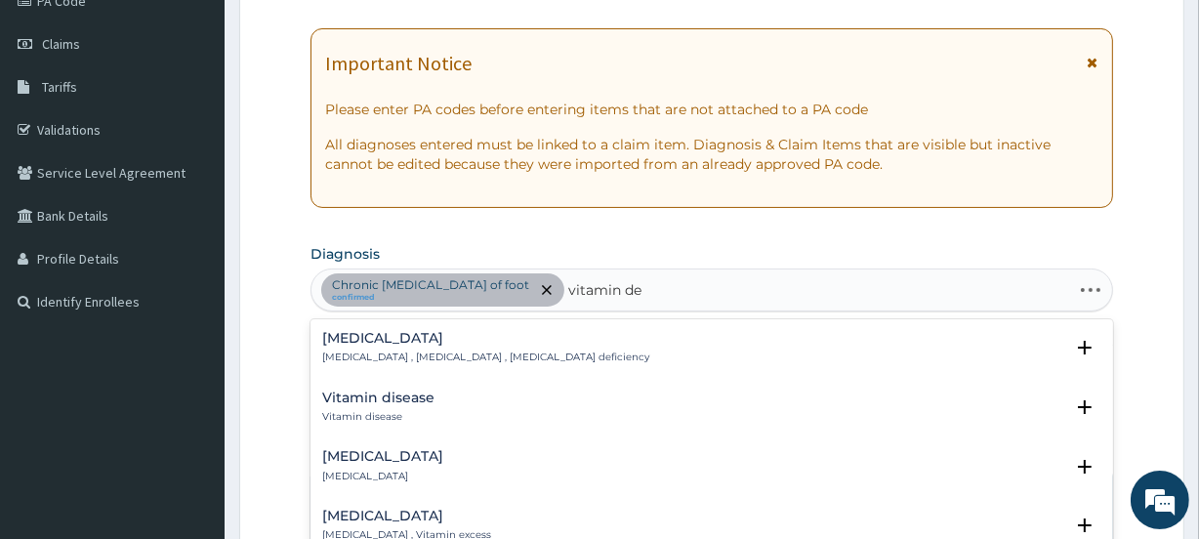
type input "vitamin def"
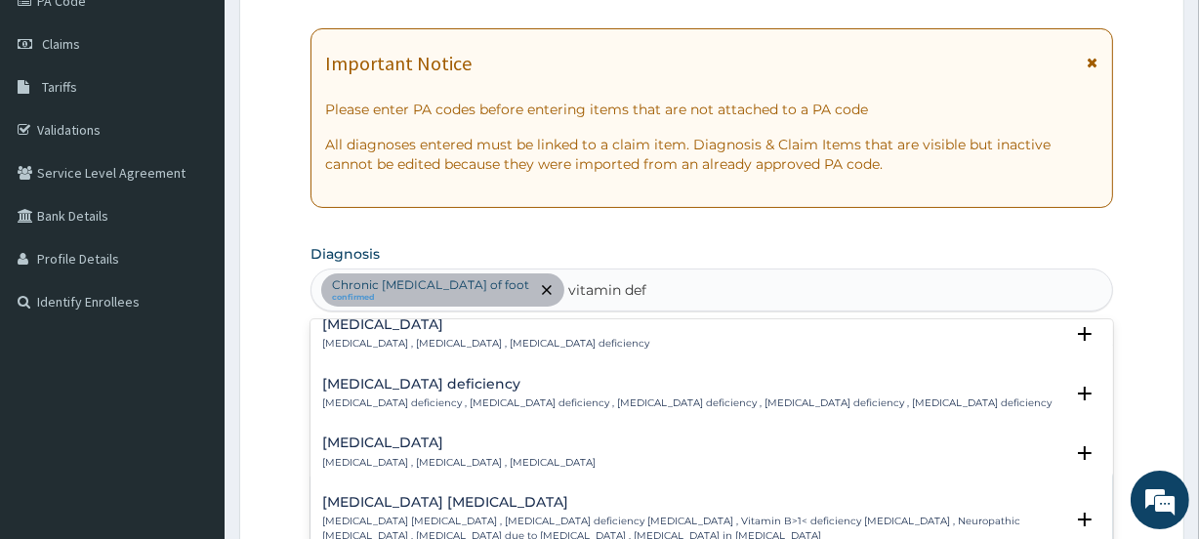
scroll to position [13, 0]
click at [498, 450] on div "Vitamin deficiency Vitamin deficiency , Hypovitaminosis , Avitaminosis" at bounding box center [458, 453] width 273 height 34
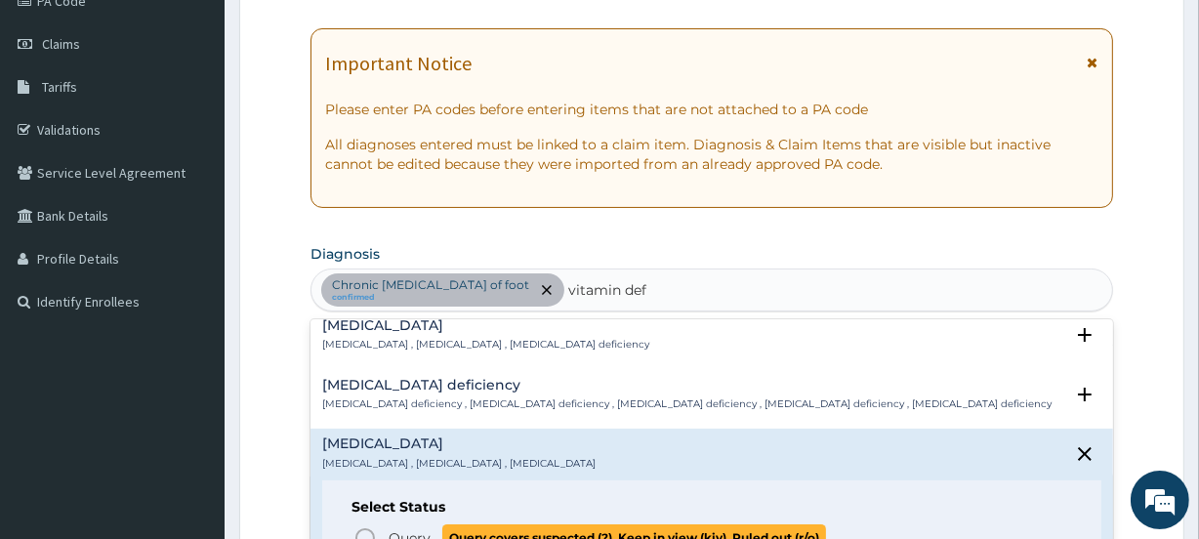
click at [491, 532] on span "Query covers suspected (?), Keep in view (kiv), Ruled out (r/o)" at bounding box center [634, 537] width 384 height 26
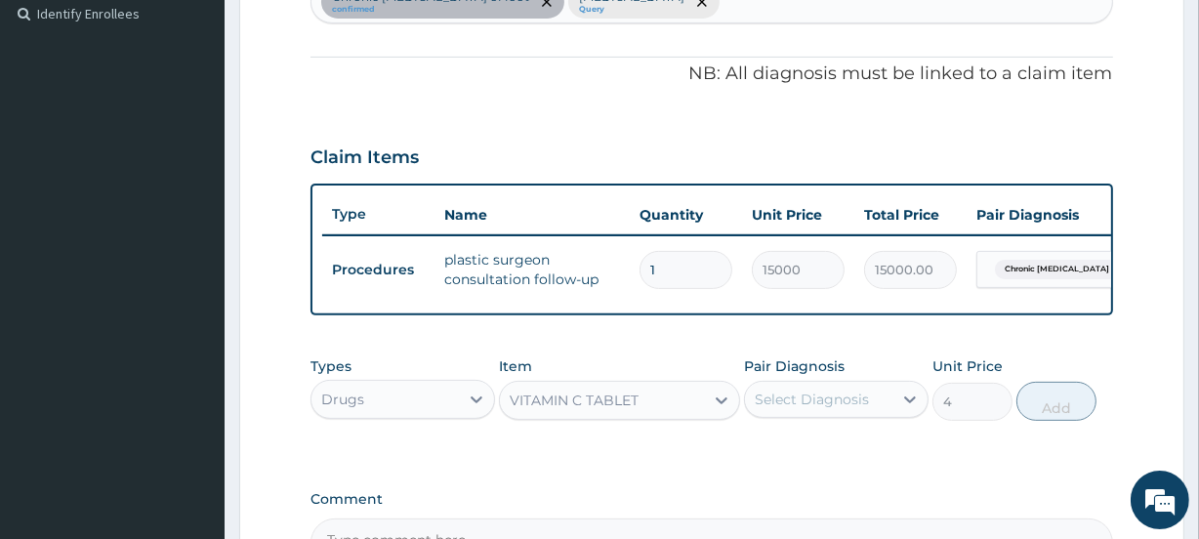
scroll to position [521, 0]
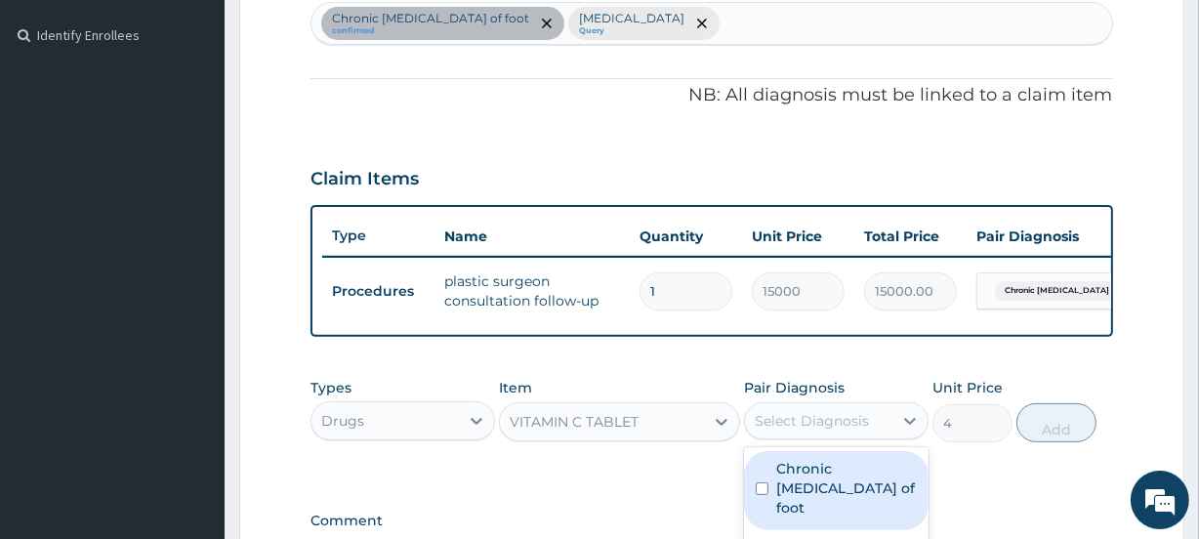
drag, startPoint x: 859, startPoint y: 440, endPoint x: 860, endPoint y: 454, distance: 13.7
click at [860, 430] on div "Select Diagnosis" at bounding box center [811, 421] width 114 height 20
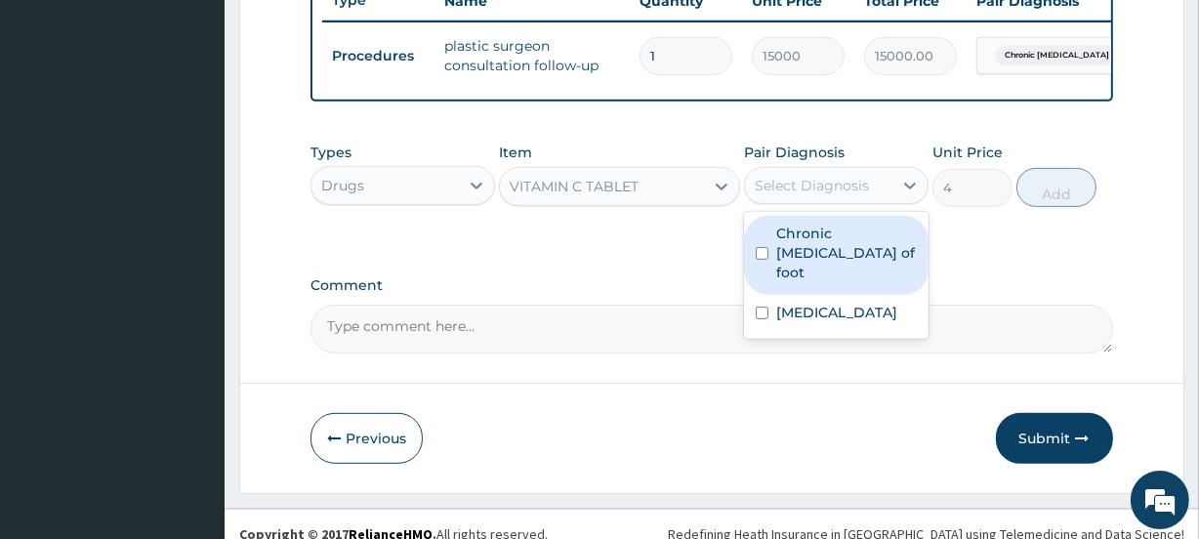
scroll to position [788, 0]
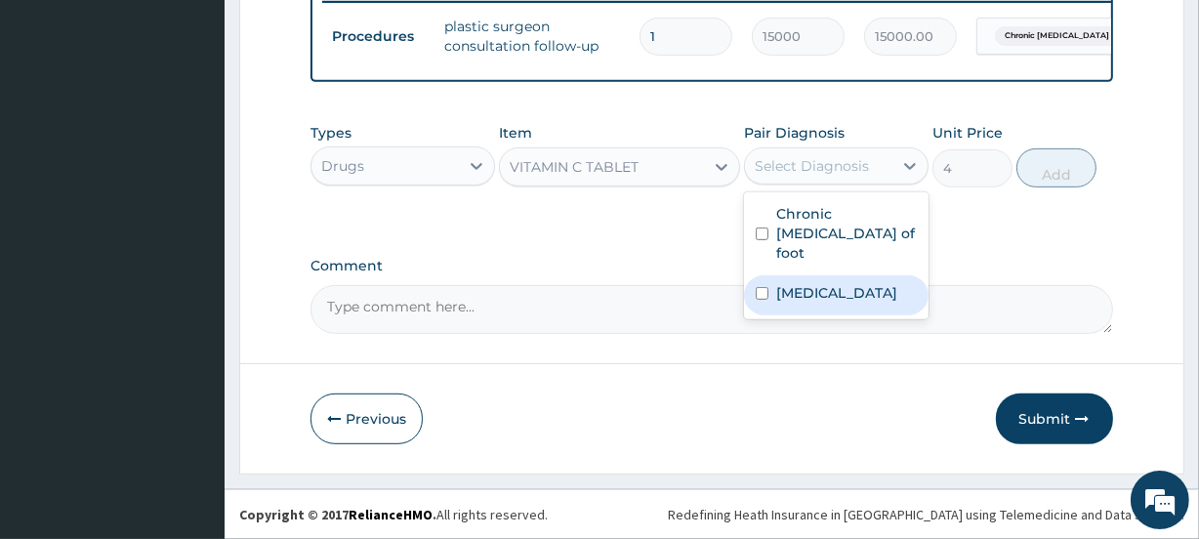
click at [761, 287] on input "checkbox" at bounding box center [761, 293] width 13 height 13
checkbox input "true"
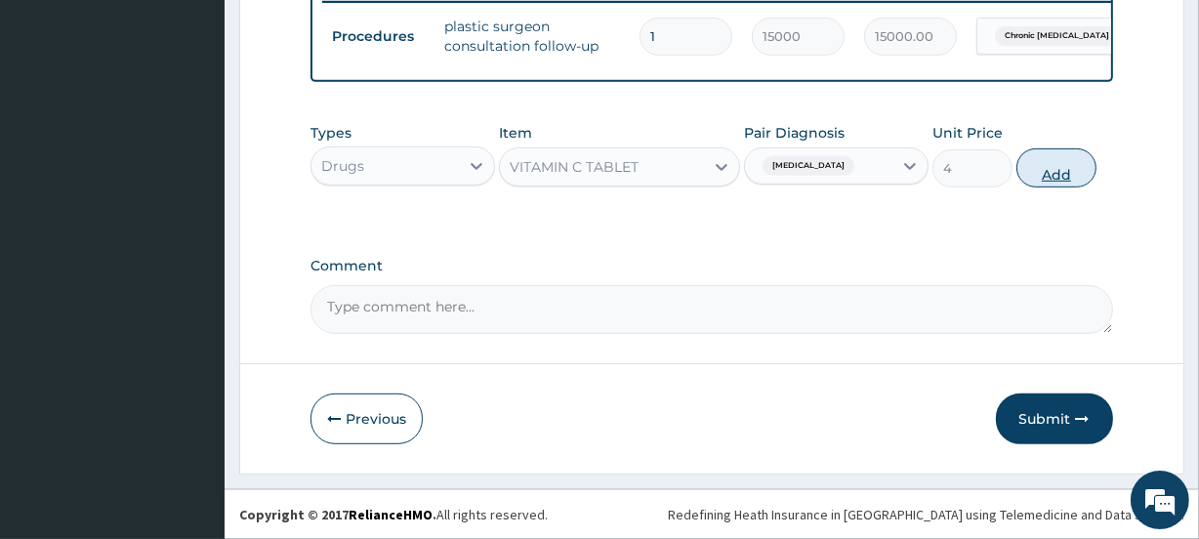
click at [1035, 163] on button "Add" at bounding box center [1056, 167] width 80 height 39
type input "0"
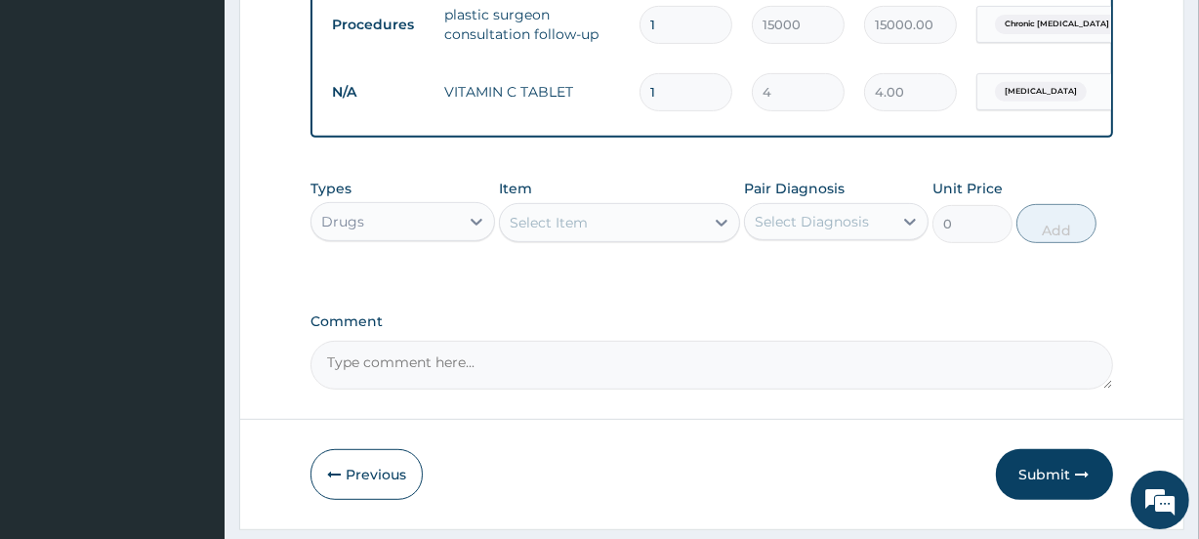
click at [593, 238] on div "Select Item" at bounding box center [601, 222] width 203 height 31
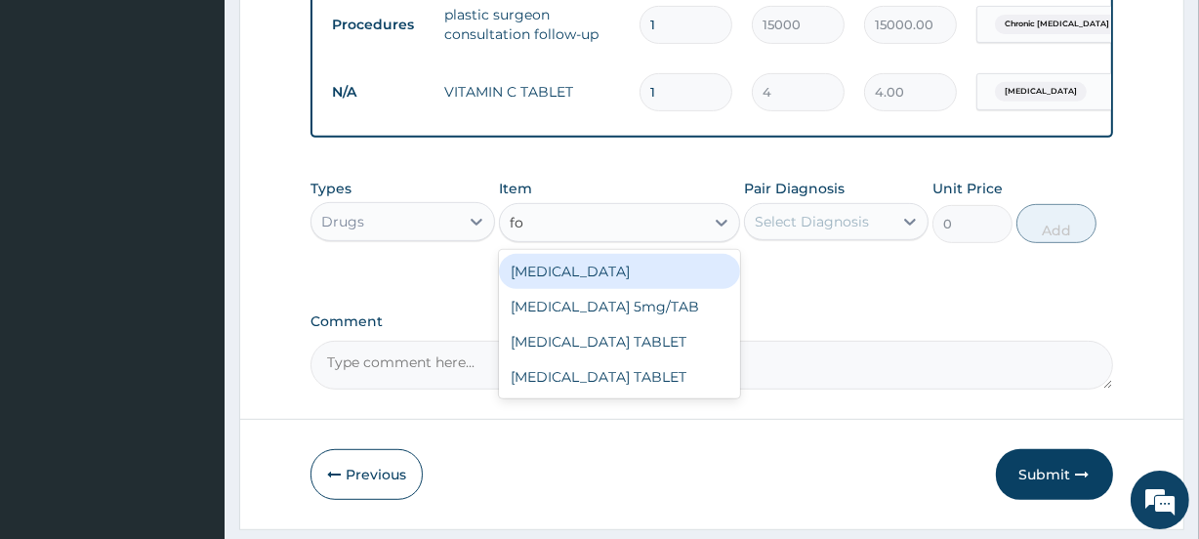
type input "fol"
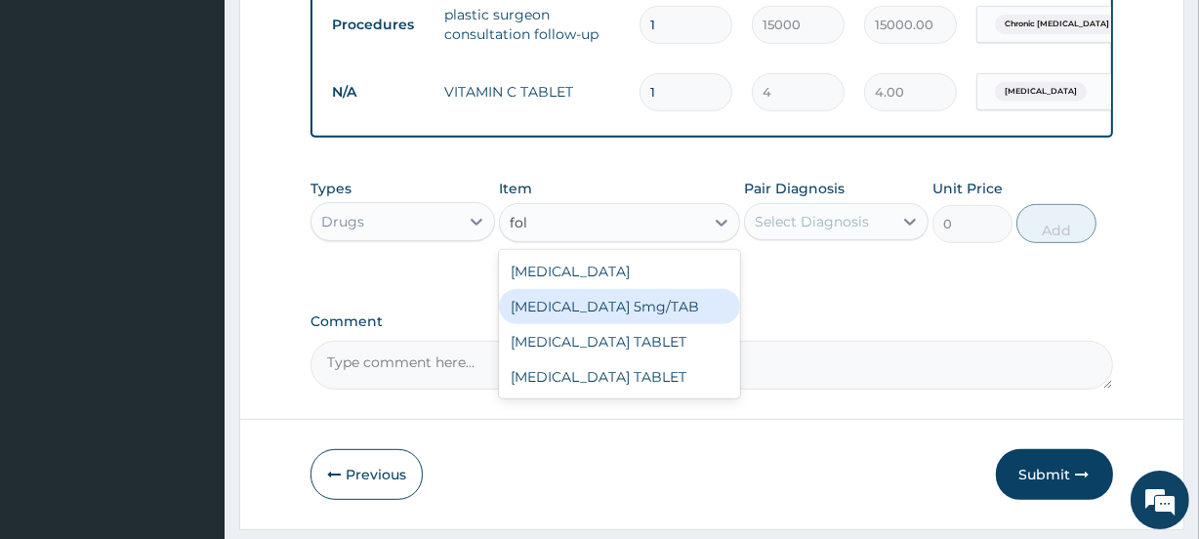
click at [633, 314] on div "FOLIC acid 5mg/TAB" at bounding box center [619, 306] width 240 height 35
type input "4"
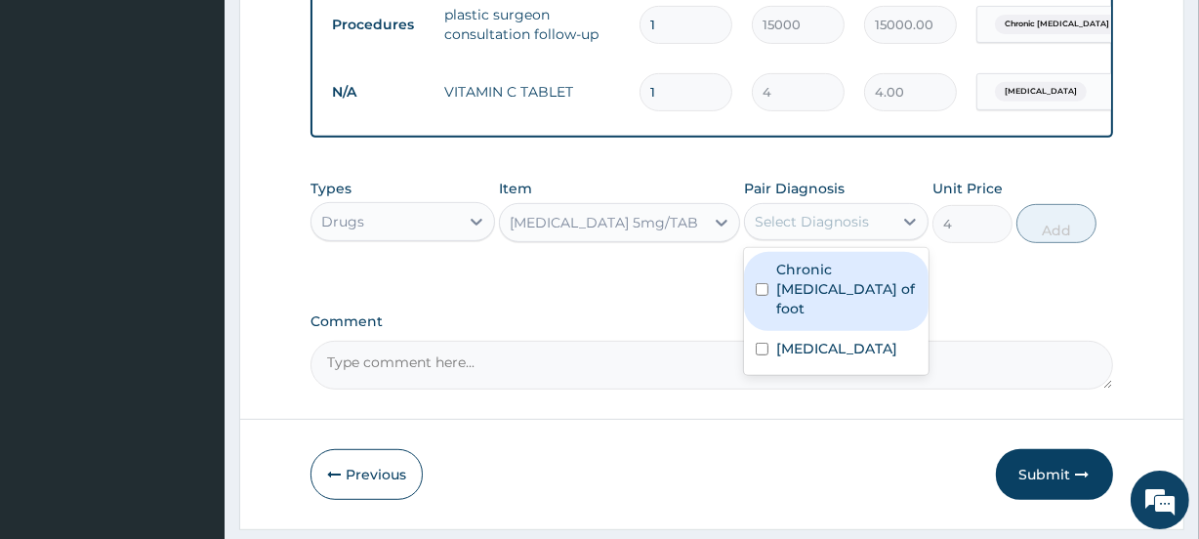
click at [868, 227] on div "Select Diagnosis" at bounding box center [818, 221] width 147 height 31
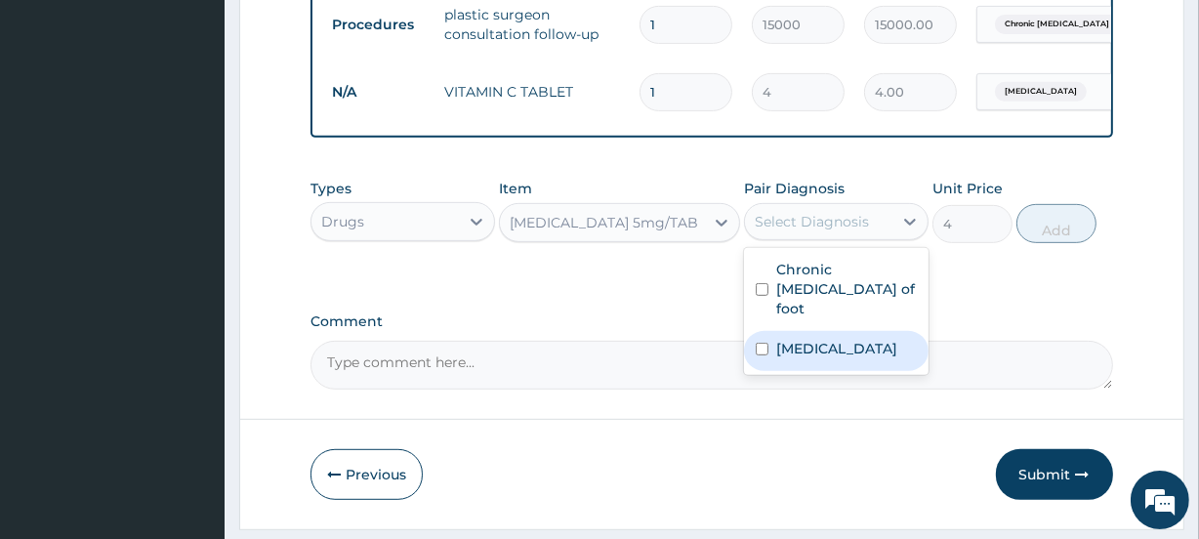
click at [832, 351] on div "Vitamin deficiency" at bounding box center [836, 351] width 184 height 40
checkbox input "true"
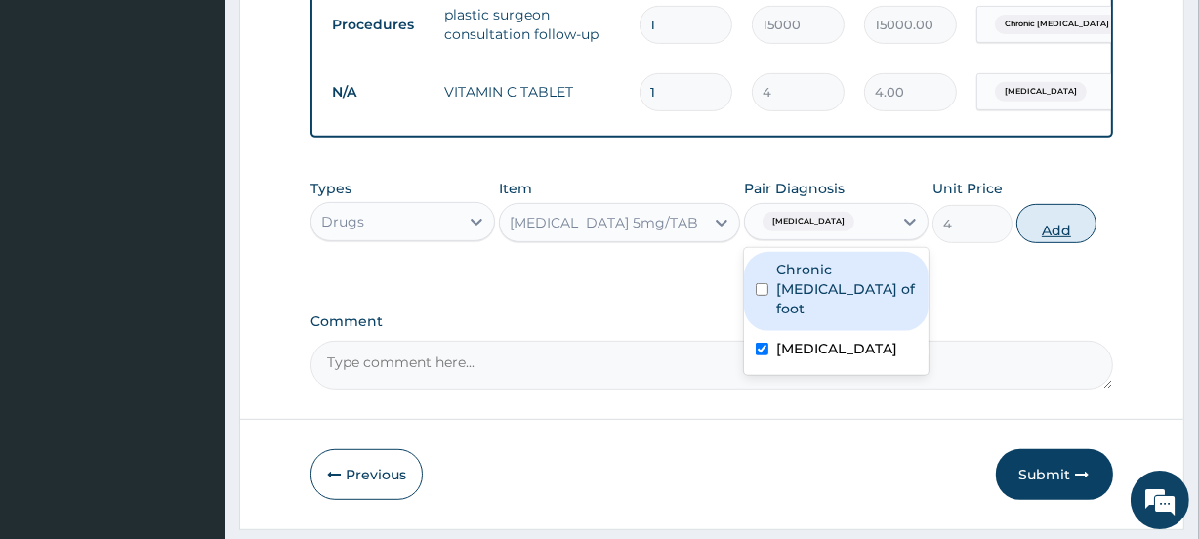
click at [1061, 232] on button "Add" at bounding box center [1056, 223] width 80 height 39
type input "0"
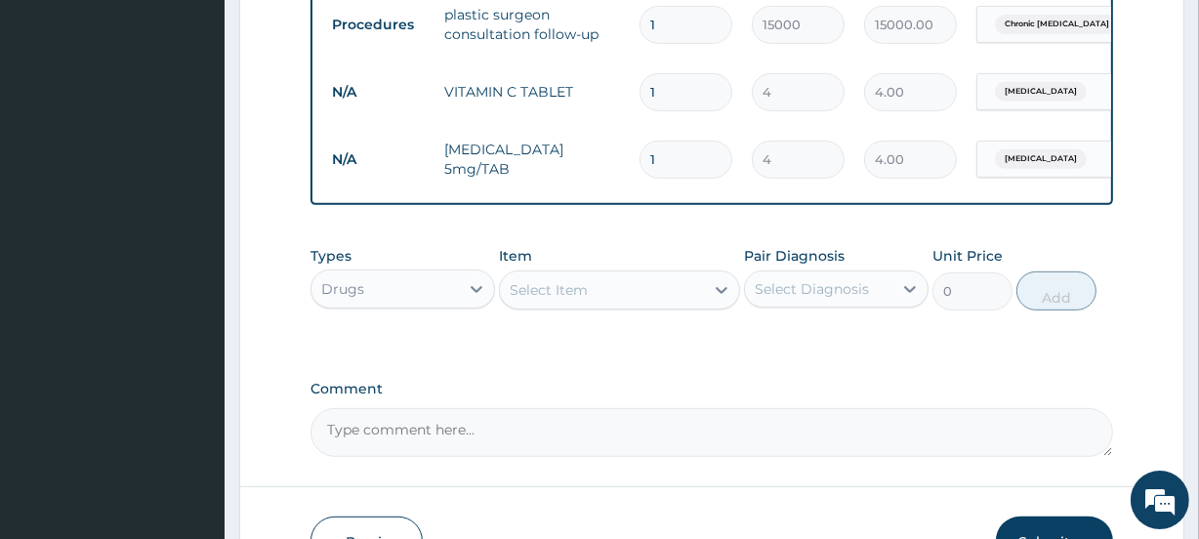
click at [588, 302] on div "Select Item" at bounding box center [601, 289] width 203 height 31
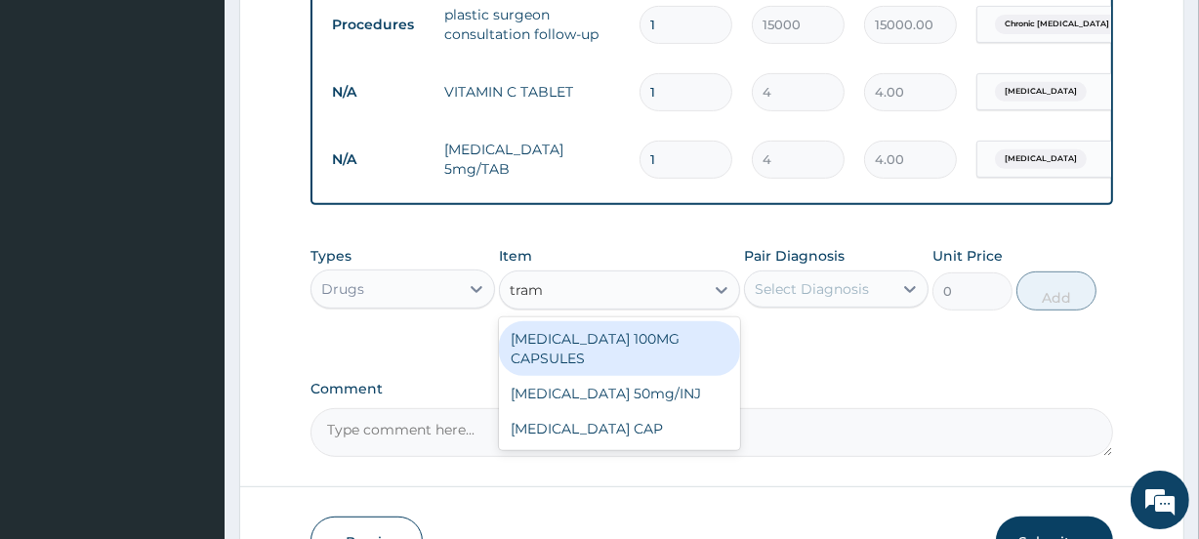
type input "trama"
click at [606, 356] on div "TRAMADOL 100MG CAPSULES" at bounding box center [619, 348] width 240 height 55
type input "24"
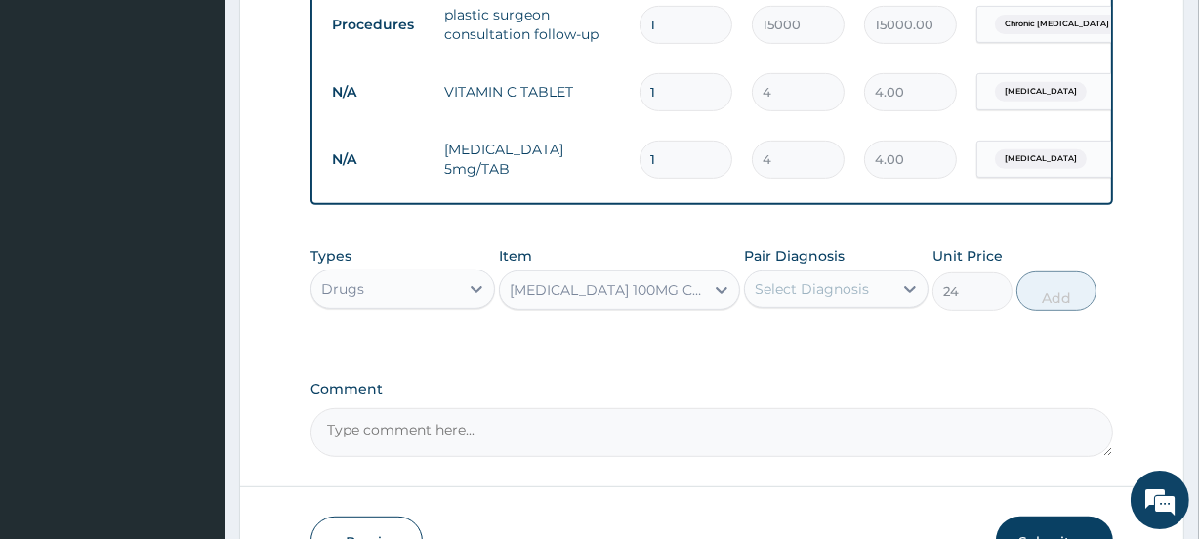
click at [834, 299] on div "Select Diagnosis" at bounding box center [811, 289] width 114 height 20
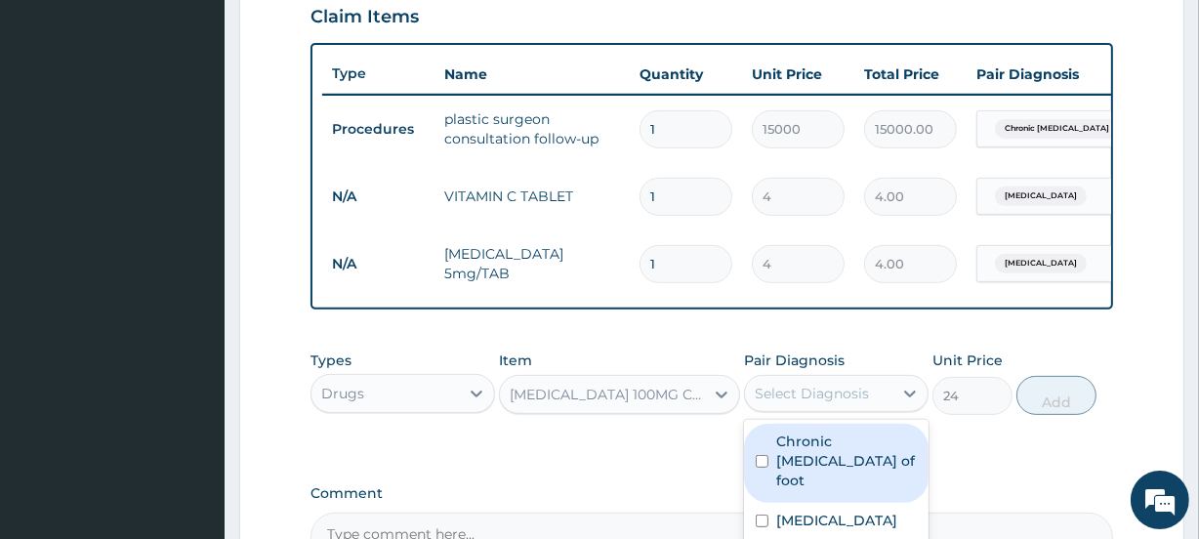
scroll to position [699, 0]
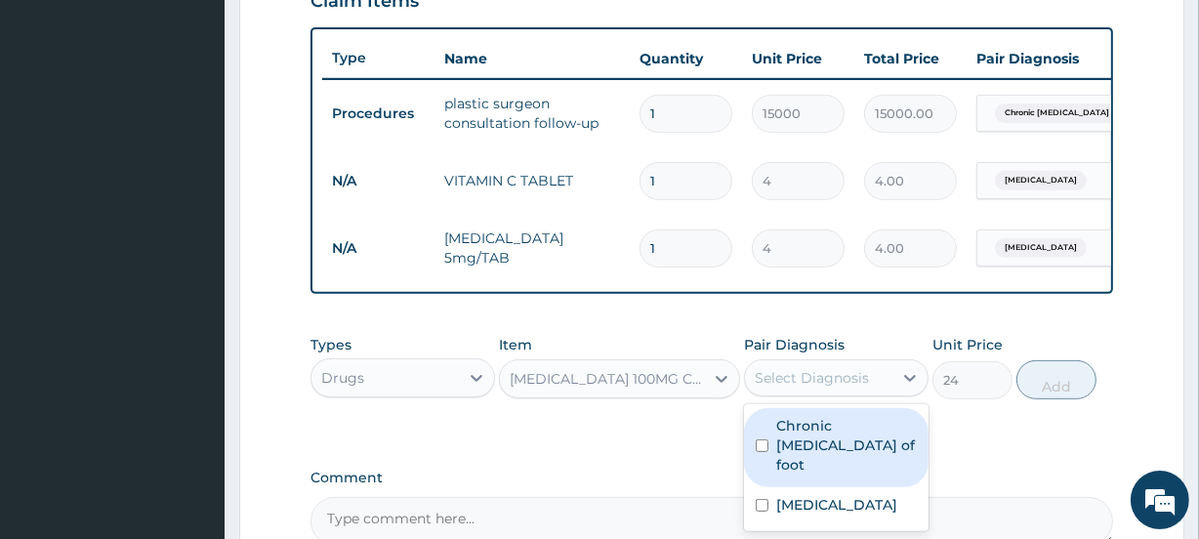
click at [766, 438] on div "Chronic ulcer of foot" at bounding box center [836, 447] width 184 height 79
checkbox input "true"
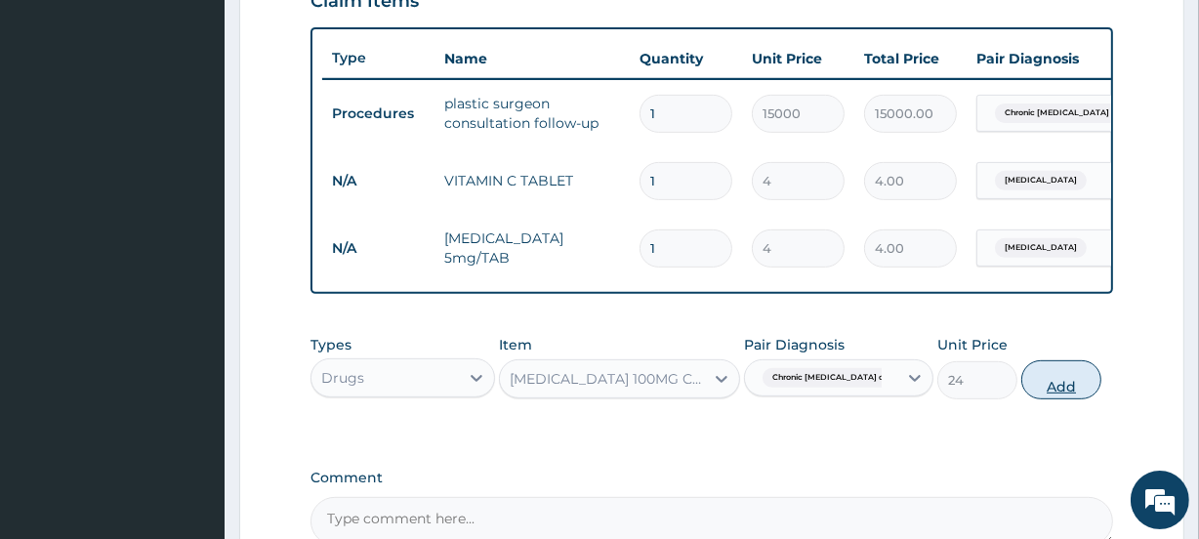
click at [1058, 399] on button "Add" at bounding box center [1061, 379] width 80 height 39
type input "0"
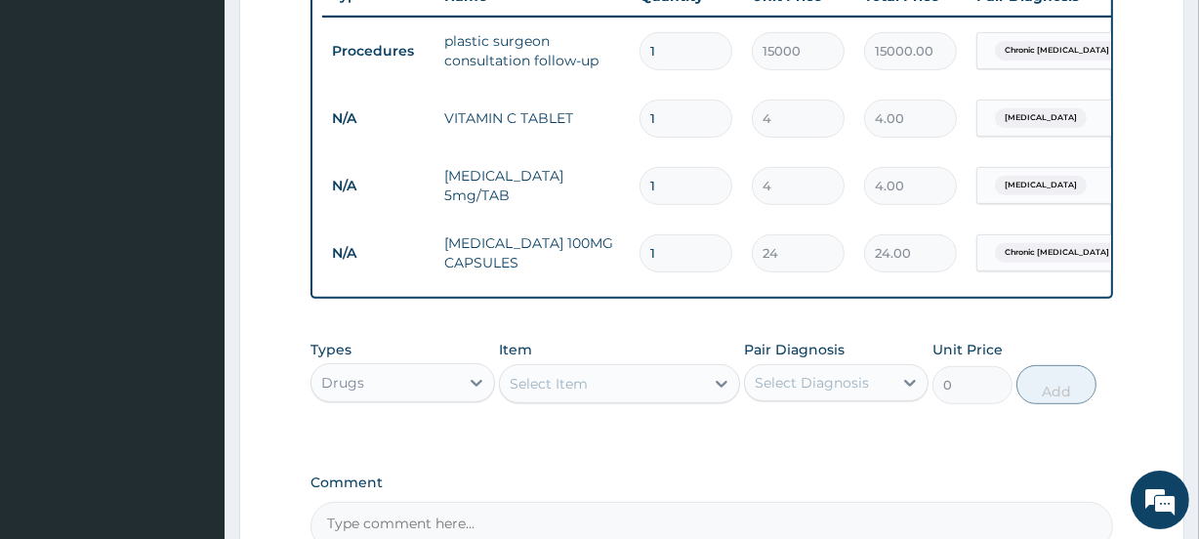
scroll to position [788, 0]
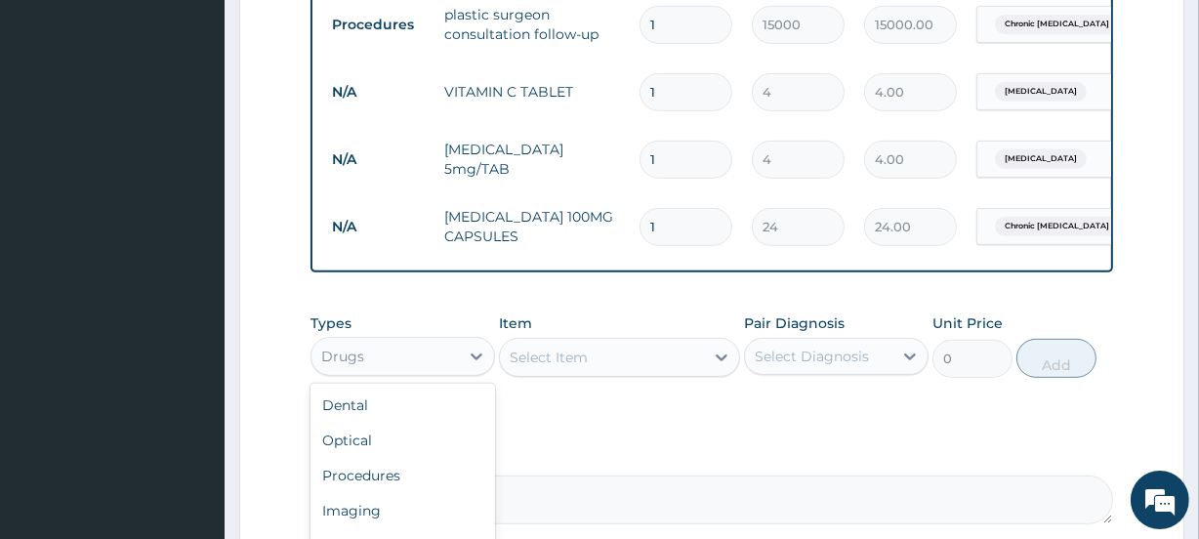
click at [424, 361] on div "Drugs" at bounding box center [384, 356] width 147 height 31
click at [578, 363] on div "Select Item" at bounding box center [548, 357] width 78 height 20
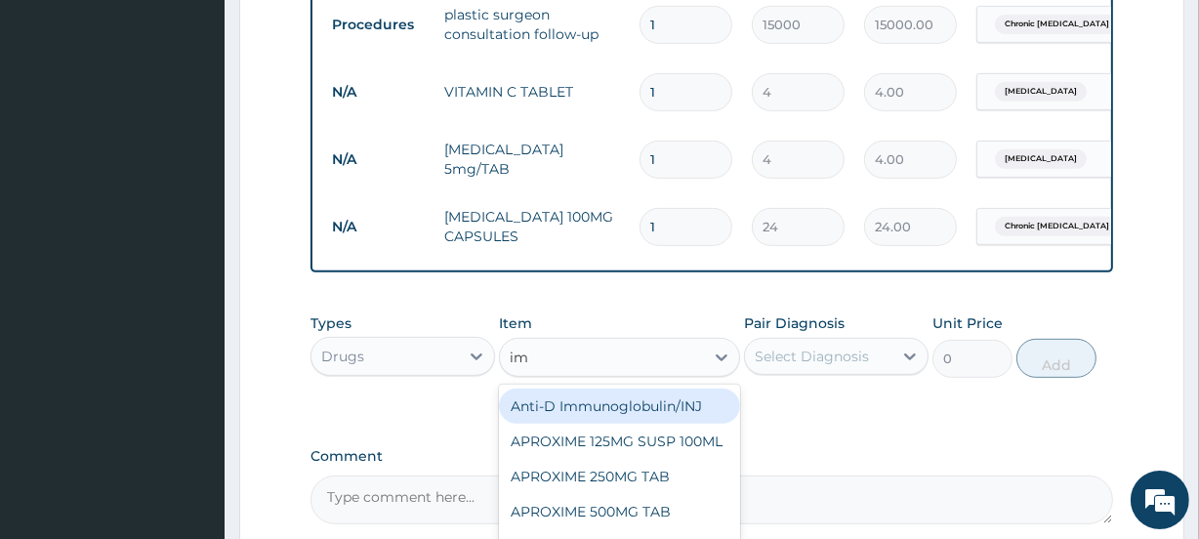
type input "i"
type input "penta"
click at [637, 424] on div "Pentazocine 30mg/INJ" at bounding box center [619, 405] width 240 height 35
type input "360"
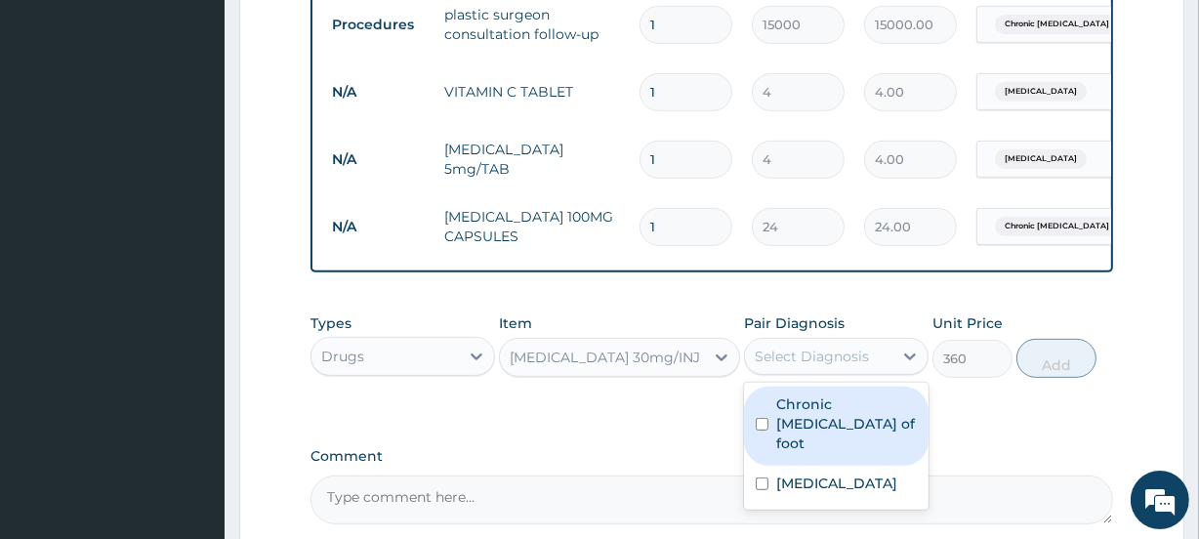
click at [837, 372] on div "Select Diagnosis" at bounding box center [818, 356] width 147 height 31
click at [803, 423] on label "Chronic ulcer of foot" at bounding box center [846, 423] width 141 height 59
checkbox input "true"
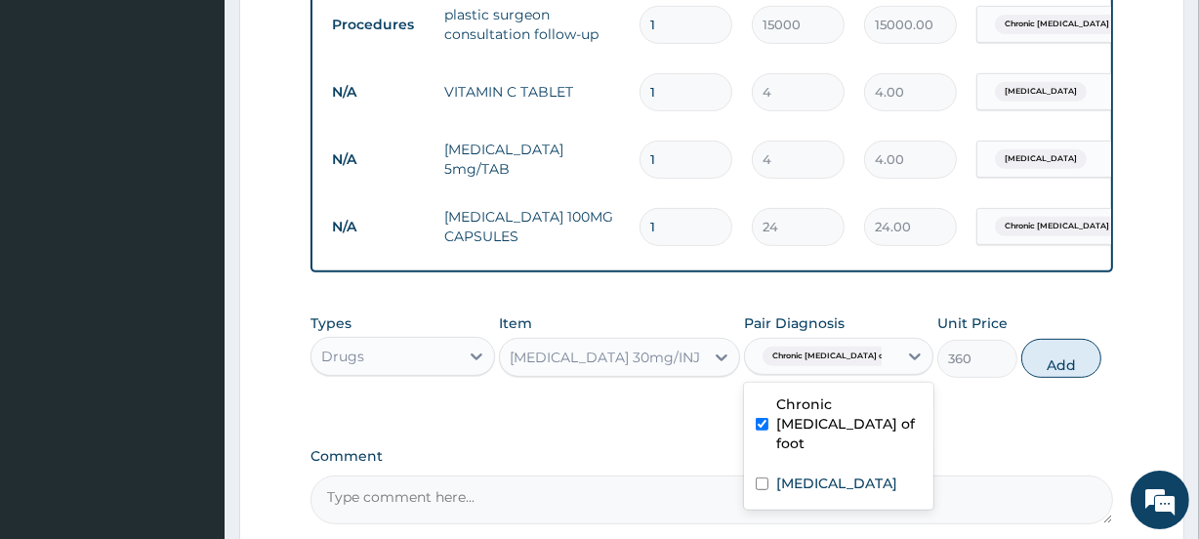
drag, startPoint x: 1074, startPoint y: 381, endPoint x: 1052, endPoint y: 376, distance: 22.0
click at [1075, 378] on button "Add" at bounding box center [1061, 358] width 80 height 39
type input "0"
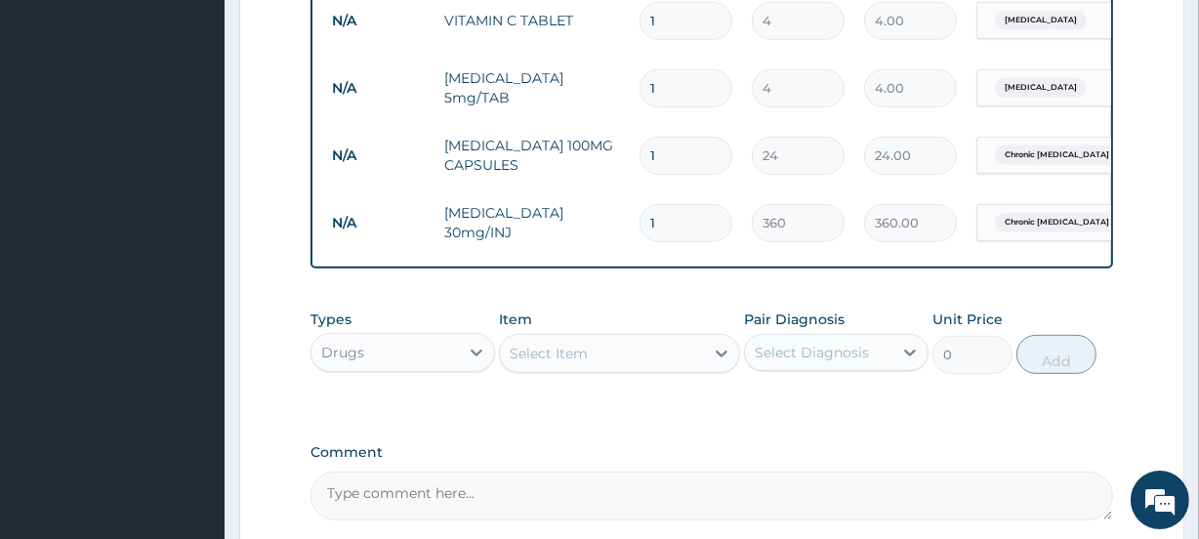
scroll to position [965, 0]
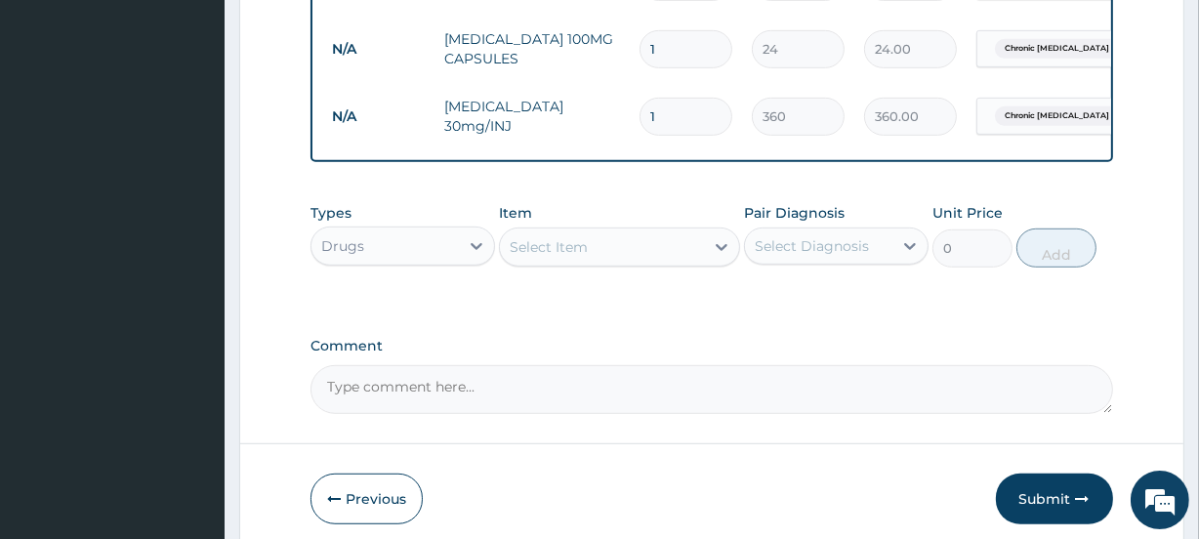
click at [451, 256] on div "Drugs" at bounding box center [384, 245] width 147 height 31
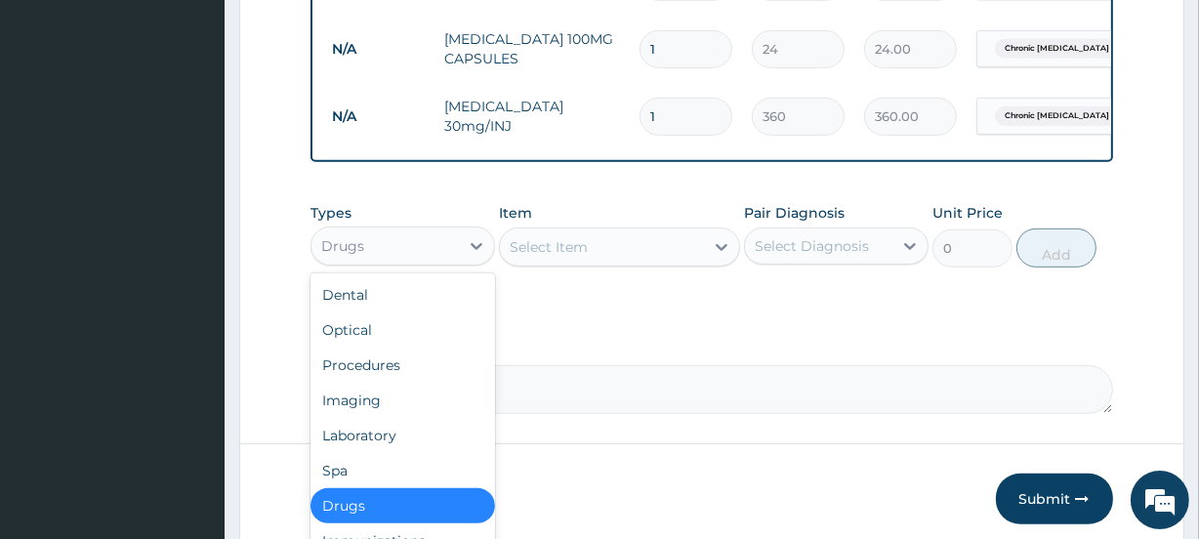
click at [591, 263] on div "Select Item" at bounding box center [601, 246] width 203 height 31
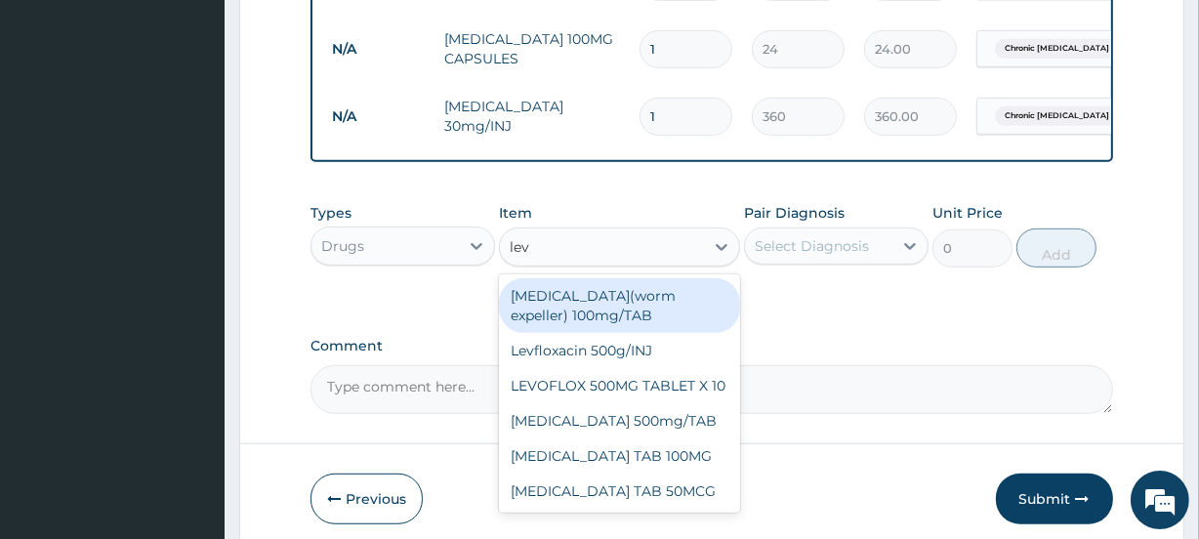
type input "levo"
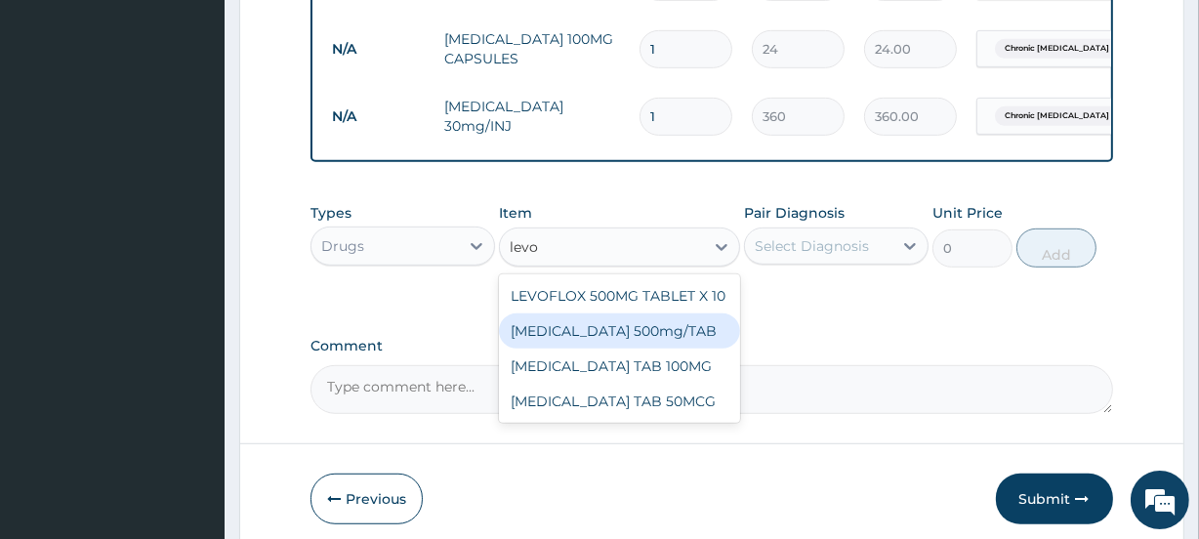
click at [676, 345] on div "LEVOFLOXACIN 500mg/TAB" at bounding box center [619, 330] width 240 height 35
type input "72"
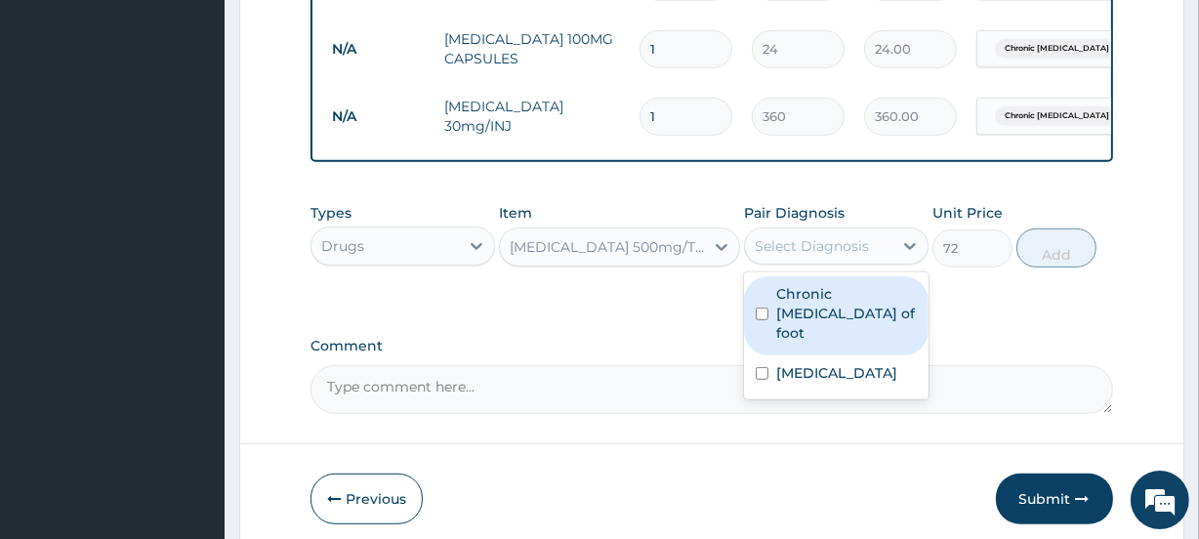
click at [825, 256] on div "Select Diagnosis" at bounding box center [811, 246] width 114 height 20
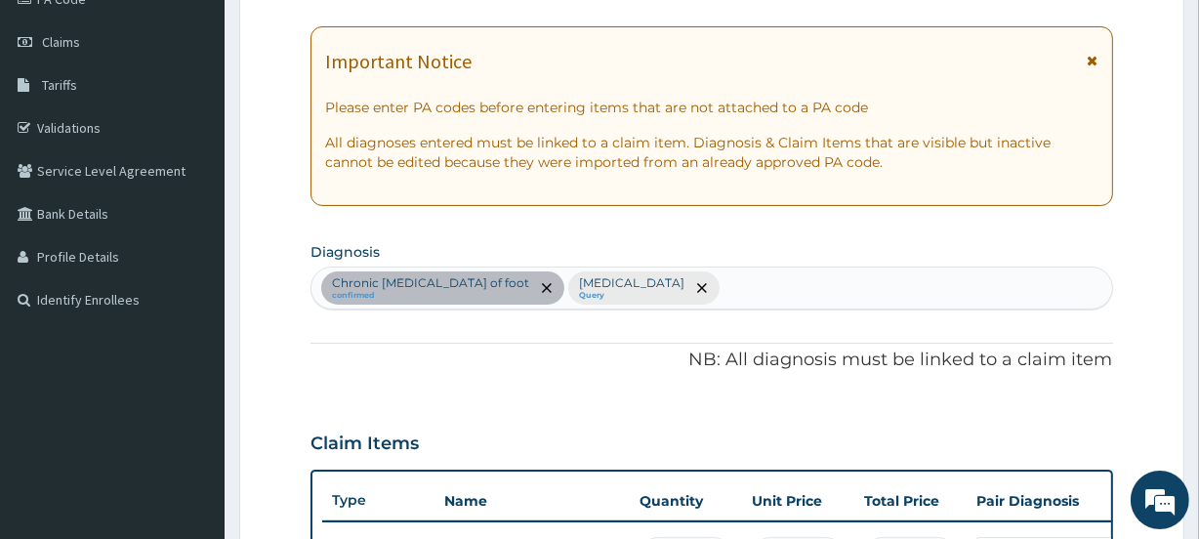
scroll to position [255, 0]
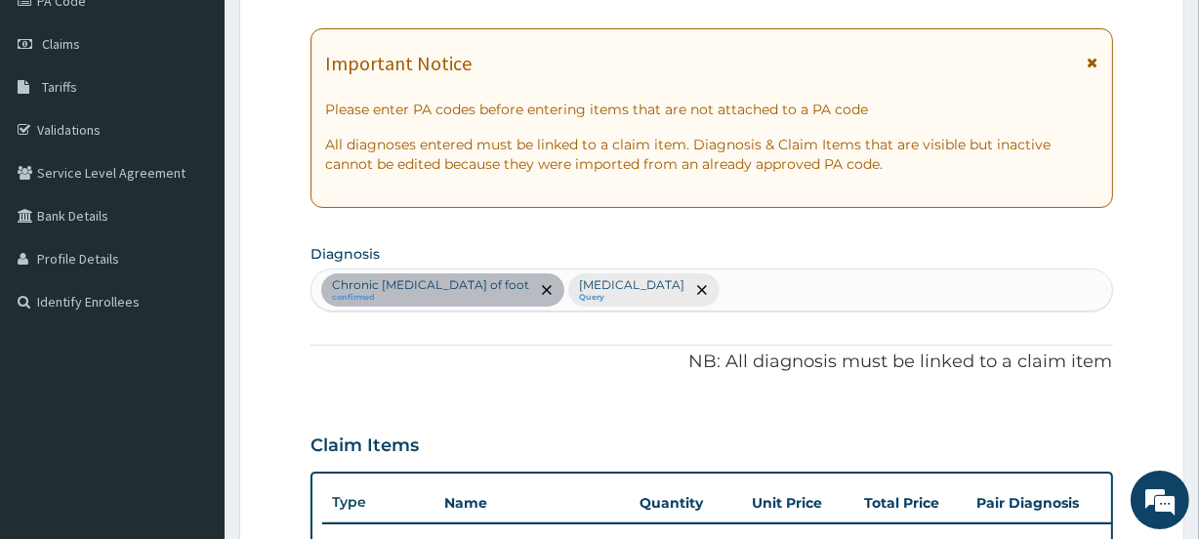
click at [709, 294] on div "Chronic ulcer of foot confirmed Vitamin deficiency Query" at bounding box center [710, 289] width 799 height 41
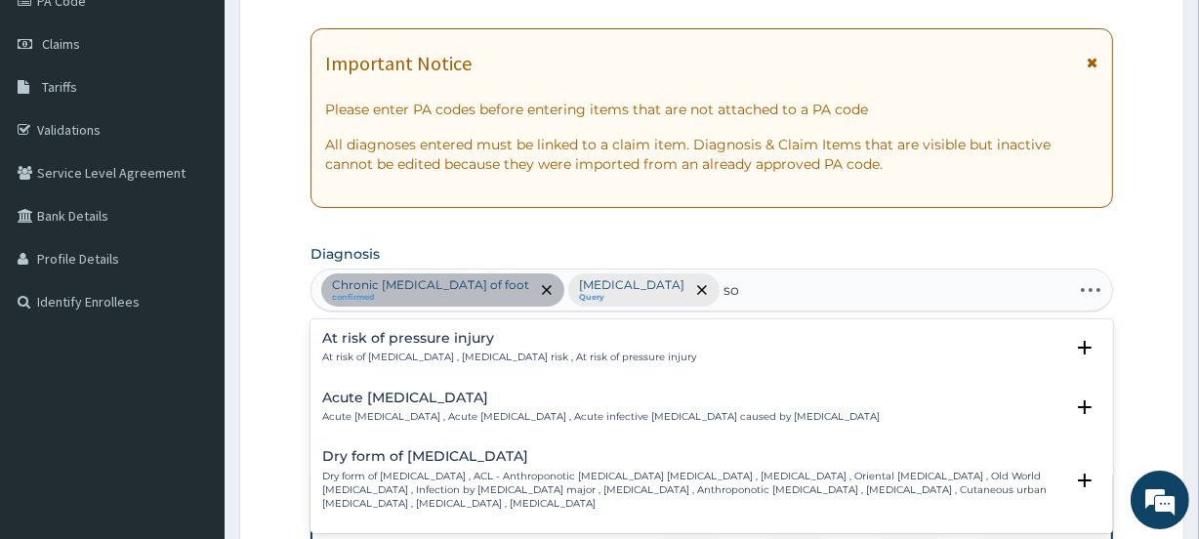
type input "s"
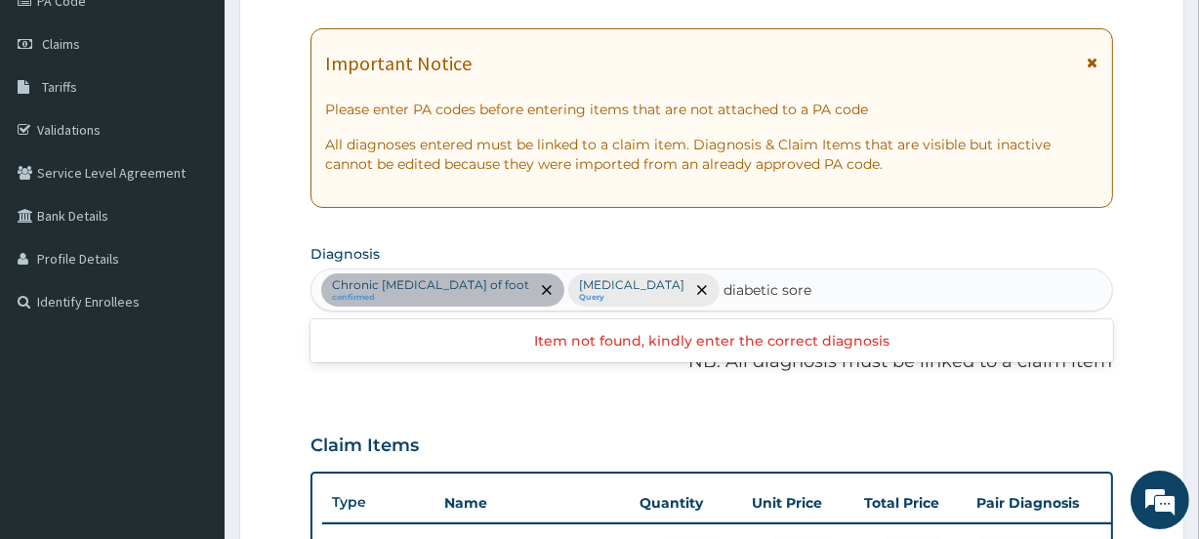
scroll to position [0, 0]
type input "diabetic s"
drag, startPoint x: 755, startPoint y: 284, endPoint x: 642, endPoint y: 302, distance: 114.6
click at [642, 302] on div "Chronic ulcer of foot confirmed Vitamin deficiency Query" at bounding box center [710, 289] width 799 height 41
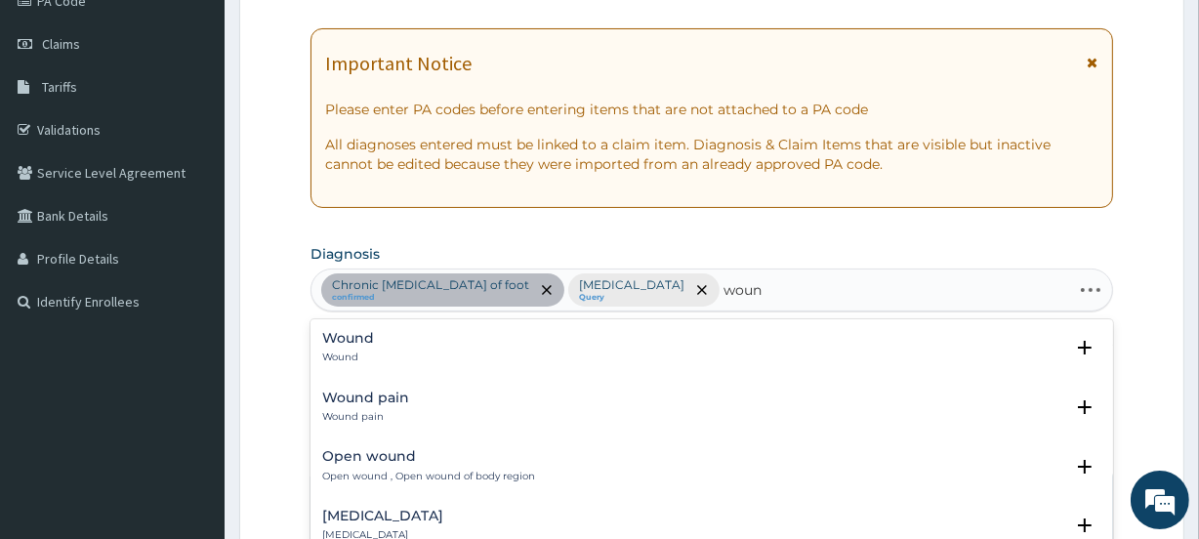
type input "wound"
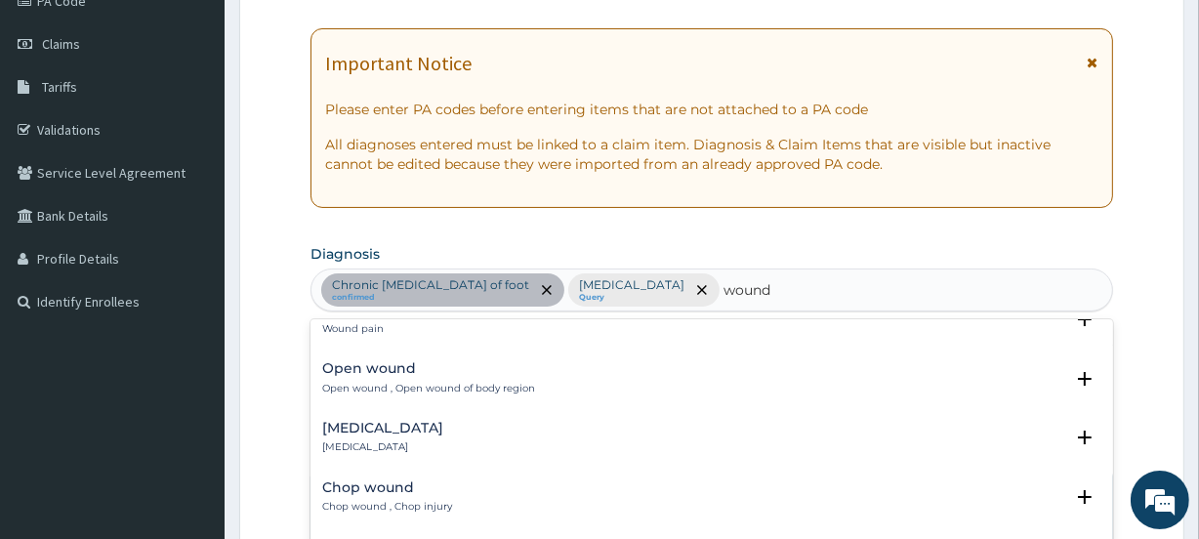
scroll to position [88, 0]
click at [717, 279] on div "Chronic ulcer of foot confirmed Vitamin deficiency Query wound" at bounding box center [710, 289] width 799 height 41
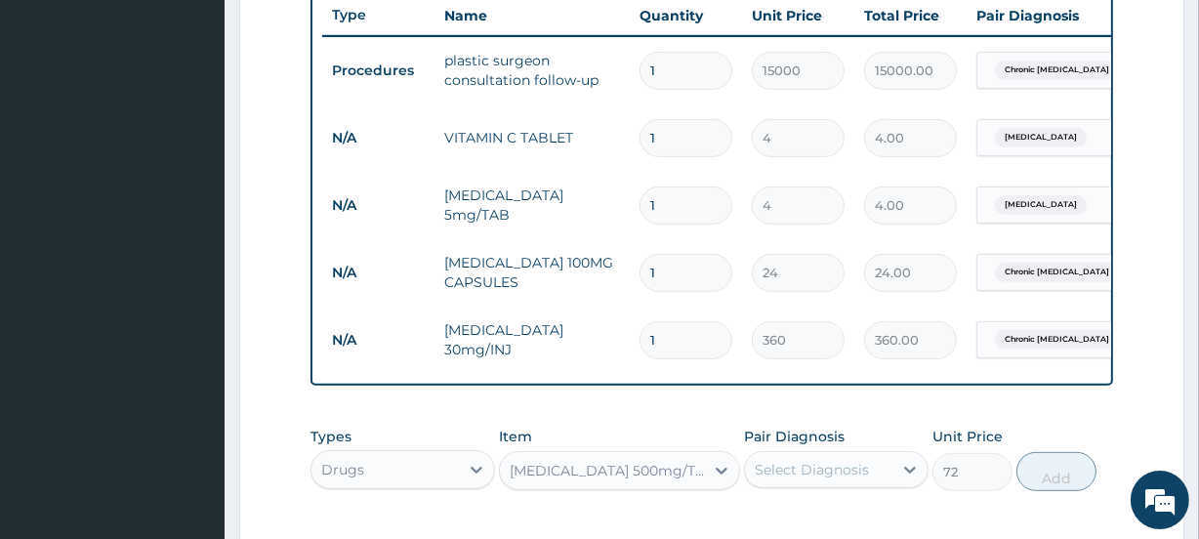
scroll to position [876, 0]
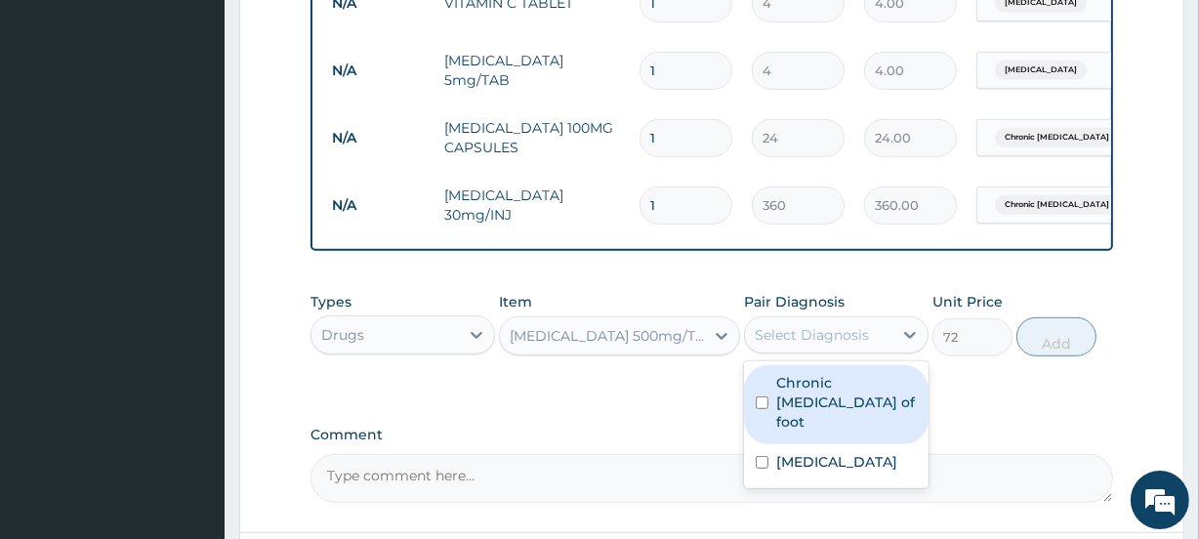
drag, startPoint x: 877, startPoint y: 330, endPoint x: 864, endPoint y: 340, distance: 16.8
click at [877, 330] on div "Select Diagnosis" at bounding box center [836, 334] width 184 height 37
click at [861, 398] on label "Chronic ulcer of foot" at bounding box center [846, 402] width 141 height 59
checkbox input "true"
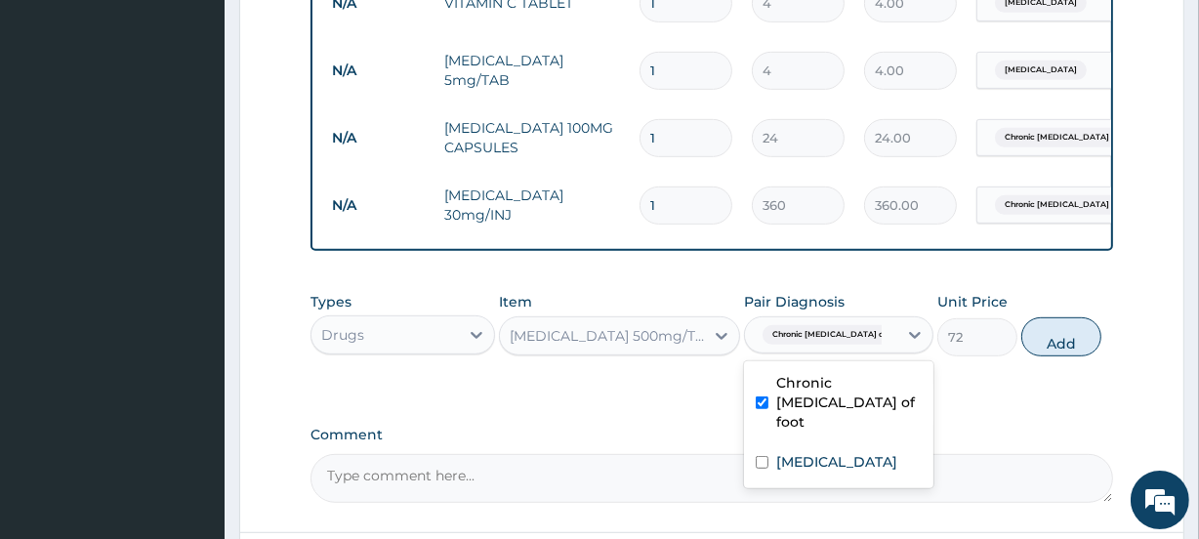
drag, startPoint x: 1084, startPoint y: 350, endPoint x: 810, endPoint y: 353, distance: 274.3
click at [1083, 351] on button "Add" at bounding box center [1061, 336] width 80 height 39
type input "0"
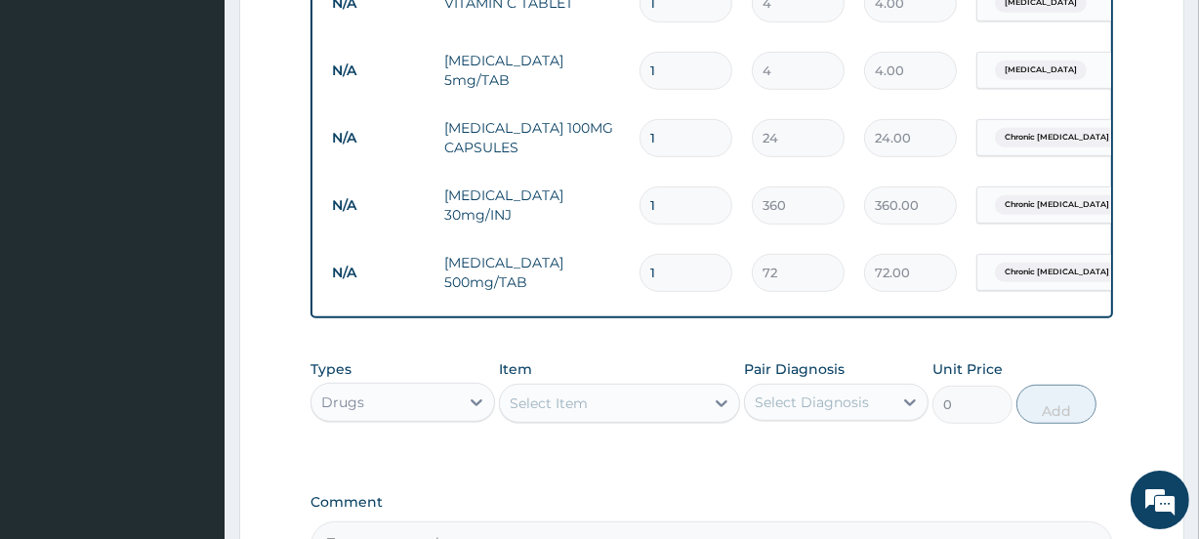
click at [591, 409] on div "Select Item" at bounding box center [601, 402] width 203 height 31
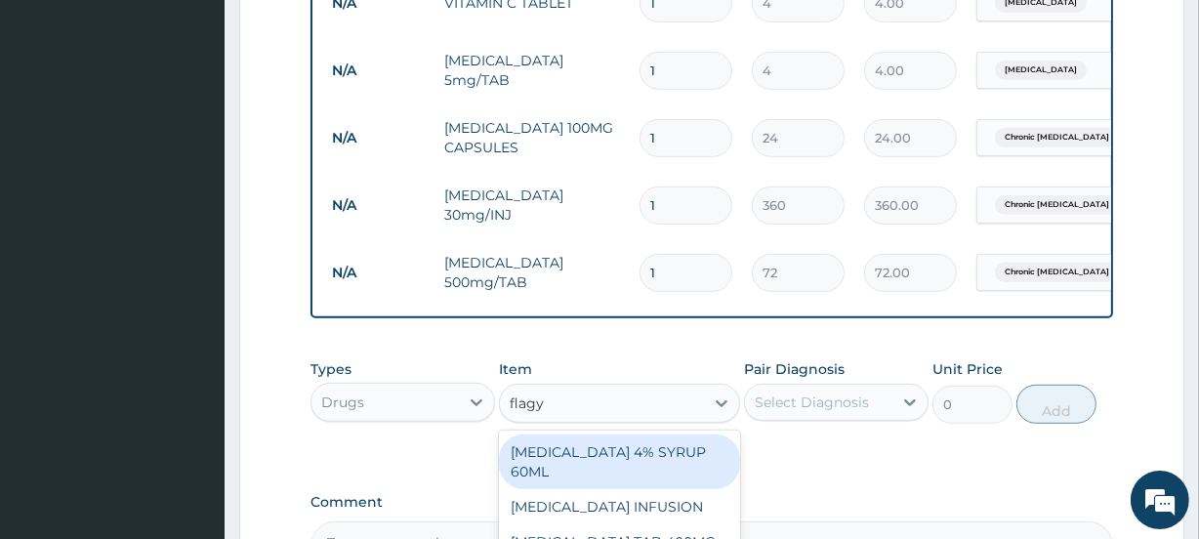
type input "flagyl"
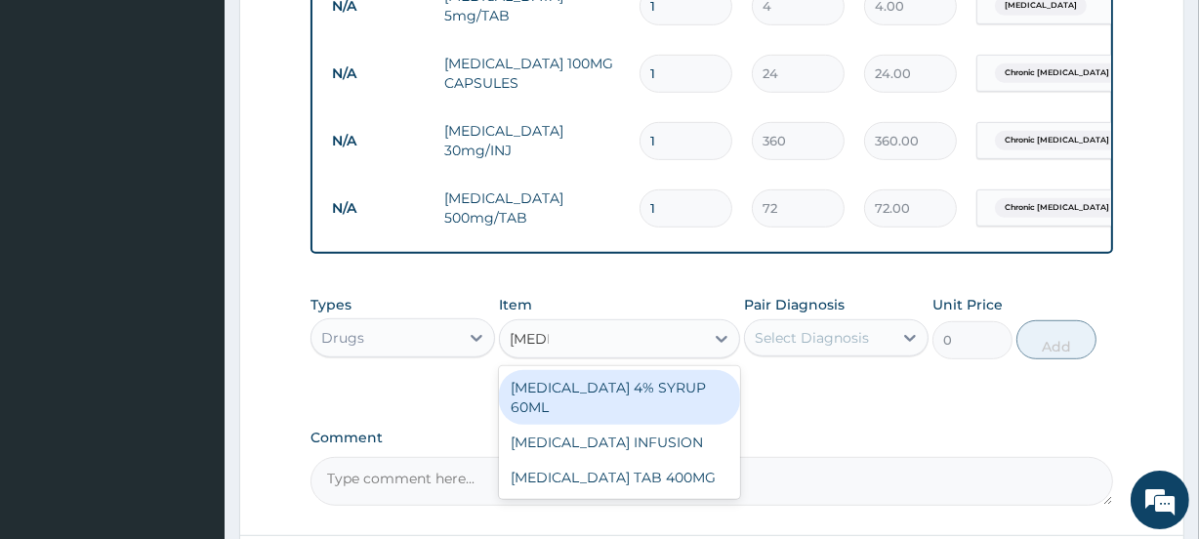
scroll to position [965, 0]
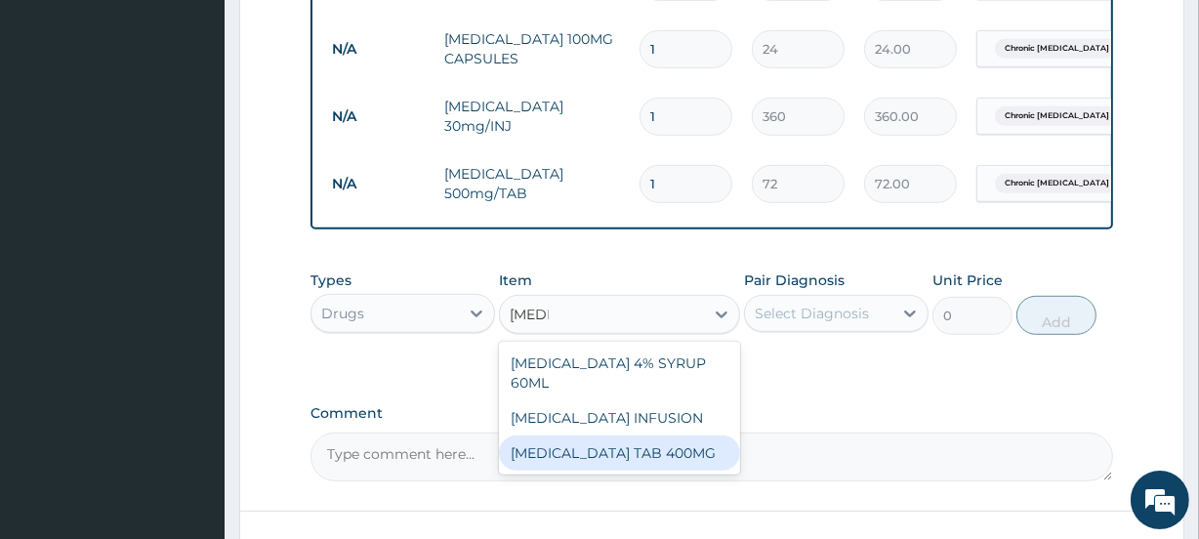
click at [610, 436] on div "FLAGYL TAB 400MG" at bounding box center [619, 452] width 240 height 35
type input "20"
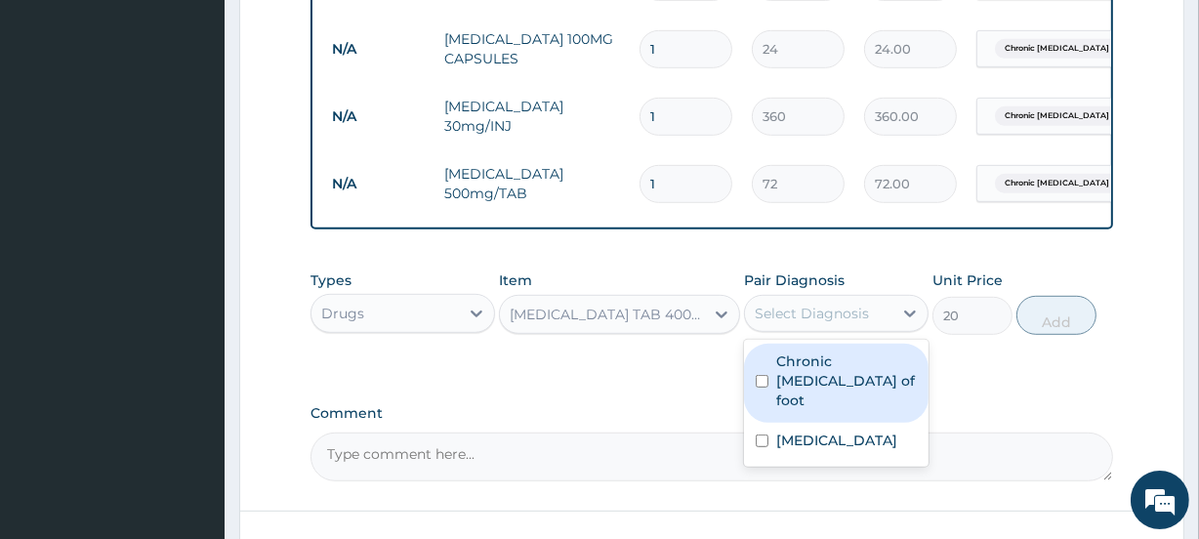
click at [805, 323] on div "Select Diagnosis" at bounding box center [811, 314] width 114 height 20
click at [811, 396] on label "Chronic ulcer of foot" at bounding box center [846, 380] width 141 height 59
checkbox input "true"
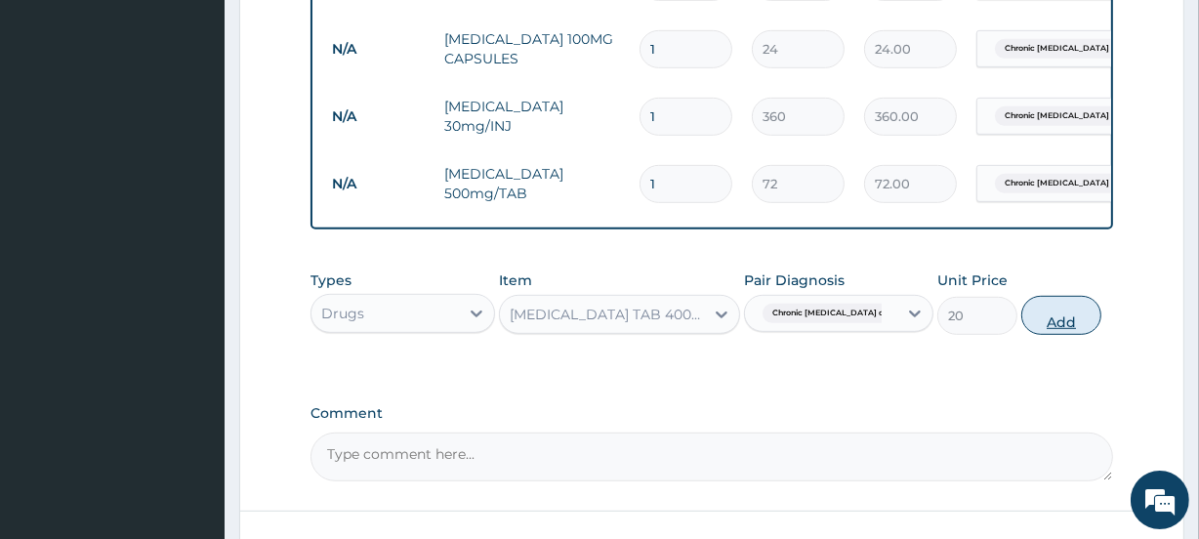
click at [1081, 332] on button "Add" at bounding box center [1061, 315] width 80 height 39
type input "0"
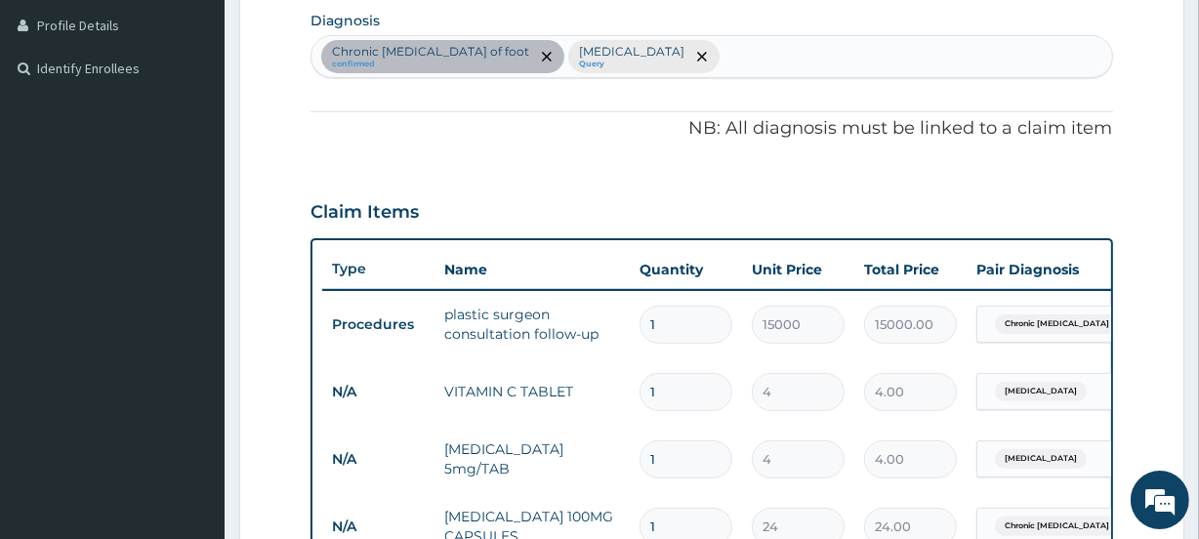
scroll to position [485, 0]
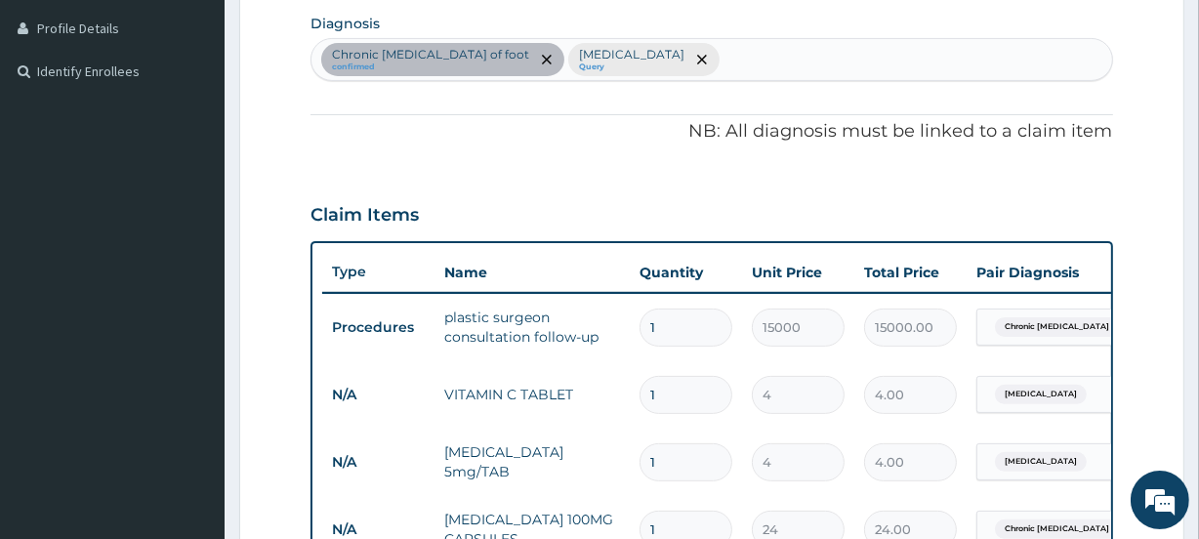
click at [712, 390] on input "1" at bounding box center [685, 395] width 93 height 38
type input "0.00"
type input "4"
type input "16.00"
type input "42"
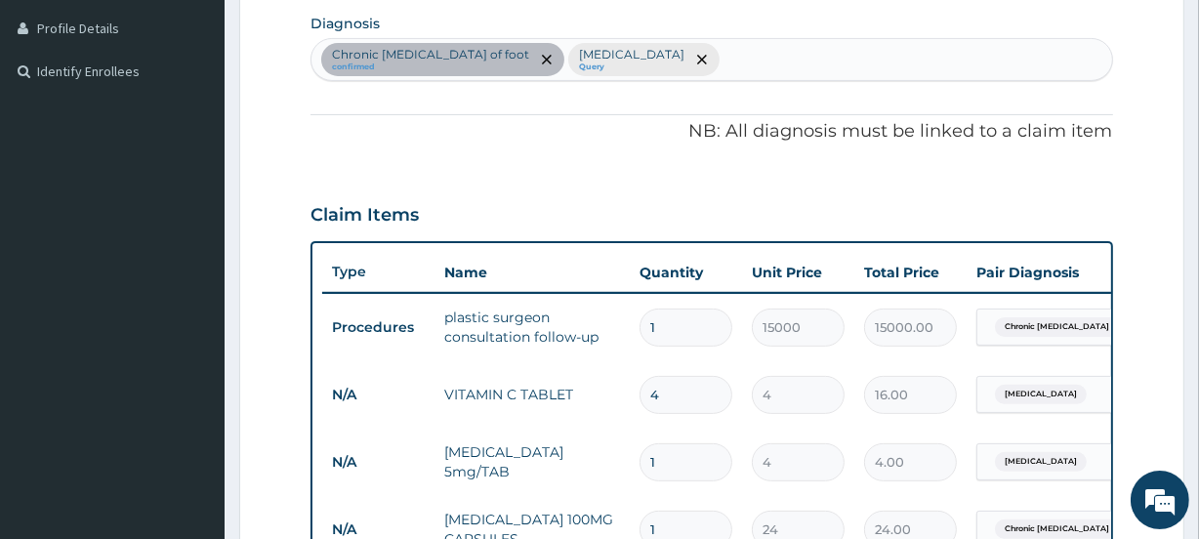
type input "168.00"
type input "41"
type input "164.00"
type input "40"
type input "160.00"
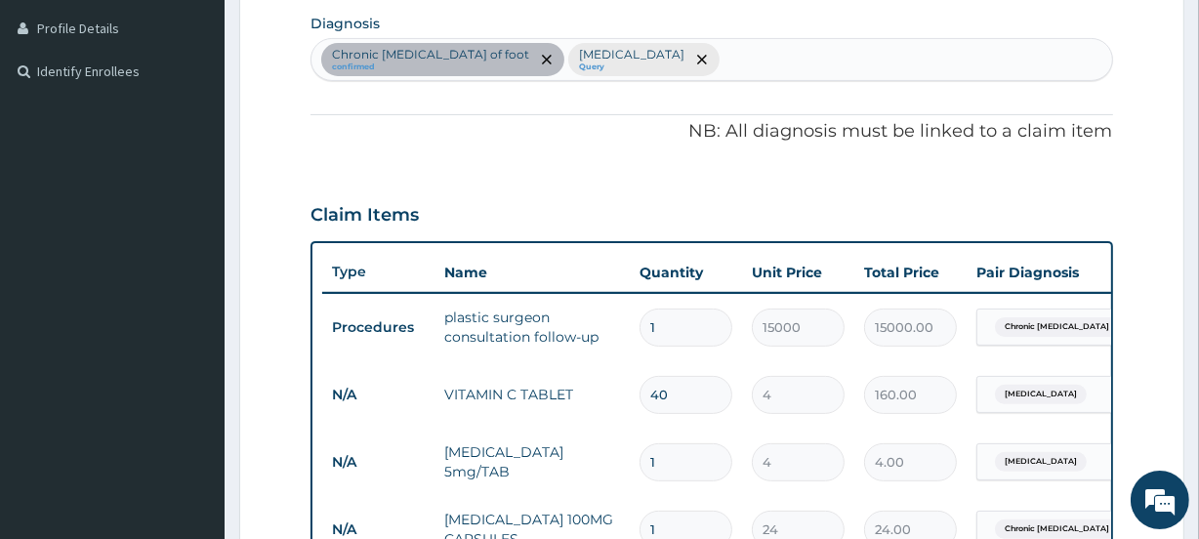
type input "41"
type input "164.00"
type input "42"
type input "168.00"
type input "42"
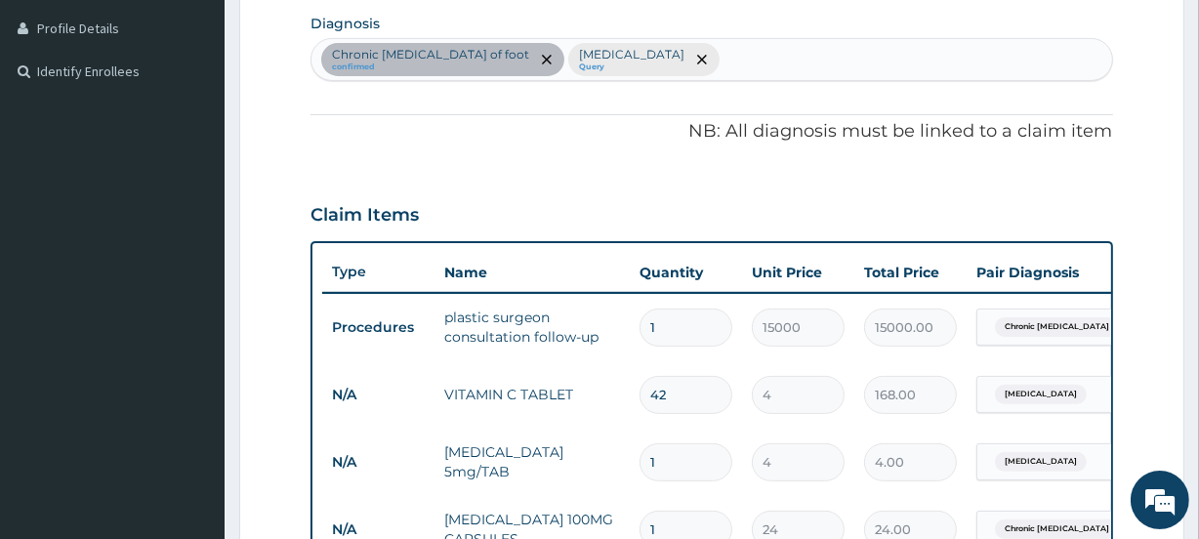
click at [689, 462] on input "1" at bounding box center [685, 462] width 93 height 38
type input "0"
type input "0.00"
type input "1"
type input "4.00"
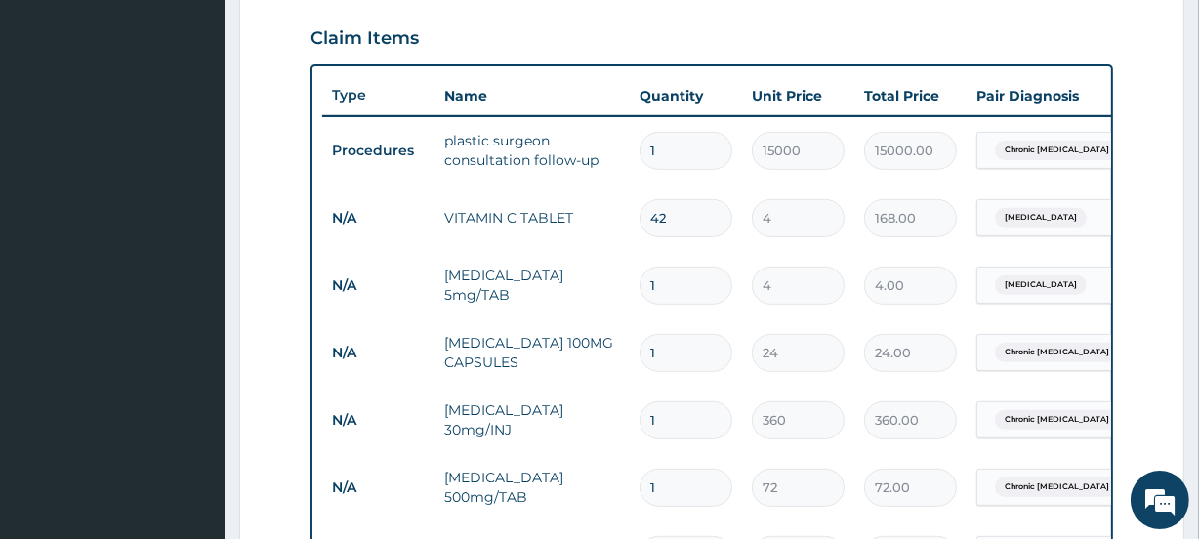
scroll to position [663, 0]
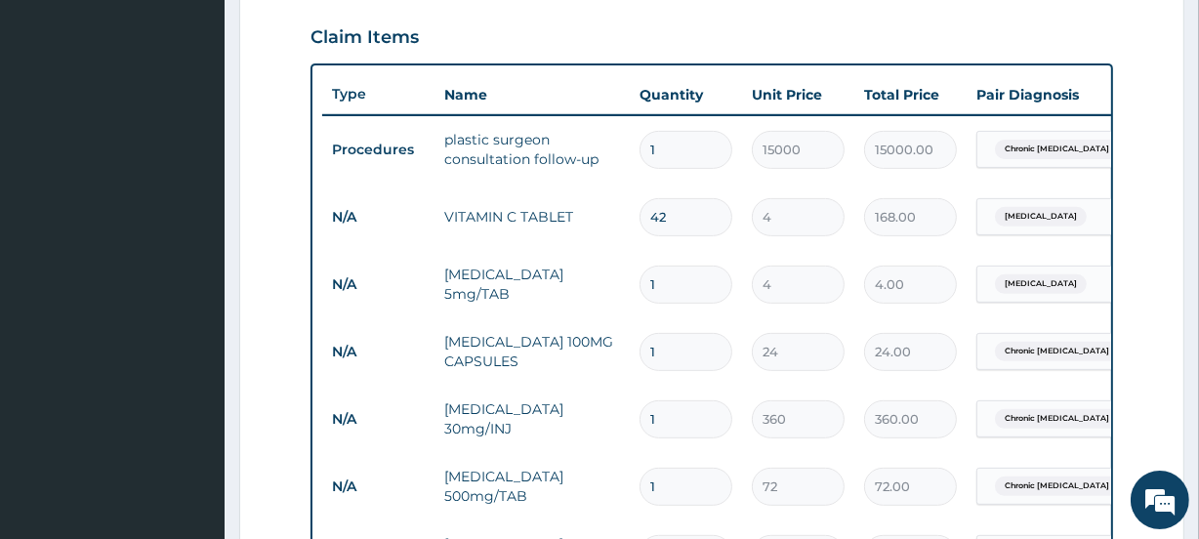
type input "2"
type input "8.00"
type input "1"
type input "4.00"
type input "2"
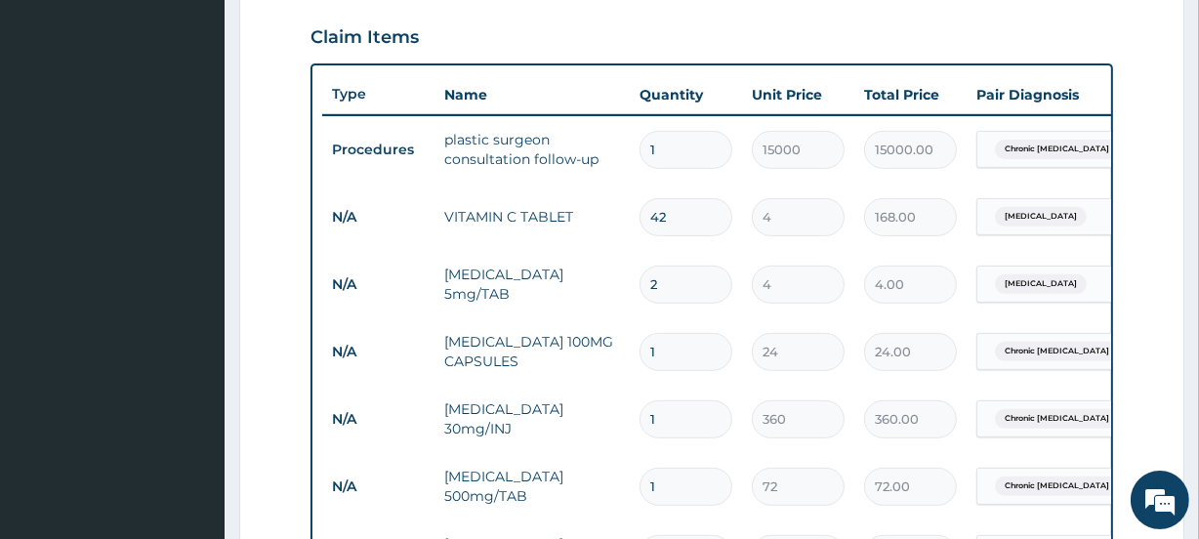
type input "8.00"
type input "3"
type input "12.00"
type input "4"
type input "16.00"
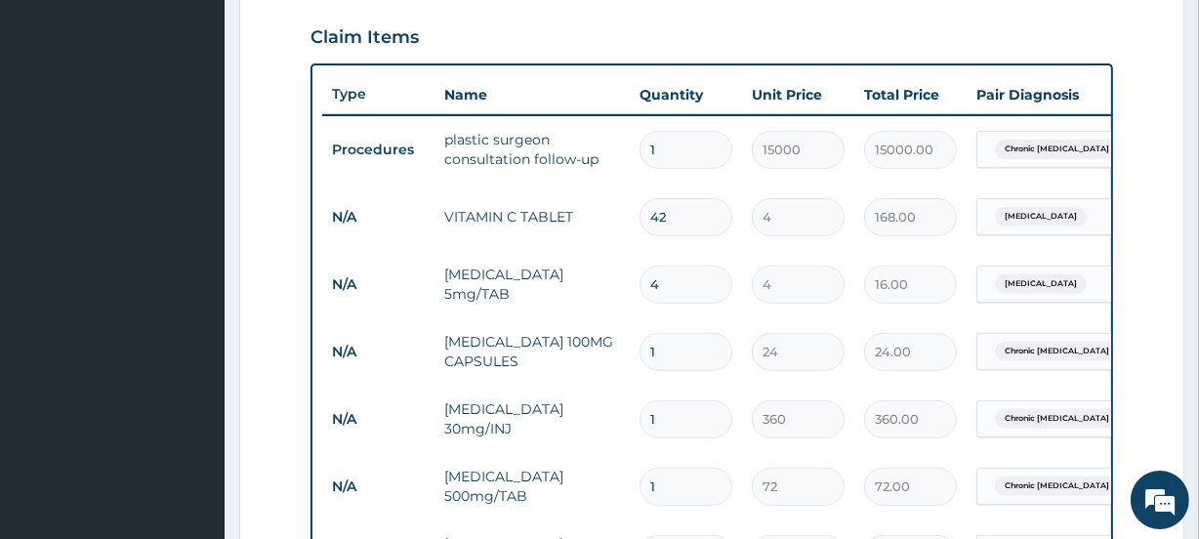
type input "6"
type input "24.00"
type input "8"
type input "32.00"
type input "10"
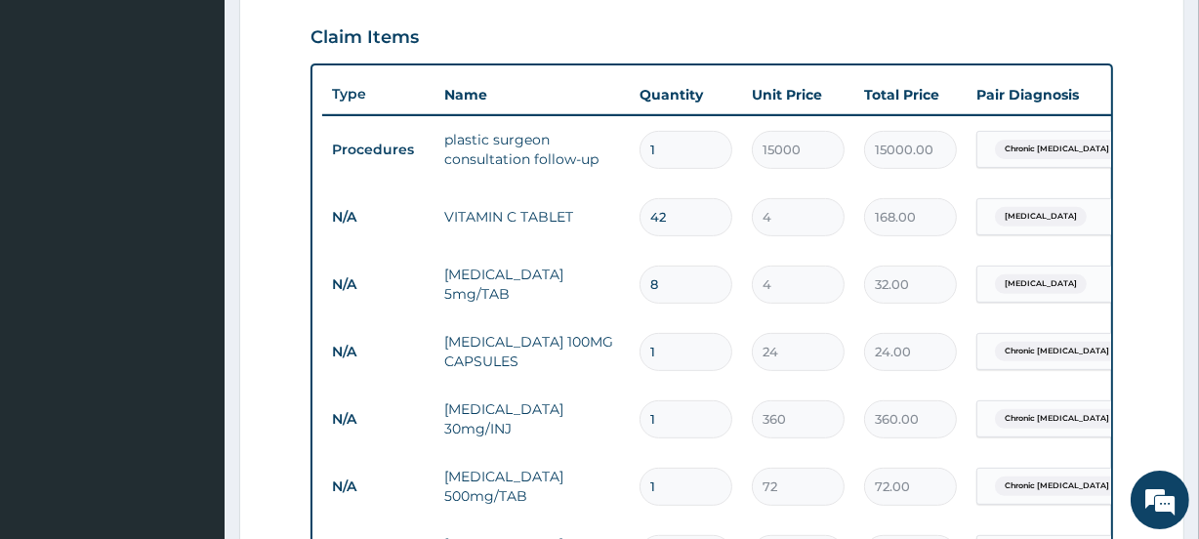
type input "40.00"
type input "11"
type input "44.00"
type input "13"
type input "52.00"
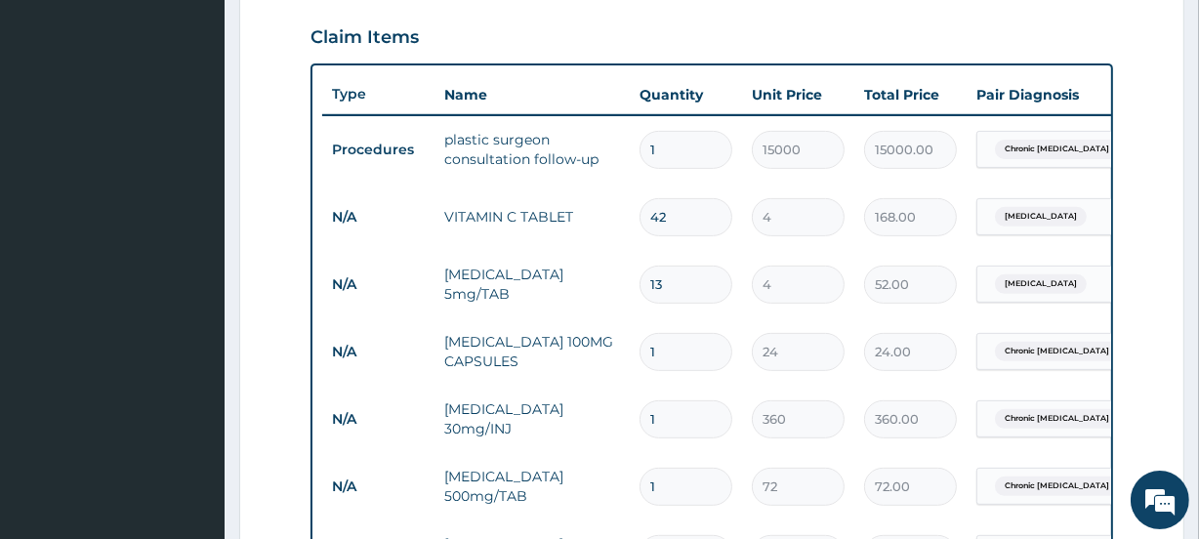
type input "14"
type input "56.00"
type input "16"
type input "64.00"
type input "17"
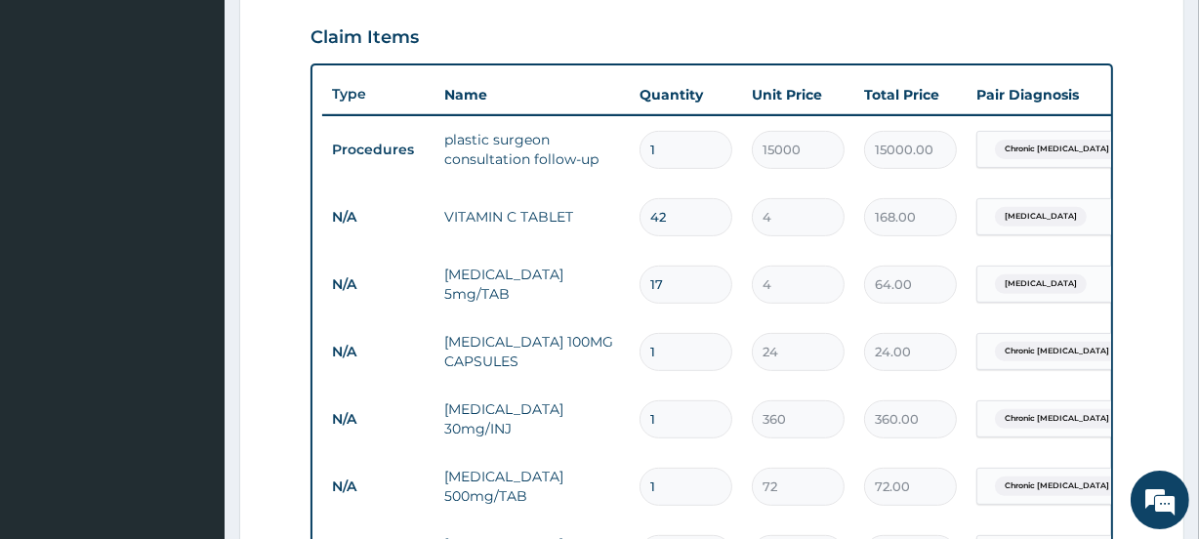
type input "68.00"
type input "20"
type input "80.00"
type input "21"
type input "84.00"
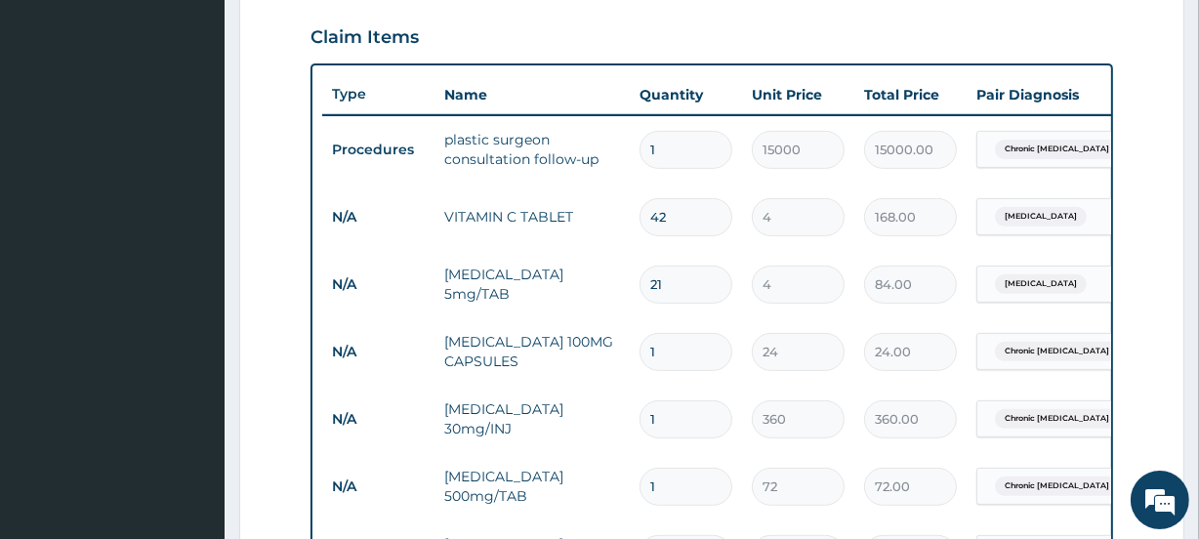
type input "23"
type input "92.00"
type input "24"
type input "96.00"
type input "25"
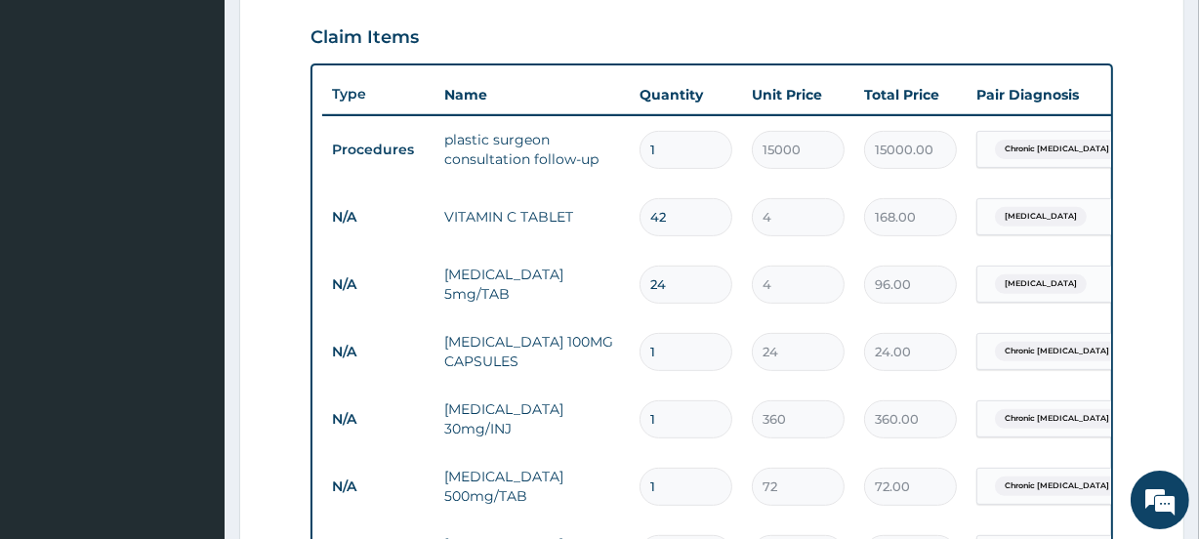
type input "100.00"
type input "26"
type input "104.00"
type input "27"
type input "108.00"
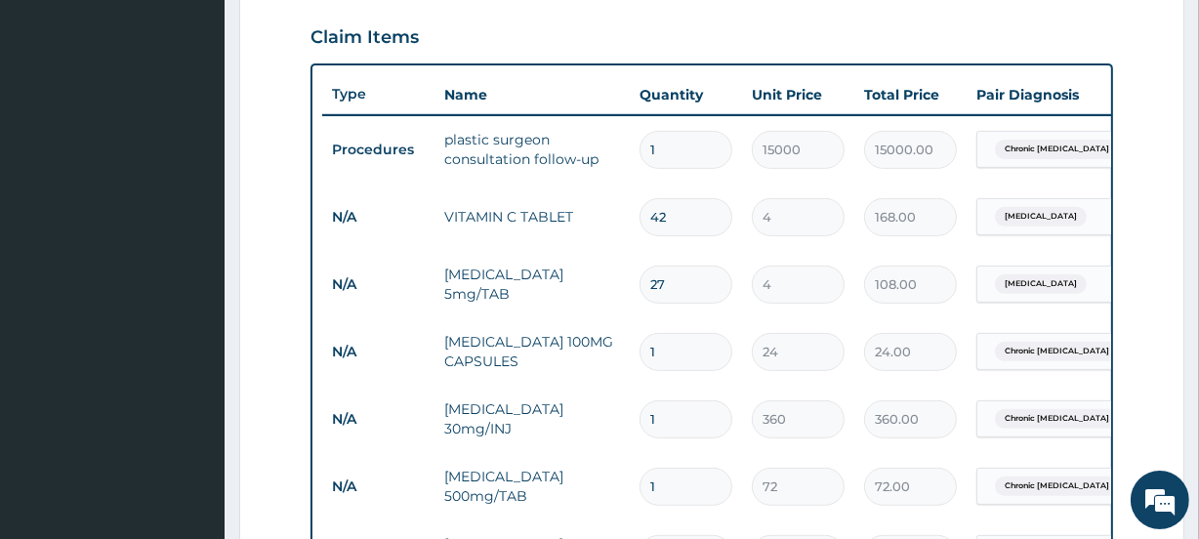
type input "28"
type input "112.00"
type input "29"
type input "116.00"
type input "31"
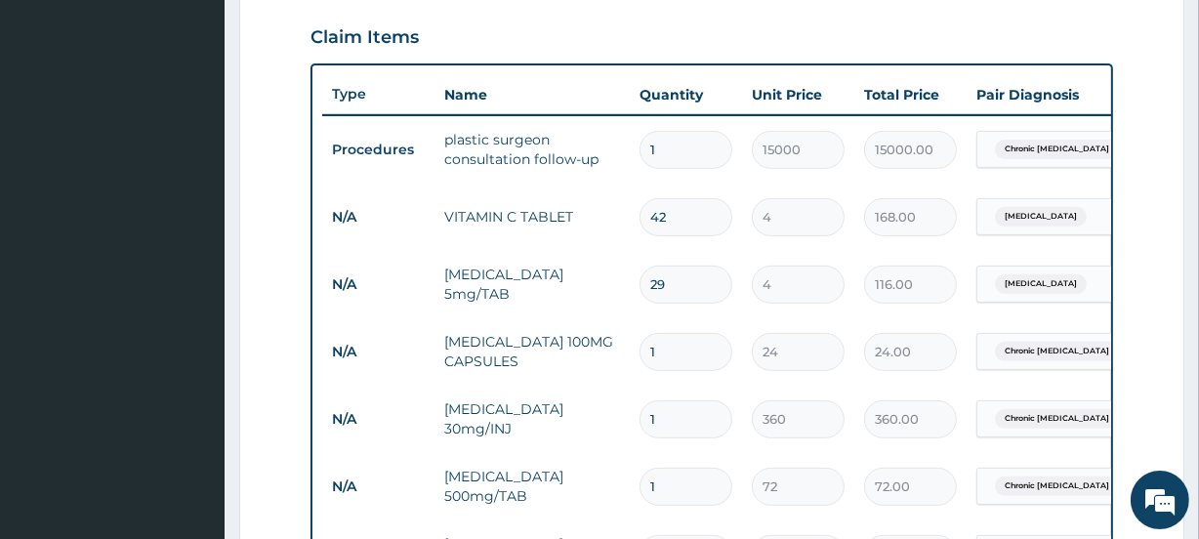
type input "124.00"
type input "32"
type input "128.00"
type input "33"
type input "132.00"
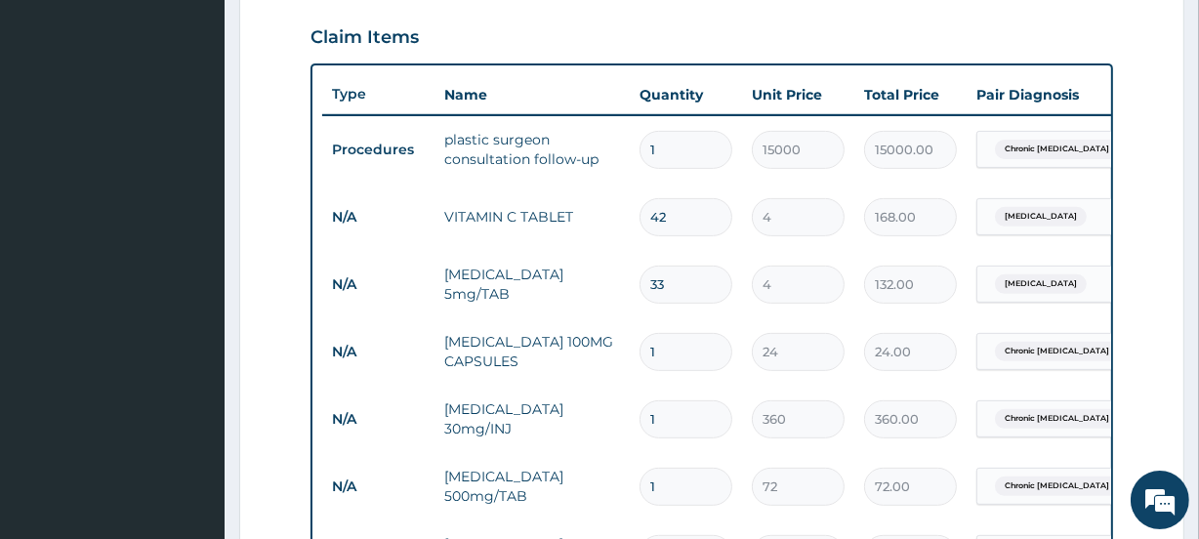
type input "34"
type input "136.00"
type input "35"
type input "140.00"
type input "37"
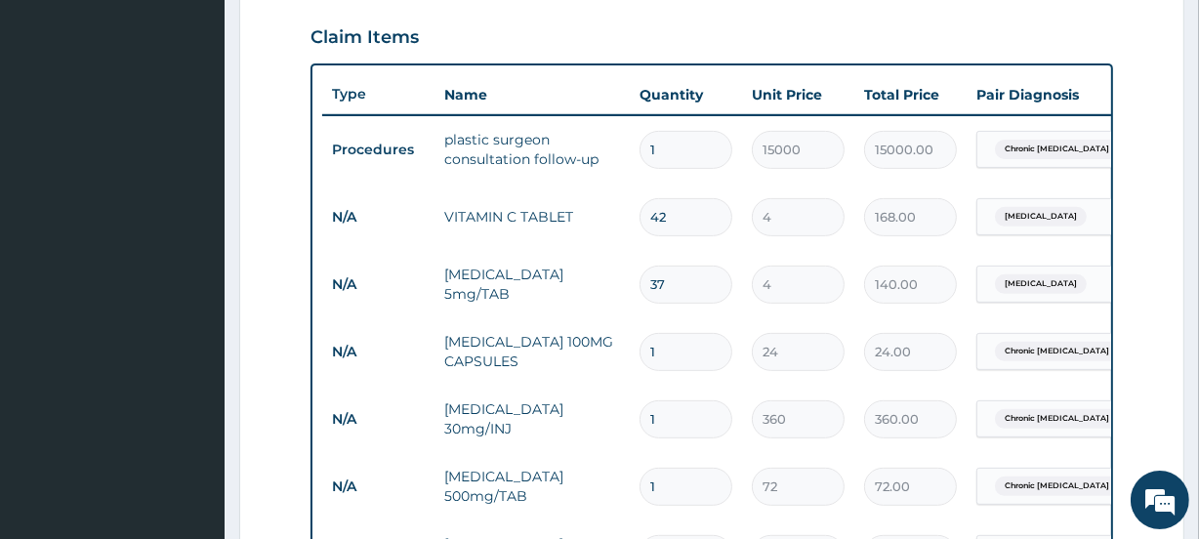
type input "148.00"
type input "38"
type input "152.00"
type input "40"
type input "160.00"
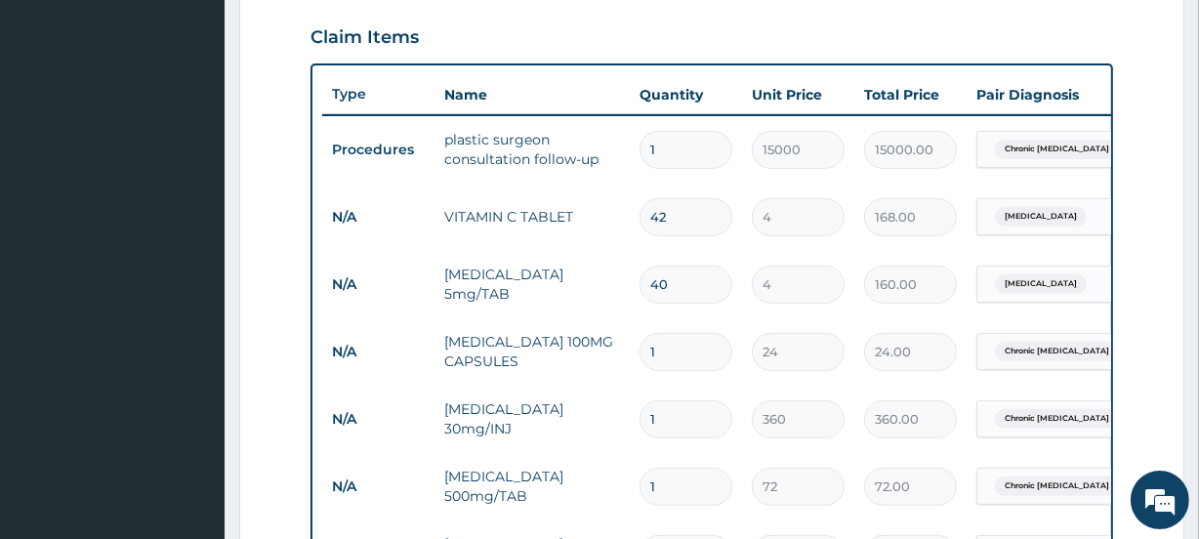
type input "41"
type input "164.00"
type input "42"
type input "168.00"
type input "40"
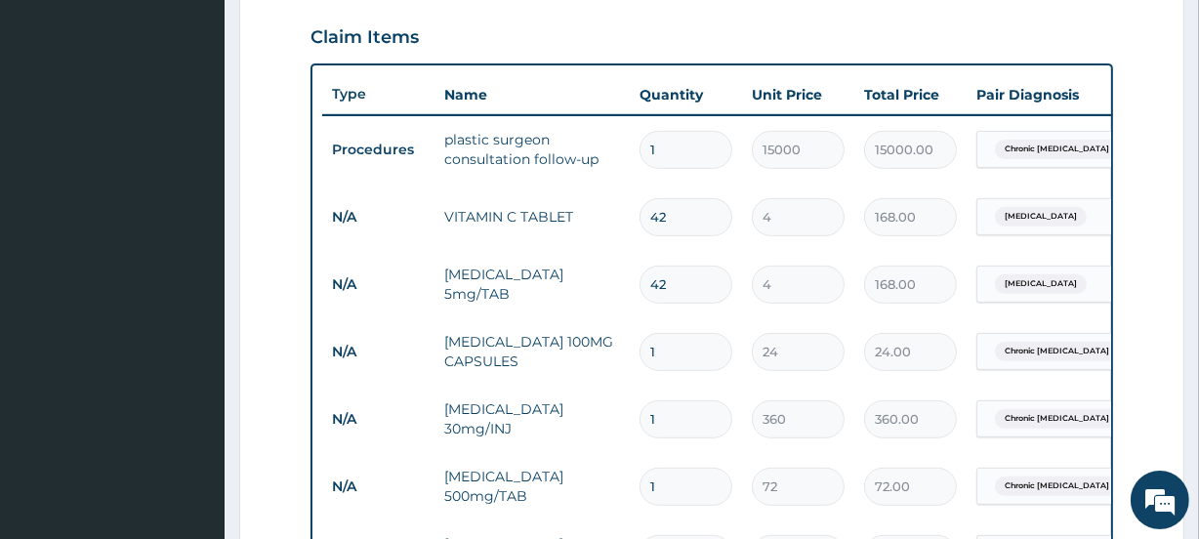
type input "160.00"
type input "39"
type input "156.00"
type input "40"
type input "160.00"
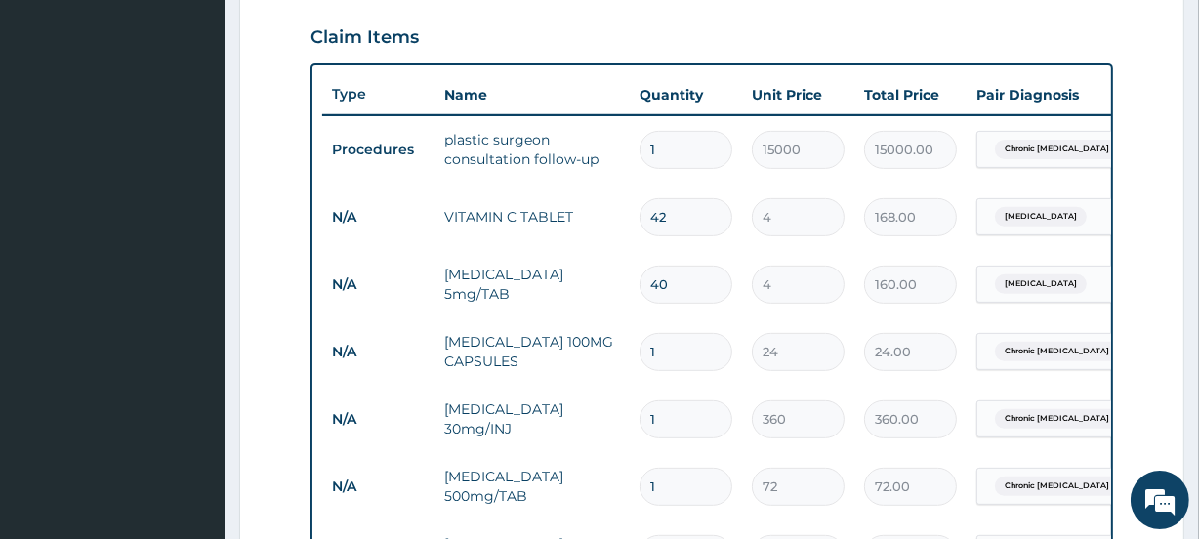
type input "41"
type input "164.00"
type input "42"
type input "168.00"
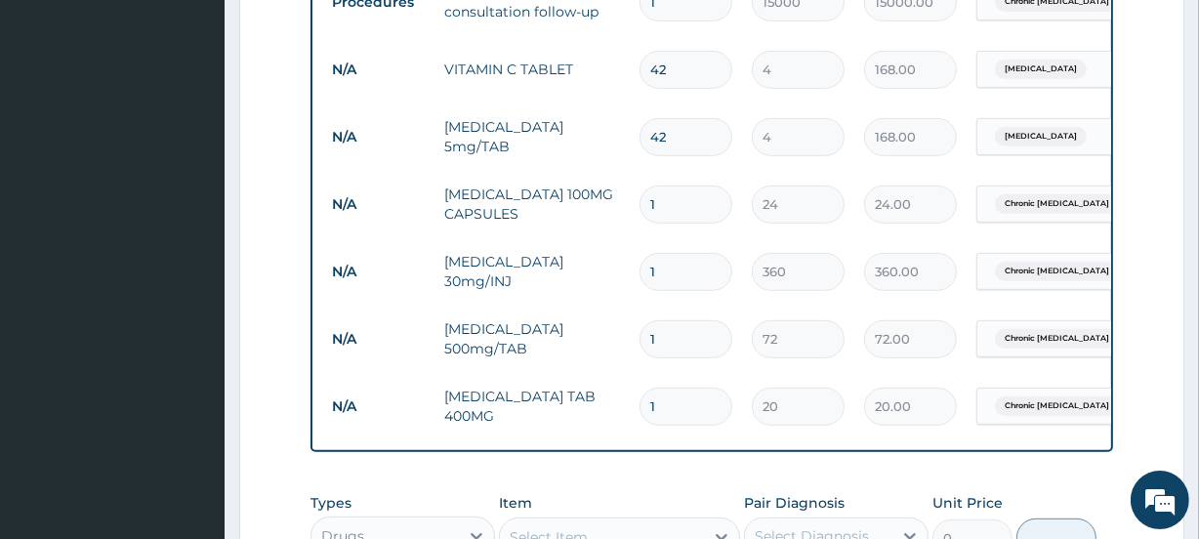
scroll to position [839, 0]
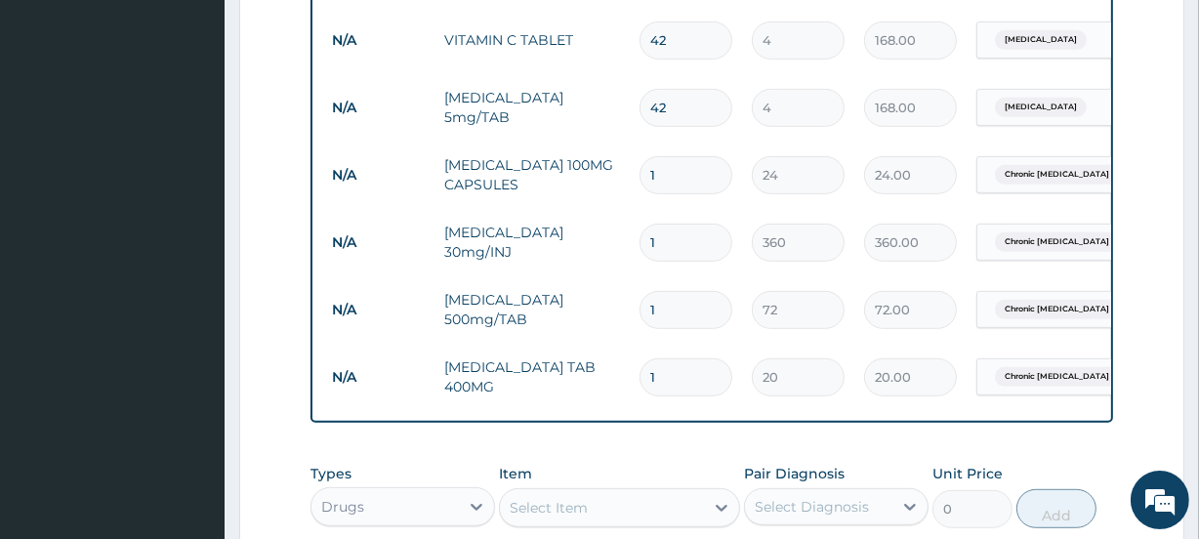
type input "42"
click at [667, 182] on input "1" at bounding box center [685, 175] width 93 height 38
type input "2"
type input "48.00"
type input "3"
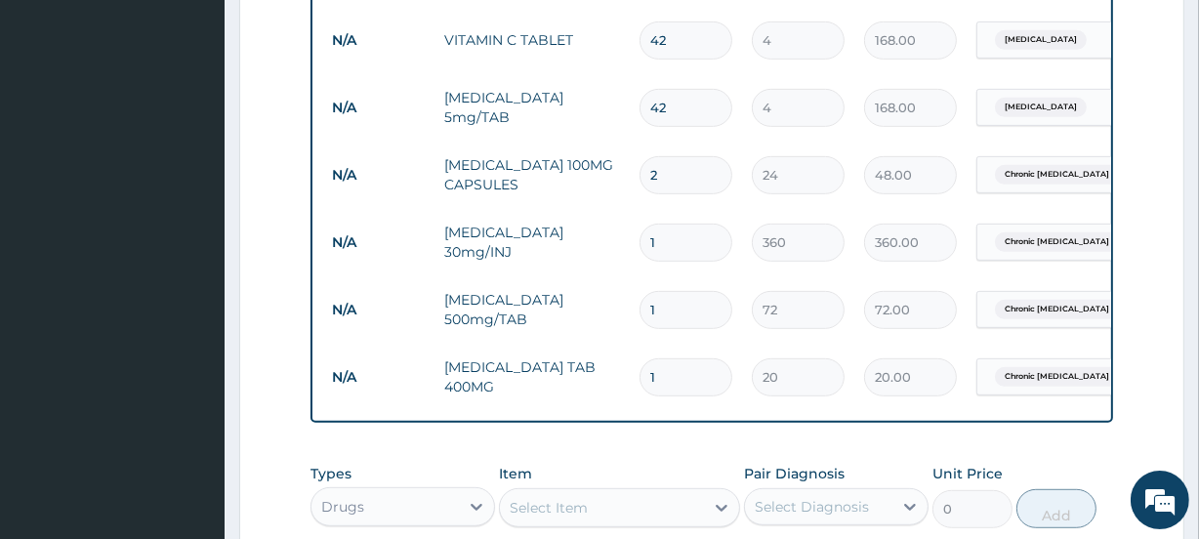
type input "72.00"
type input "4"
type input "96.00"
type input "5"
type input "120.00"
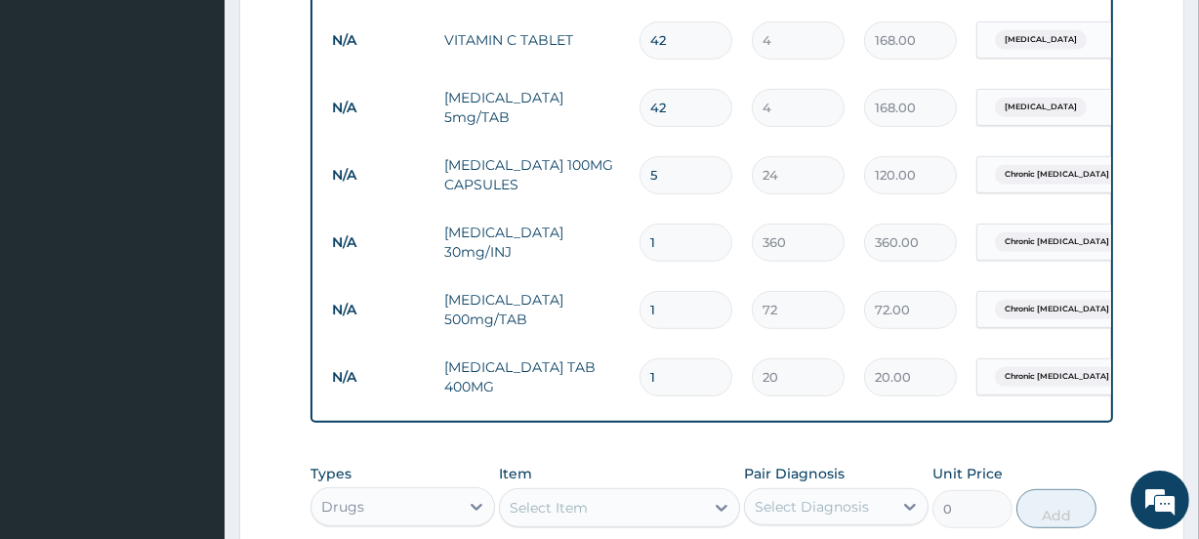
type input "6"
type input "144.00"
type input "7"
type input "168.00"
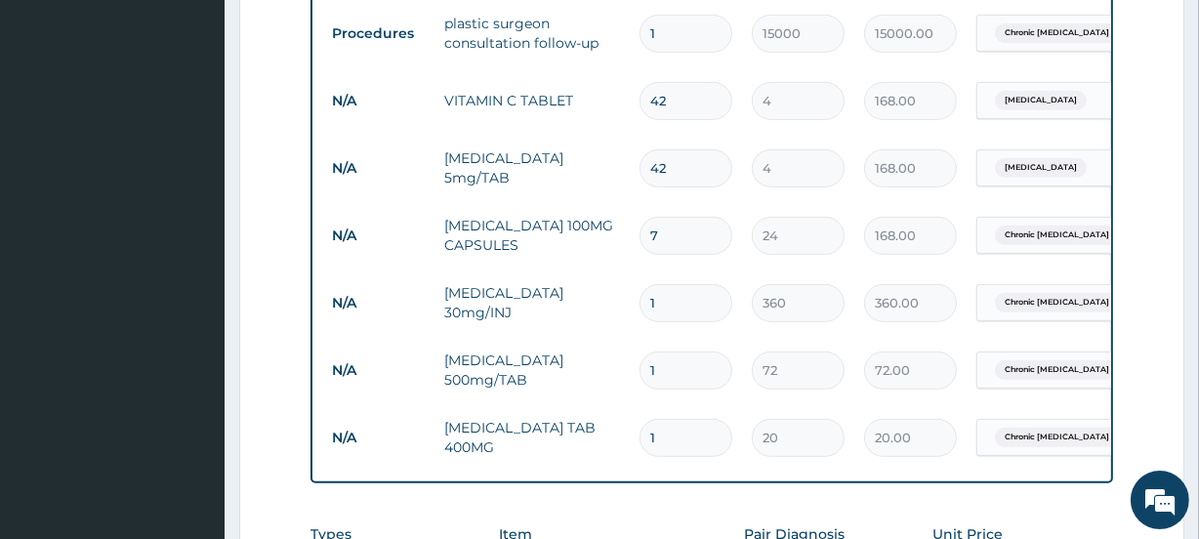
scroll to position [752, 0]
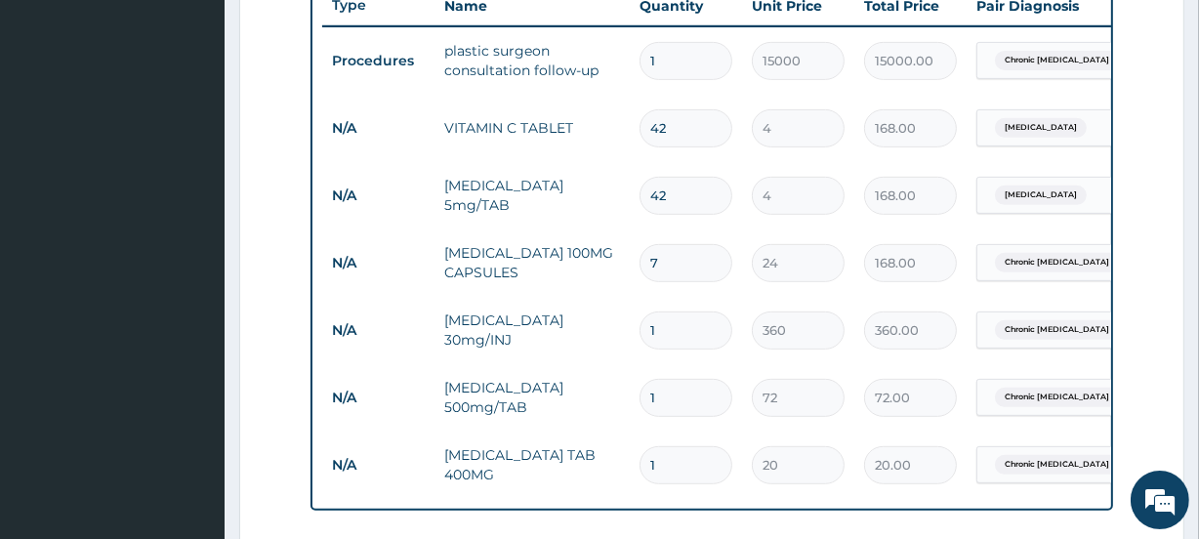
type input "8"
type input "192.00"
type input "9"
type input "216.00"
type input "10"
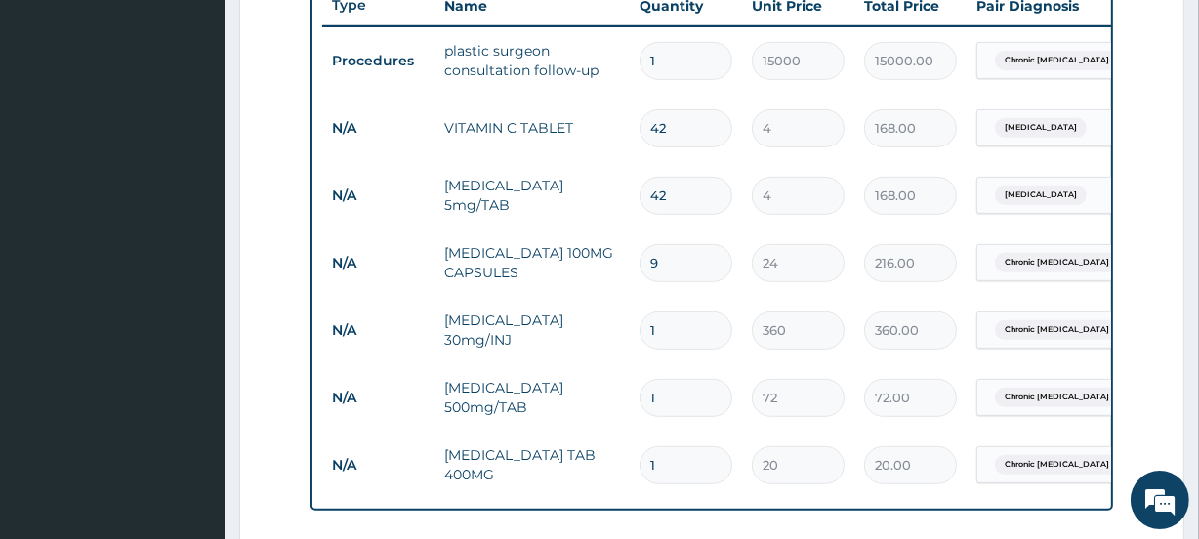
type input "240.00"
type input "11"
type input "264.00"
type input "12"
type input "288.00"
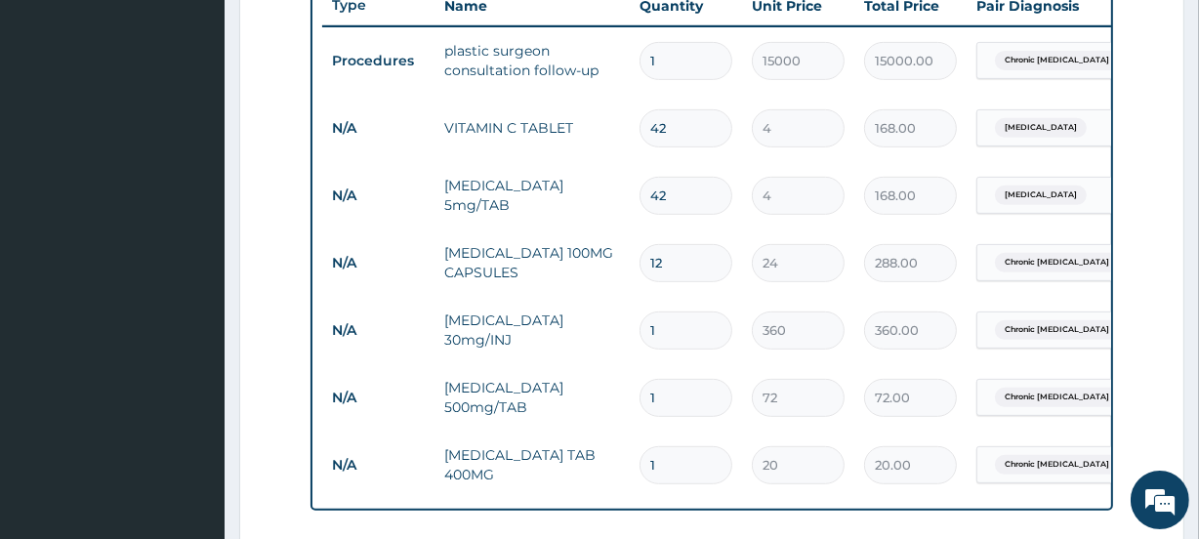
type input "13"
type input "312.00"
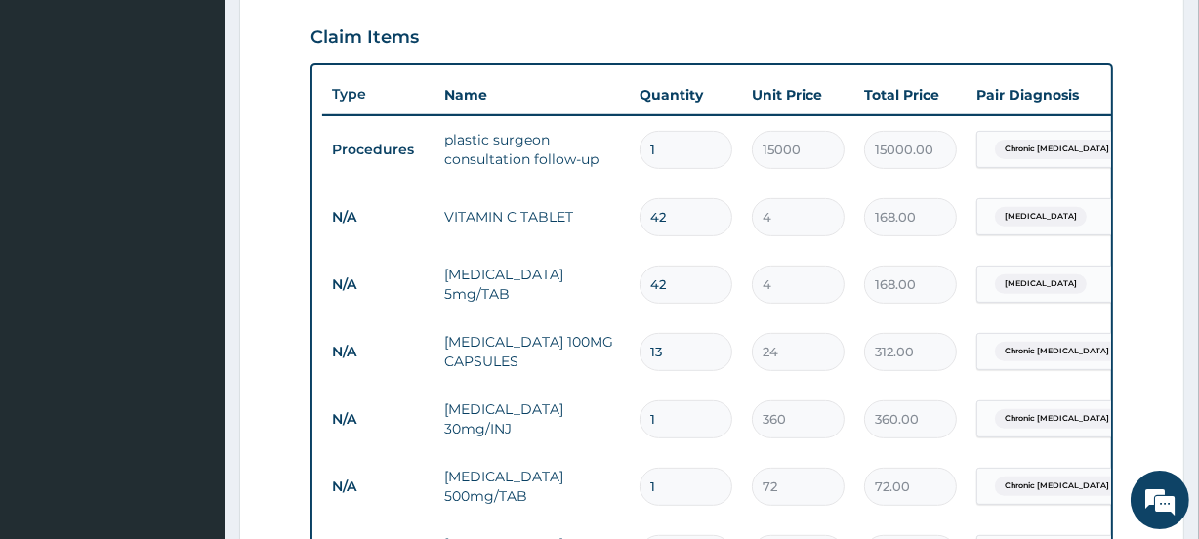
type input "12"
type input "288.00"
type input "13"
type input "312.00"
type input "14"
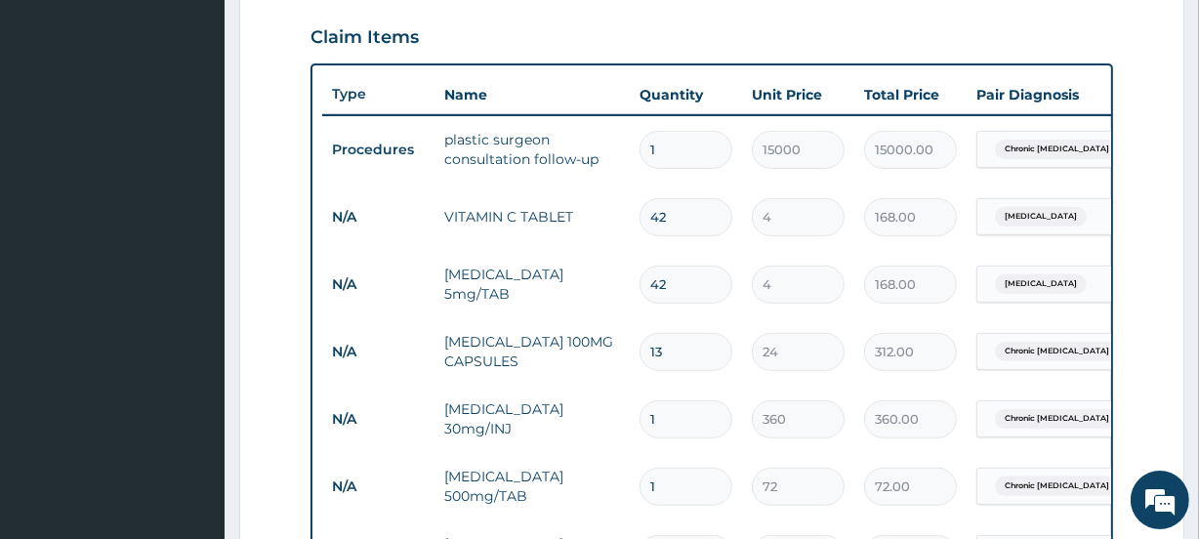
type input "336.00"
type input "14"
click at [616, 353] on td "TRAMADOL 100MG CAPSULES" at bounding box center [531, 351] width 195 height 59
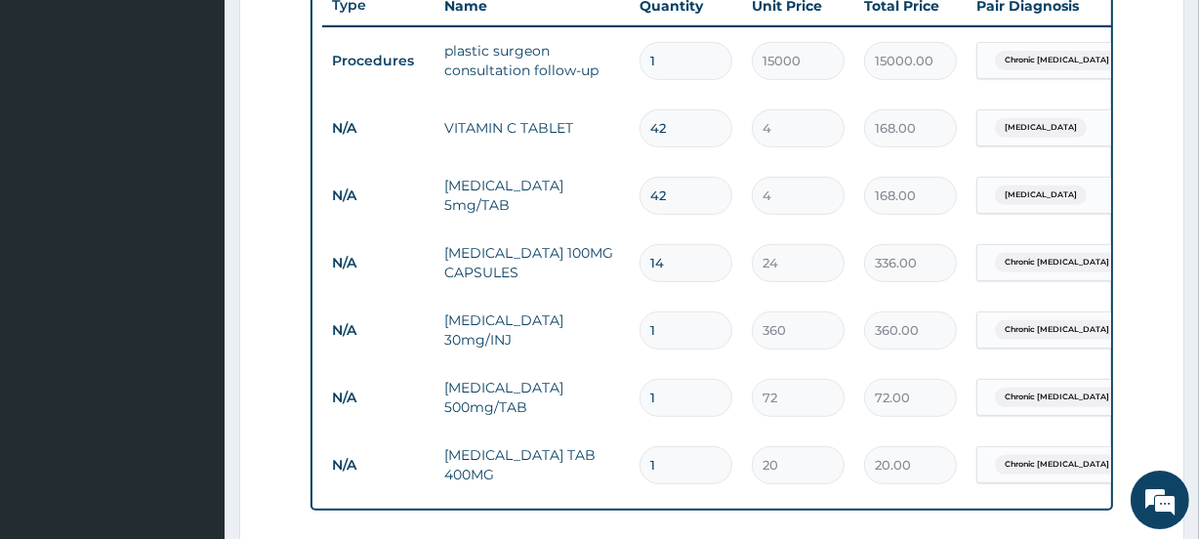
click at [661, 333] on input "1" at bounding box center [685, 330] width 93 height 38
type input "0.00"
type input "3"
type input "1080.00"
type input "0.00"
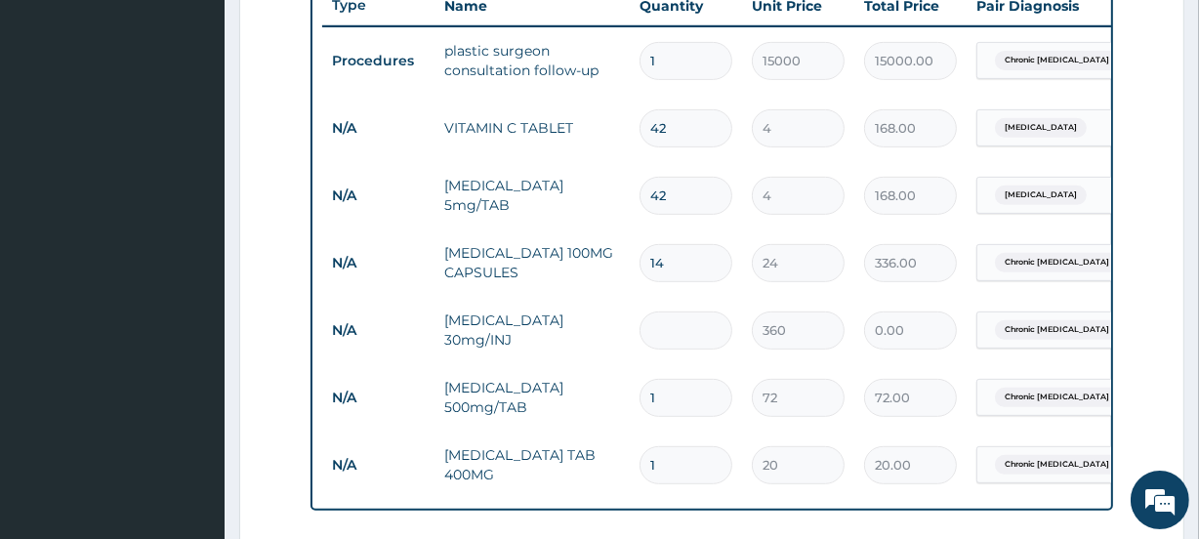
type input "3"
type input "1080.00"
type input "0.00"
type input "2"
type input "720.00"
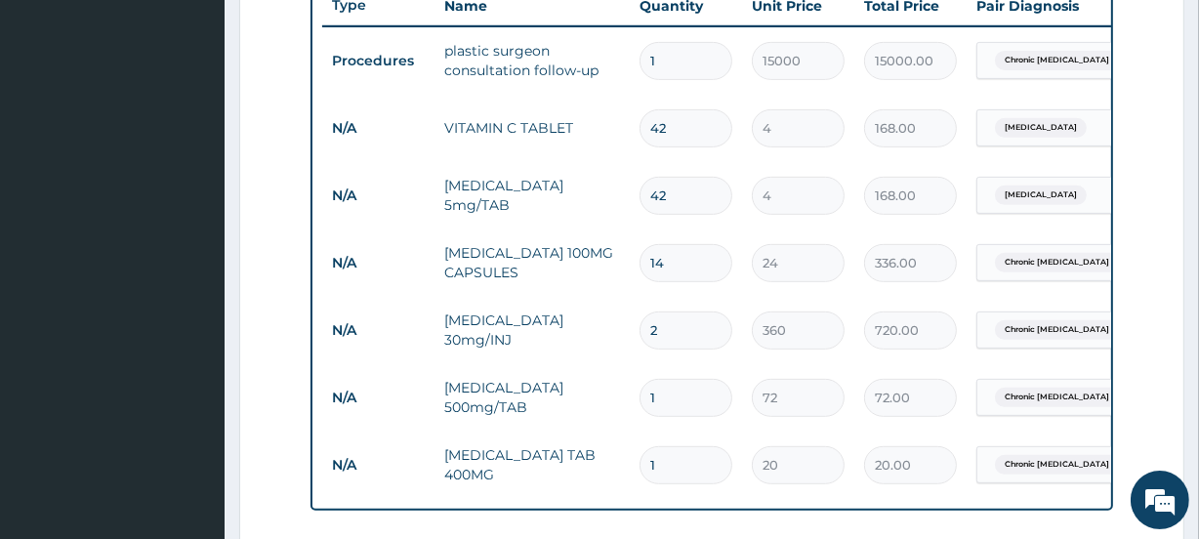
type input "2"
click at [668, 388] on input "1" at bounding box center [685, 398] width 93 height 38
type input "14"
type input "1008.00"
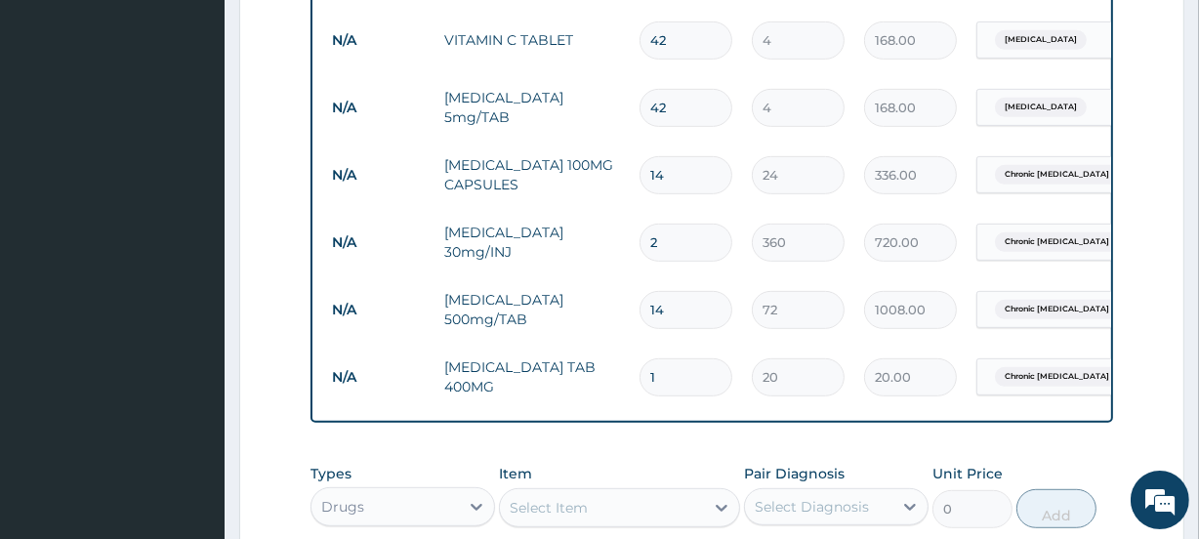
type input "14"
click at [694, 386] on input "1" at bounding box center [685, 377] width 93 height 38
type input "0.00"
type input "2"
type input "40.00"
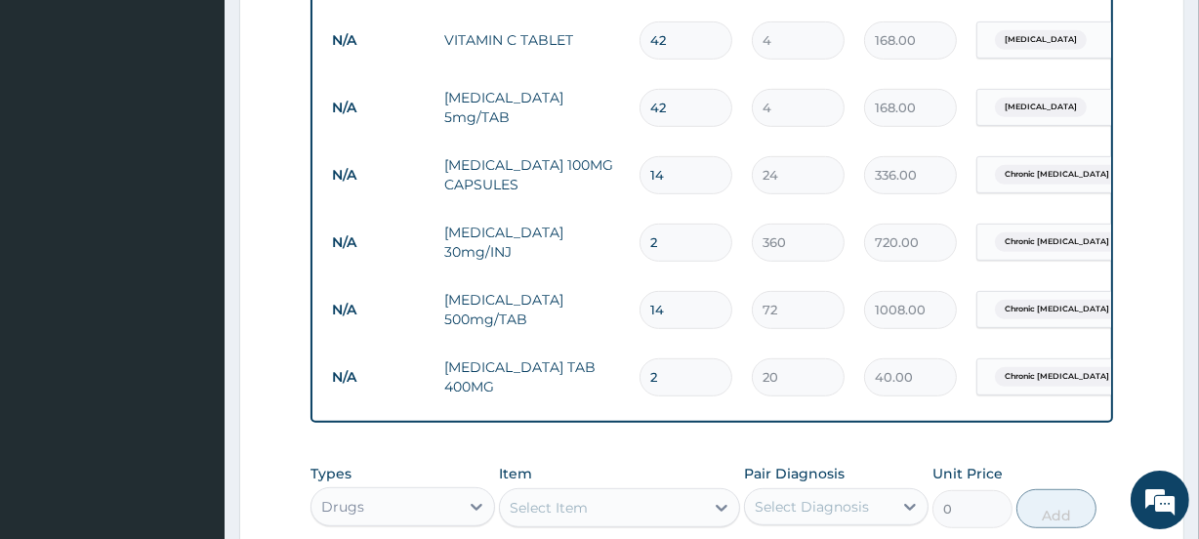
type input "21"
type input "420.00"
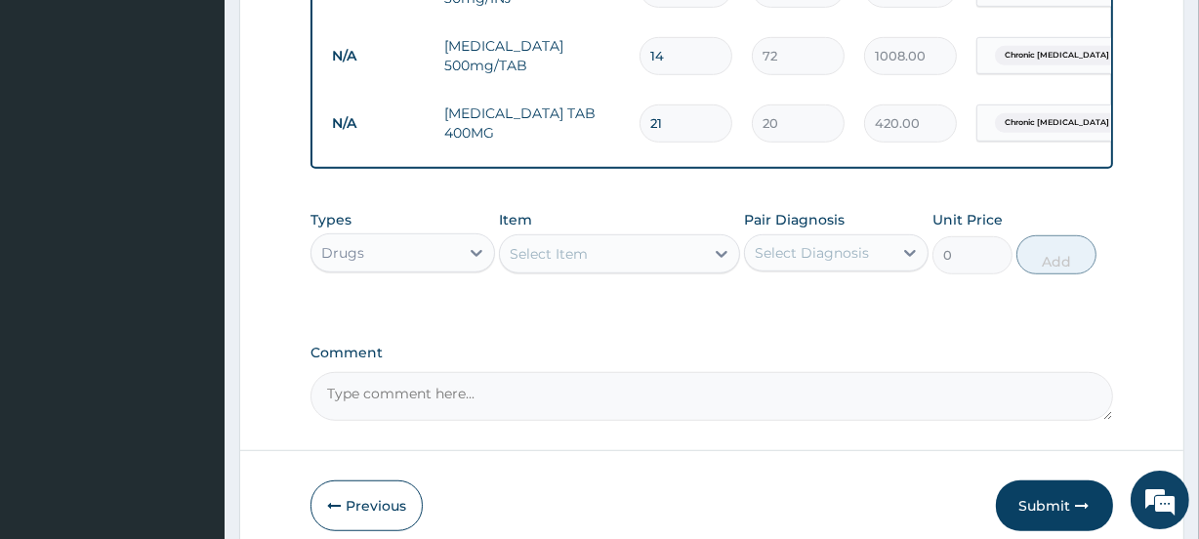
scroll to position [1106, 0]
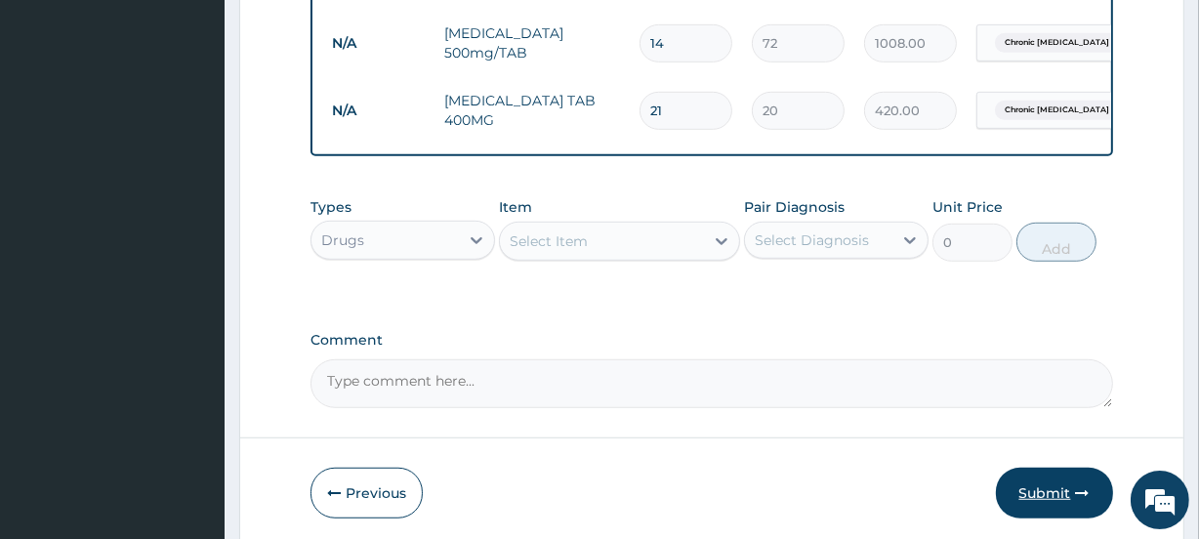
type input "21"
click at [1056, 503] on button "Submit" at bounding box center [1054, 493] width 117 height 51
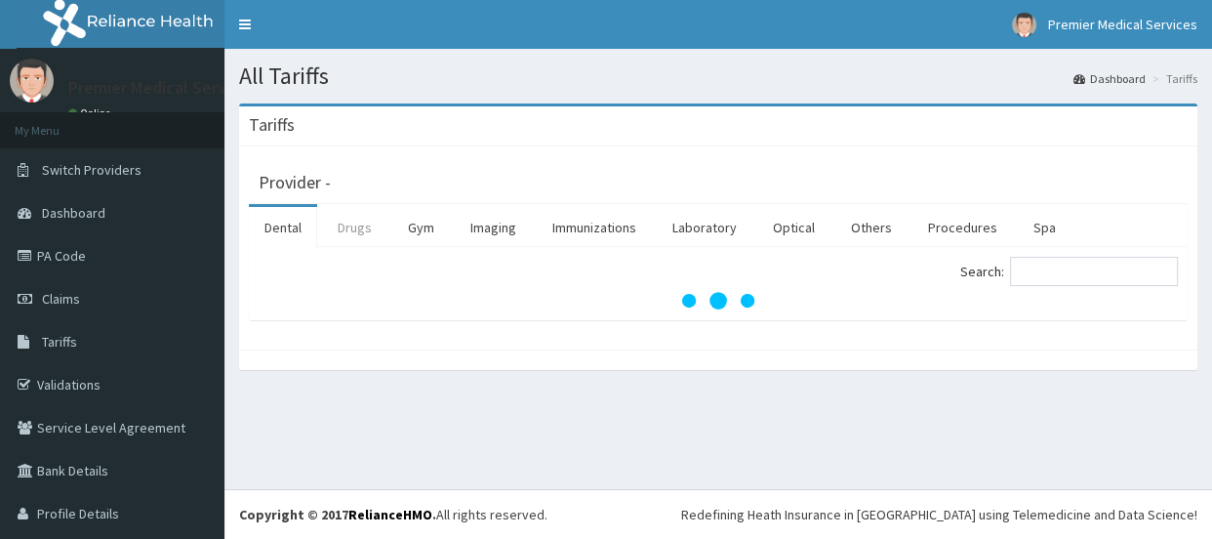
click at [344, 233] on link "Drugs" at bounding box center [354, 227] width 65 height 41
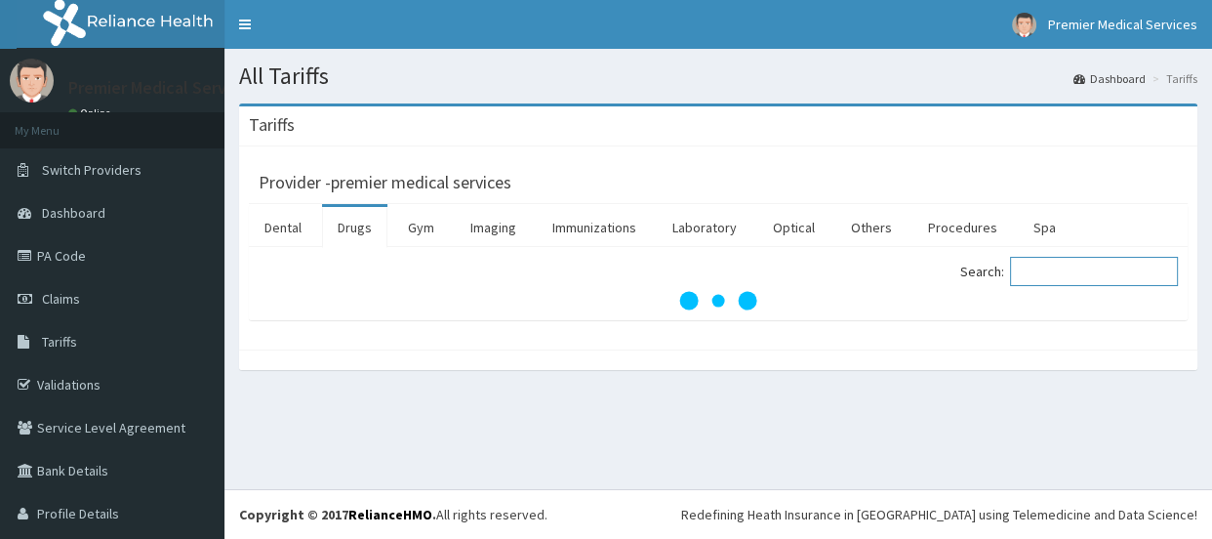
click at [1064, 275] on input "Search:" at bounding box center [1094, 271] width 168 height 29
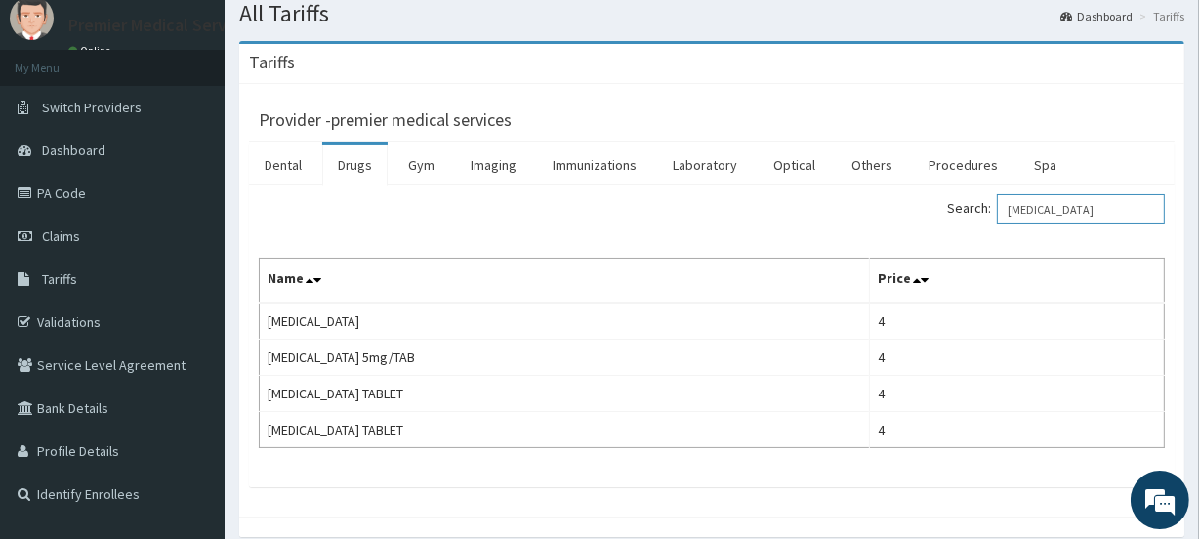
scroll to position [88, 0]
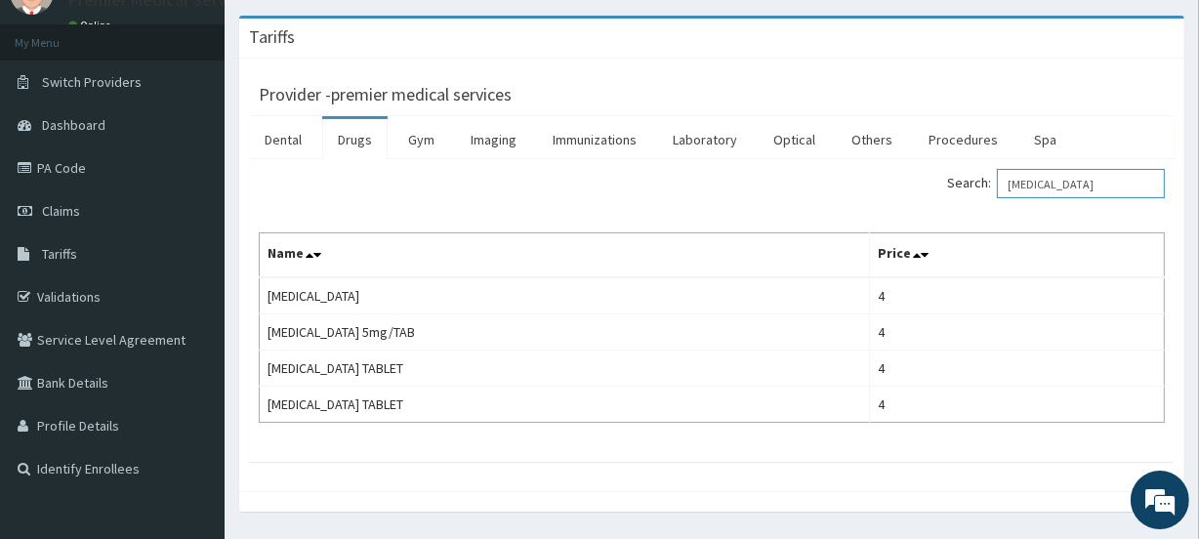
type input "[MEDICAL_DATA]"
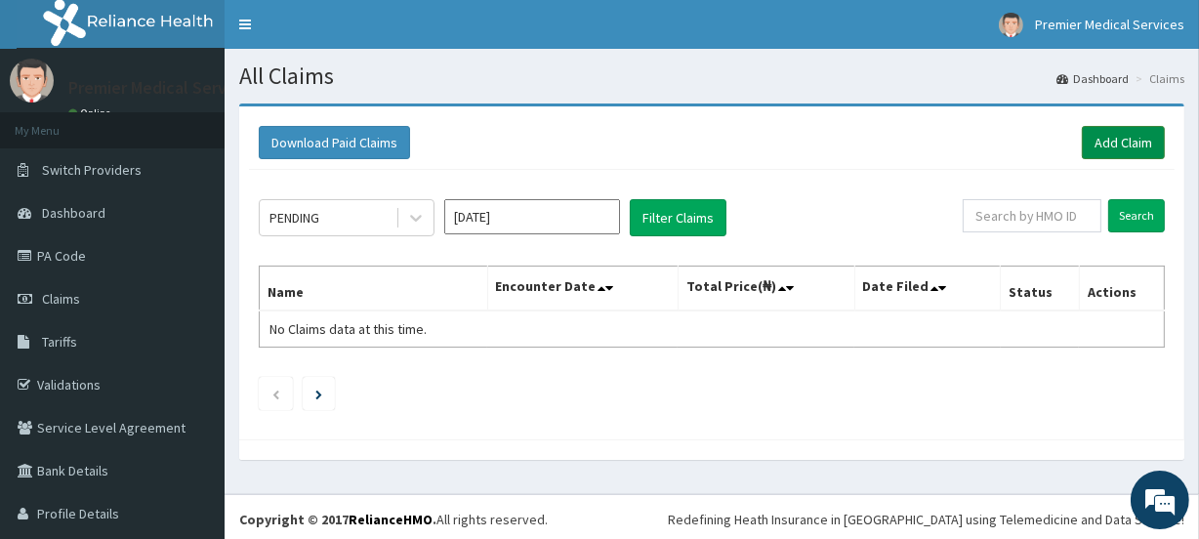
click at [1093, 139] on link "Add Claim" at bounding box center [1122, 142] width 83 height 33
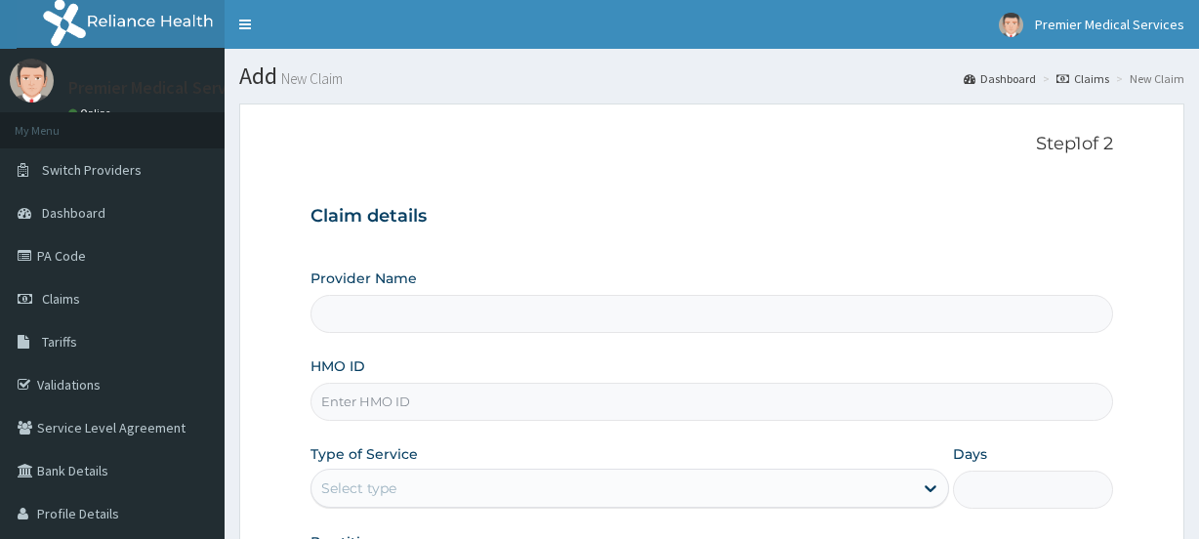
type input "premier medical services"
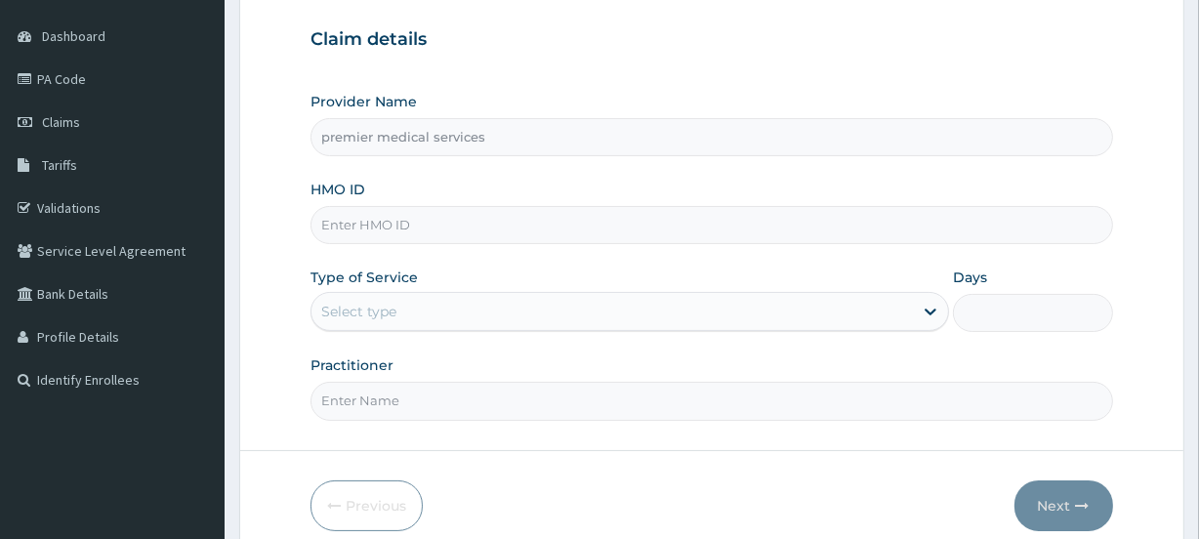
click at [430, 212] on input "HMO ID" at bounding box center [710, 225] width 801 height 38
paste input "PA/A0532B"
type input "PA/A0532B"
paste input "sfa/14703/a"
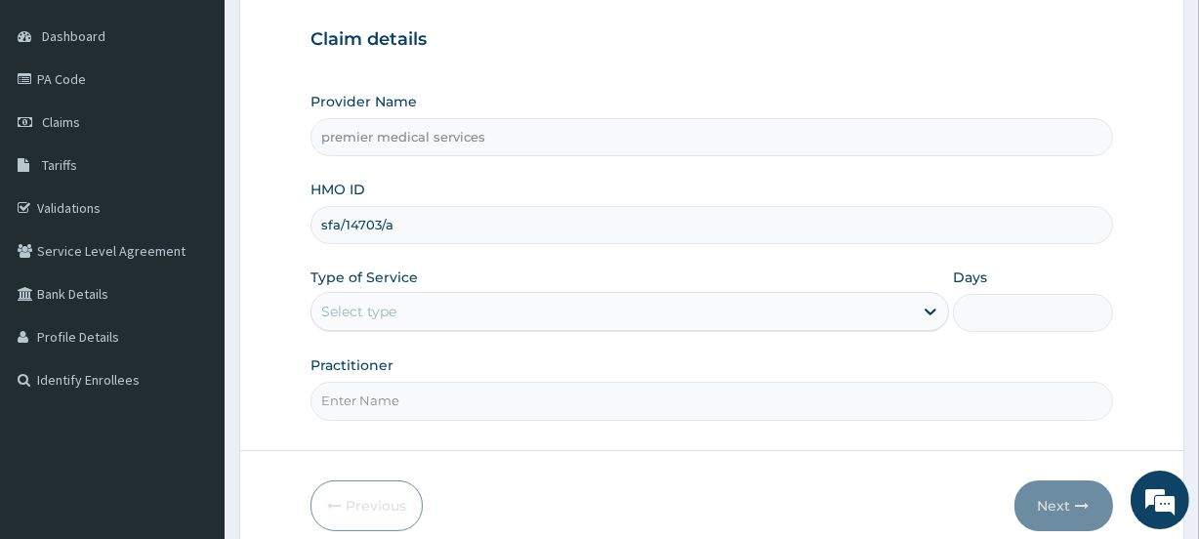
type input "SFA/14703/A"
click at [385, 308] on div "Select type" at bounding box center [358, 312] width 75 height 20
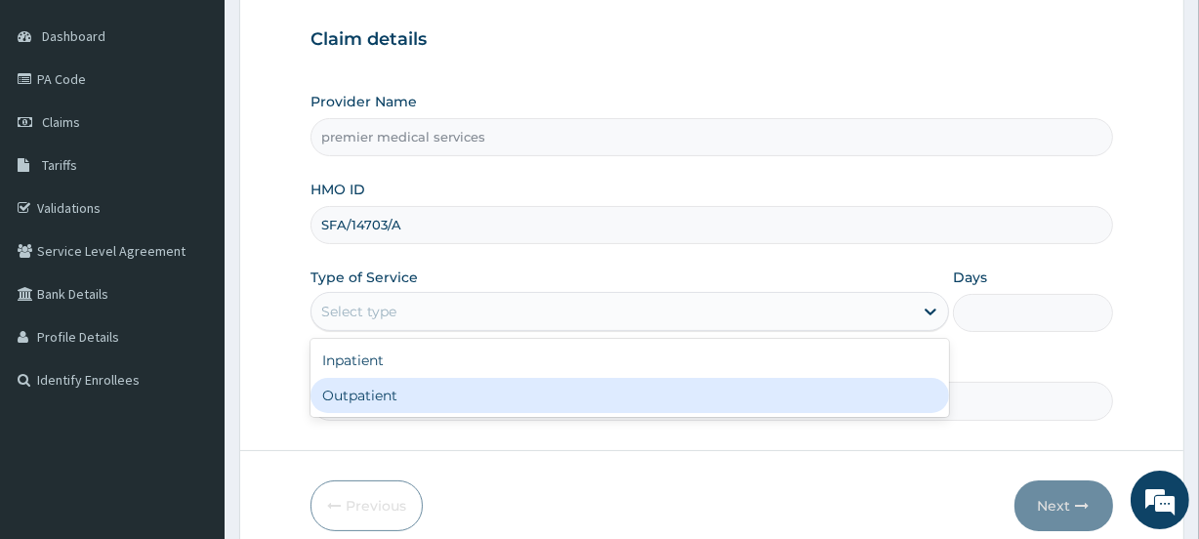
click at [318, 389] on div "Outpatient" at bounding box center [629, 395] width 638 height 35
type input "1"
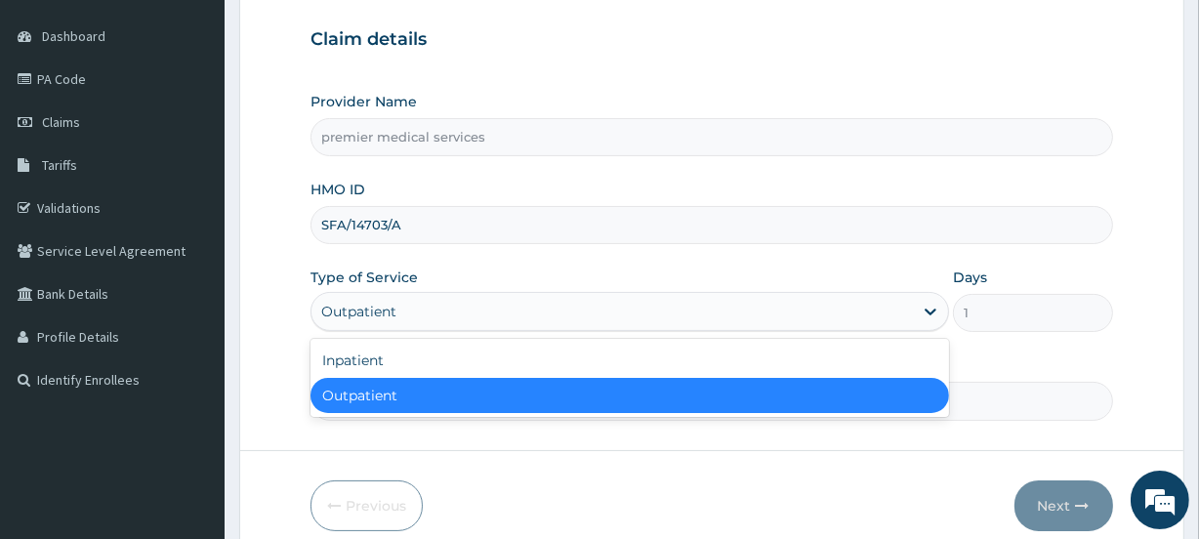
click at [381, 304] on div "Outpatient" at bounding box center [358, 312] width 75 height 20
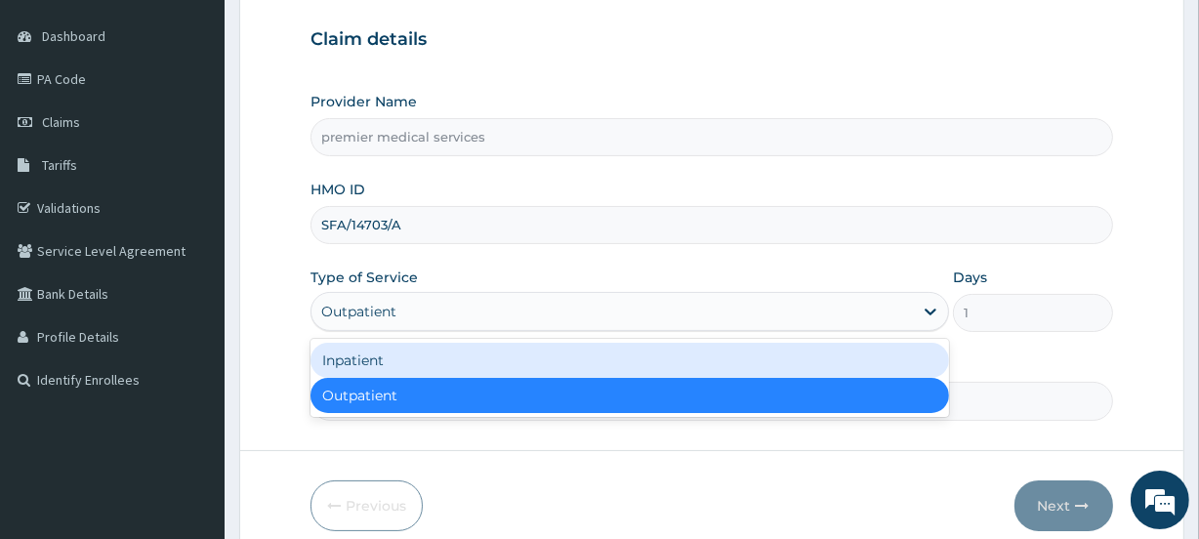
click at [346, 355] on div "Inpatient" at bounding box center [629, 360] width 638 height 35
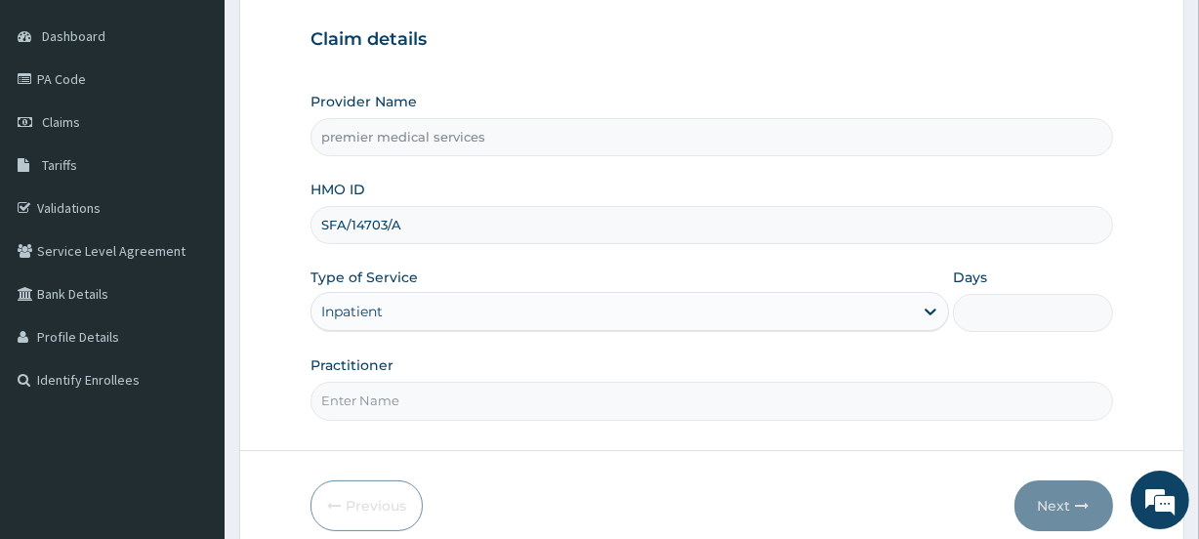
click at [1005, 313] on input "Days" at bounding box center [1032, 313] width 159 height 38
type input "2"
click at [536, 389] on input "Practitioner" at bounding box center [710, 401] width 801 height 38
type input "DR NSIKAK UDOKANG"
drag, startPoint x: 1034, startPoint y: 484, endPoint x: 1210, endPoint y: 191, distance: 342.0
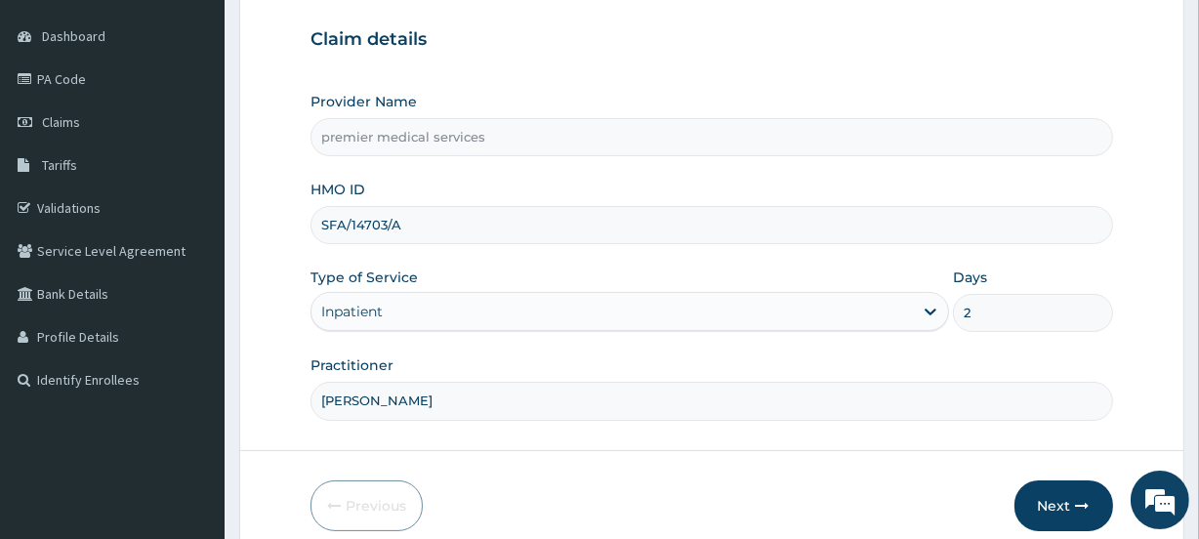
click at [1031, 480] on button "Next" at bounding box center [1063, 505] width 99 height 51
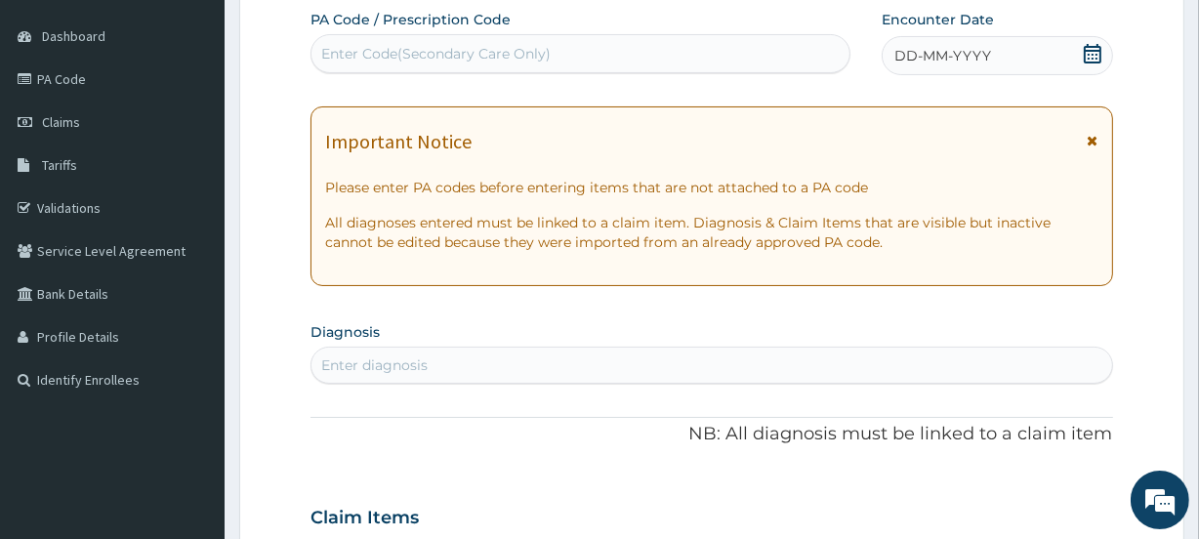
click at [508, 62] on div "Enter Code(Secondary Care Only)" at bounding box center [579, 53] width 537 height 31
paste input "PA/8AC9F4"
type input "PA/8AC9F4"
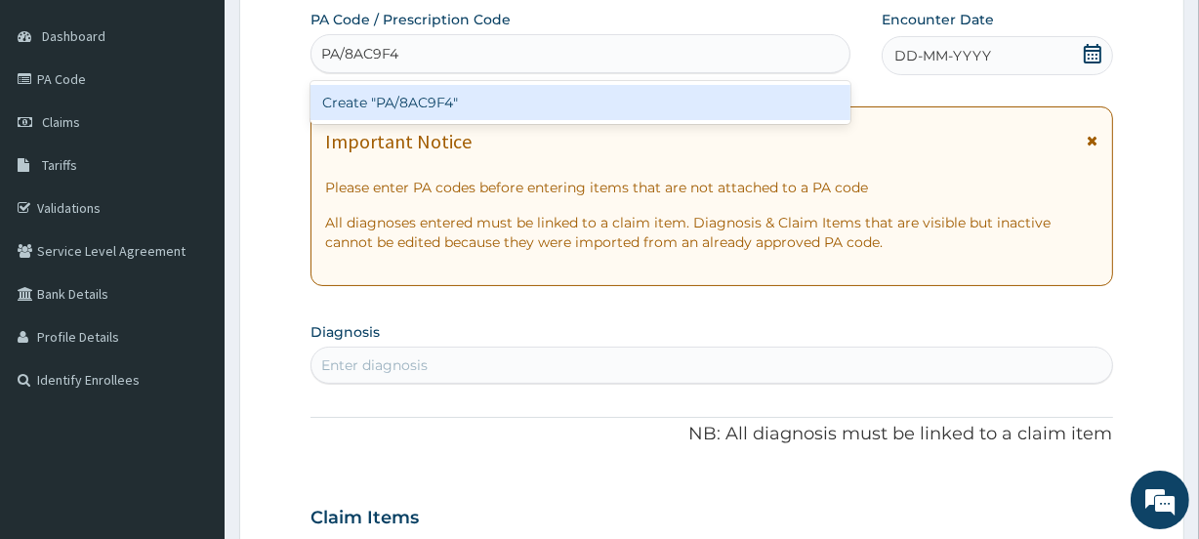
click at [488, 98] on div "Create "PA/8AC9F4"" at bounding box center [579, 102] width 539 height 35
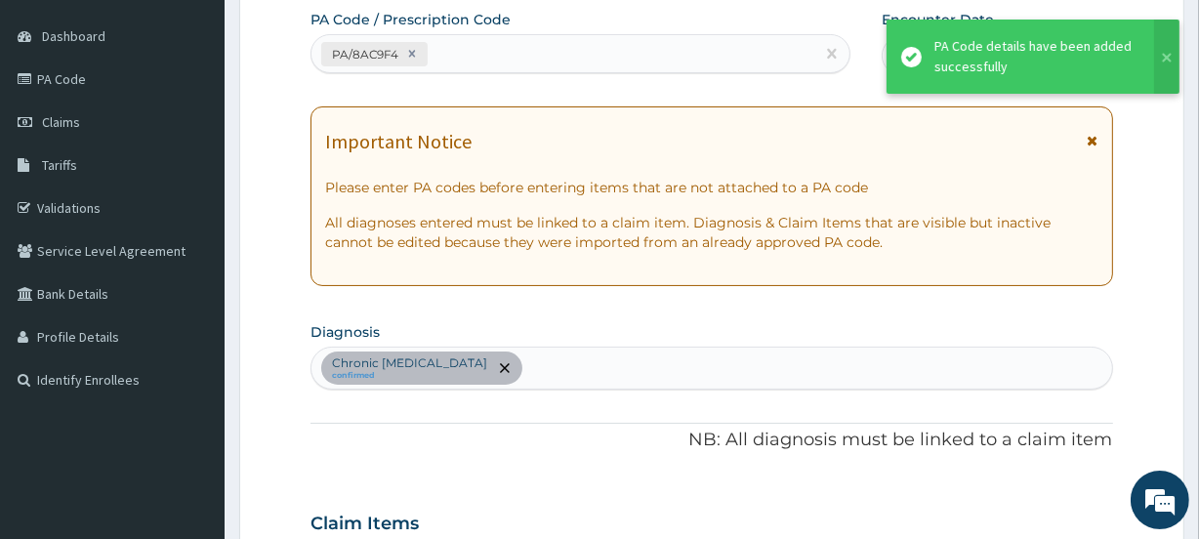
scroll to position [677, 0]
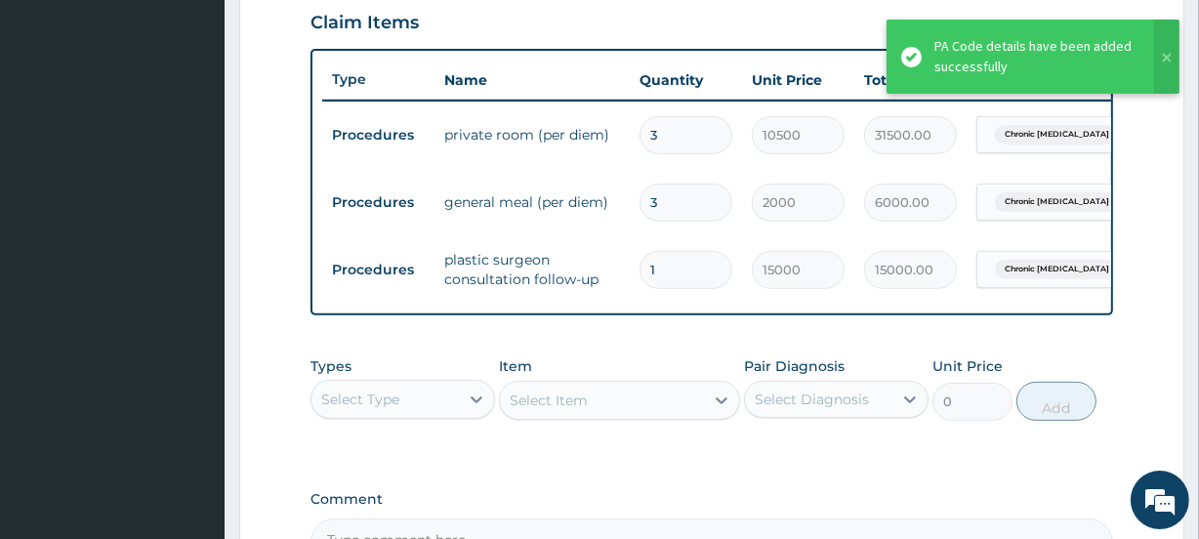
click at [700, 133] on input "3" at bounding box center [685, 135] width 93 height 38
type input "0.00"
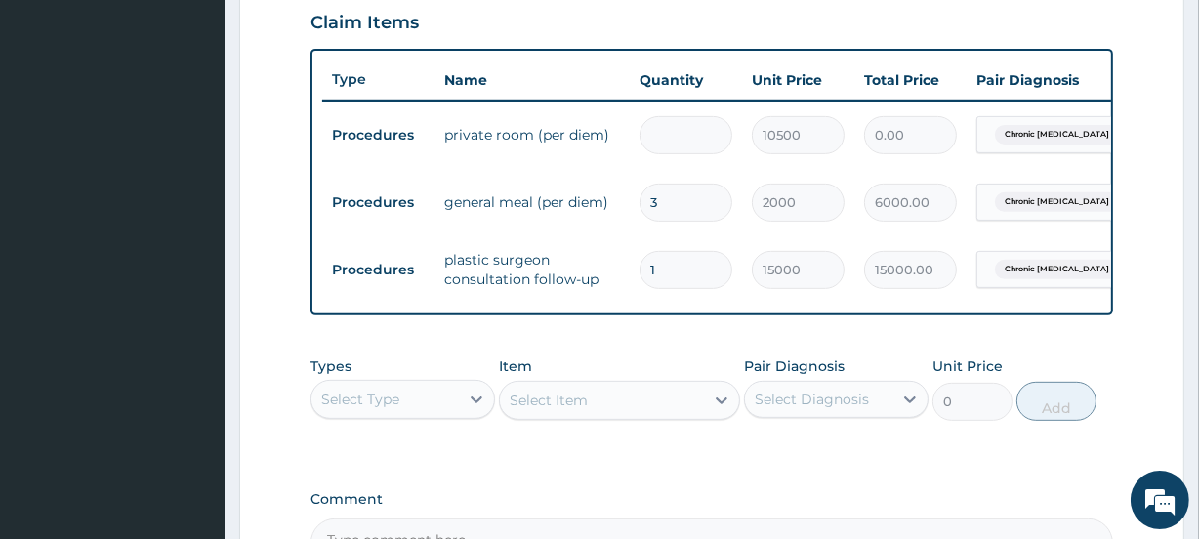
type input "2"
type input "21000.00"
type input "2"
click at [674, 196] on input "3" at bounding box center [685, 202] width 93 height 38
type input "0.00"
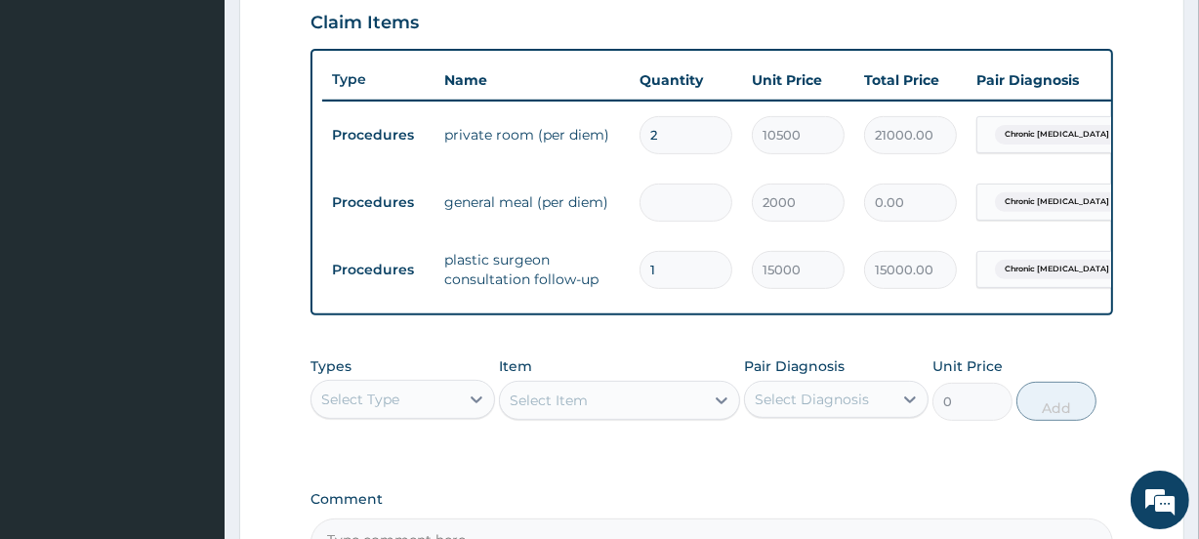
type input "2"
type input "4000.00"
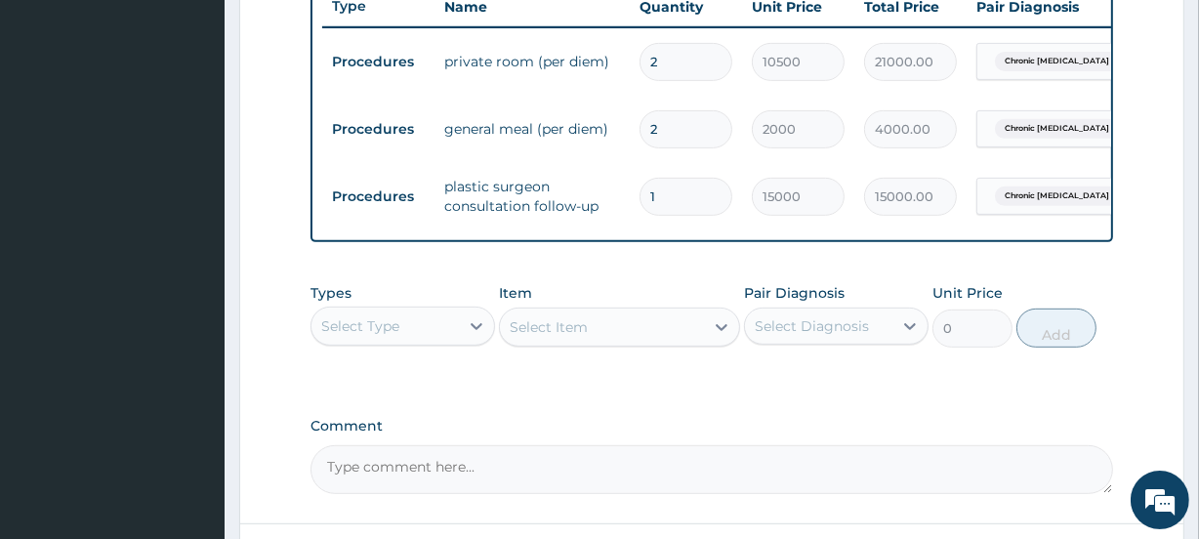
scroll to position [766, 0]
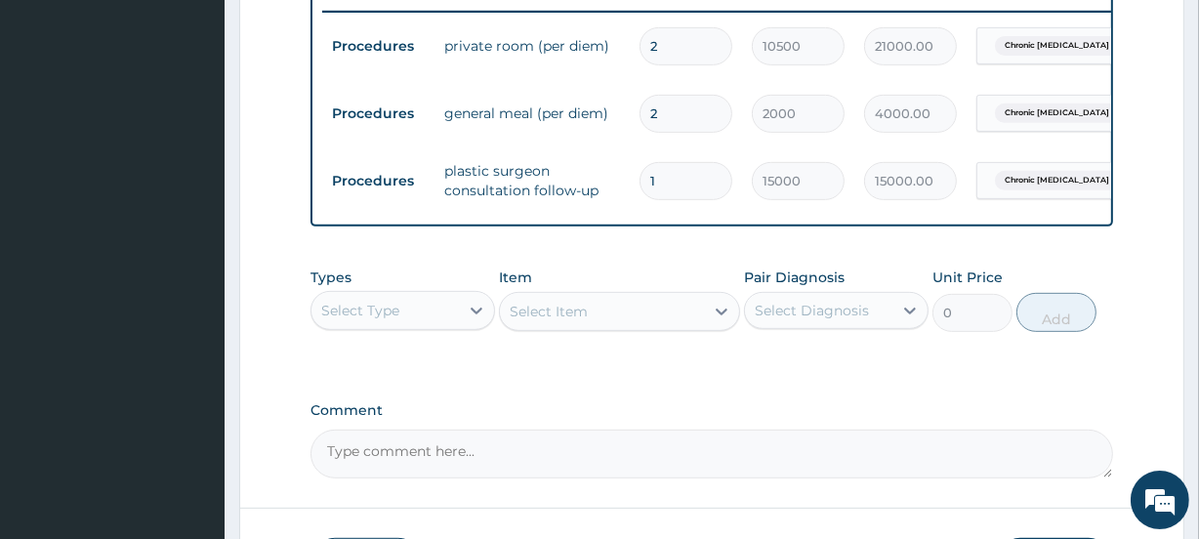
type input "2"
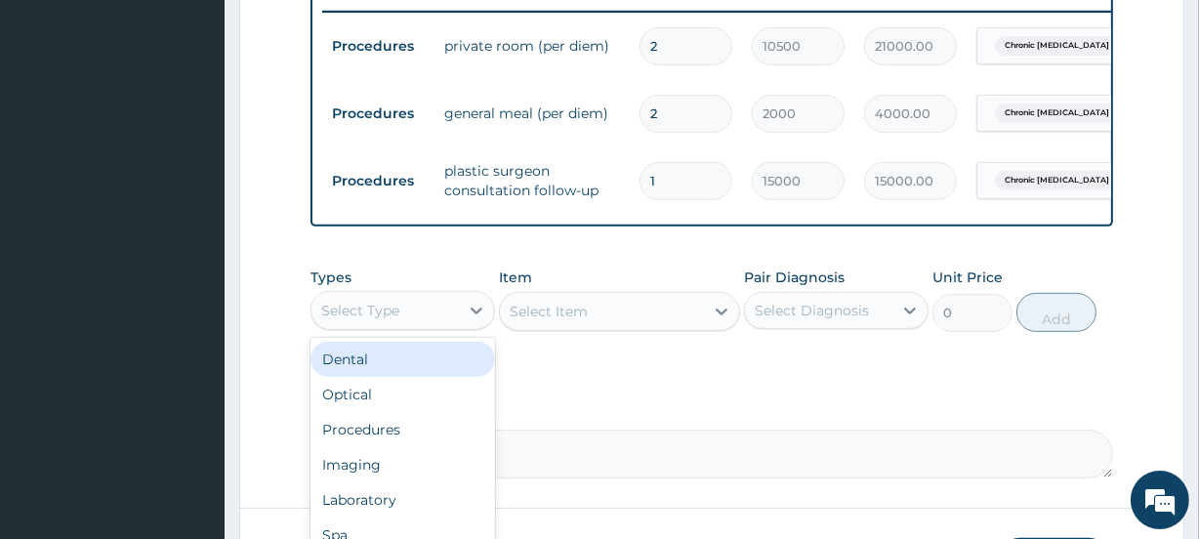
click at [384, 320] on div "Select Type" at bounding box center [360, 311] width 78 height 20
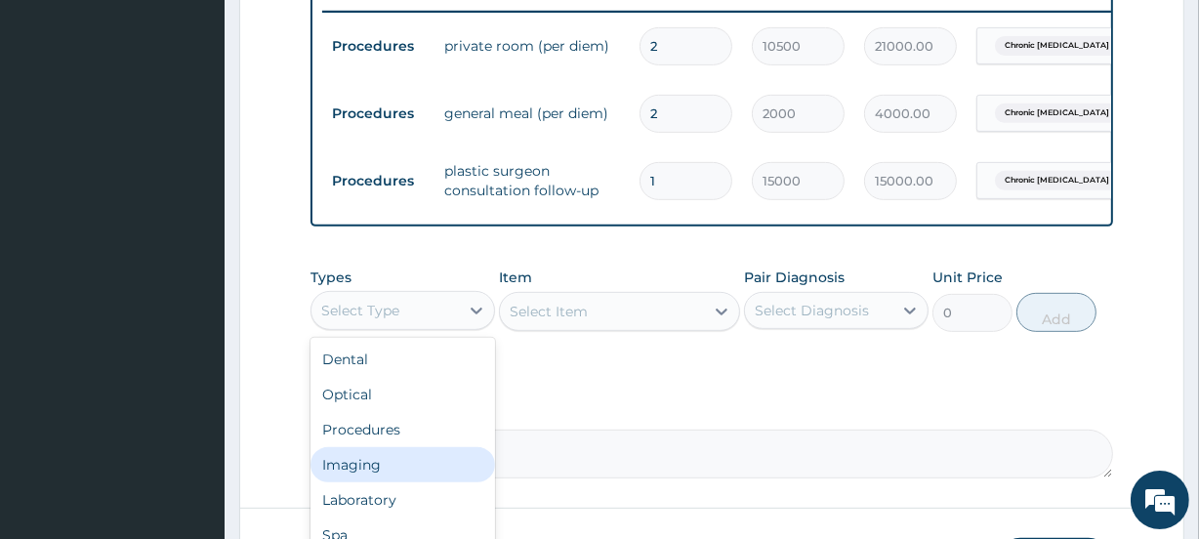
scroll to position [66, 0]
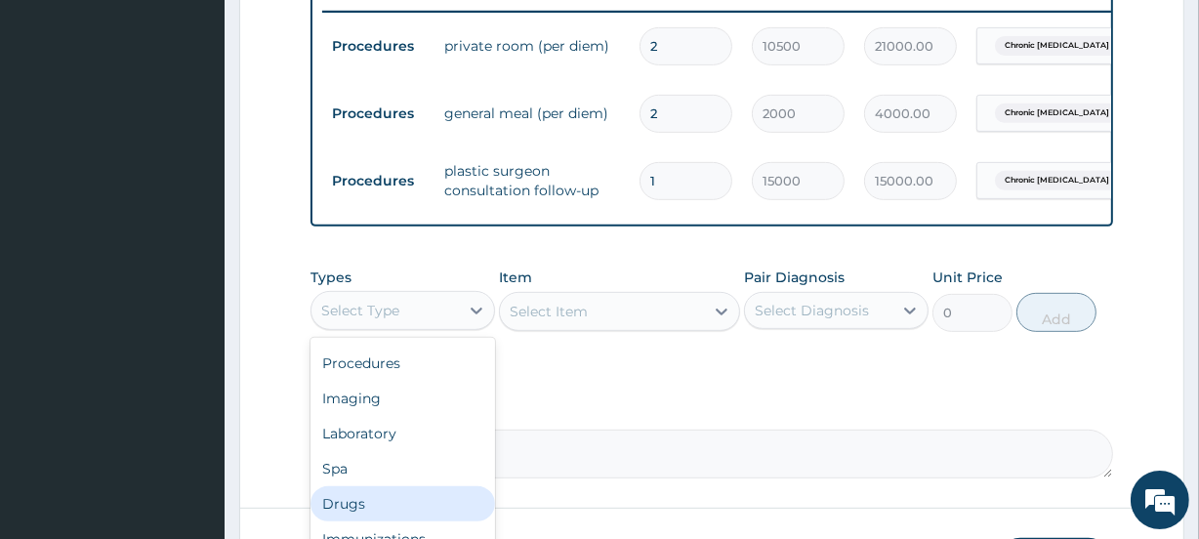
click at [351, 514] on div "Drugs" at bounding box center [402, 503] width 184 height 35
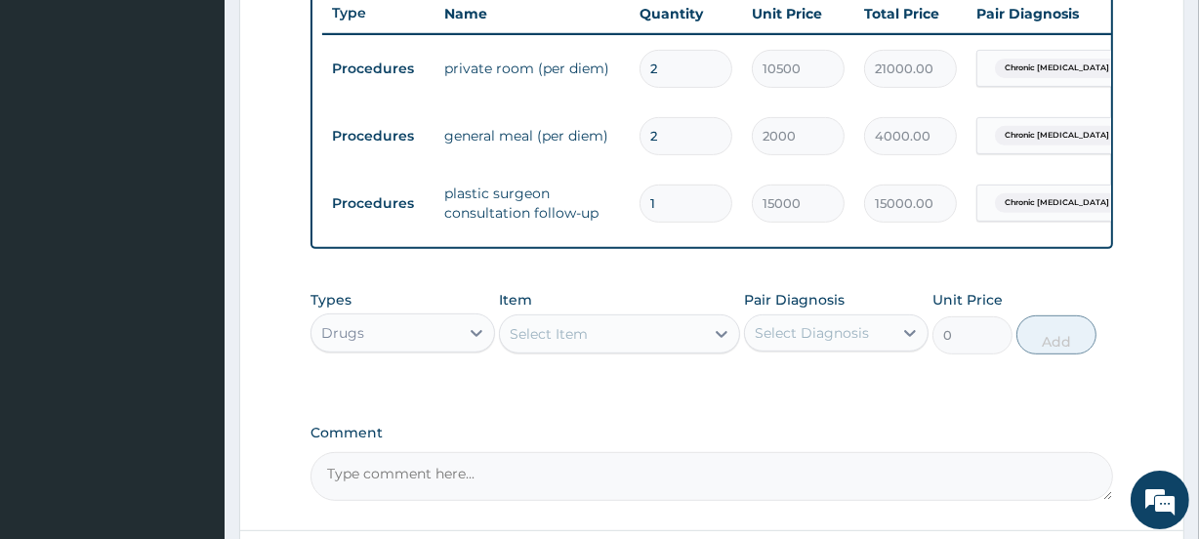
scroll to position [766, 0]
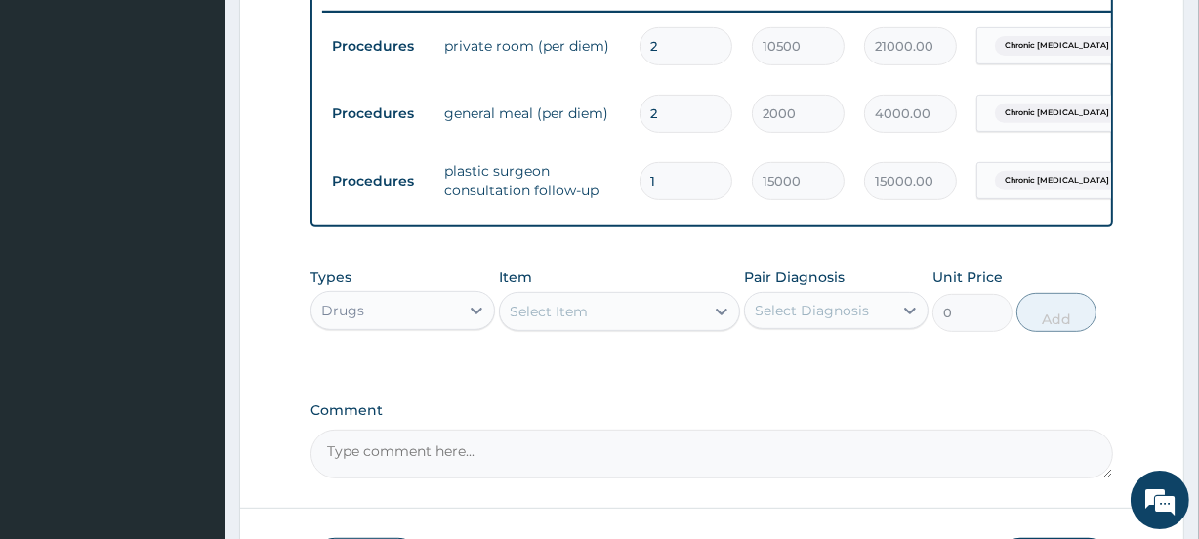
click at [585, 321] on div "Select Item" at bounding box center [548, 312] width 78 height 20
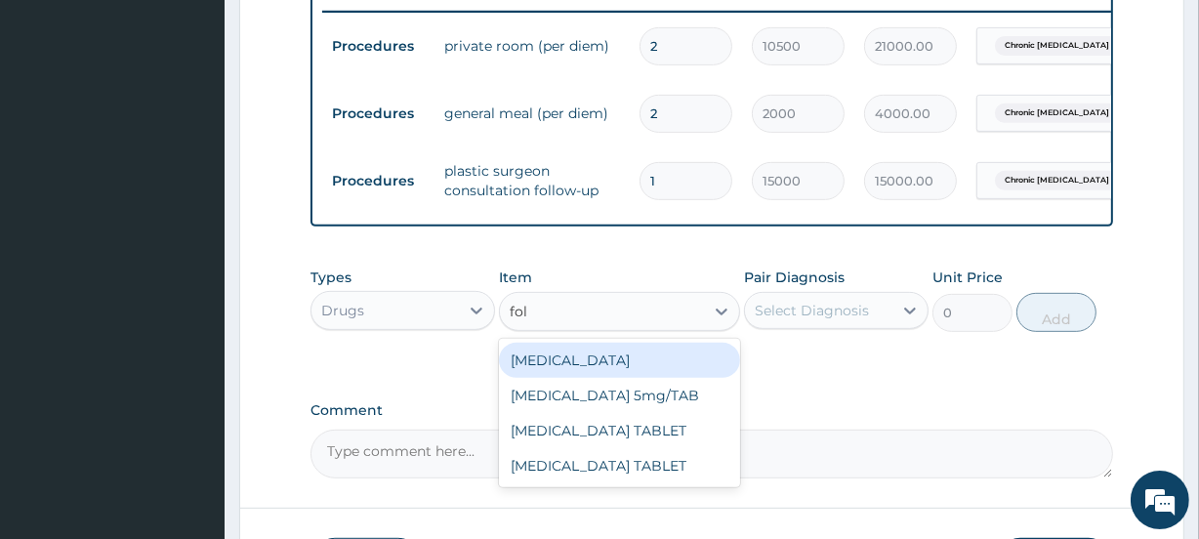
type input "foli"
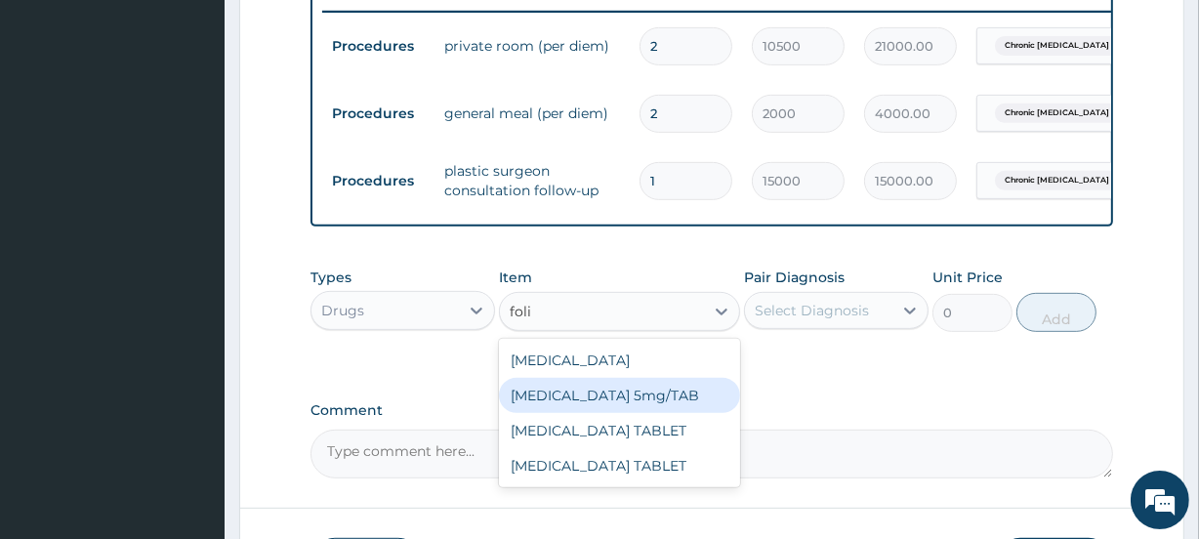
click at [587, 403] on div "FOLIC acid 5mg/TAB" at bounding box center [619, 395] width 240 height 35
type input "4"
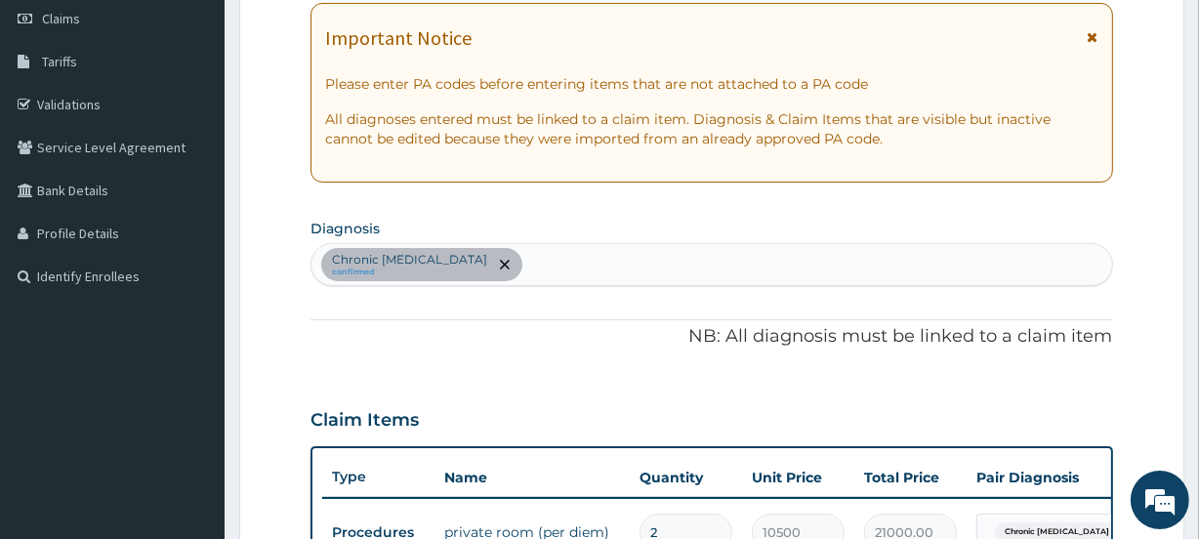
scroll to position [234, 0]
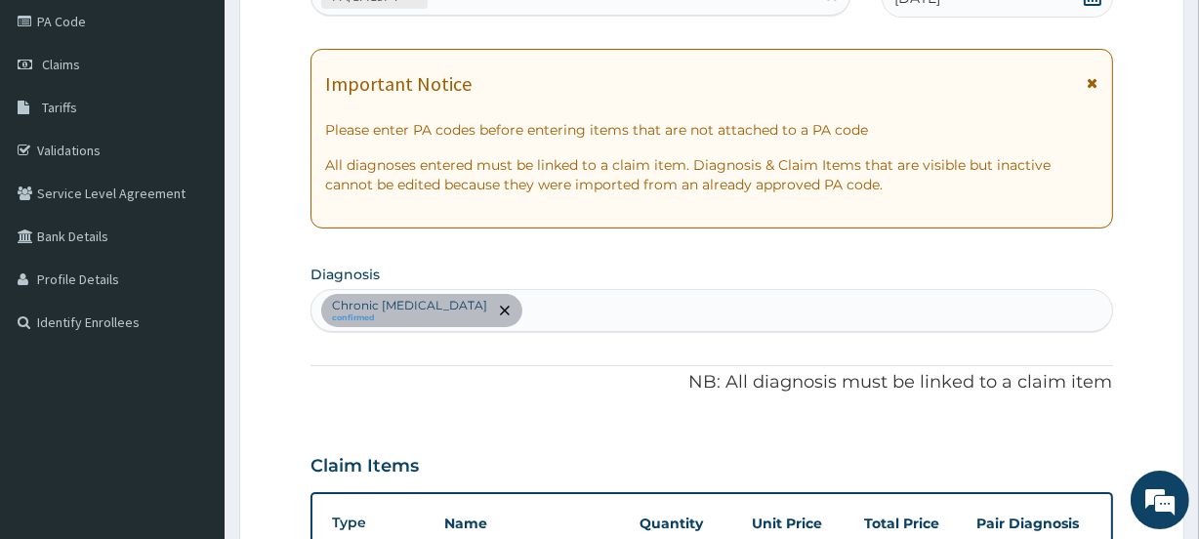
click at [576, 316] on div "Chronic ulcer of ankle confirmed" at bounding box center [710, 310] width 799 height 41
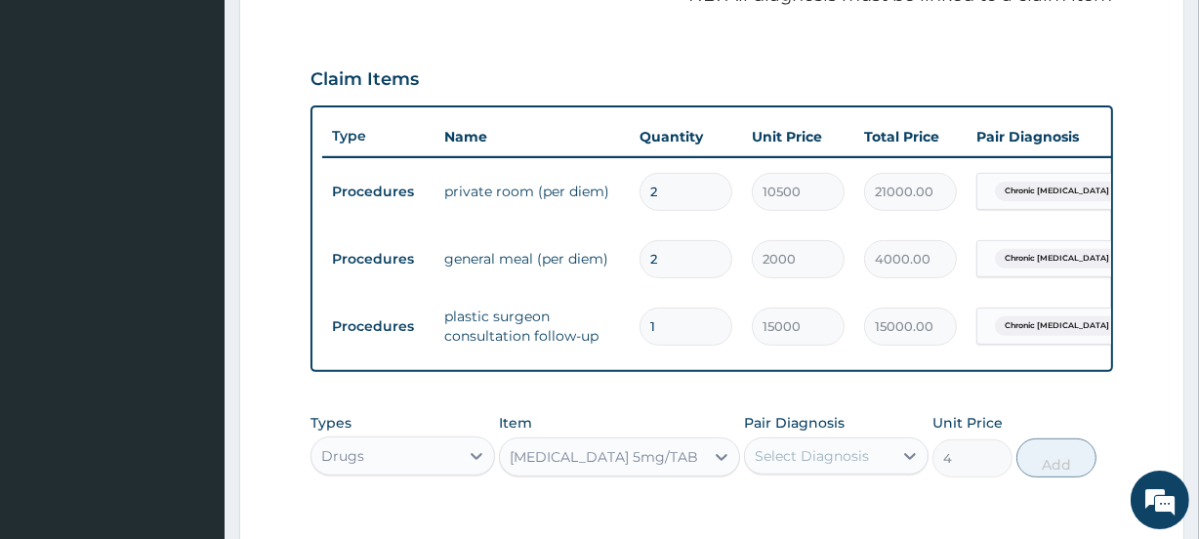
scroll to position [766, 0]
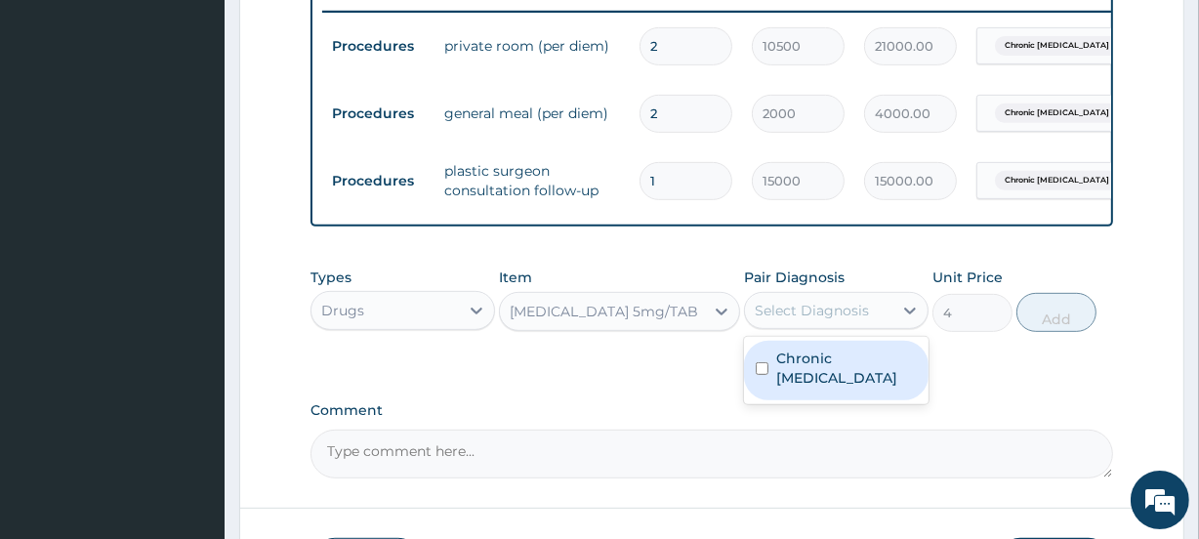
click at [878, 326] on div "Select Diagnosis" at bounding box center [818, 310] width 147 height 31
click at [848, 387] on label "Chronic ulcer of ankle" at bounding box center [846, 367] width 141 height 39
checkbox input "true"
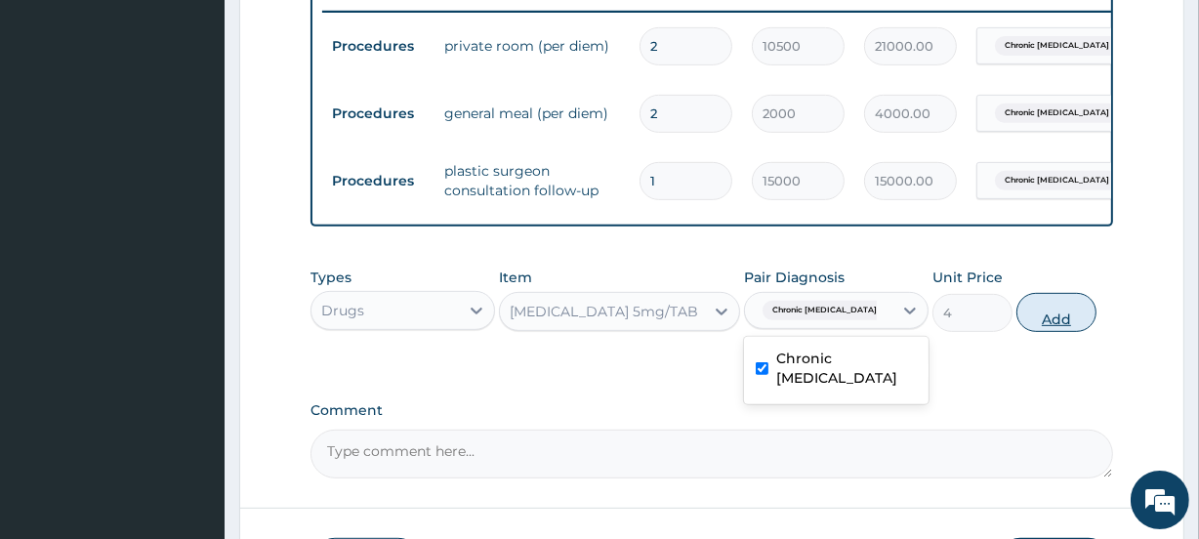
click at [1065, 332] on button "Add" at bounding box center [1056, 312] width 80 height 39
type input "0"
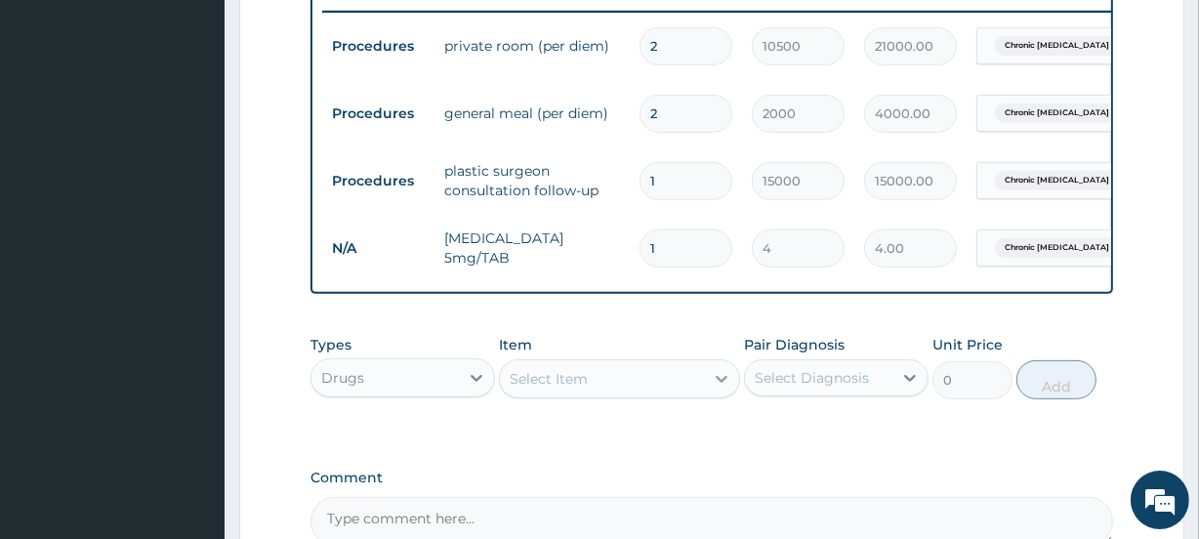
click at [706, 390] on div at bounding box center [721, 378] width 35 height 35
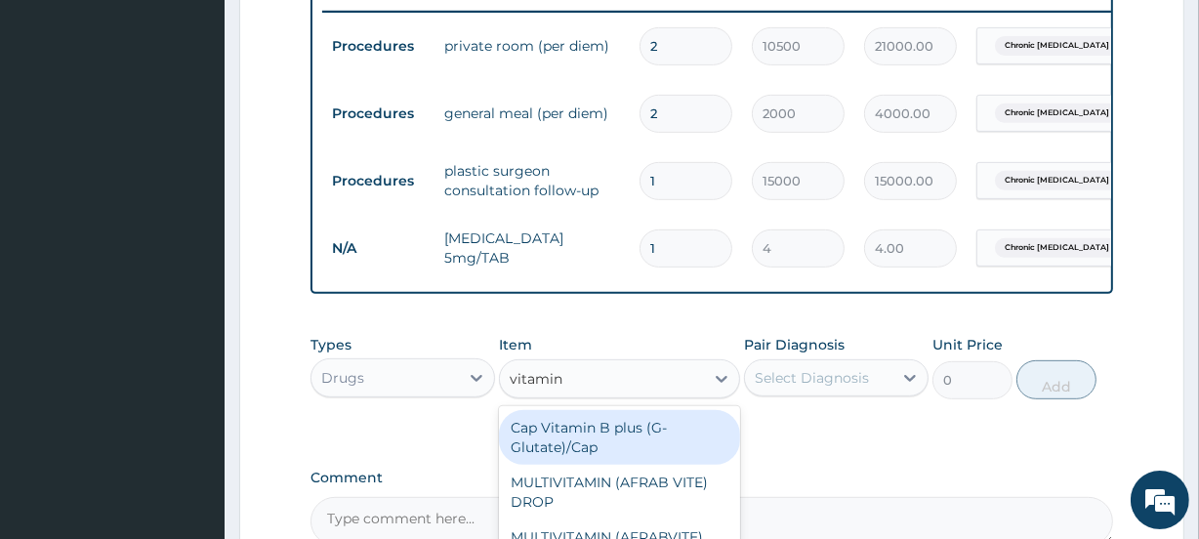
type input "vitamin c"
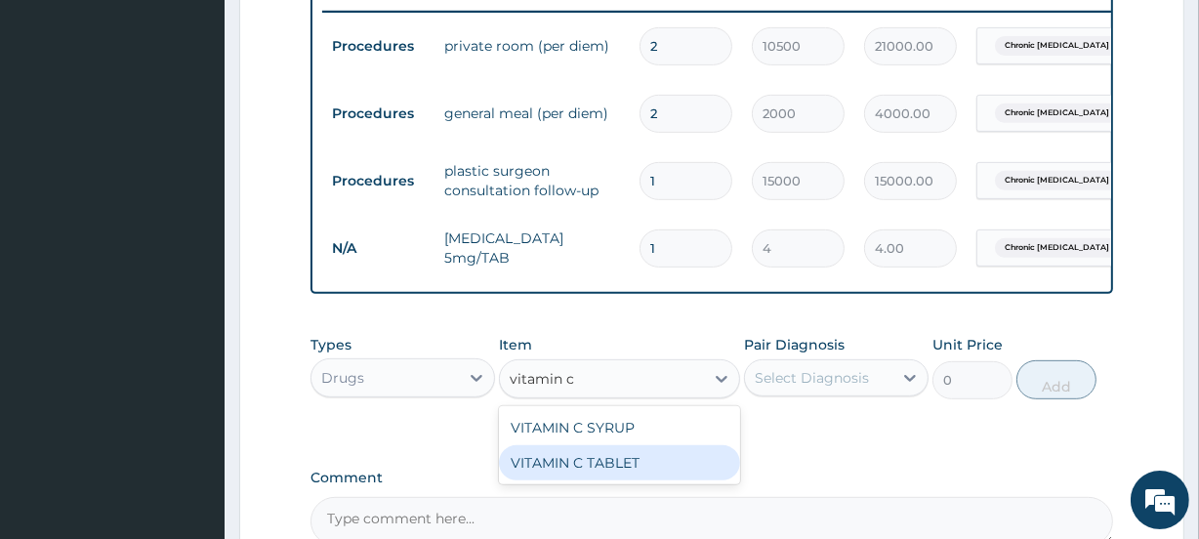
click at [604, 468] on div "VITAMIN C TABLET" at bounding box center [619, 462] width 240 height 35
type input "4"
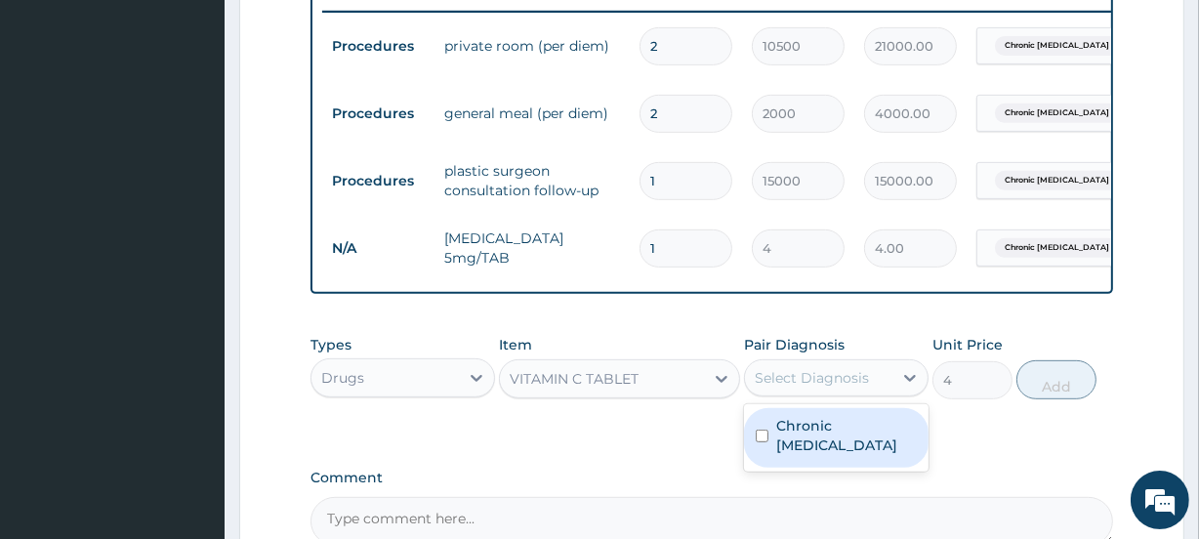
click at [800, 387] on div "Select Diagnosis" at bounding box center [811, 378] width 114 height 20
click at [800, 438] on label "Chronic ulcer of ankle" at bounding box center [846, 435] width 141 height 39
checkbox input "true"
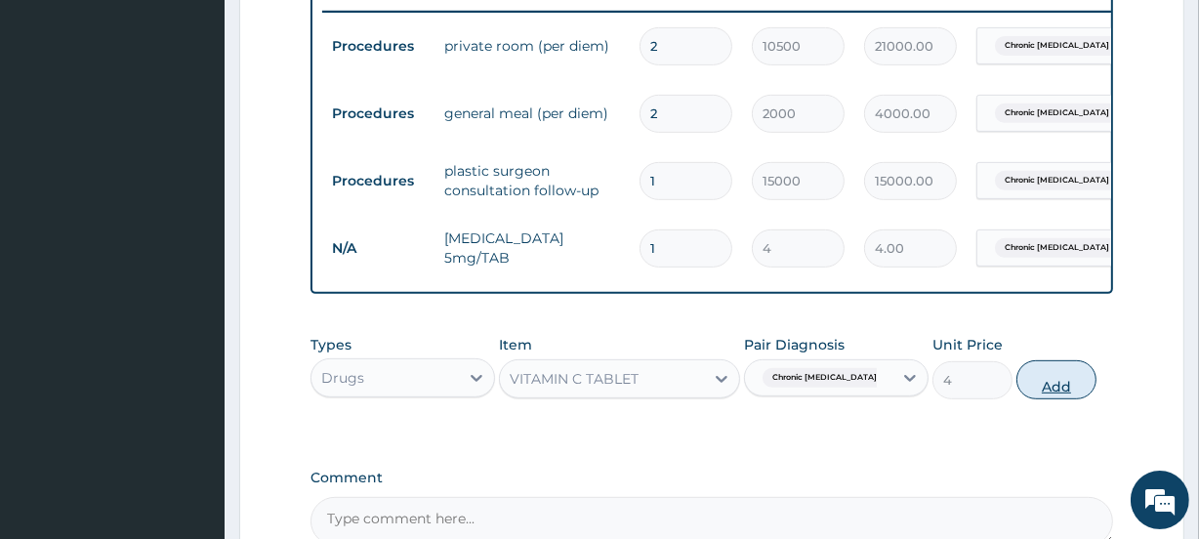
click at [1064, 399] on button "Add" at bounding box center [1056, 379] width 80 height 39
type input "0"
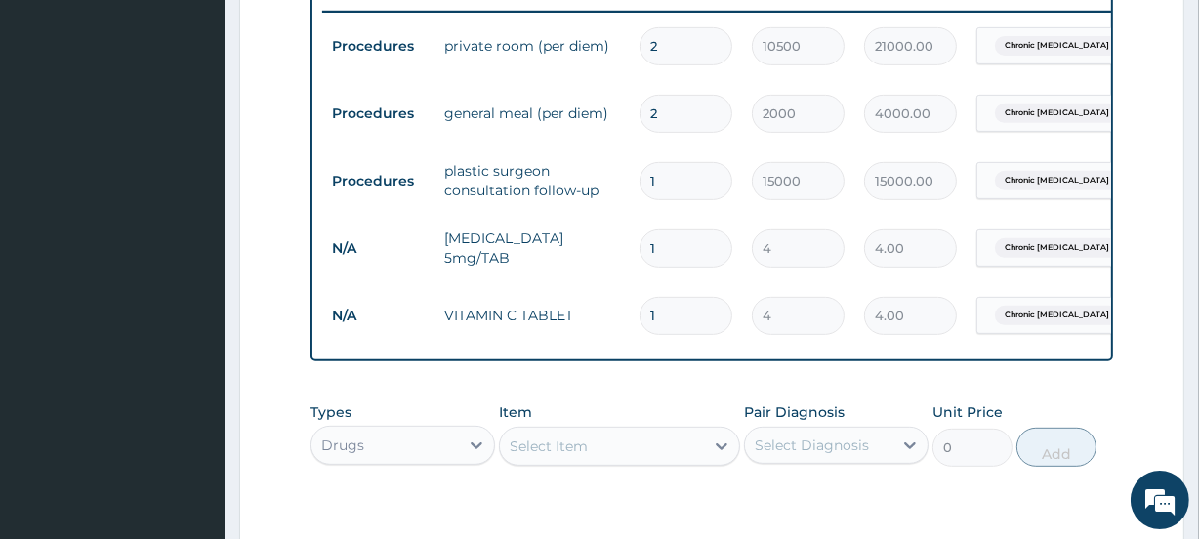
drag, startPoint x: 447, startPoint y: 453, endPoint x: 457, endPoint y: 471, distance: 21.0
click at [457, 461] on div "Drugs" at bounding box center [384, 444] width 147 height 31
click at [547, 462] on div "Select Item" at bounding box center [601, 445] width 203 height 31
click at [548, 456] on div "Select Item" at bounding box center [548, 446] width 78 height 20
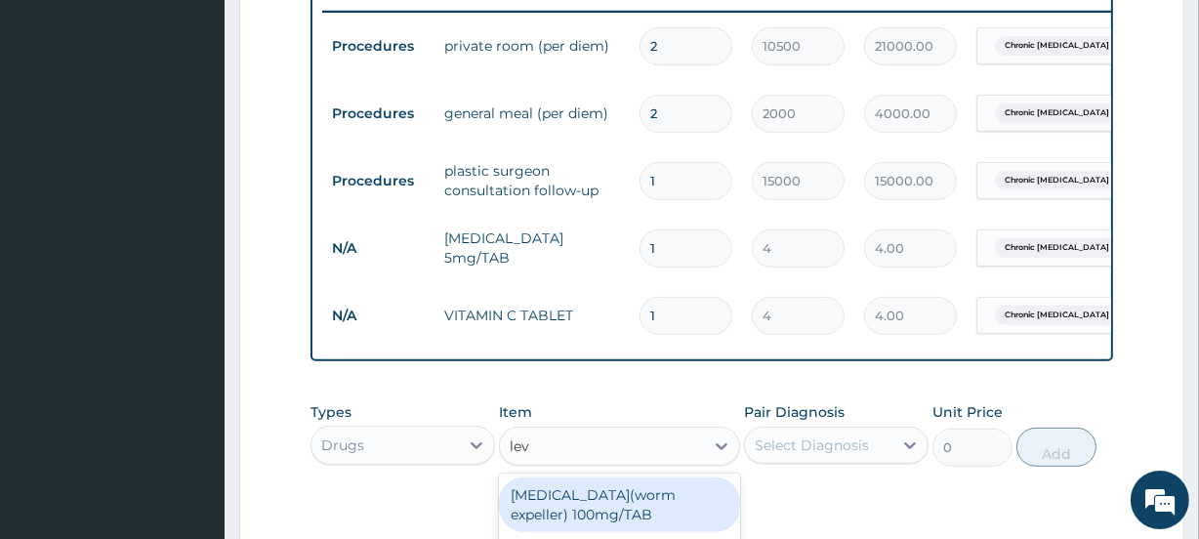
type input "levo"
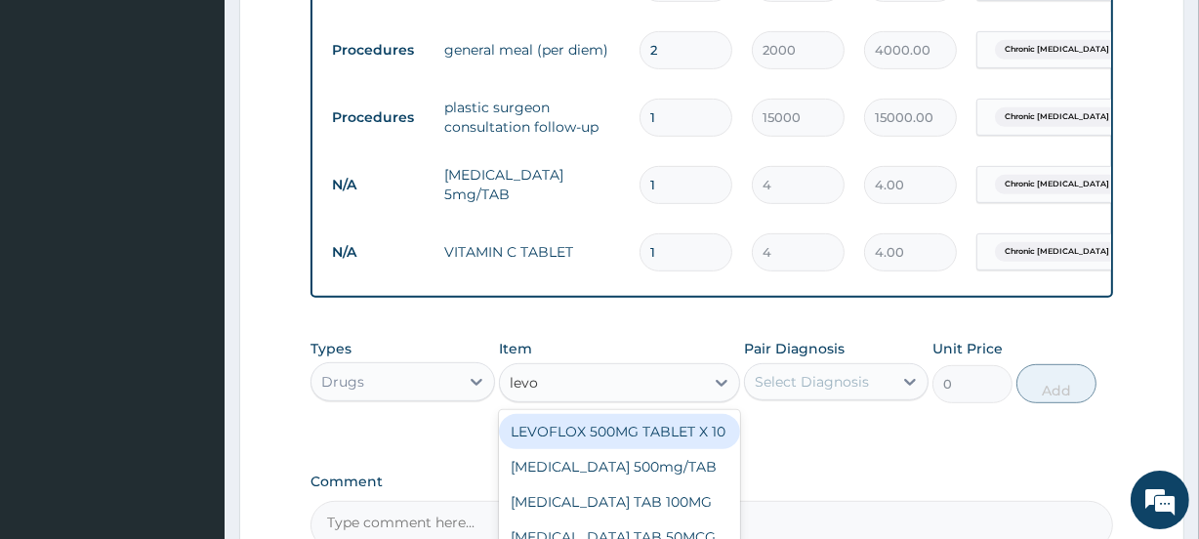
scroll to position [944, 0]
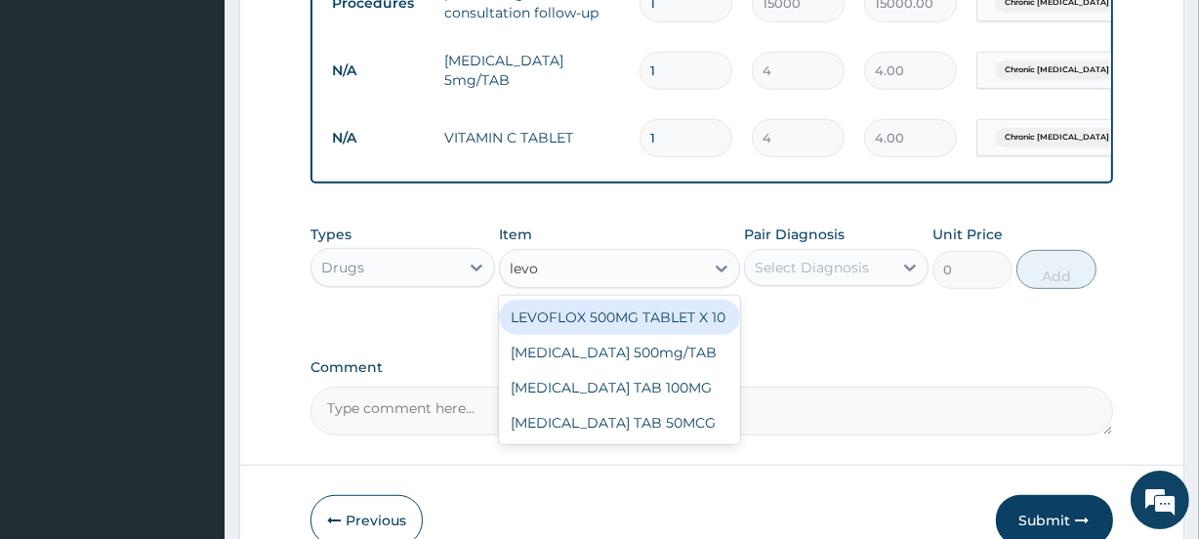
click at [641, 328] on div "LEVOFLOX 500MG TABLET X 10" at bounding box center [619, 317] width 240 height 35
type input "72"
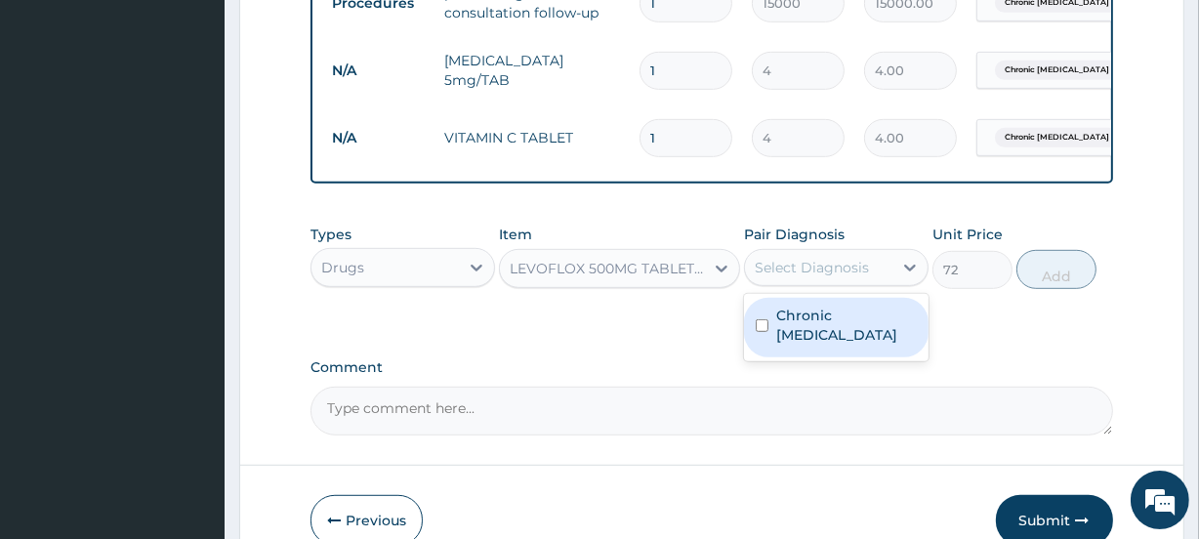
click at [804, 277] on div "Select Diagnosis" at bounding box center [811, 268] width 114 height 20
click at [671, 278] on div "LEVOFLOX 500MG TABLET X 10" at bounding box center [606, 269] width 195 height 20
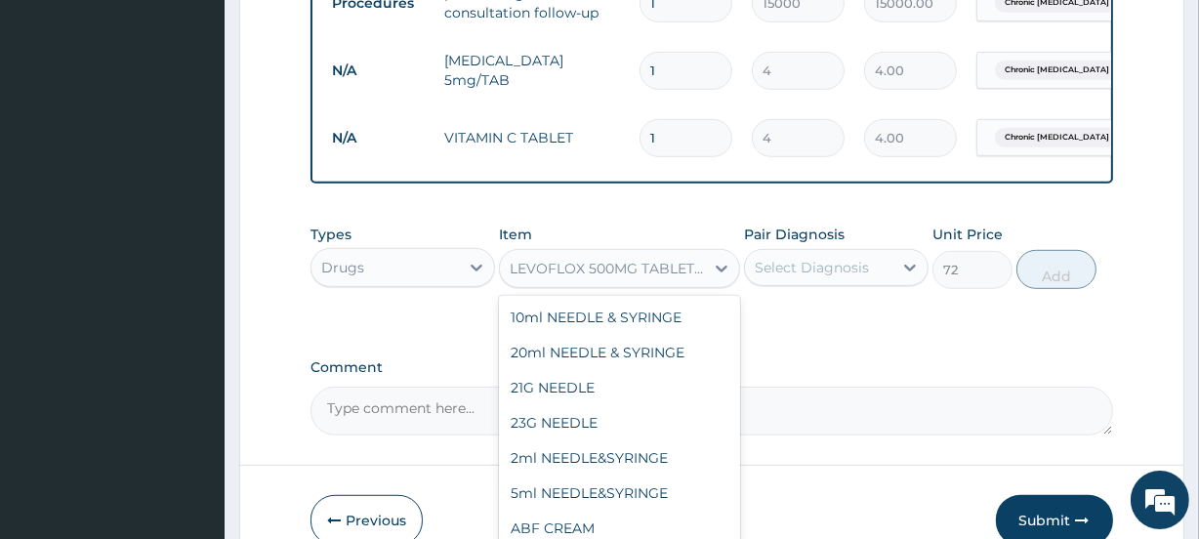
scroll to position [30040, 0]
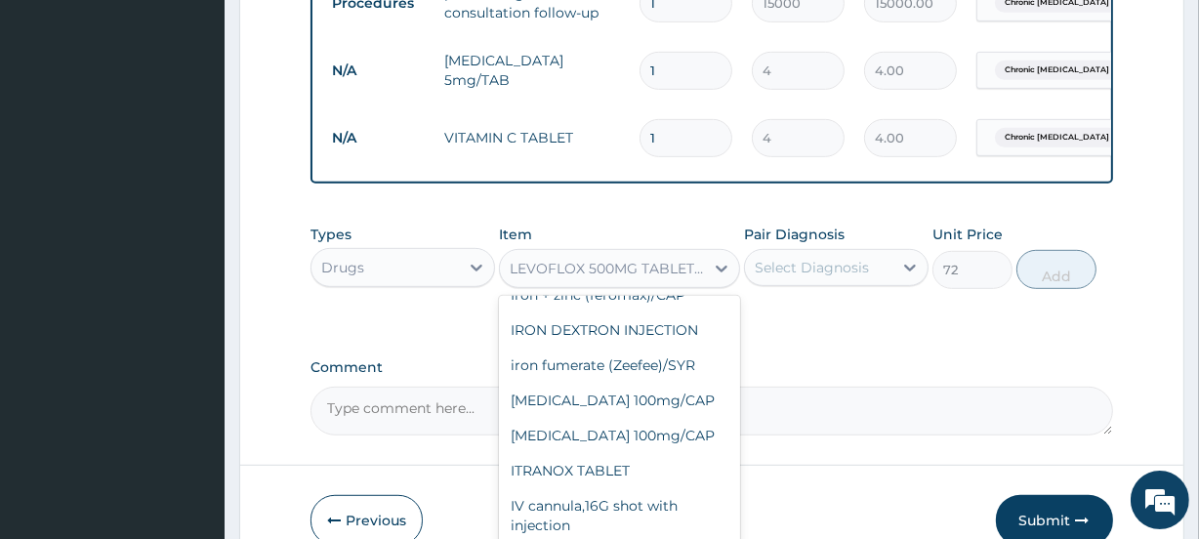
click at [816, 277] on div "Select Diagnosis" at bounding box center [811, 268] width 114 height 20
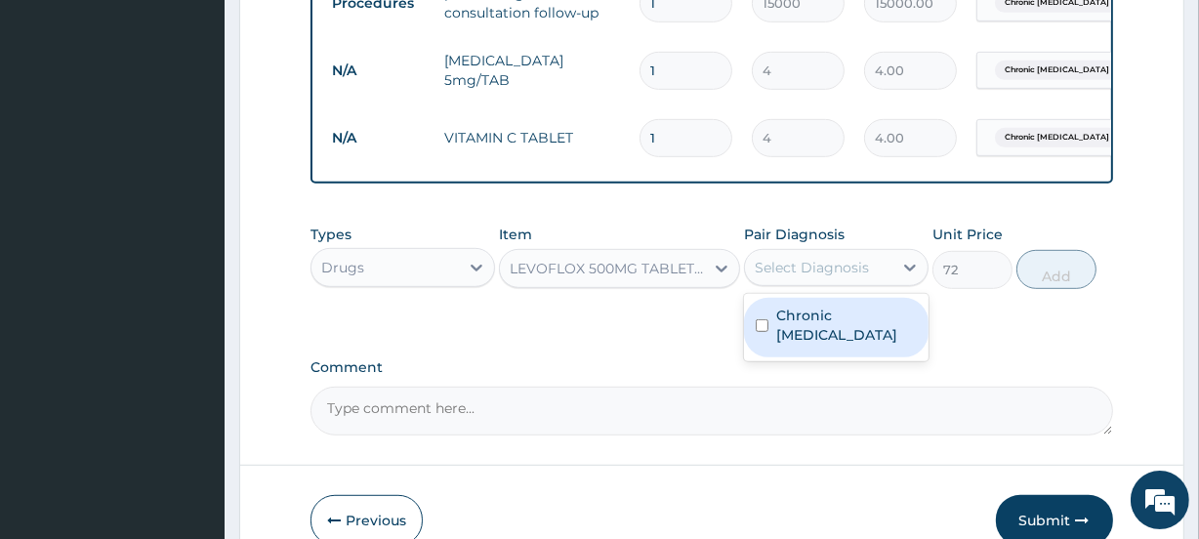
click at [800, 344] on label "Chronic ulcer of ankle" at bounding box center [846, 324] width 141 height 39
checkbox input "true"
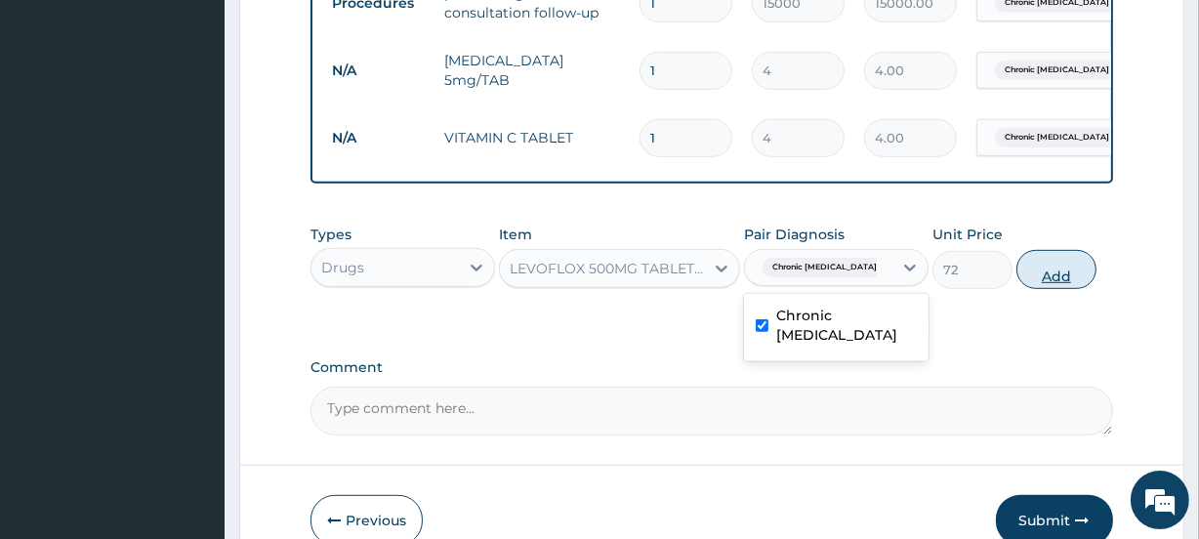
click at [1072, 289] on button "Add" at bounding box center [1056, 269] width 80 height 39
type input "0"
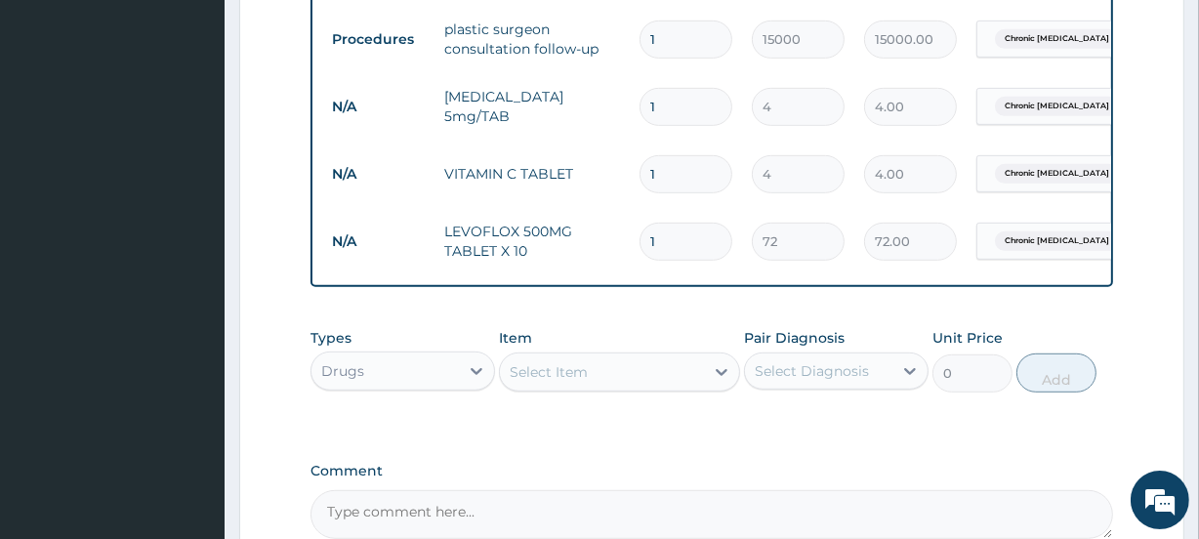
scroll to position [944, 0]
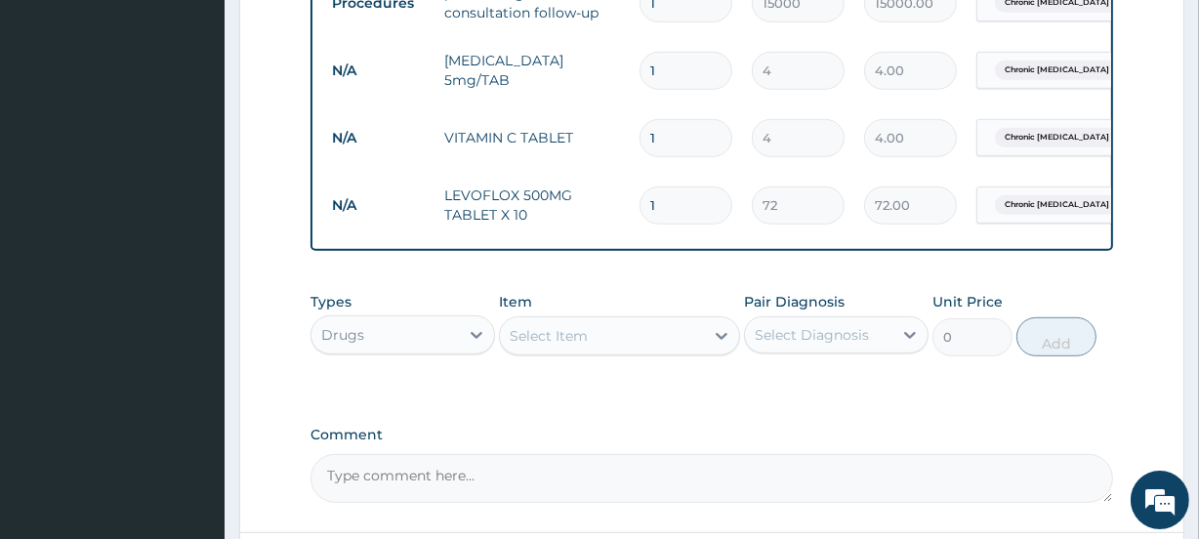
type input "14"
type input "1008.00"
type input "14"
click at [658, 139] on input "1" at bounding box center [685, 138] width 93 height 38
type input "0.00"
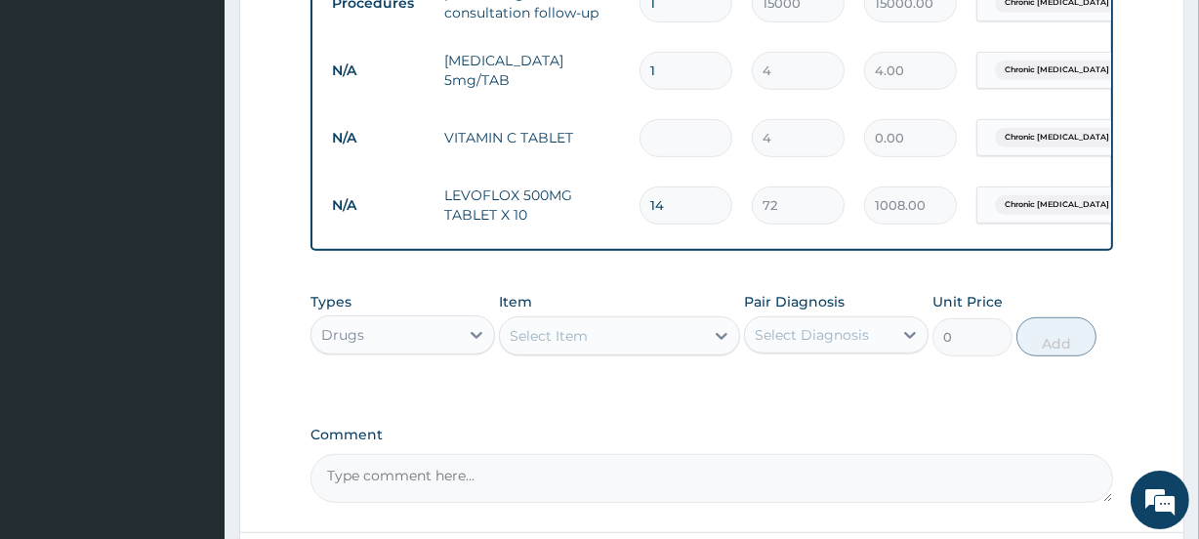
type input "4"
type input "16.00"
type input "42"
type input "168.00"
type input "42"
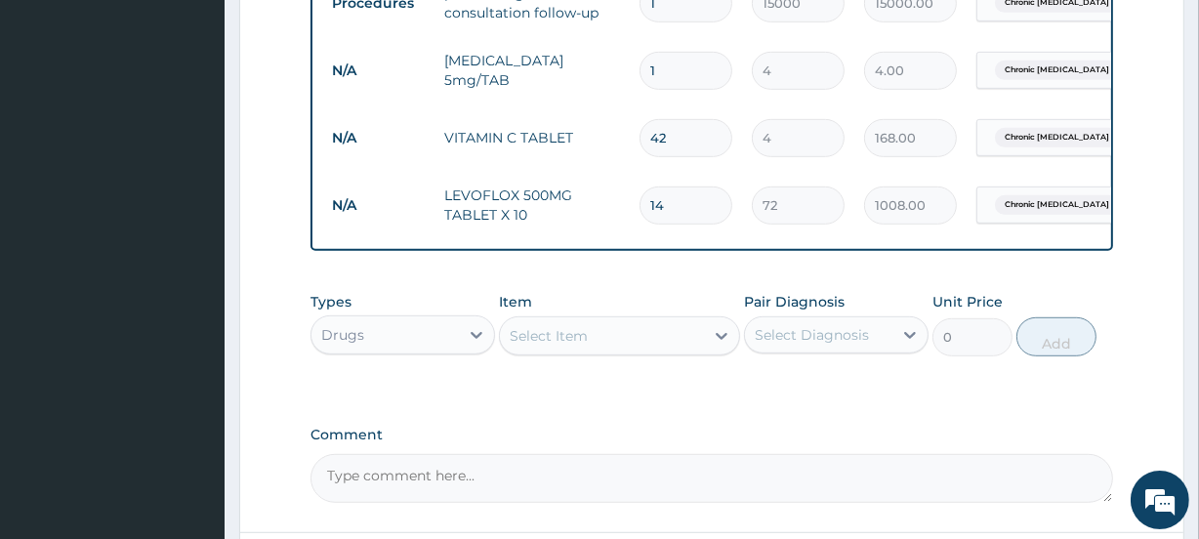
click at [690, 66] on input "1" at bounding box center [685, 71] width 93 height 38
type input "0.00"
type input "1"
type input "4.00"
type input "14"
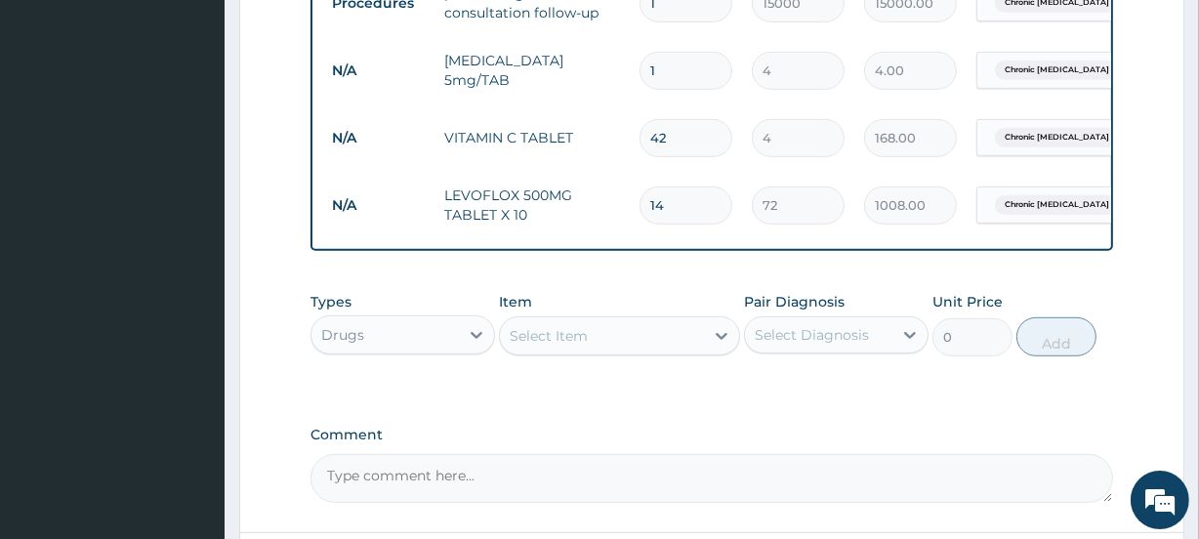
type input "56.00"
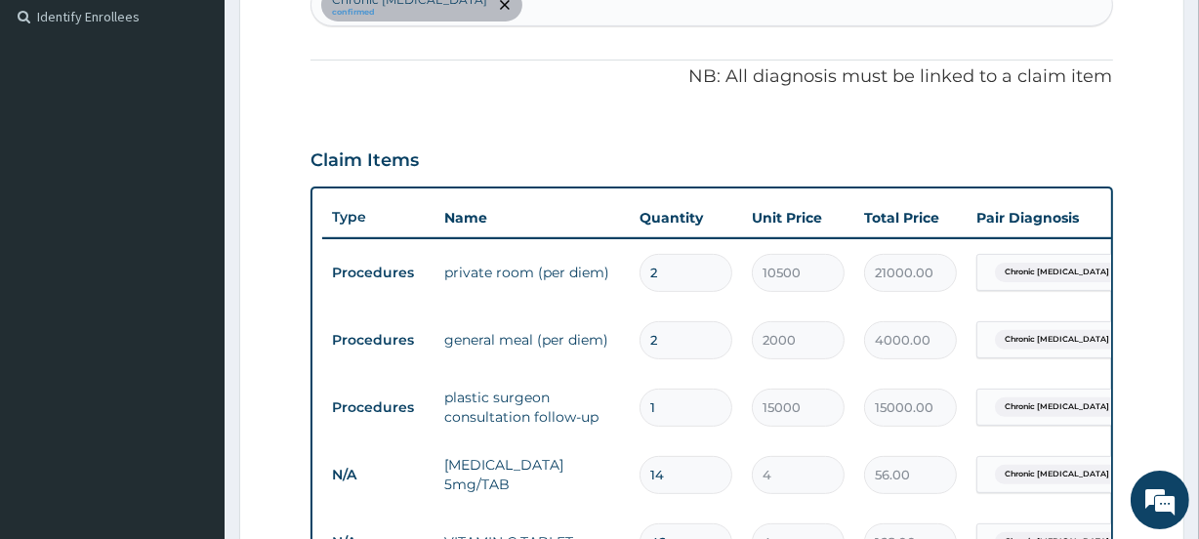
scroll to position [500, 0]
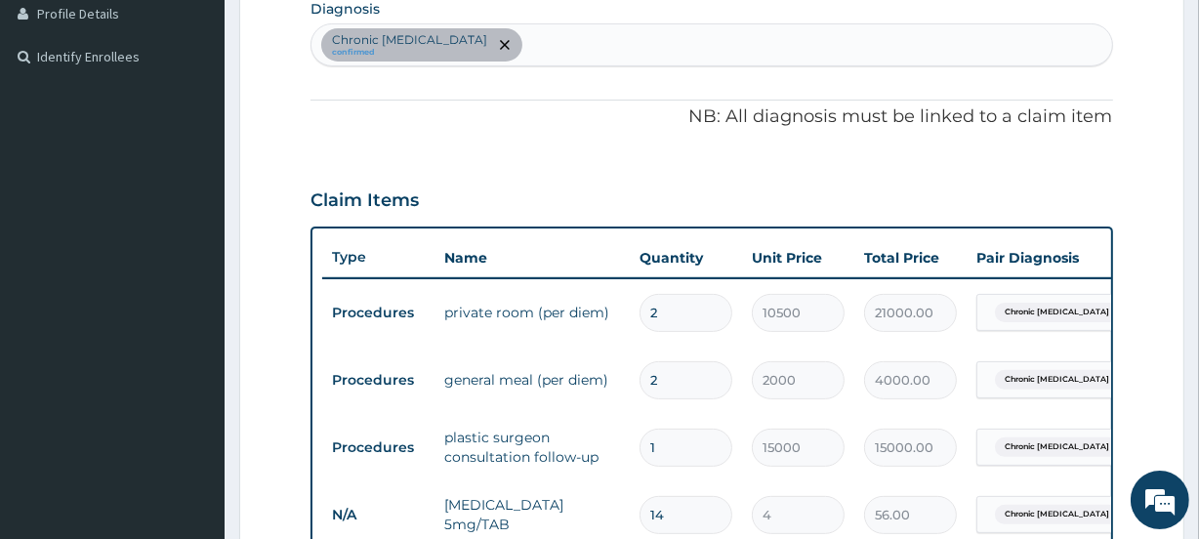
type input "14"
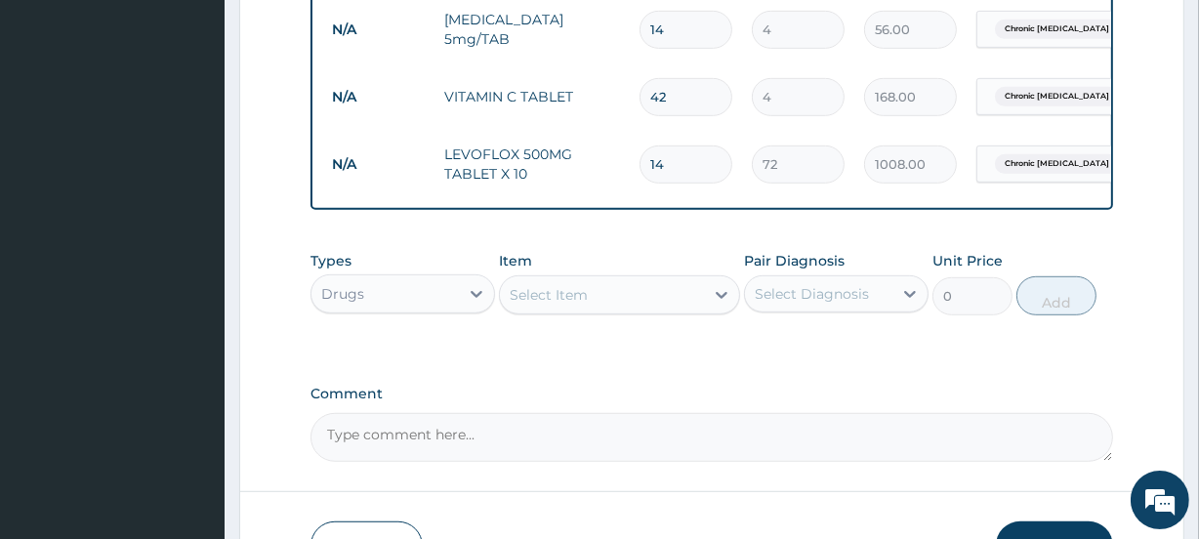
scroll to position [1126, 0]
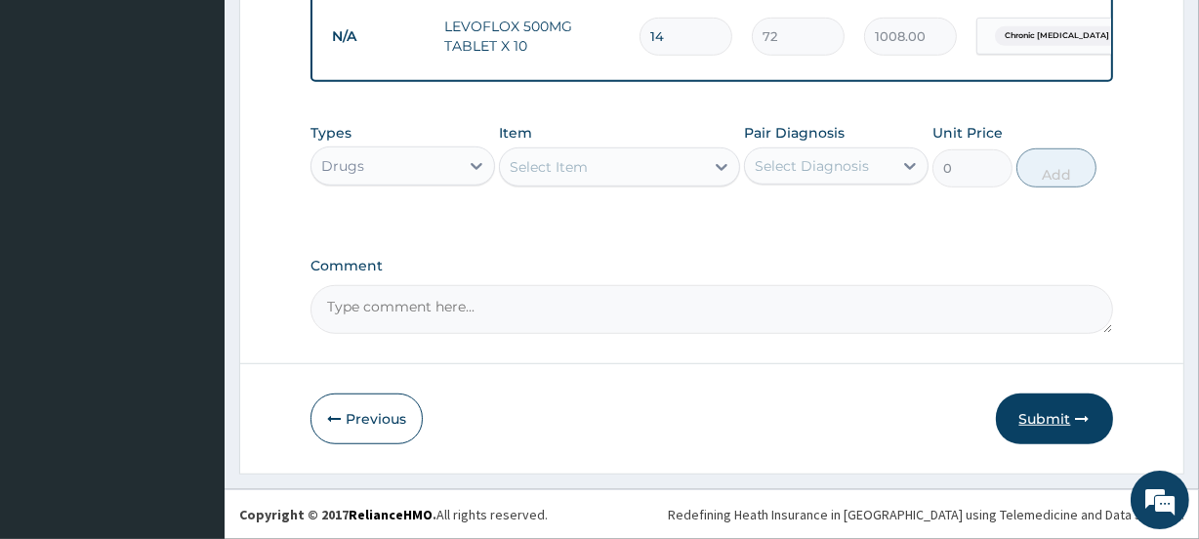
click at [1064, 412] on button "Submit" at bounding box center [1054, 418] width 117 height 51
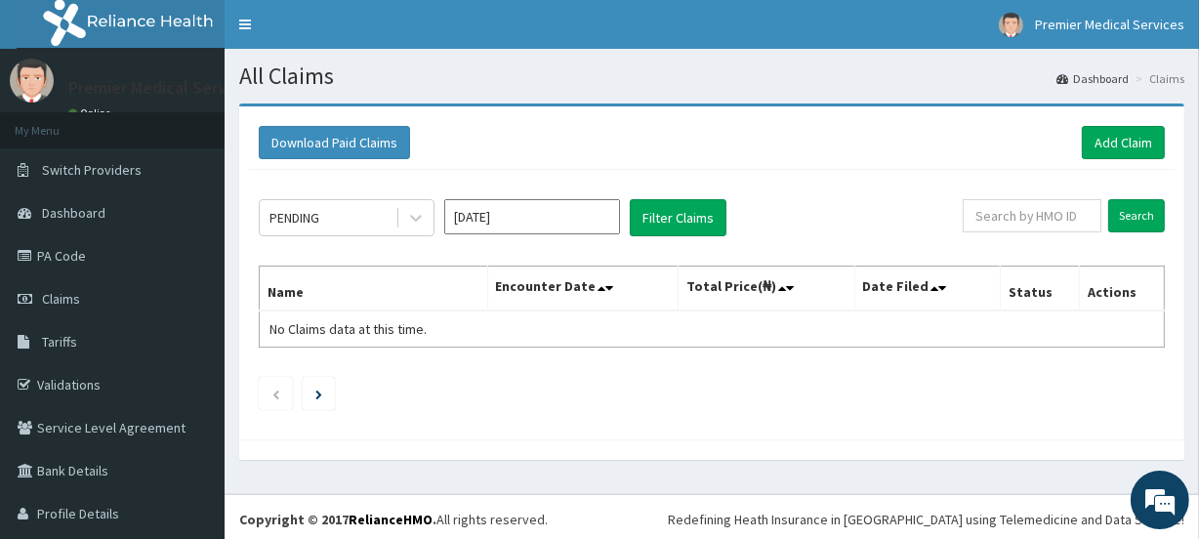
type input "PA/8AC9F4"
type input "sfa/14703/a"
click at [1108, 220] on input "Search" at bounding box center [1136, 215] width 57 height 33
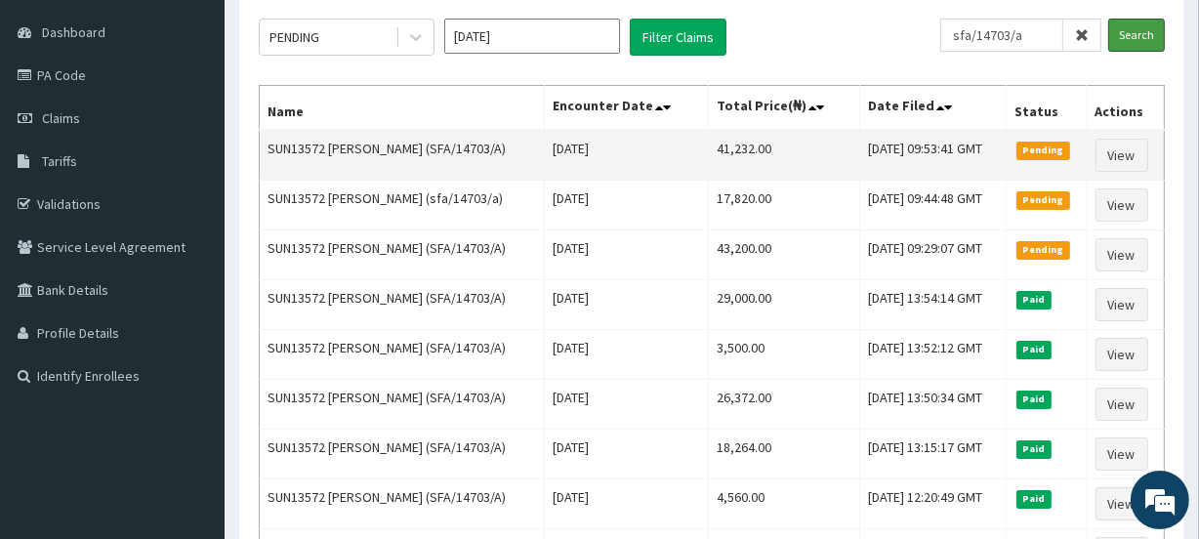
scroll to position [177, 0]
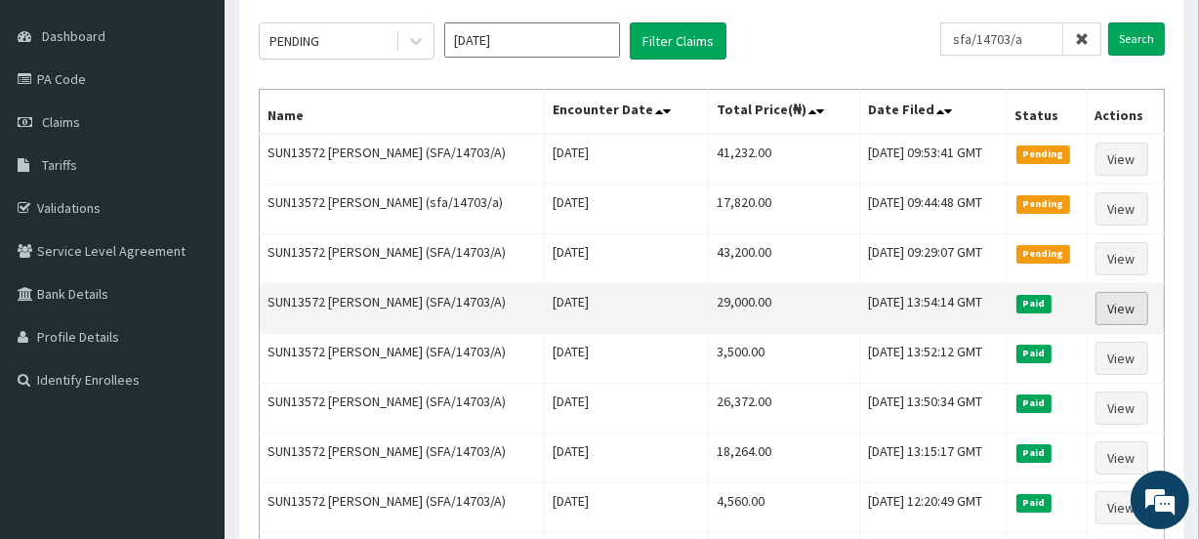
click at [1103, 301] on link "View" at bounding box center [1121, 308] width 53 height 33
